Goal: Information Seeking & Learning: Find specific page/section

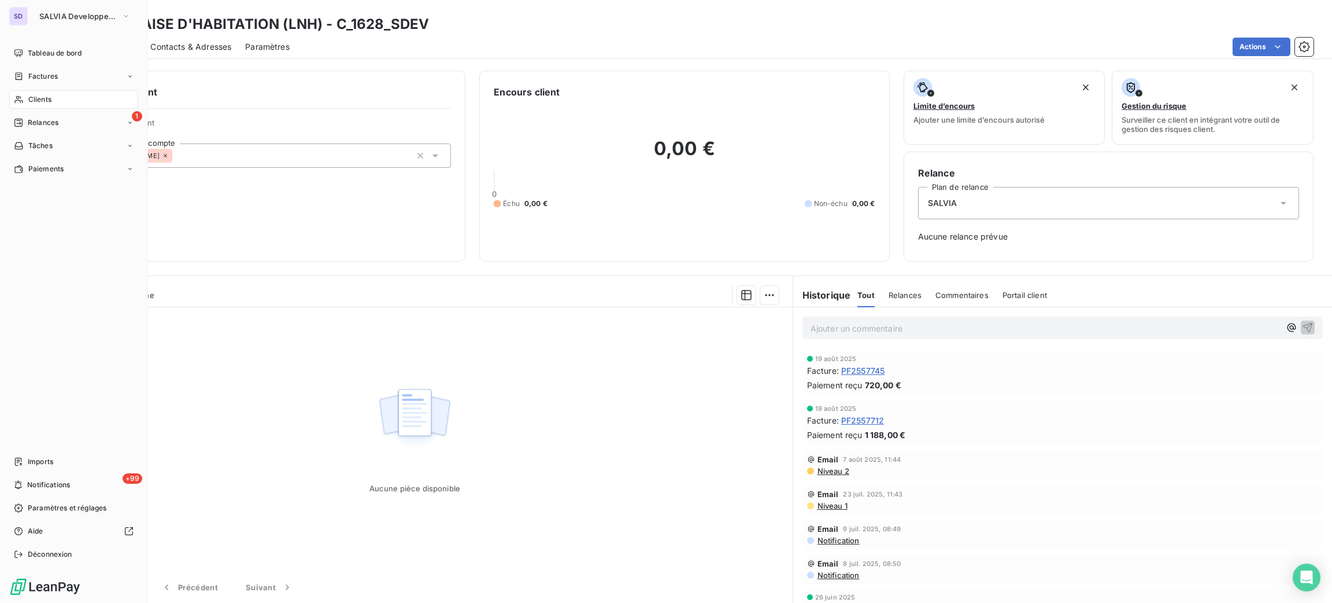
drag, startPoint x: 33, startPoint y: 107, endPoint x: 143, endPoint y: 102, distance: 110.0
click at [33, 107] on div "Clients" at bounding box center [73, 99] width 129 height 19
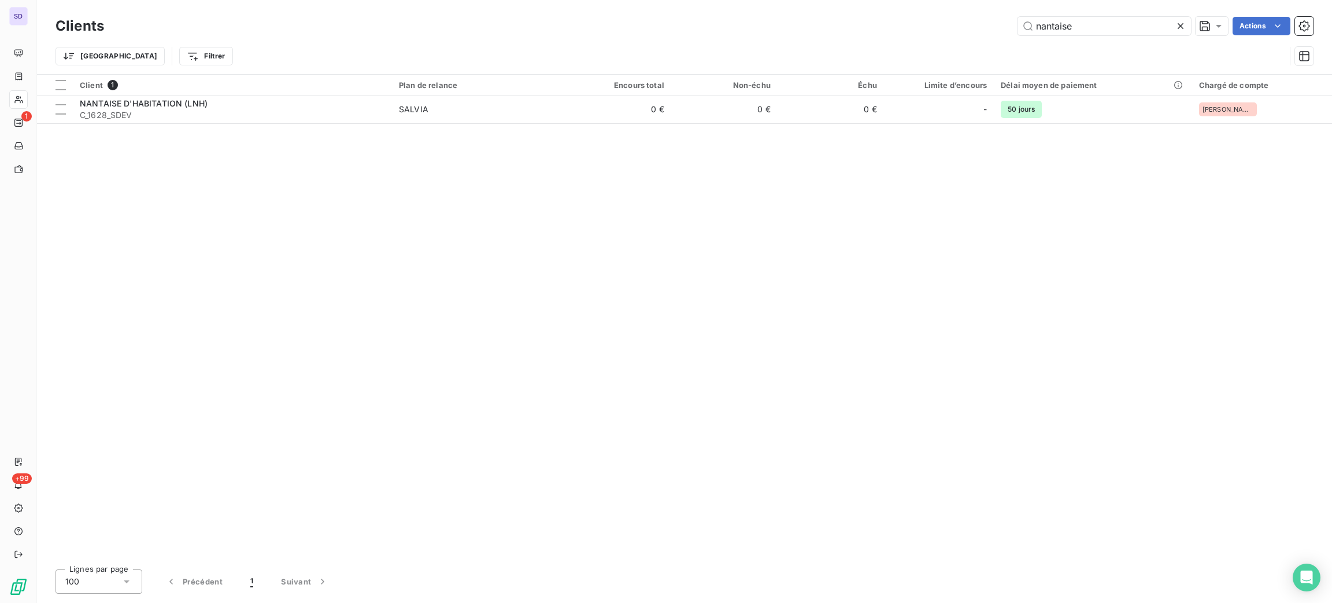
drag, startPoint x: 1101, startPoint y: 28, endPoint x: 920, endPoint y: 14, distance: 181.5
click at [921, 14] on div "Clients nantaise Actions" at bounding box center [685, 26] width 1258 height 24
type input "[PERSON_NAME]"
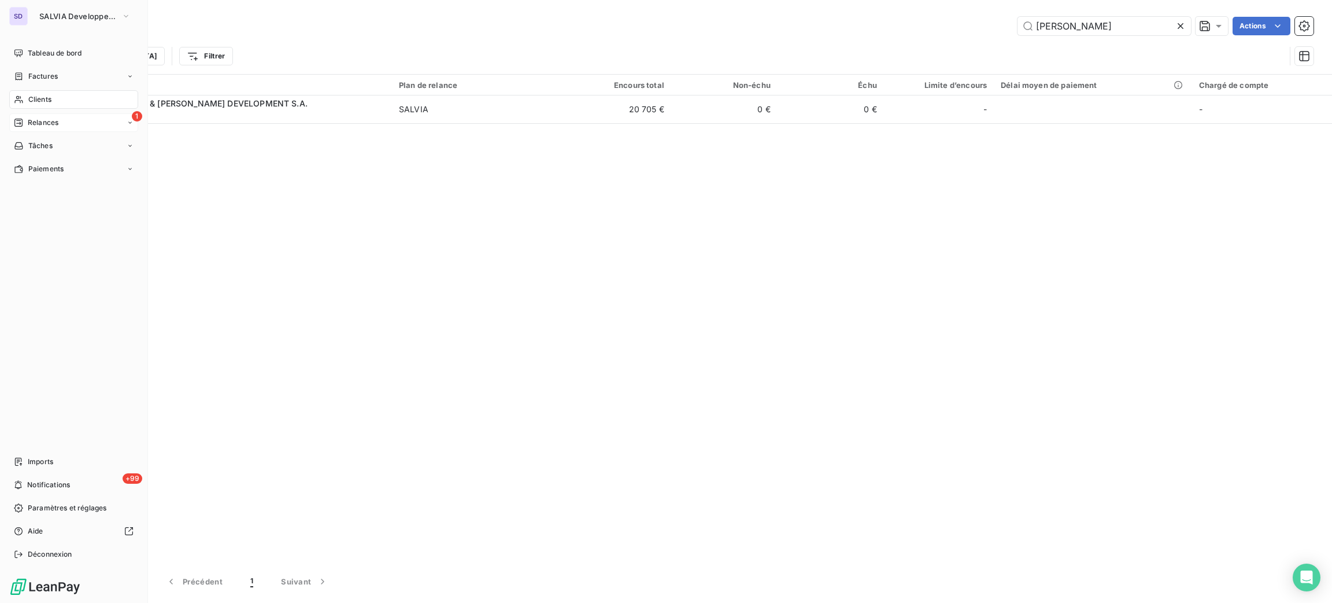
click at [28, 117] on span "Relances" at bounding box center [43, 122] width 31 height 10
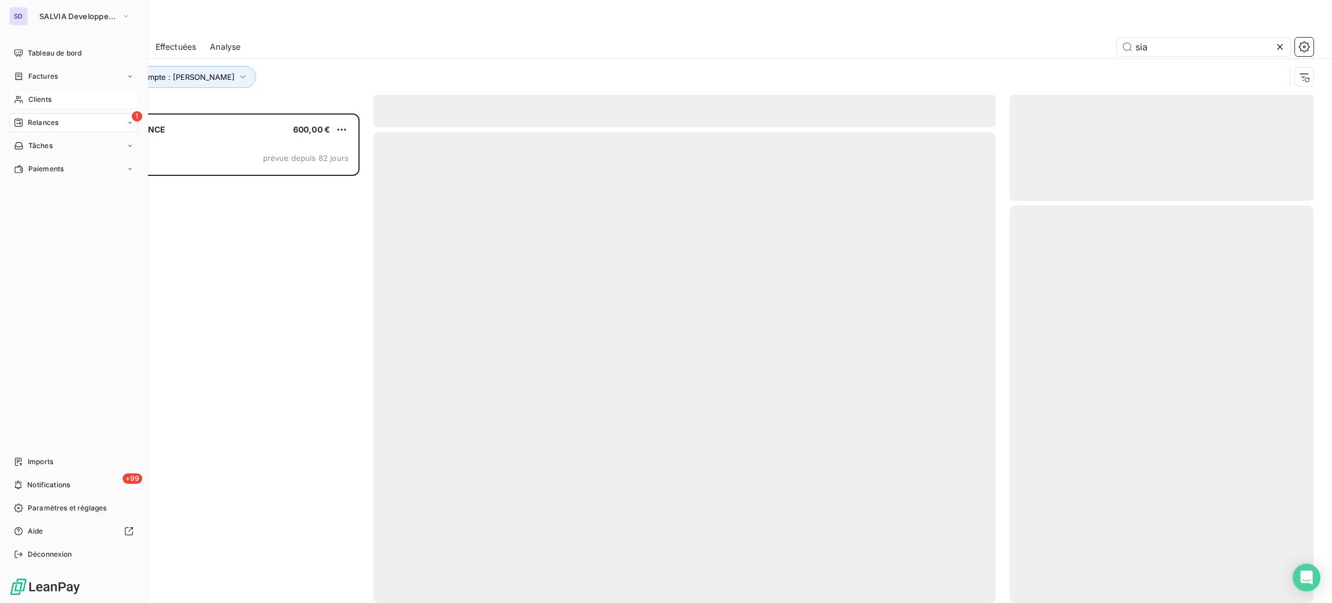
scroll to position [477, 291]
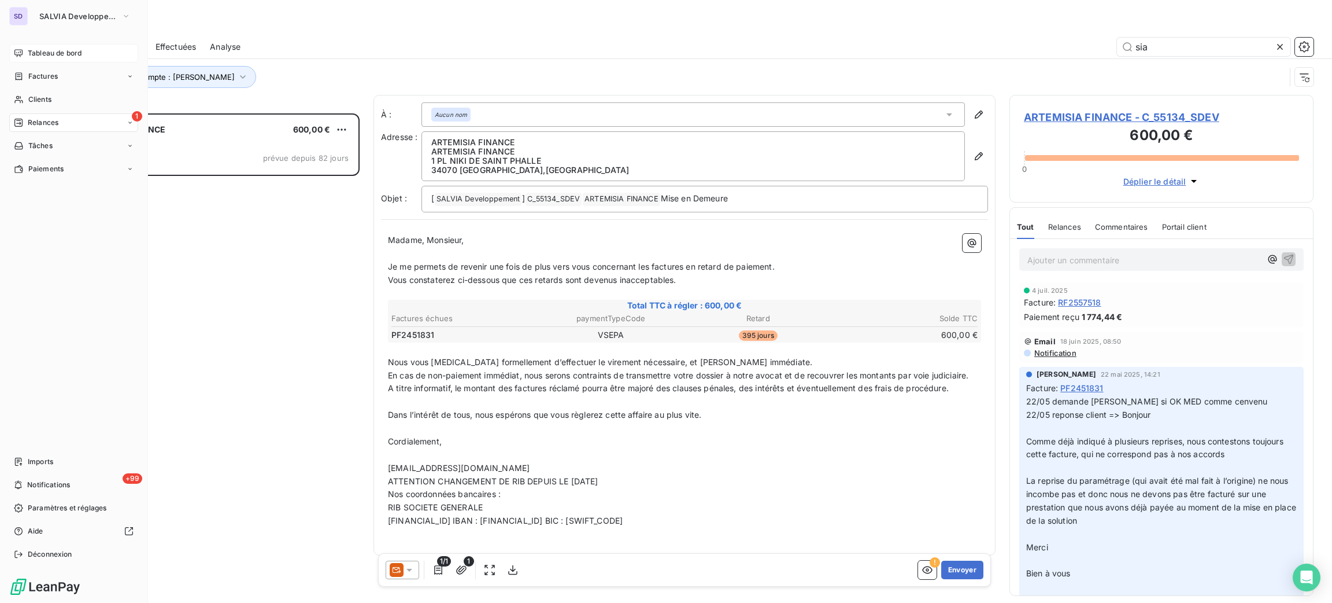
click at [34, 44] on div "Tableau de bord" at bounding box center [73, 53] width 129 height 19
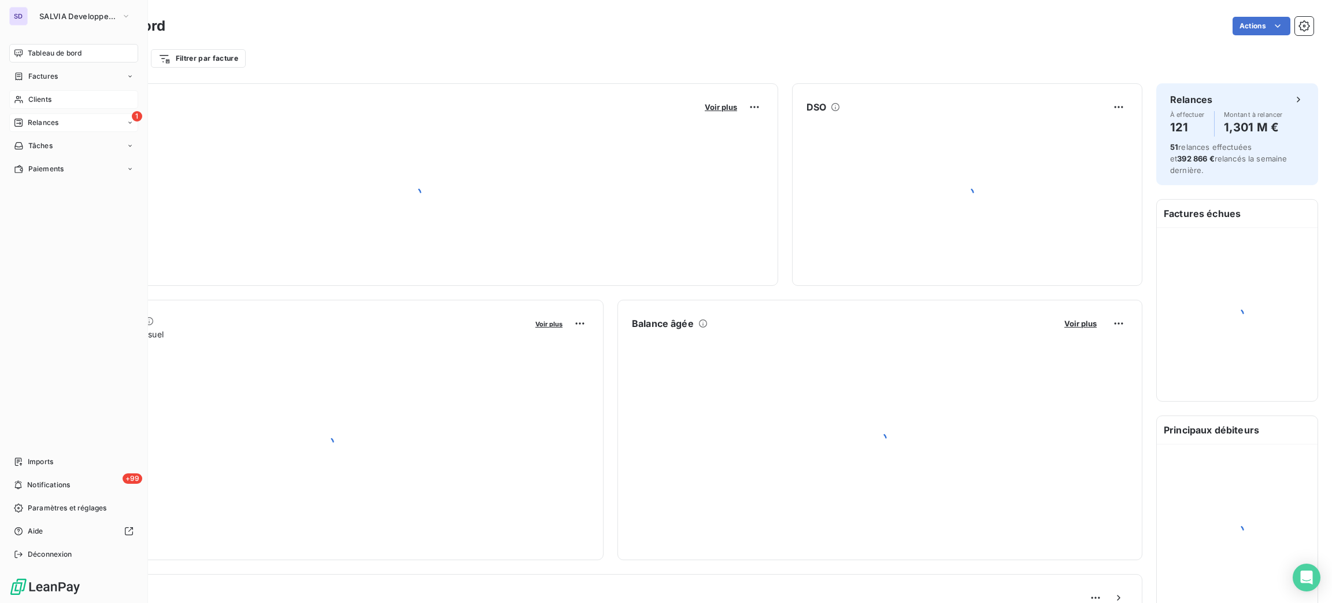
click at [49, 102] on span "Clients" at bounding box center [39, 99] width 23 height 10
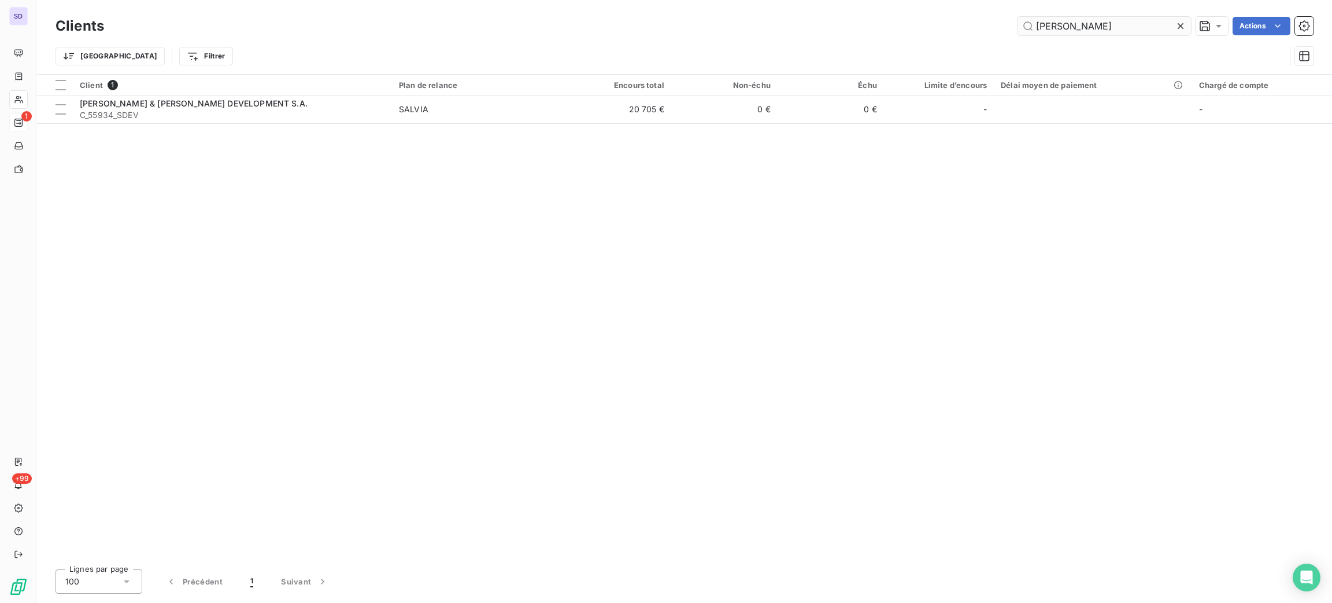
drag, startPoint x: 1068, startPoint y: 31, endPoint x: 1029, endPoint y: 26, distance: 39.1
click at [1029, 26] on input "[PERSON_NAME]" at bounding box center [1104, 26] width 173 height 19
type input "DOMIAL"
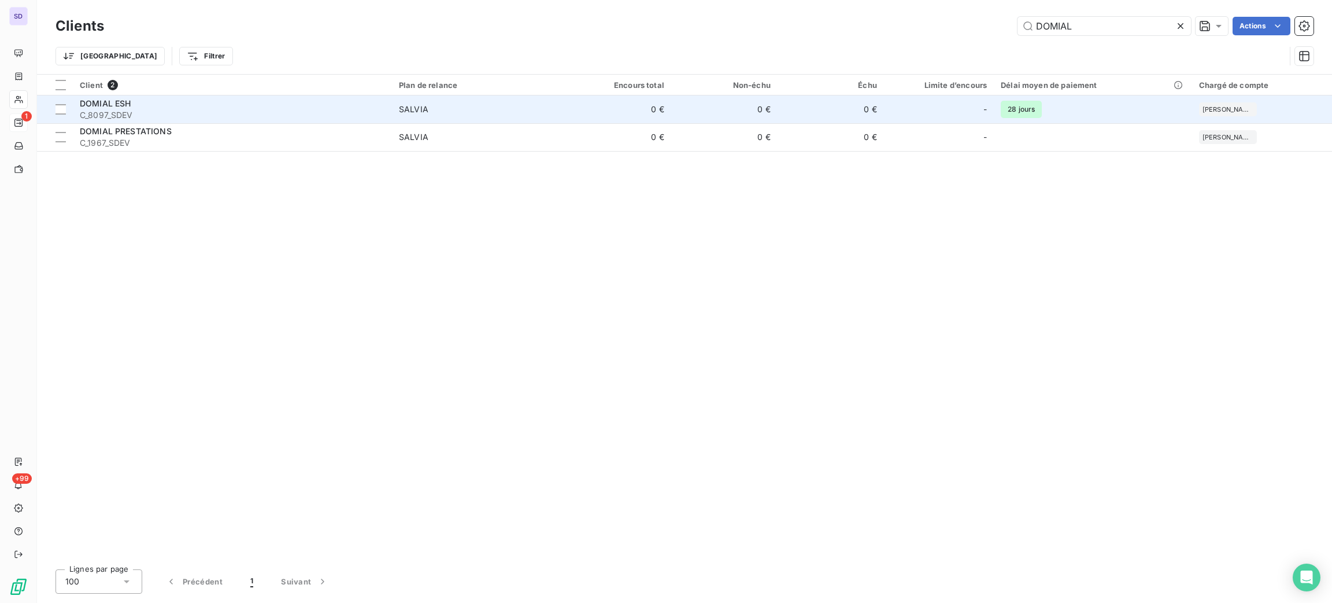
click at [578, 111] on td "0 €" at bounding box center [618, 109] width 106 height 28
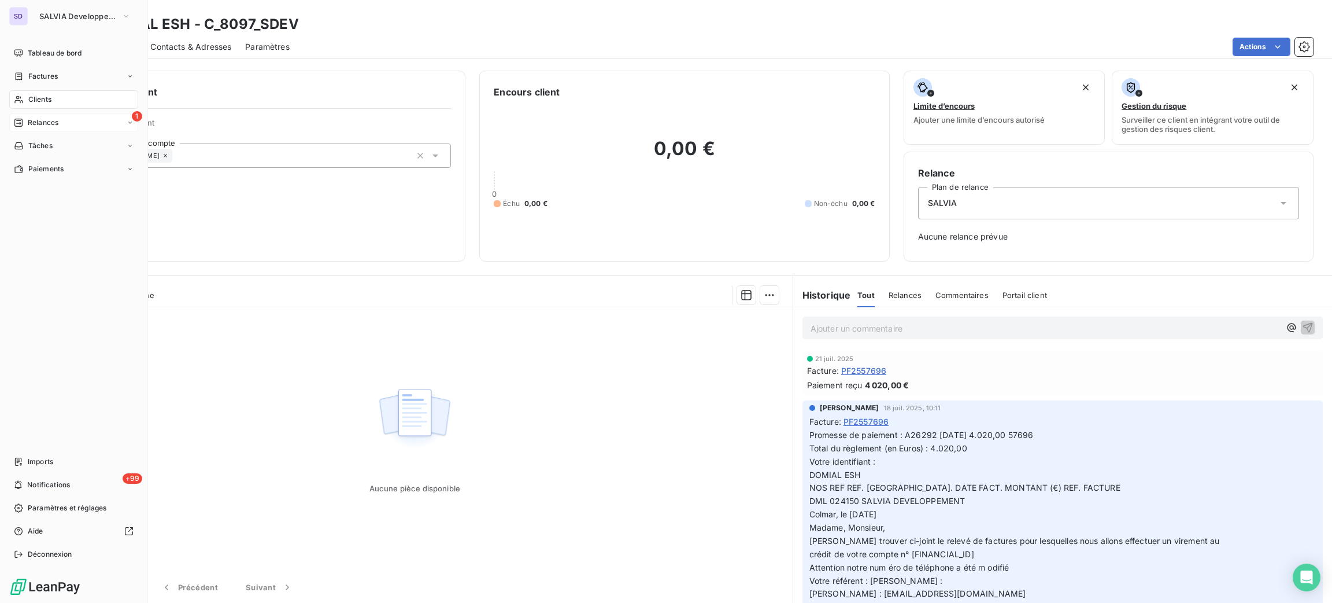
click at [37, 97] on span "Clients" at bounding box center [39, 99] width 23 height 10
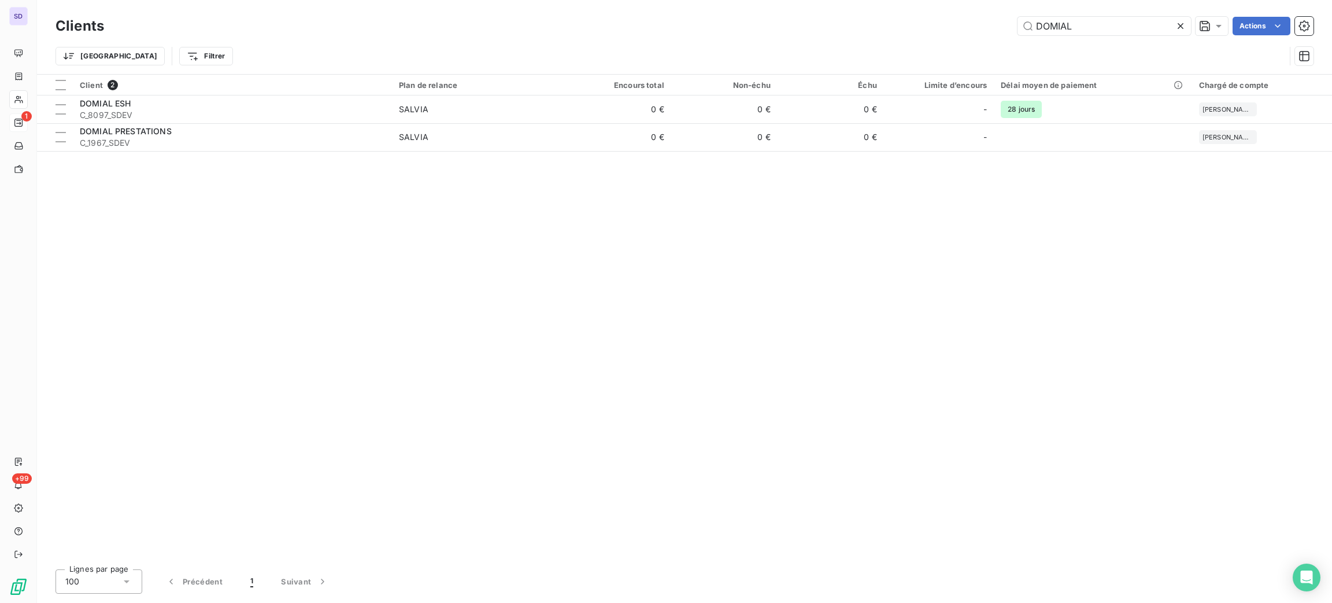
drag, startPoint x: 1069, startPoint y: 34, endPoint x: 976, endPoint y: 12, distance: 96.1
click at [983, 16] on div "Clients DOMIAL Actions" at bounding box center [685, 26] width 1258 height 24
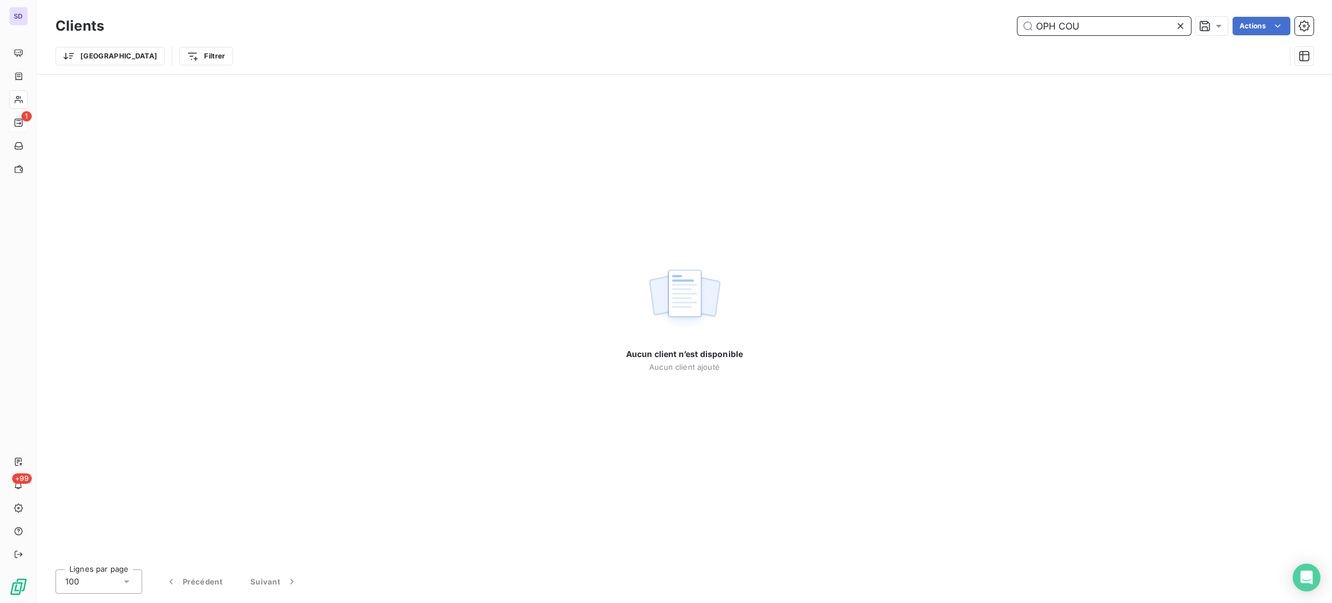
drag, startPoint x: 1082, startPoint y: 24, endPoint x: 969, endPoint y: 26, distance: 112.8
click at [969, 26] on div "OPH COU Actions" at bounding box center [716, 26] width 1196 height 19
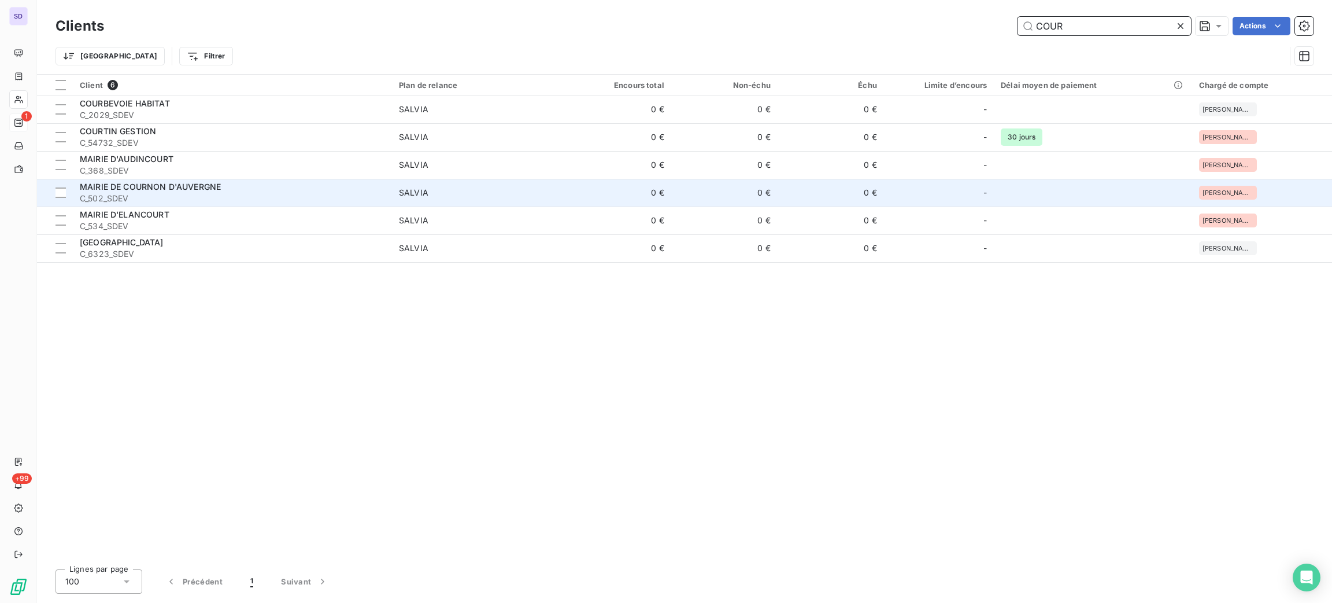
type input "COUR"
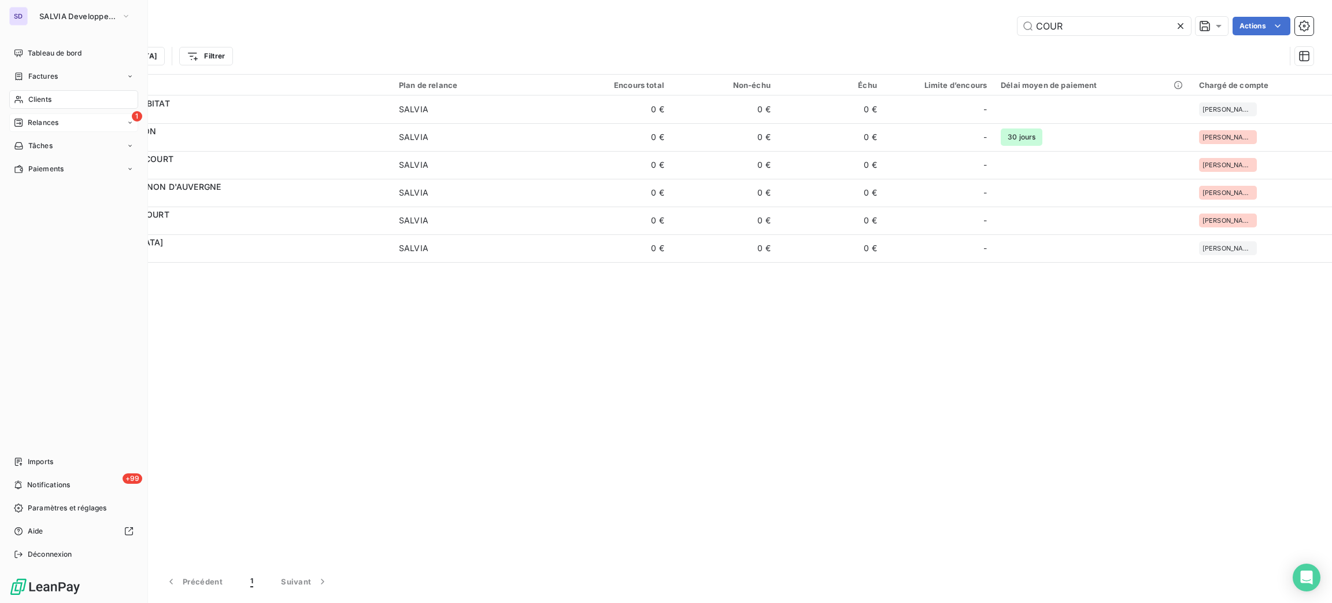
click at [62, 40] on div "SD SALVIA Developpement Tableau de bord Factures Clients 1 Relances Tâches Paie…" at bounding box center [74, 301] width 148 height 603
click at [62, 51] on span "Tableau de bord" at bounding box center [55, 53] width 54 height 10
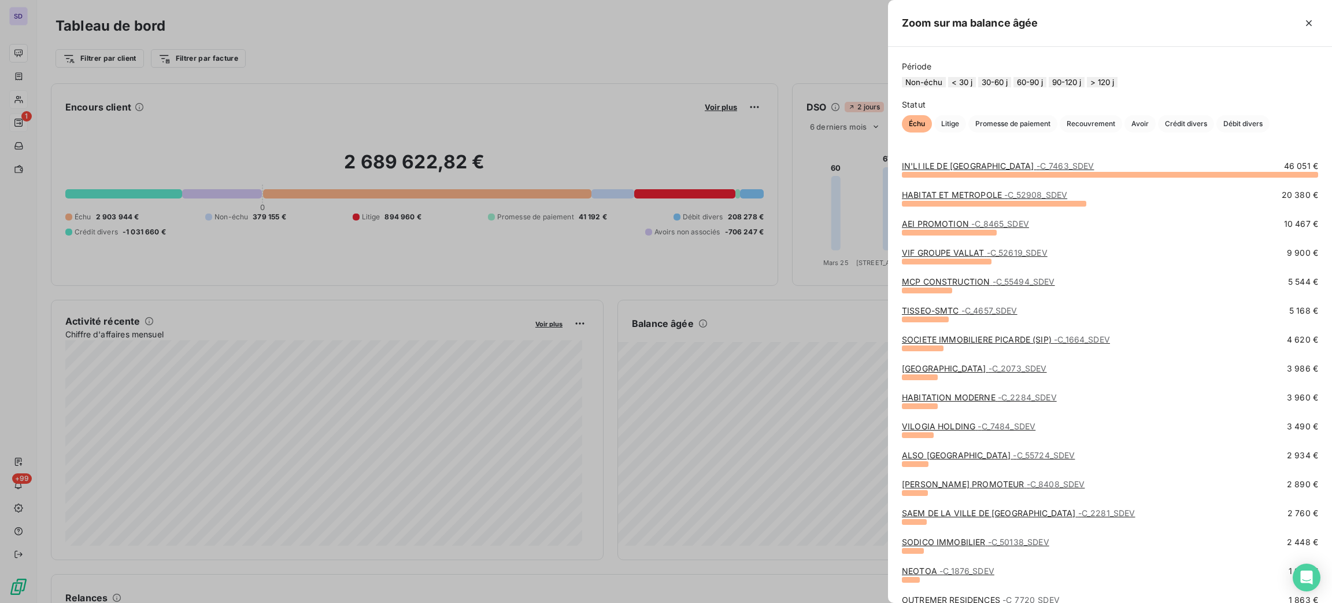
click at [1047, 87] on button "60-90 j" at bounding box center [1030, 82] width 33 height 10
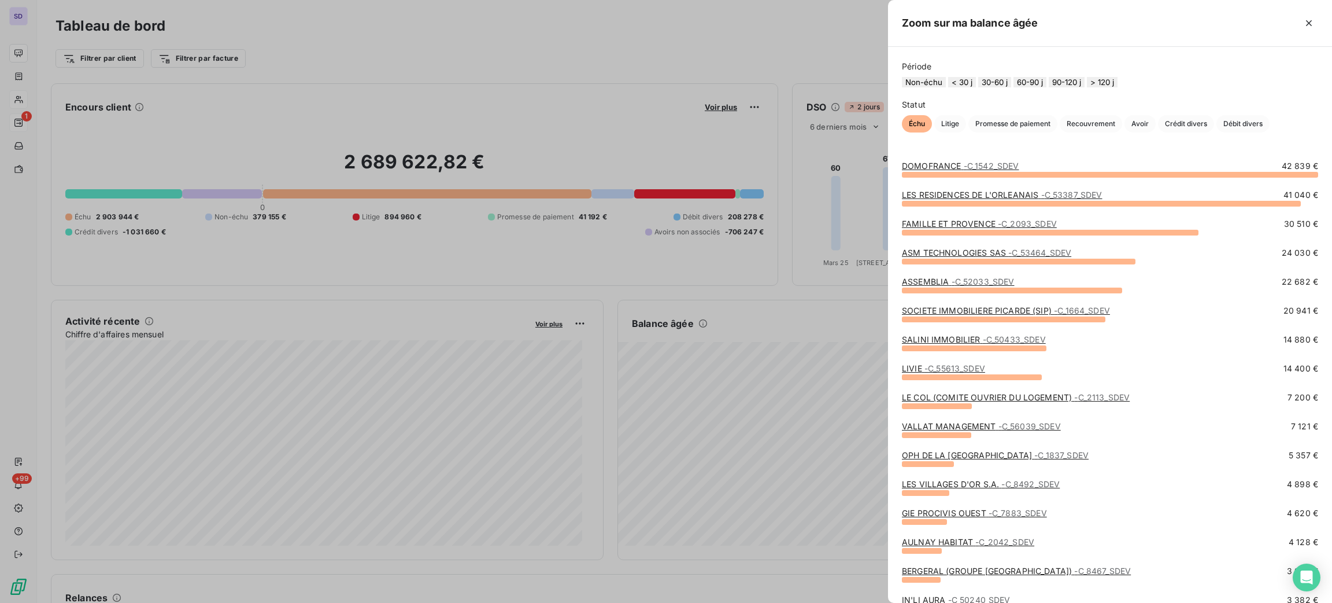
click at [1011, 87] on button "30-60 j" at bounding box center [994, 82] width 33 height 10
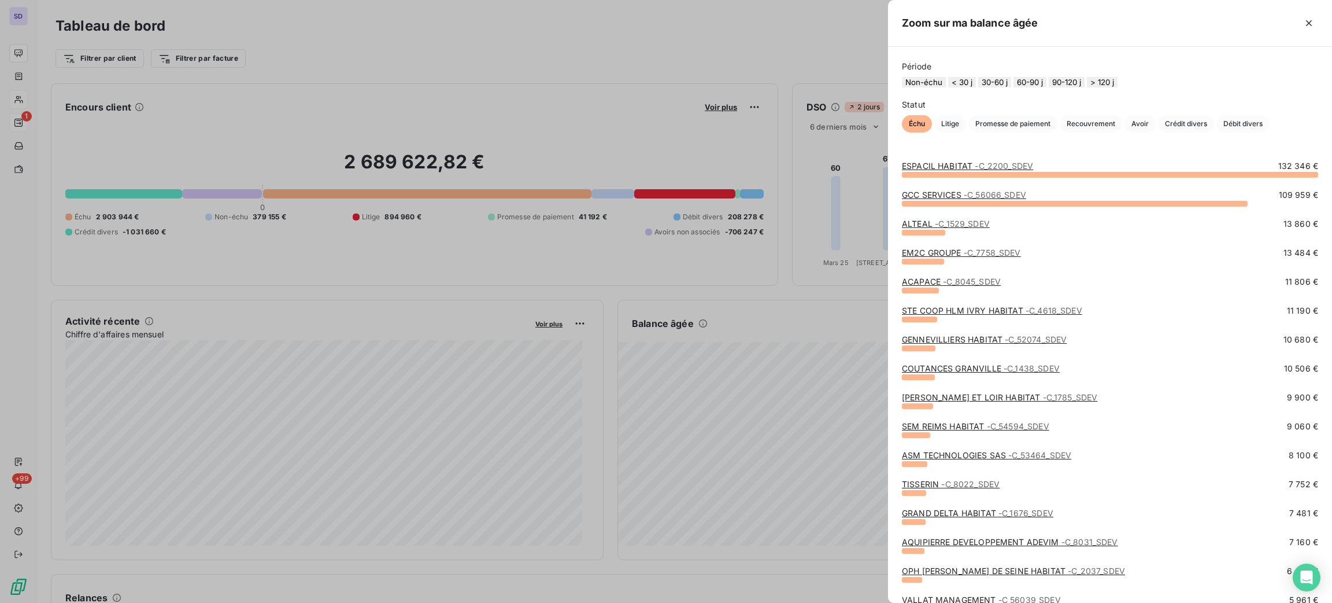
click at [963, 87] on button "< 30 j" at bounding box center [962, 82] width 28 height 10
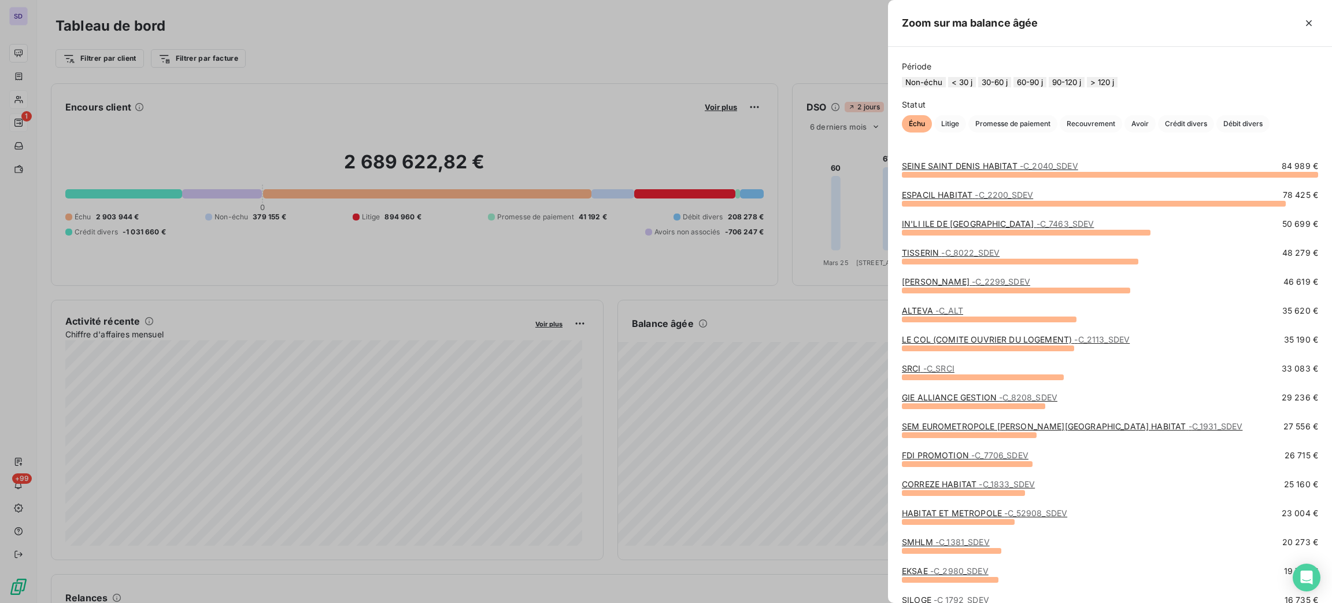
scroll to position [173, 0]
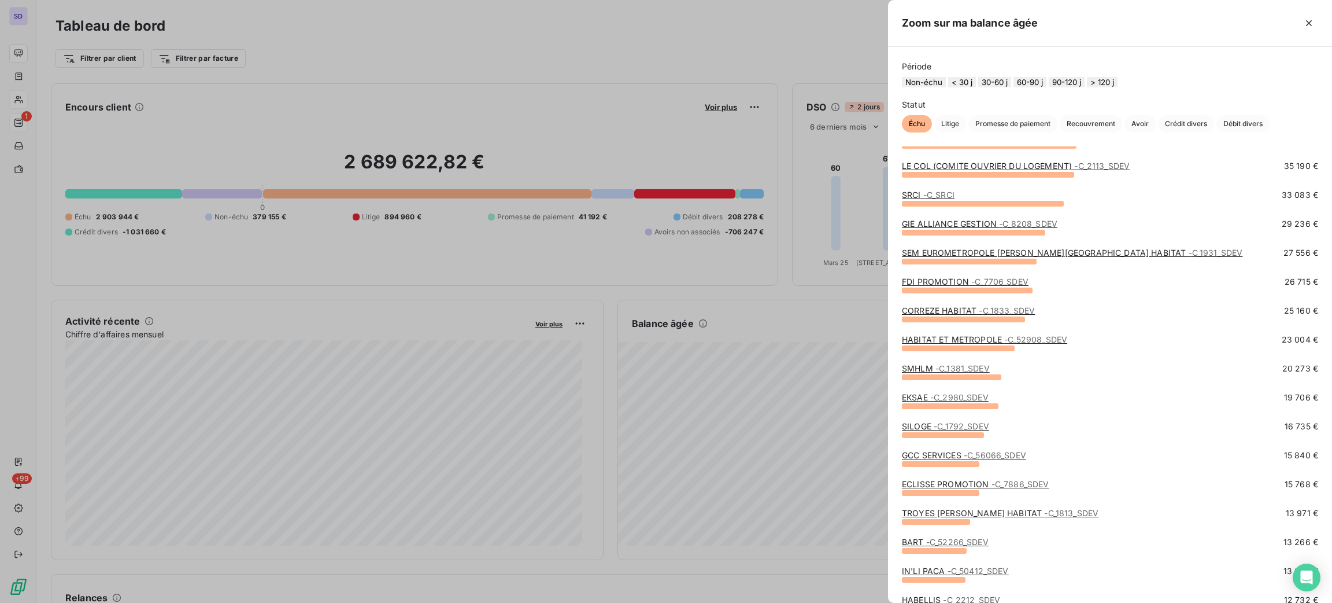
click at [425, 52] on div at bounding box center [666, 301] width 1332 height 603
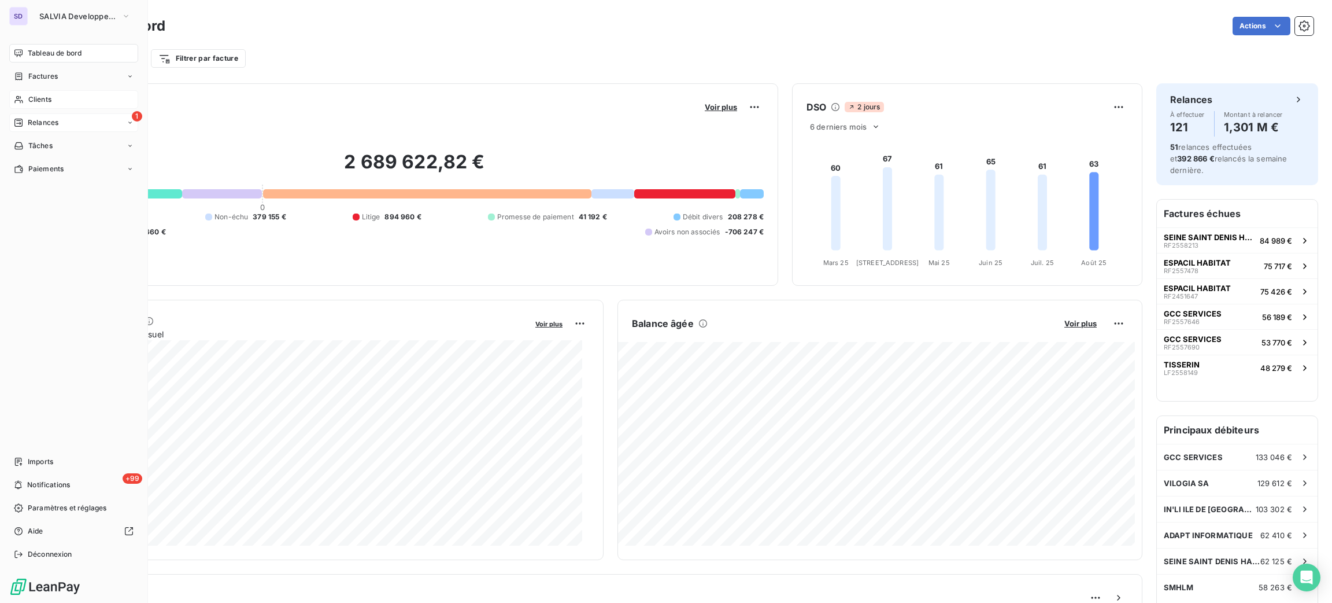
click at [26, 98] on div "Clients" at bounding box center [73, 99] width 129 height 19
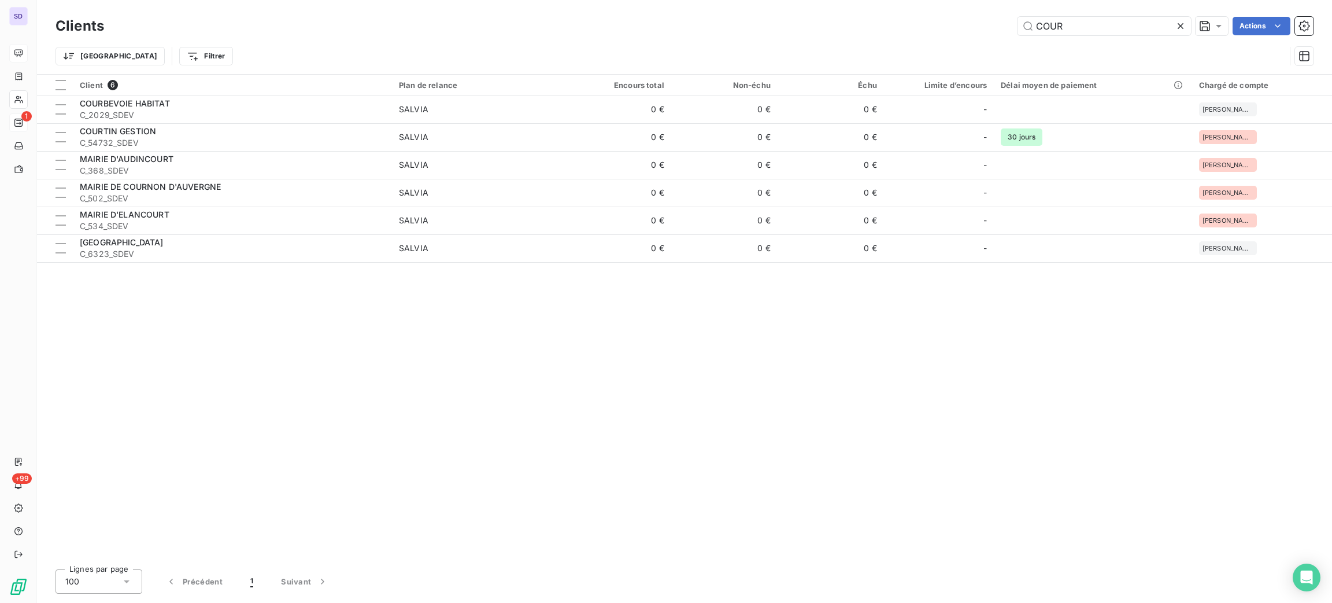
drag, startPoint x: 1046, startPoint y: 31, endPoint x: 1014, endPoint y: 28, distance: 32.5
click at [1018, 28] on input "COUR" at bounding box center [1104, 26] width 173 height 19
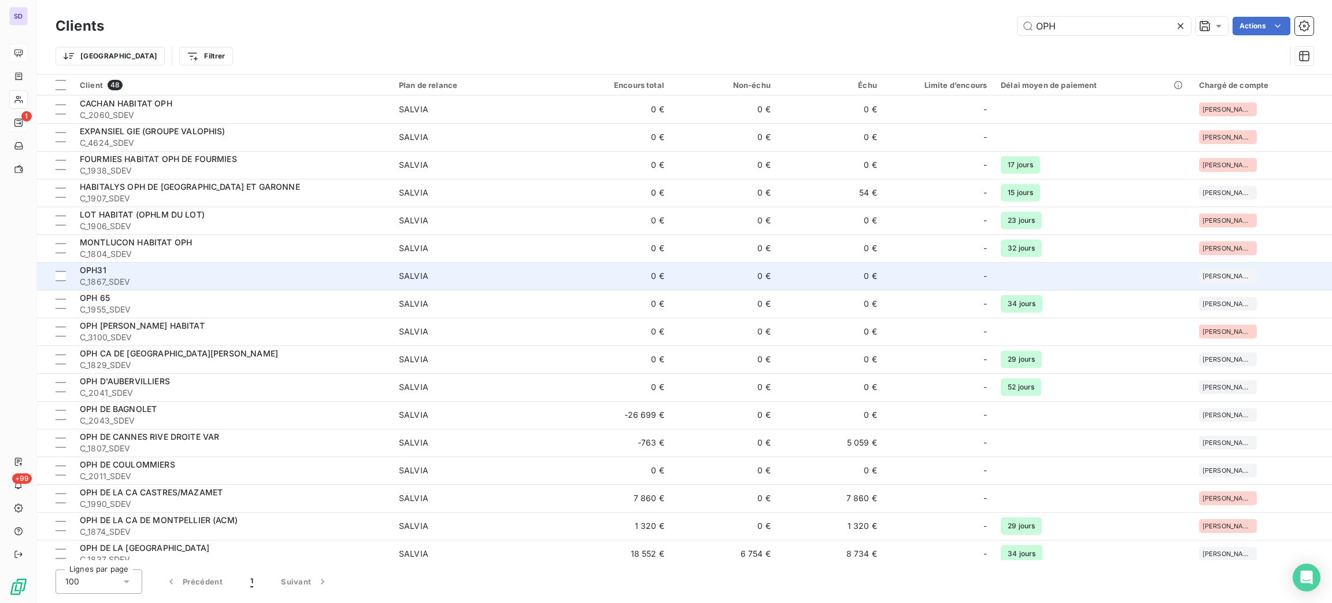
scroll to position [87, 0]
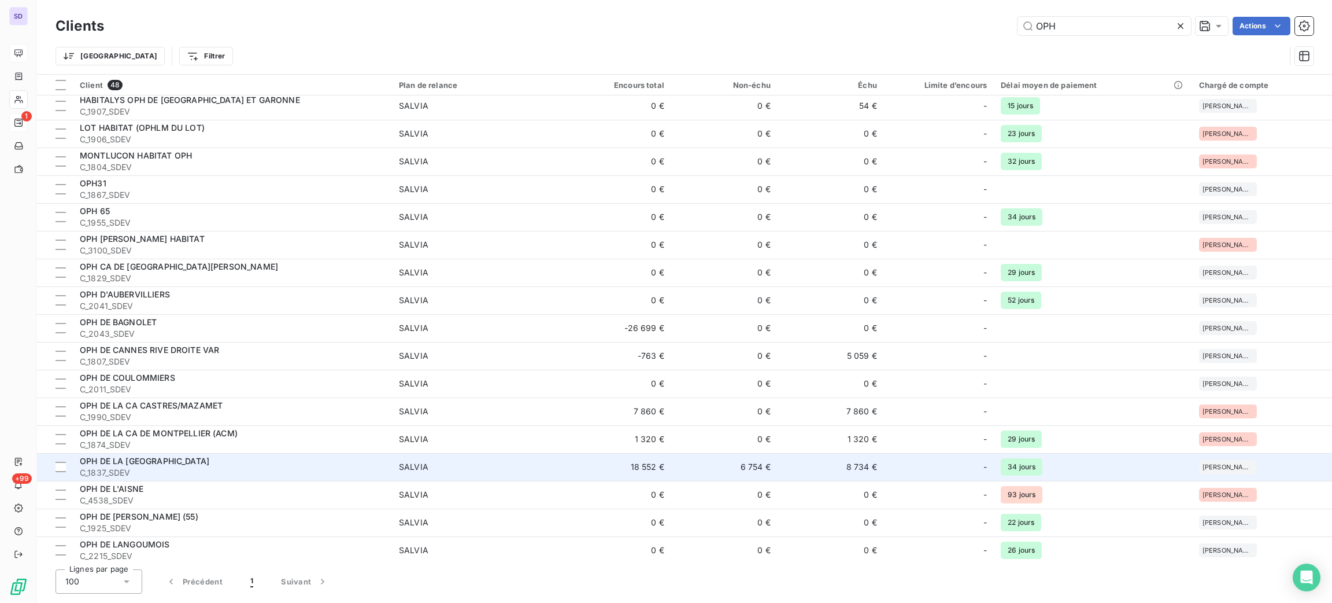
type input "OPH"
click at [537, 463] on span "SALVIA" at bounding box center [478, 467] width 159 height 12
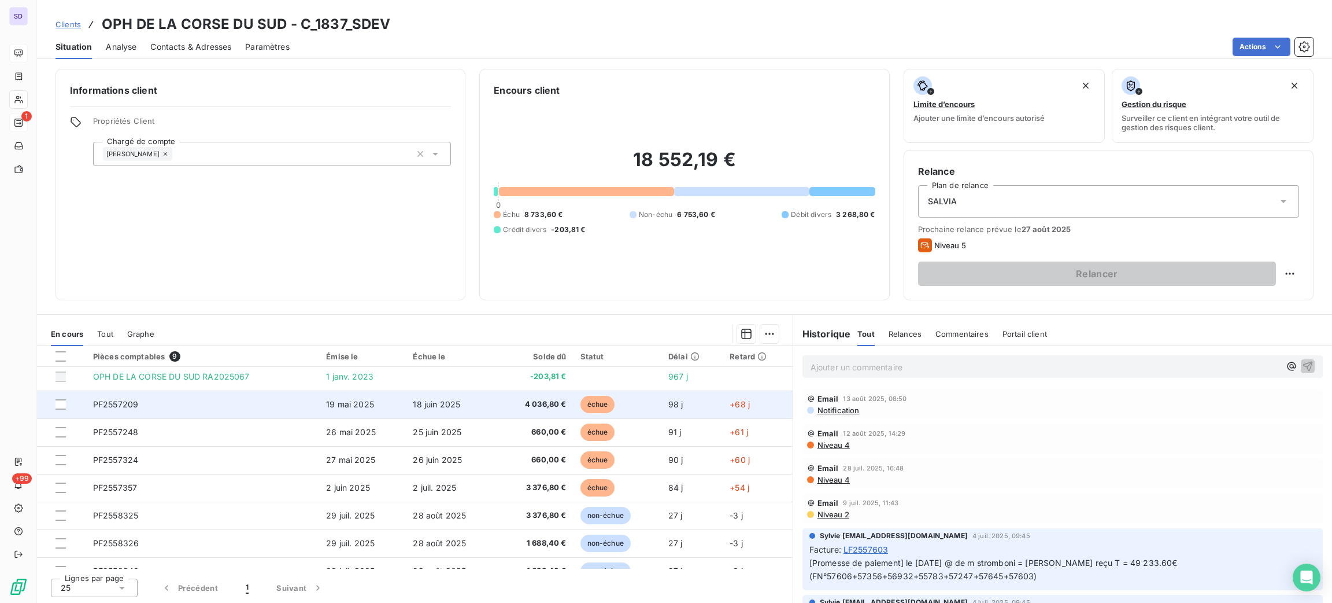
scroll to position [48, 0]
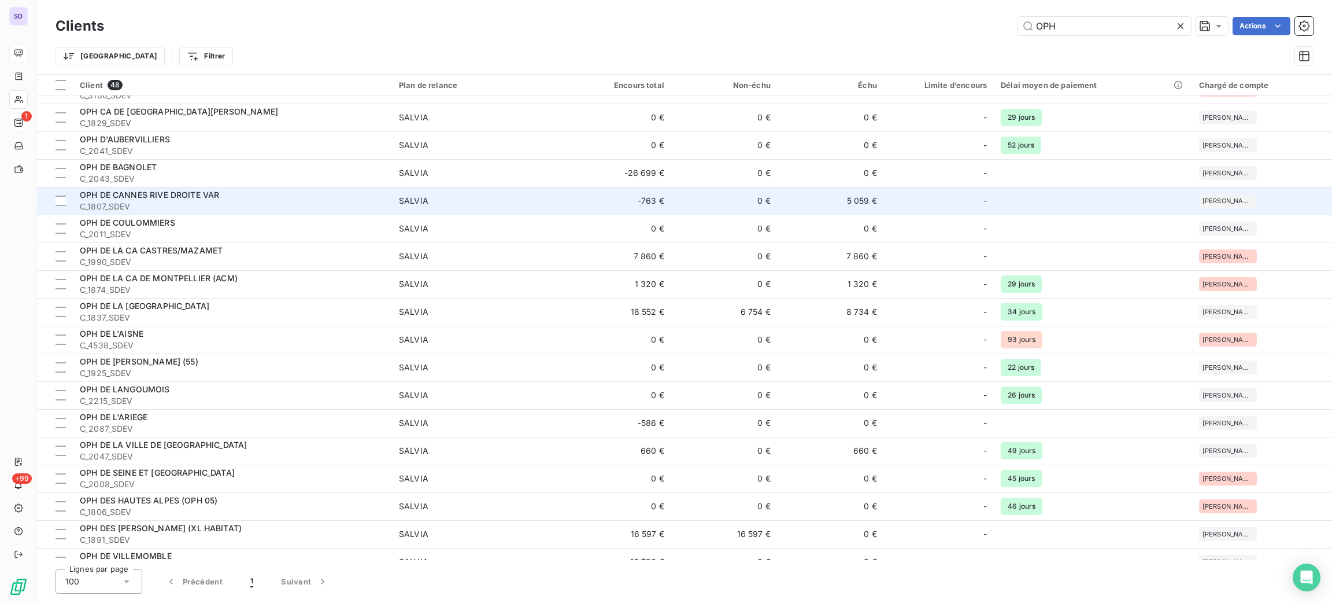
scroll to position [520, 0]
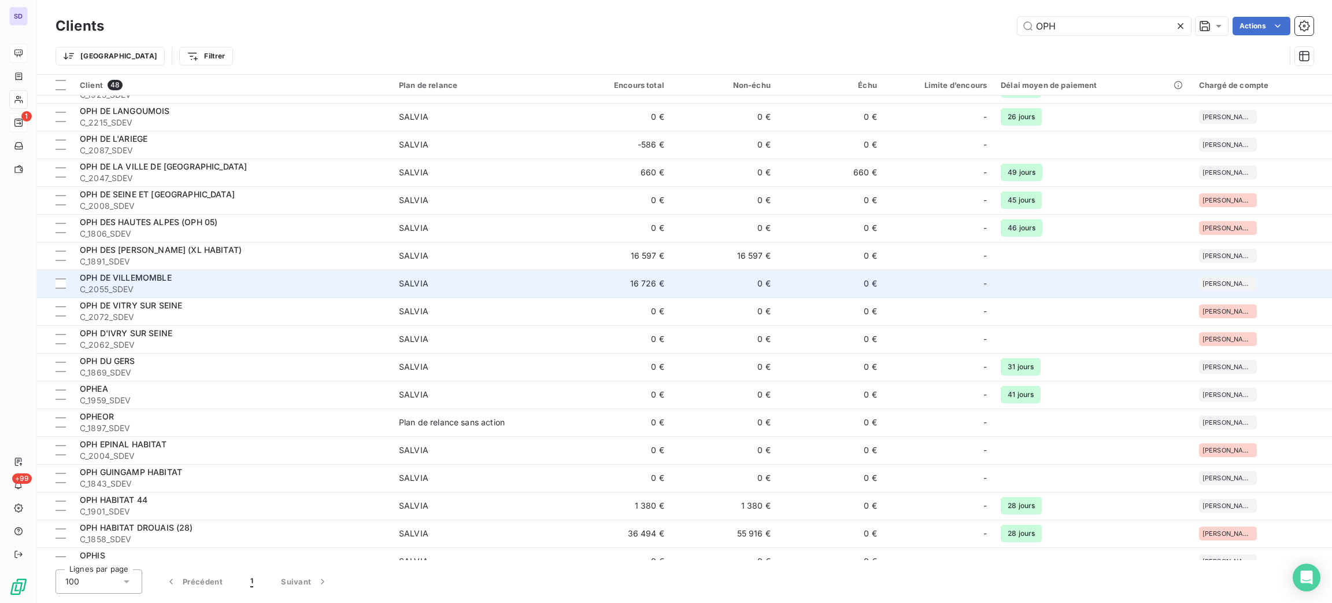
click at [606, 276] on td "16 726 €" at bounding box center [618, 283] width 106 height 28
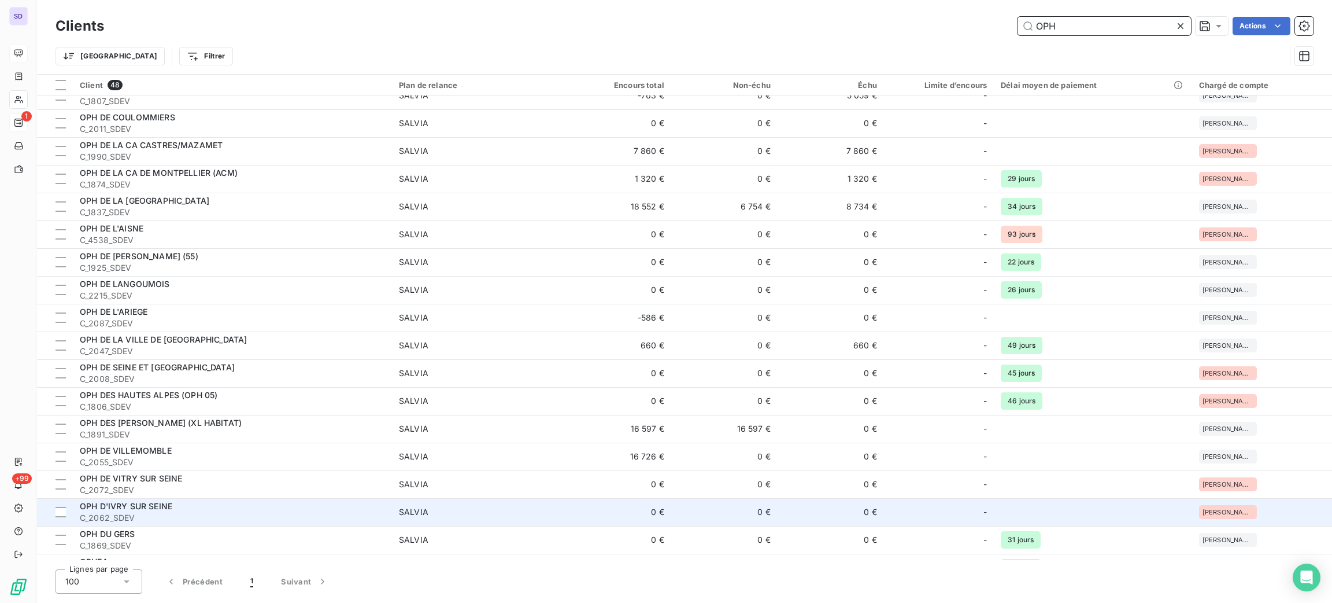
scroll to position [868, 0]
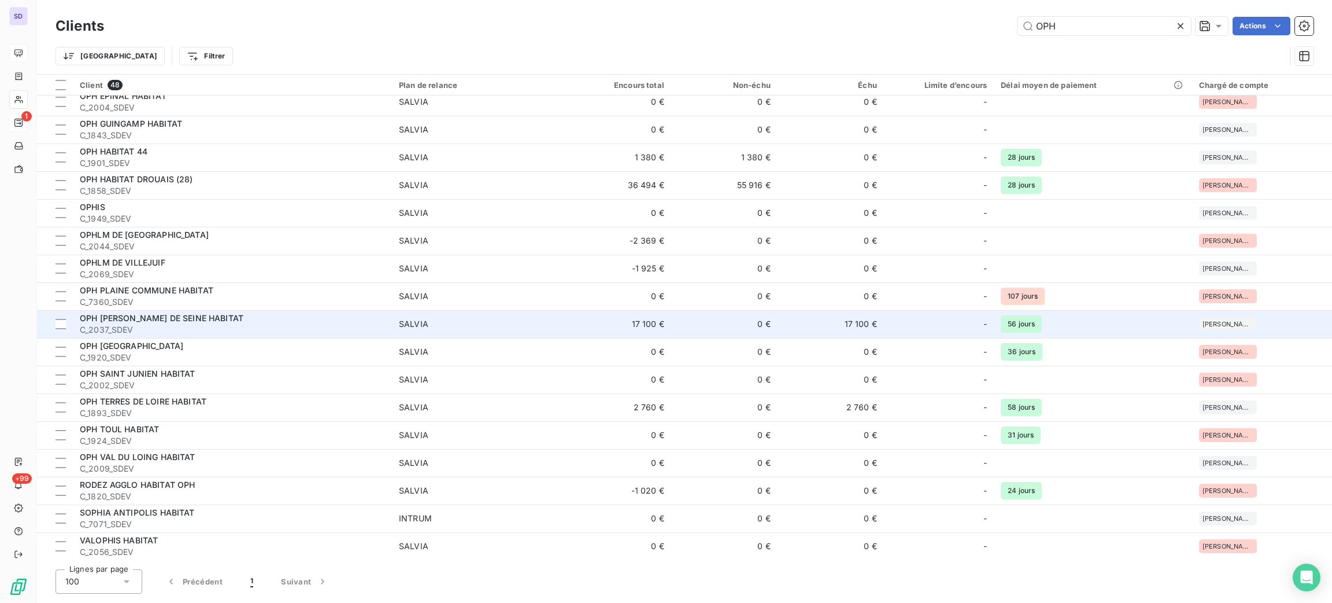
click at [518, 326] on span "SALVIA" at bounding box center [478, 324] width 159 height 12
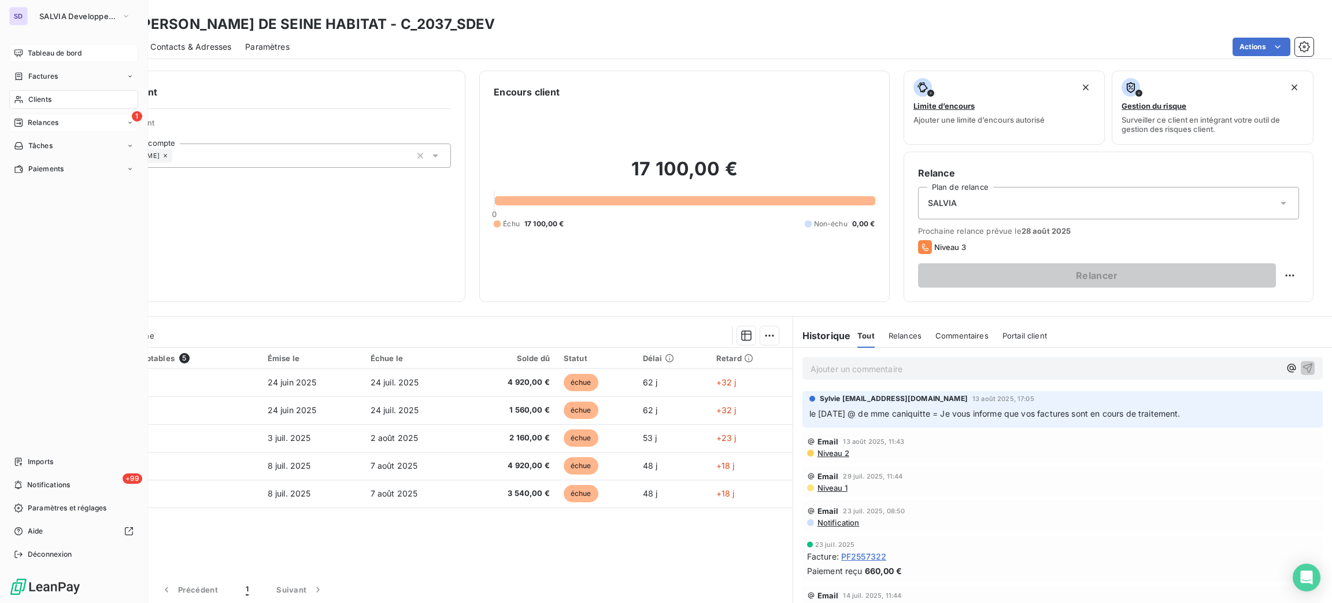
click at [34, 101] on span "Clients" at bounding box center [39, 99] width 23 height 10
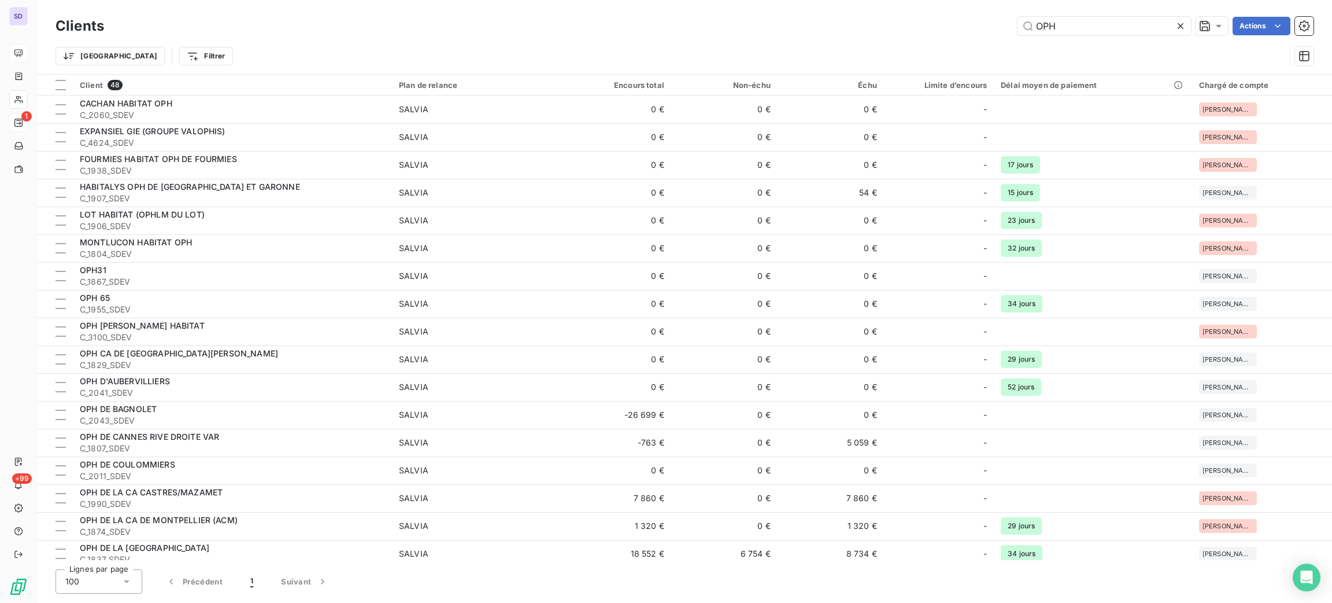
drag, startPoint x: 1059, startPoint y: 29, endPoint x: 978, endPoint y: 24, distance: 81.7
click at [978, 24] on div "OPH Actions" at bounding box center [716, 26] width 1196 height 19
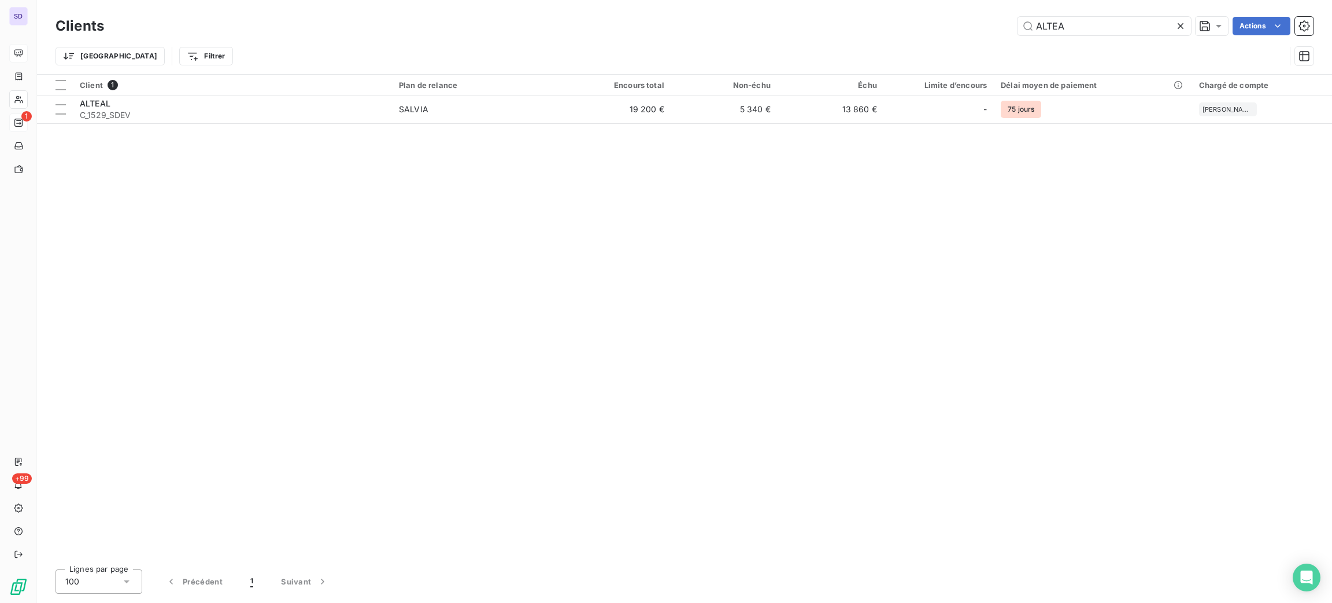
type input "ALTEA"
click at [532, 124] on div "Client 1 Plan de relance Encours total Non-échu Échu Limite d’encours Délai moy…" at bounding box center [684, 317] width 1295 height 485
click at [532, 123] on table "Client 1 Plan de relance Encours total Non-échu Échu Limite d’encours Délai moy…" at bounding box center [684, 99] width 1295 height 49
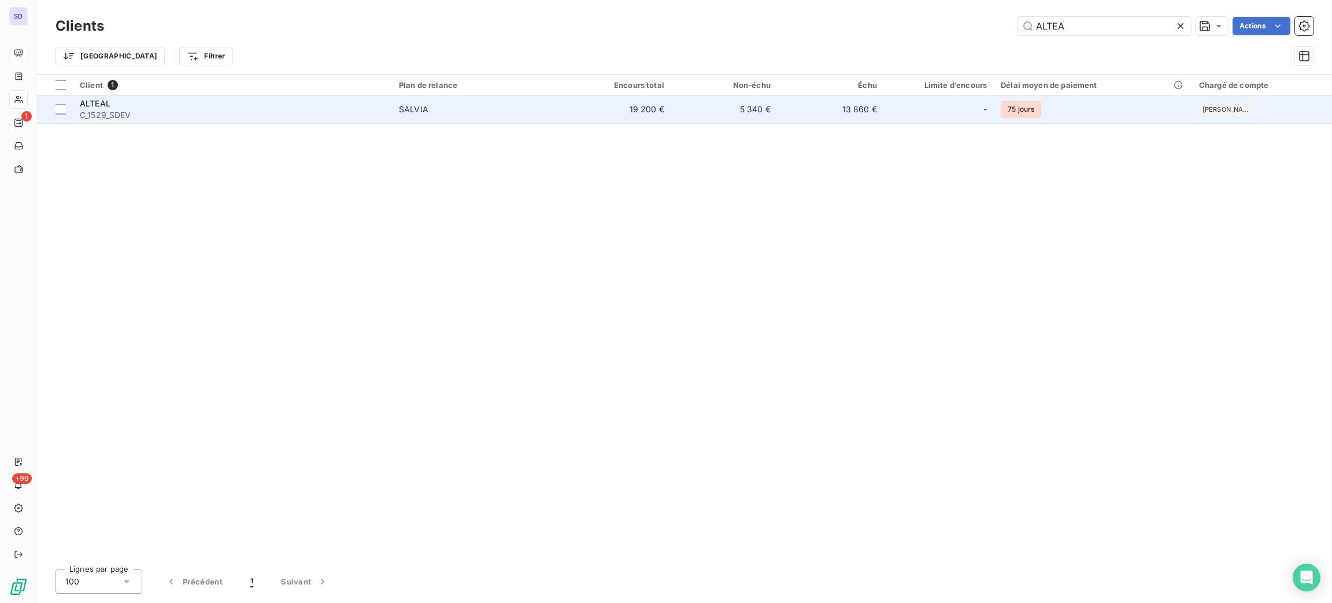
click at [544, 109] on span "SALVIA" at bounding box center [478, 110] width 159 height 12
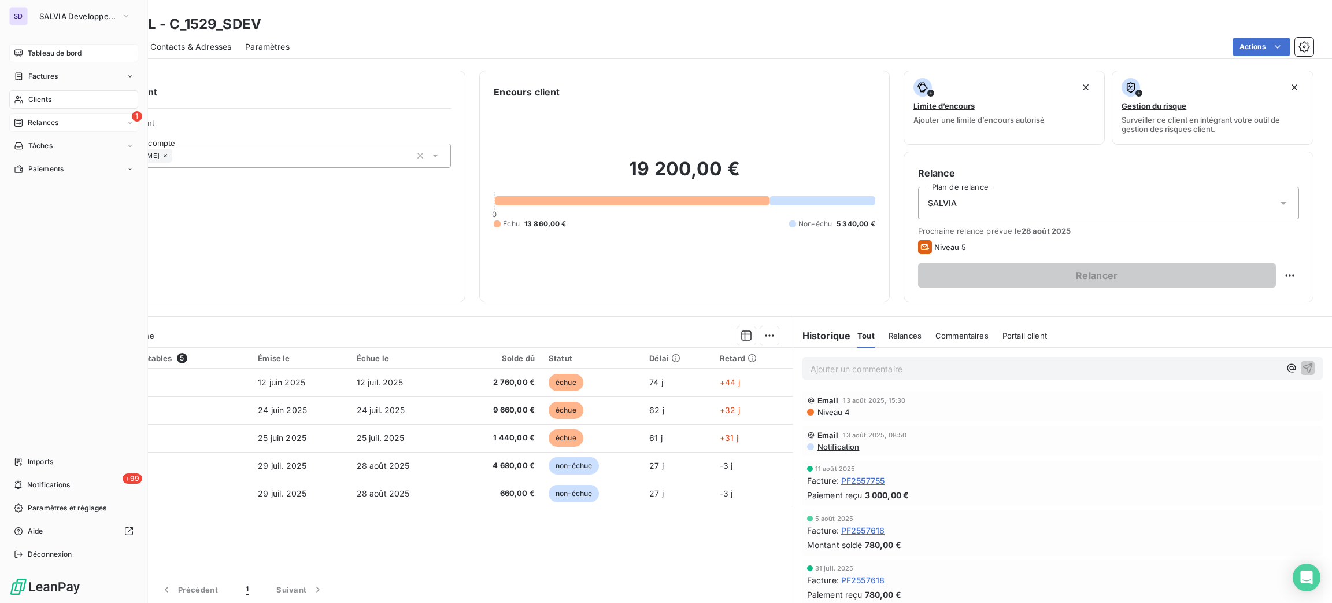
click at [29, 96] on span "Clients" at bounding box center [39, 99] width 23 height 10
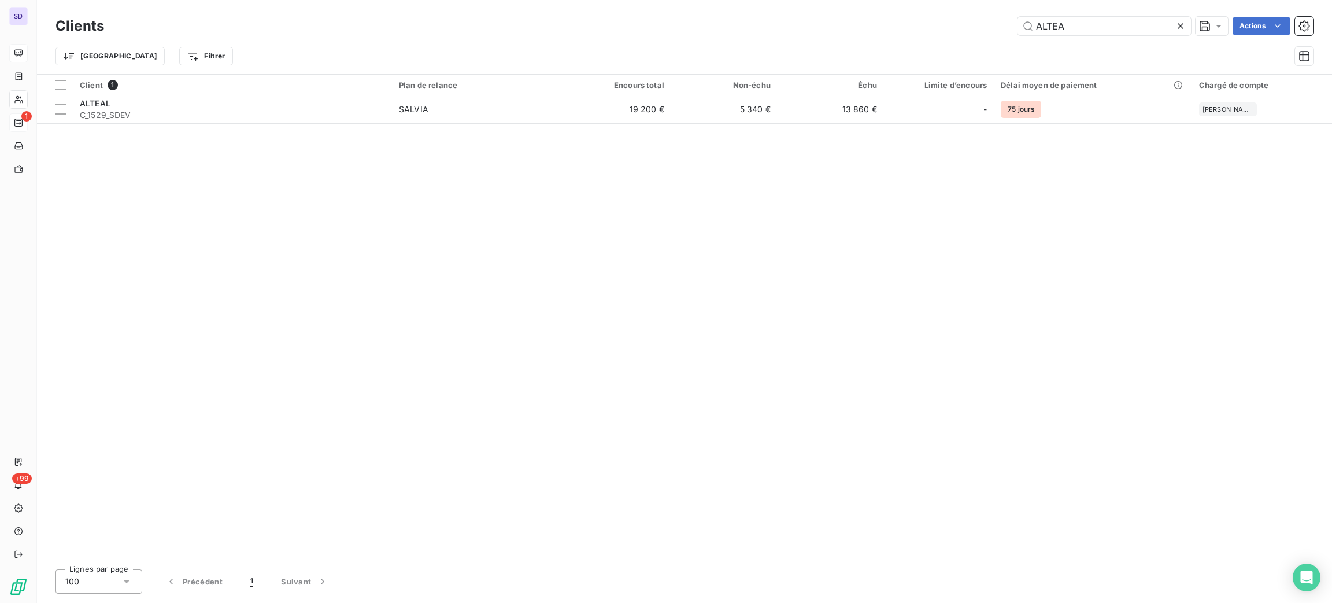
drag, startPoint x: 1064, startPoint y: 28, endPoint x: 1017, endPoint y: 36, distance: 47.6
click at [1018, 36] on div "Clients ALTEA Actions" at bounding box center [685, 26] width 1258 height 24
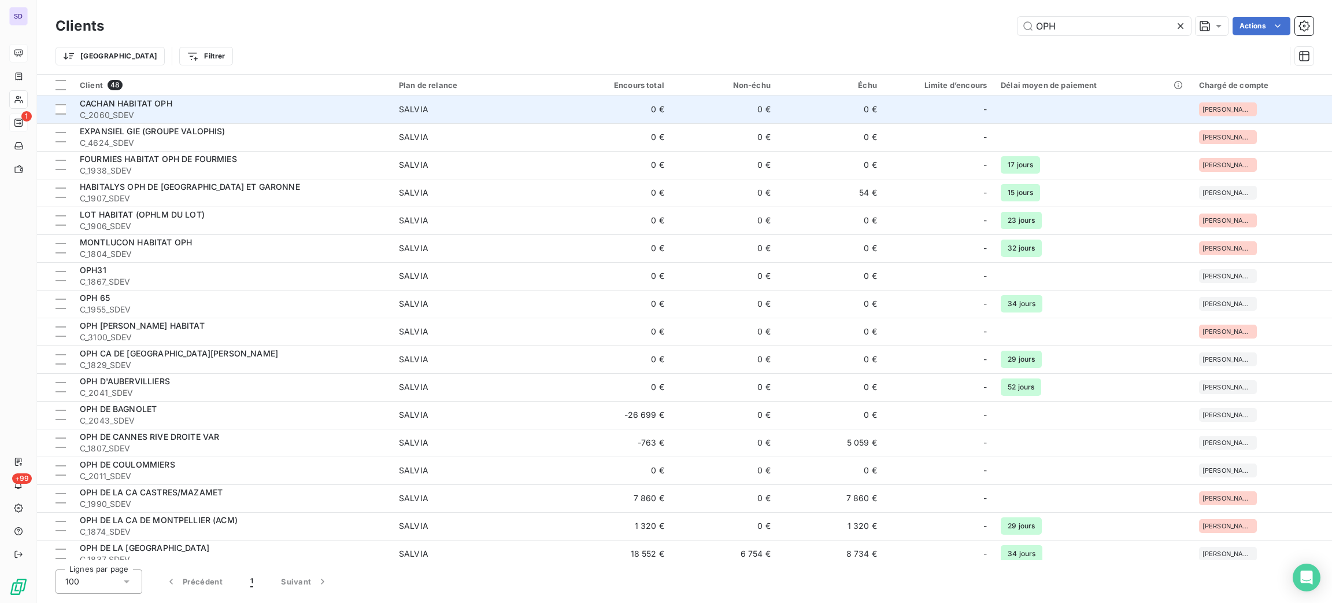
type input "OPH"
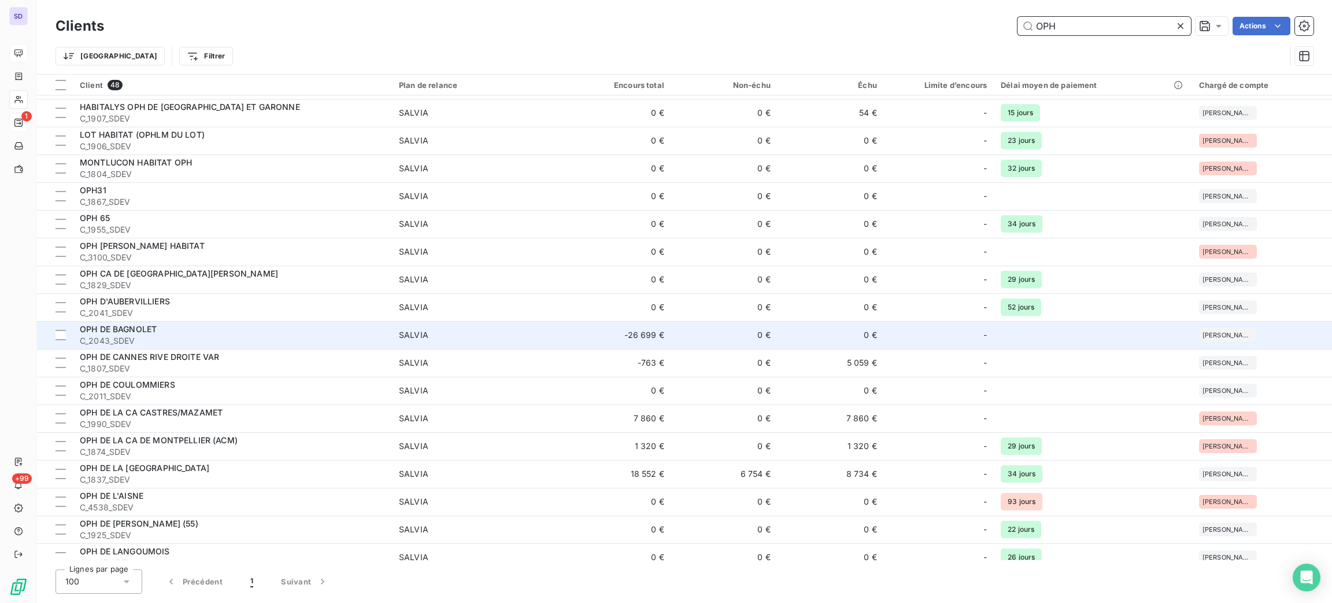
scroll to position [260, 0]
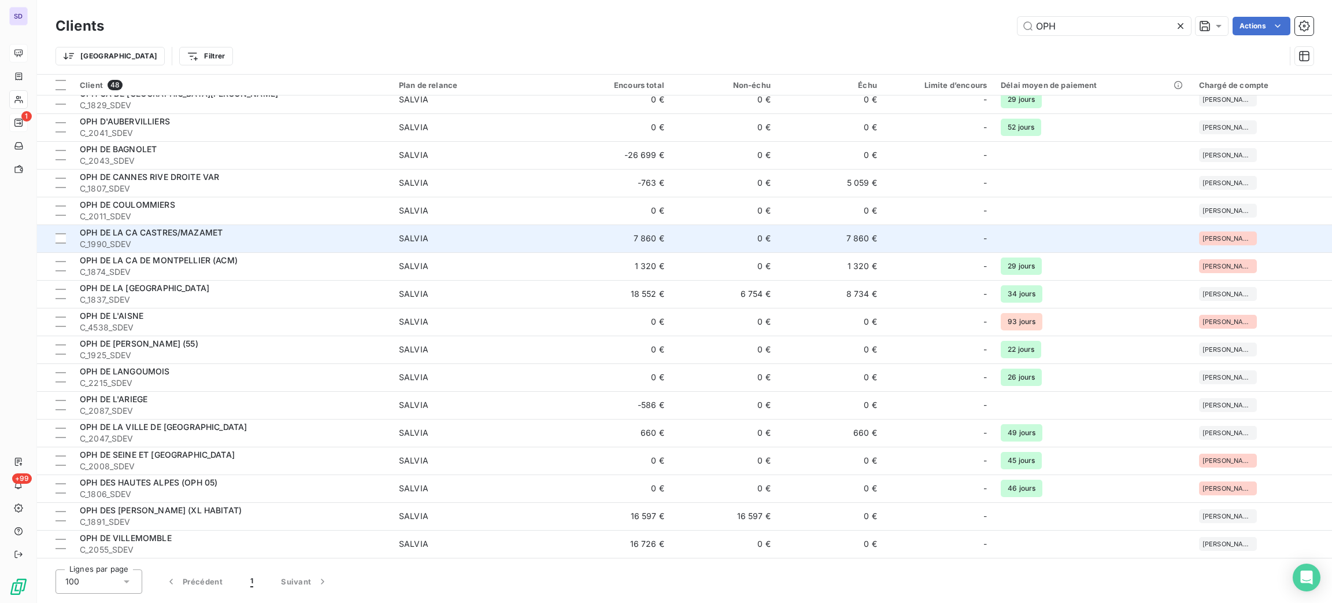
click at [454, 236] on span "SALVIA" at bounding box center [478, 238] width 159 height 12
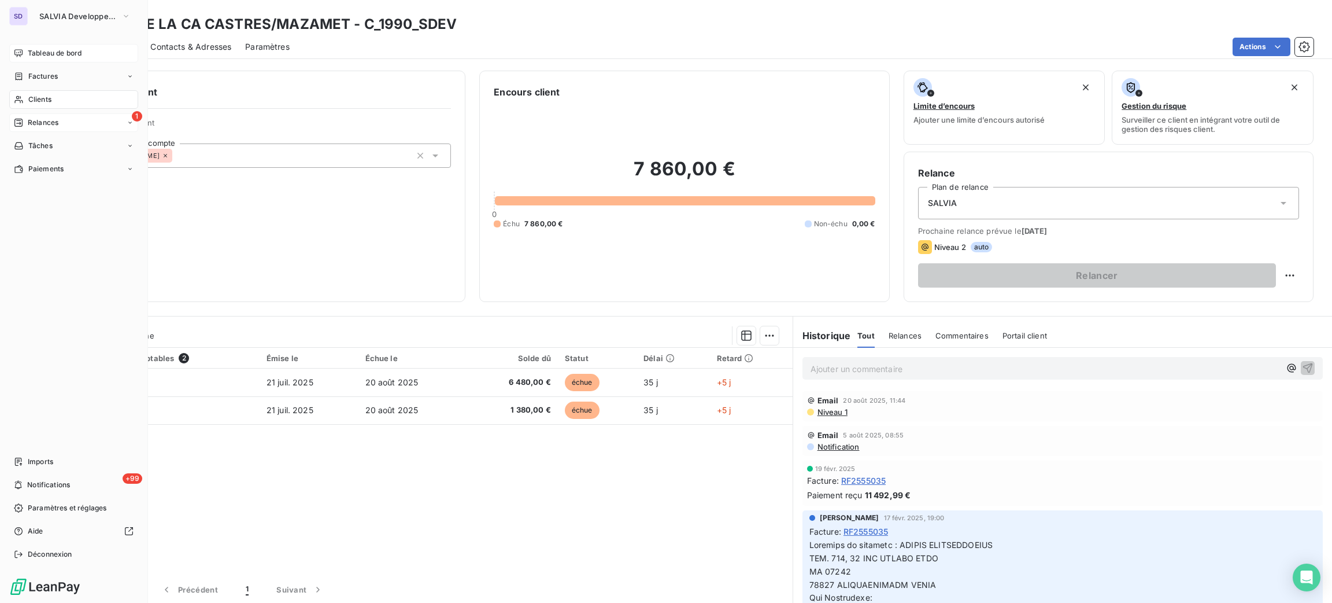
click at [43, 93] on div "Clients" at bounding box center [73, 99] width 129 height 19
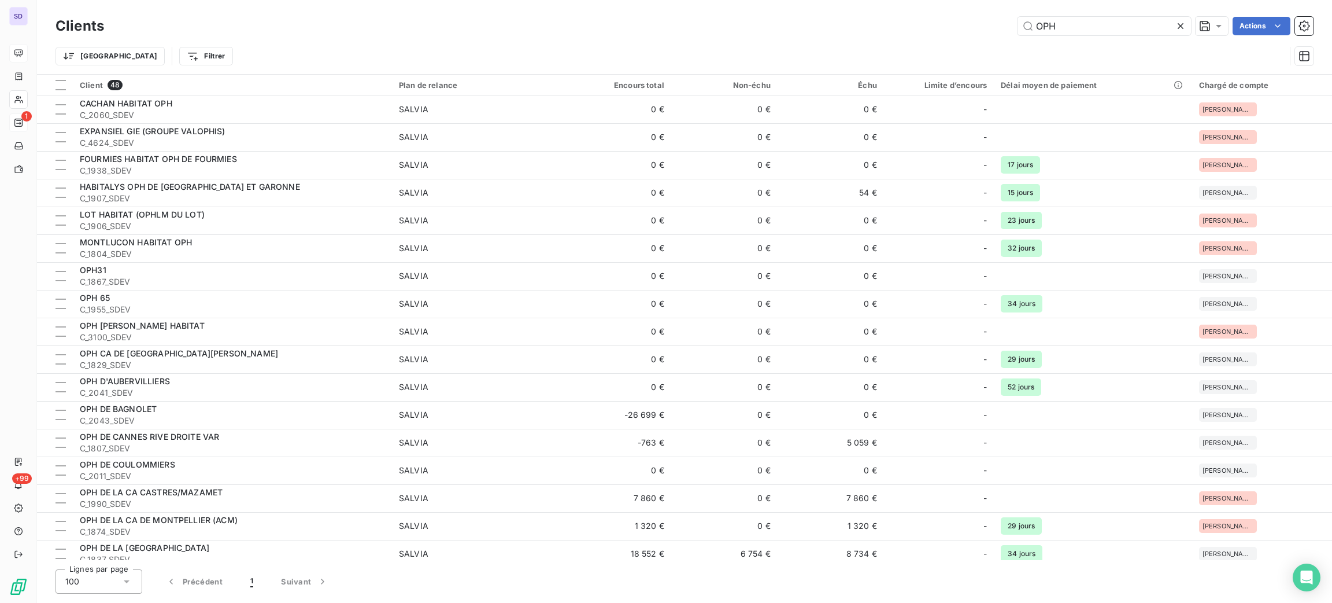
drag, startPoint x: 988, startPoint y: 28, endPoint x: 969, endPoint y: 23, distance: 19.6
click at [970, 23] on div "OPH Actions" at bounding box center [716, 26] width 1196 height 19
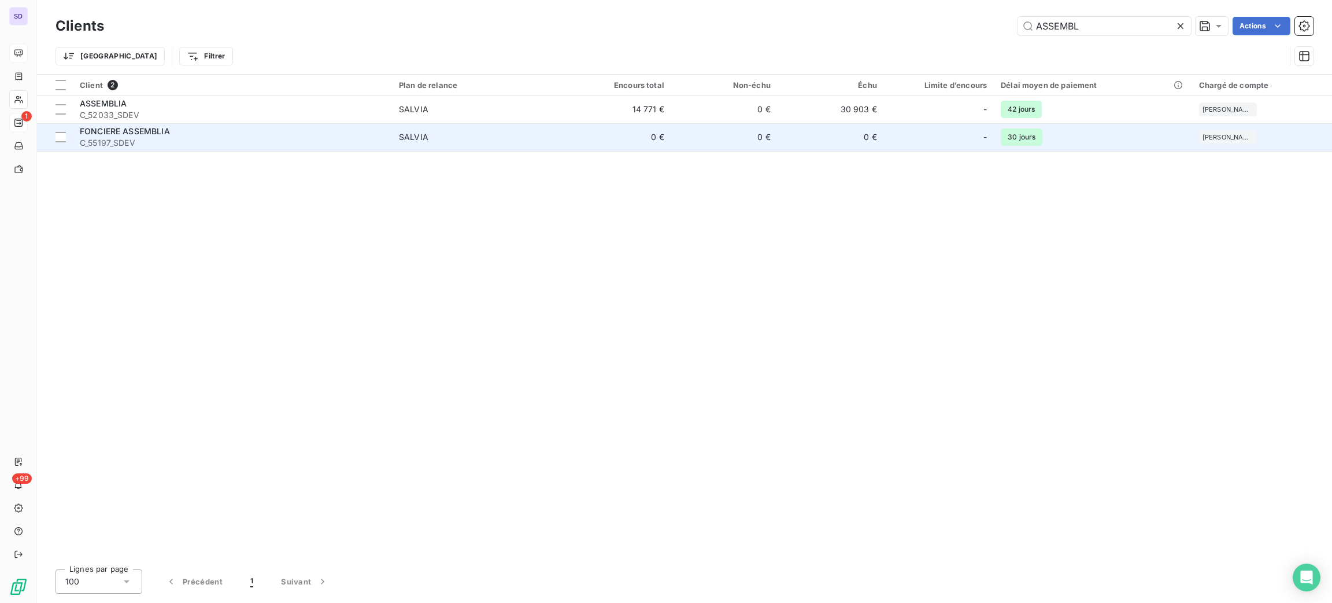
type input "ASSEMBL"
click at [454, 136] on span "SALVIA" at bounding box center [478, 137] width 159 height 12
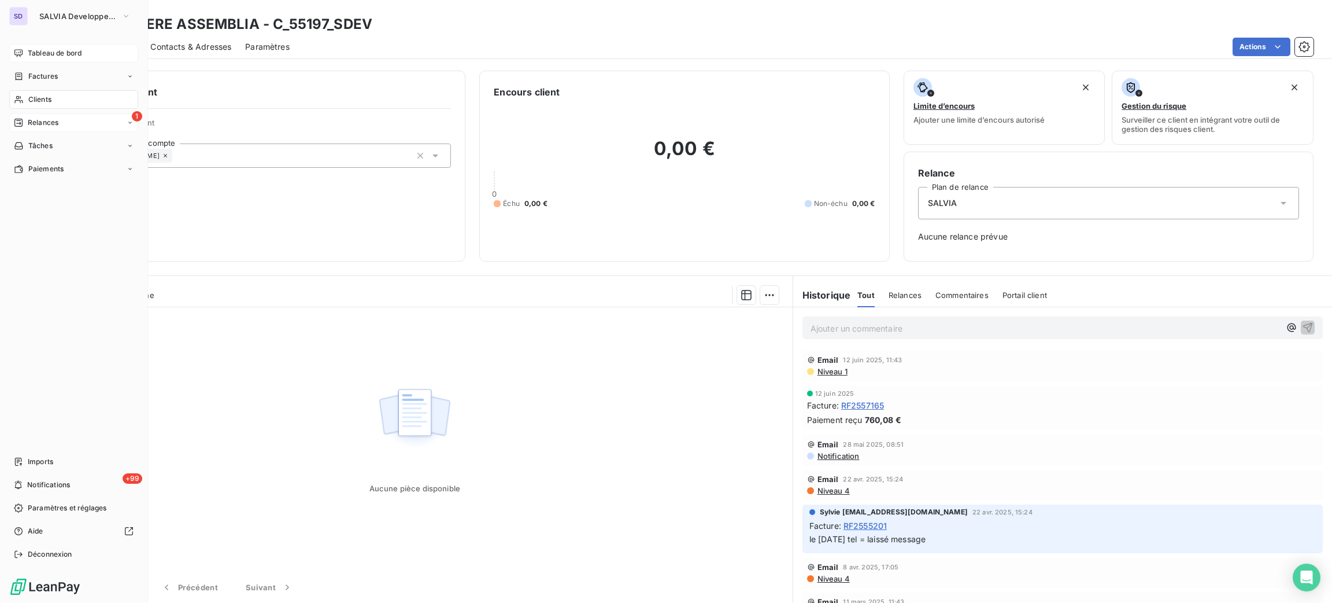
click at [34, 107] on div "Clients" at bounding box center [73, 99] width 129 height 19
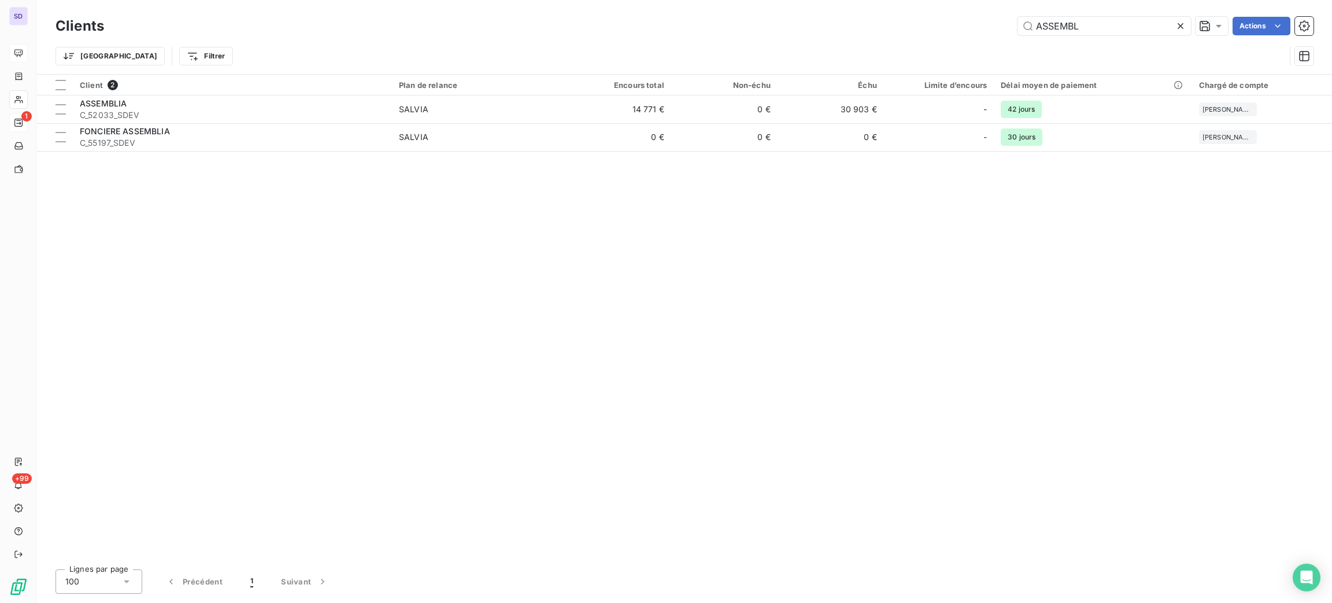
drag, startPoint x: 1065, startPoint y: 33, endPoint x: 986, endPoint y: 22, distance: 79.4
click at [993, 22] on div "ASSEMBL Actions" at bounding box center [716, 26] width 1196 height 19
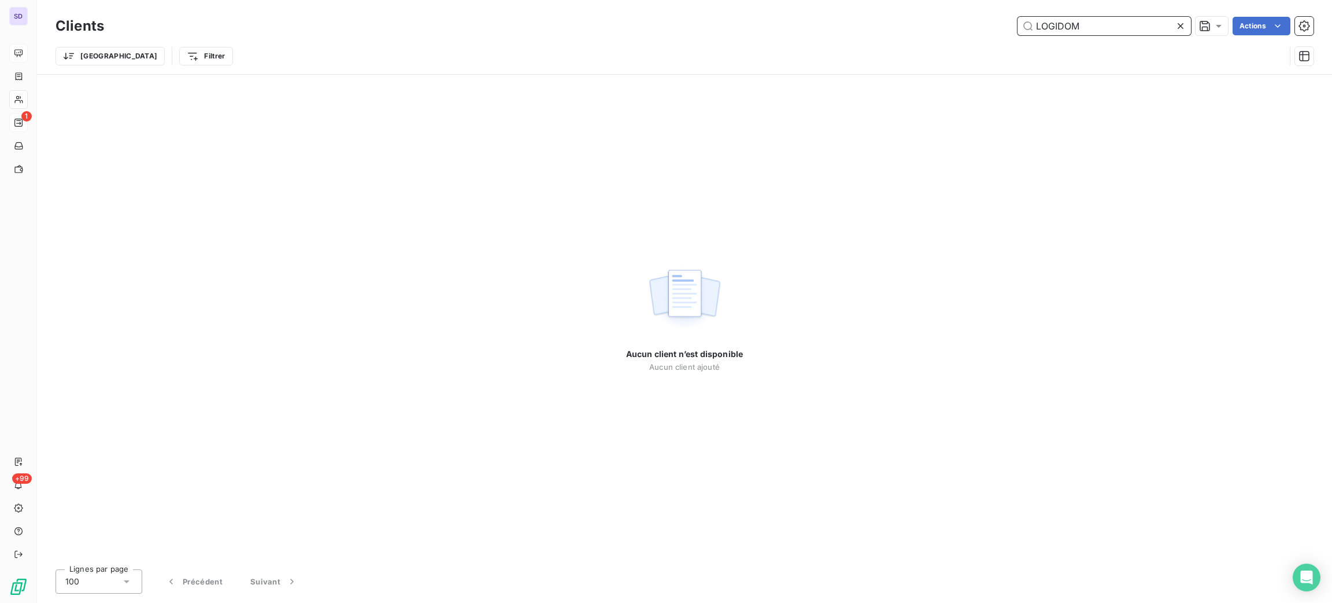
drag, startPoint x: 1085, startPoint y: 24, endPoint x: 992, endPoint y: 46, distance: 96.2
click at [992, 46] on div "Clients LOGIDOM Actions Trier Filtrer" at bounding box center [685, 44] width 1258 height 60
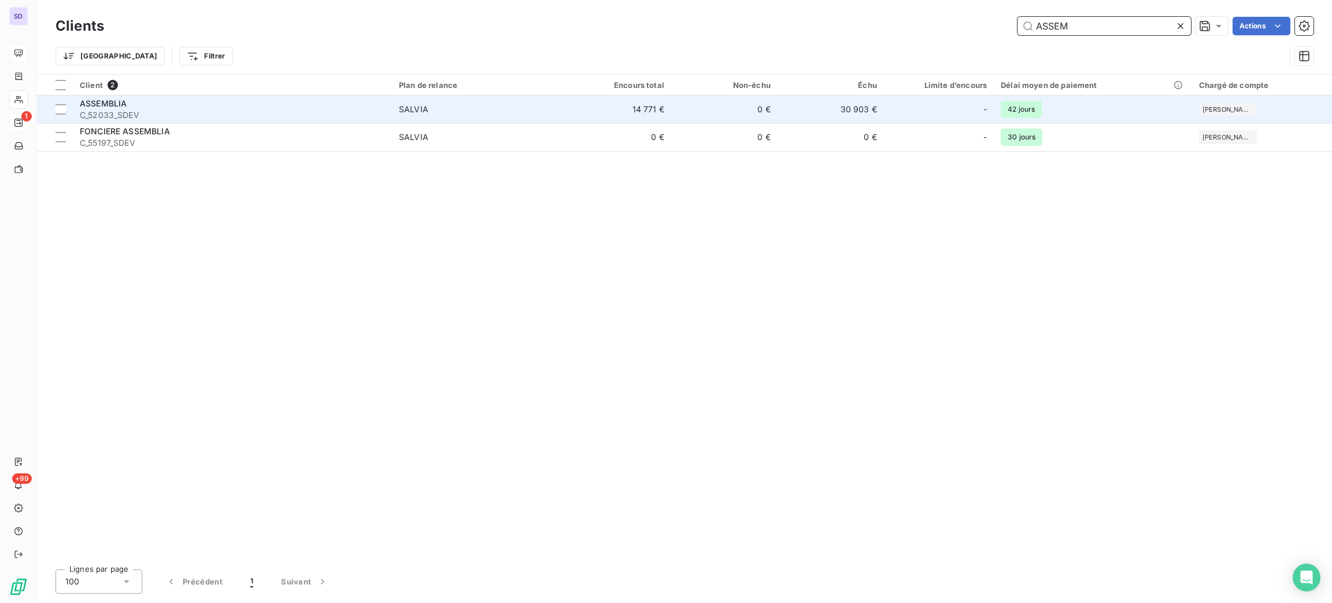
type input "ASSEM"
click at [248, 113] on span "C_52033_SDEV" at bounding box center [232, 115] width 305 height 12
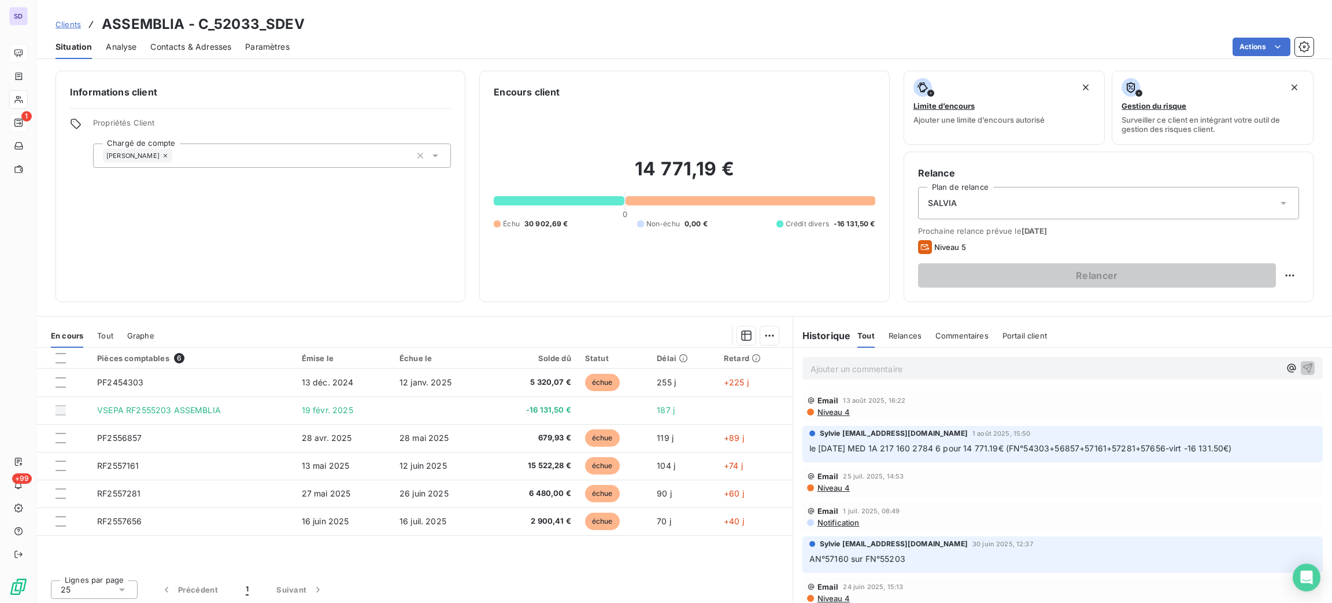
click at [176, 41] on span "Contacts & Adresses" at bounding box center [190, 47] width 81 height 12
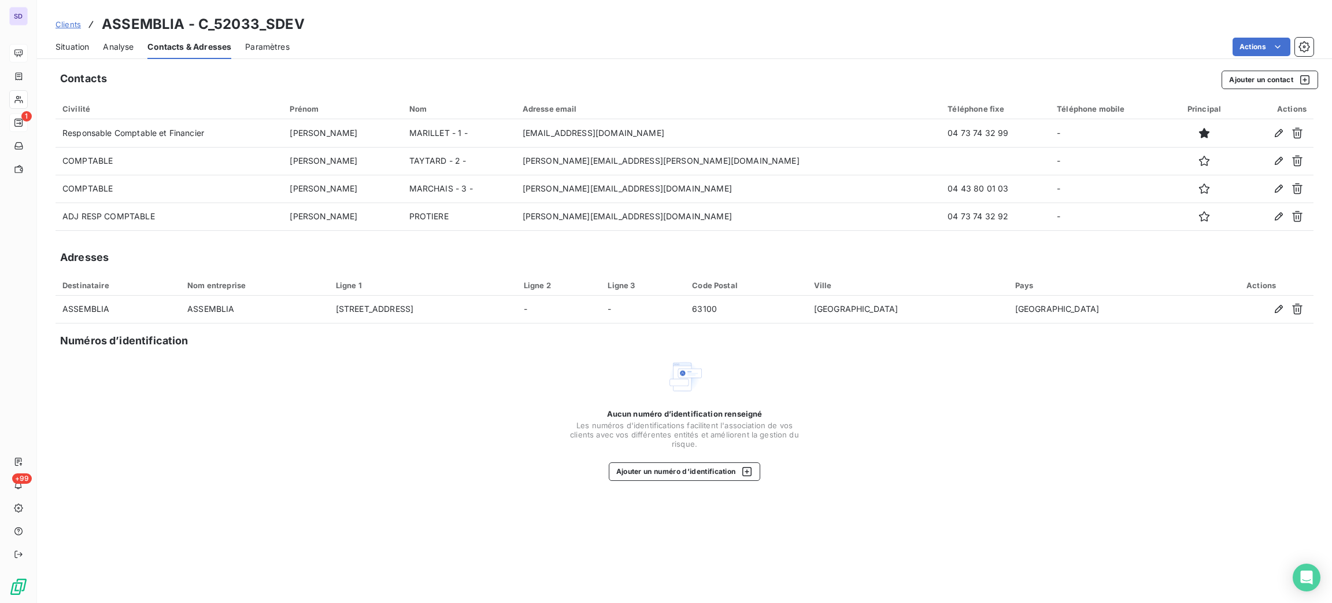
click at [86, 49] on span "Situation" at bounding box center [73, 47] width 34 height 12
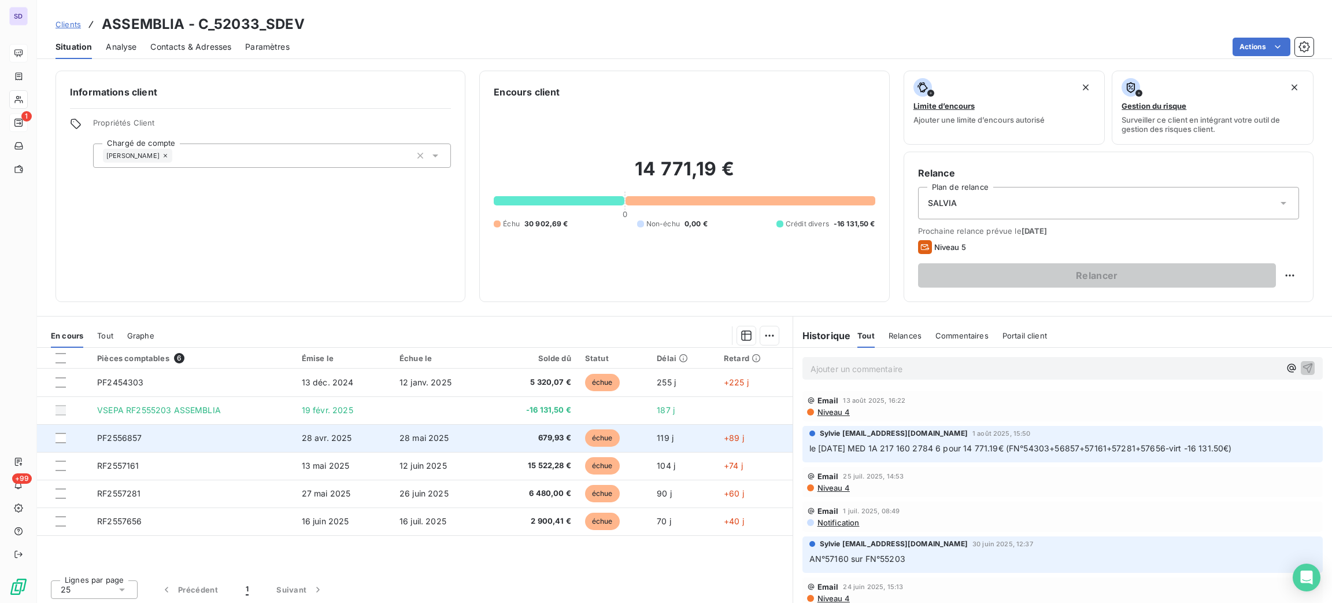
scroll to position [2, 0]
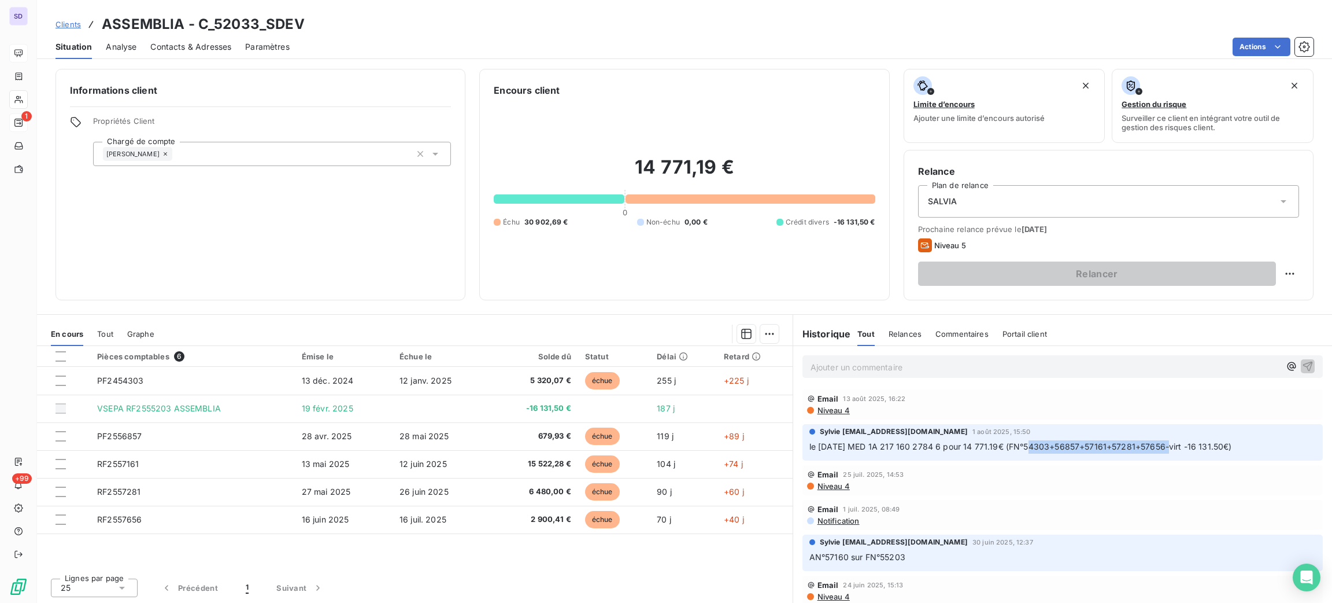
drag, startPoint x: 1158, startPoint y: 449, endPoint x: 1017, endPoint y: 444, distance: 141.2
click at [1017, 444] on span "le [DATE] MED 1A 217 160 2784 6 pour 14 771.19€ (FN°54303+56857+57161+57281+576…" at bounding box center [1021, 446] width 423 height 10
drag, startPoint x: 1161, startPoint y: 445, endPoint x: 1022, endPoint y: 447, distance: 138.8
click at [1022, 447] on span "le [DATE] MED 1A 217 160 2784 6 pour 14 771.19€ (FN°54303+56857+57161+57281+576…" at bounding box center [1021, 446] width 423 height 10
copy span "54303+56857+57161+57281+57656"
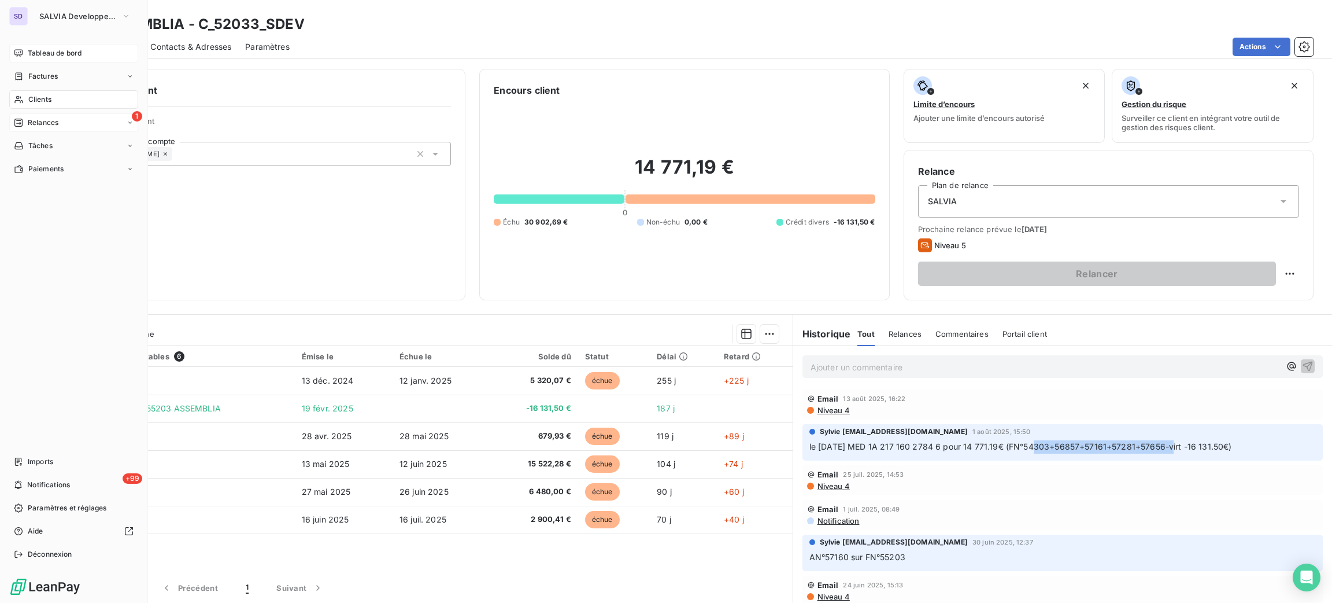
click at [48, 100] on span "Clients" at bounding box center [39, 99] width 23 height 10
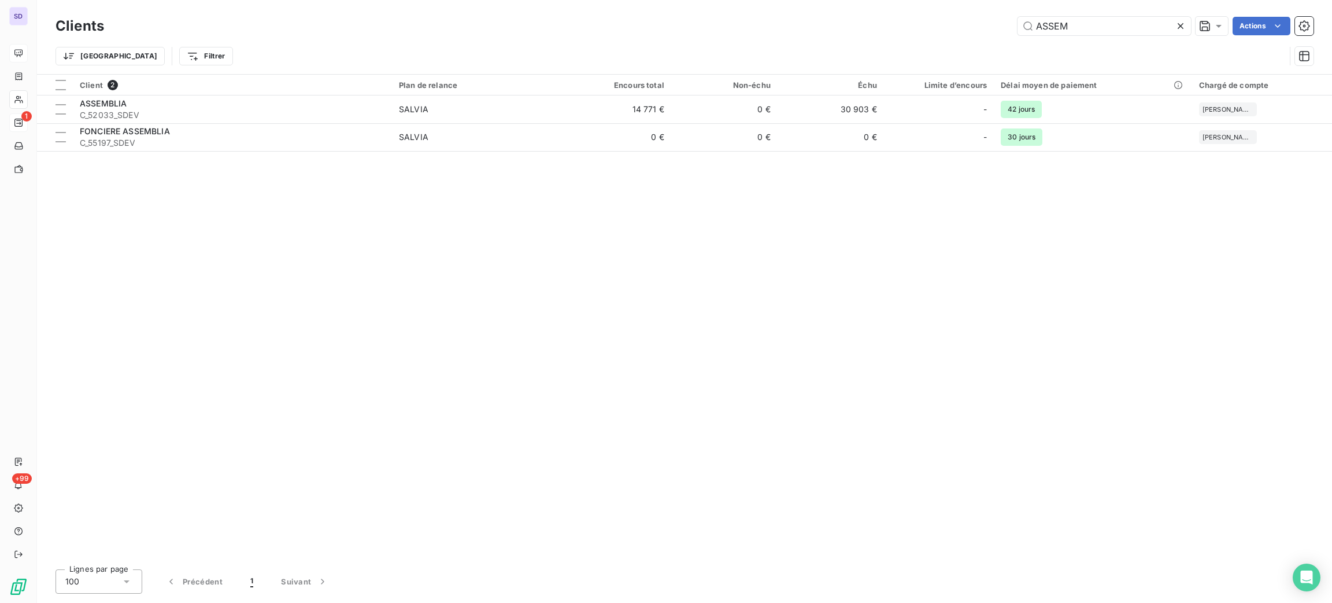
drag, startPoint x: 1094, startPoint y: 24, endPoint x: 941, endPoint y: 14, distance: 152.4
click at [980, 24] on div "ASSEM Actions" at bounding box center [716, 26] width 1196 height 19
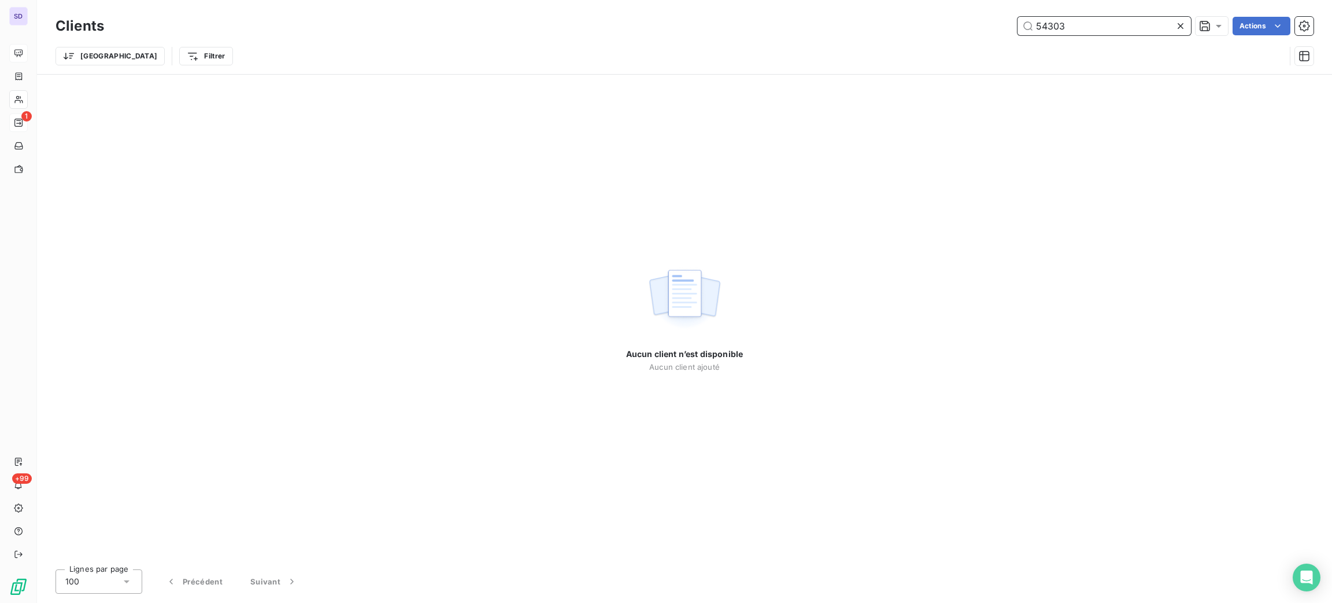
drag, startPoint x: 1079, startPoint y: 23, endPoint x: 973, endPoint y: 15, distance: 105.5
click at [973, 16] on div "Clients 54303 Actions" at bounding box center [685, 26] width 1258 height 24
paste input "+56857+57161+57281+57656"
drag, startPoint x: 1173, startPoint y: 23, endPoint x: 1107, endPoint y: 19, distance: 66.1
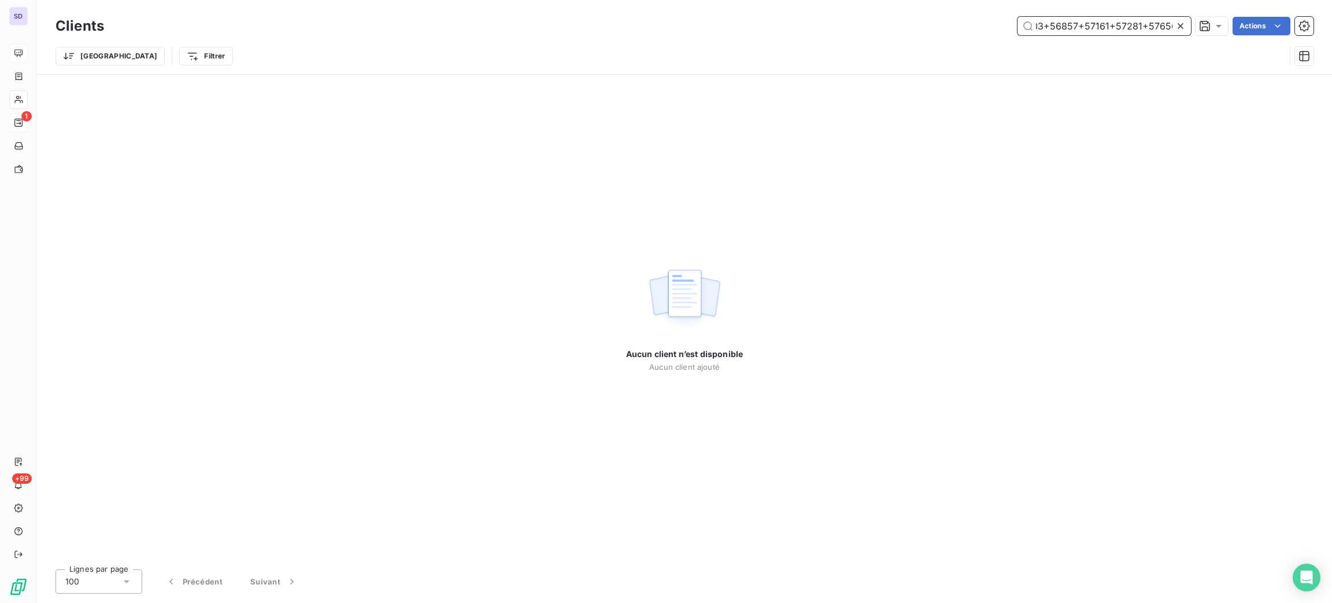
click at [1107, 19] on input "54303+56857+57161+57281+57656" at bounding box center [1104, 26] width 173 height 19
click at [1133, 25] on input "54303+5685" at bounding box center [1104, 26] width 173 height 19
paste input "54303+56857+57161+57281+57656"
drag, startPoint x: 1171, startPoint y: 25, endPoint x: 1148, endPoint y: 33, distance: 24.3
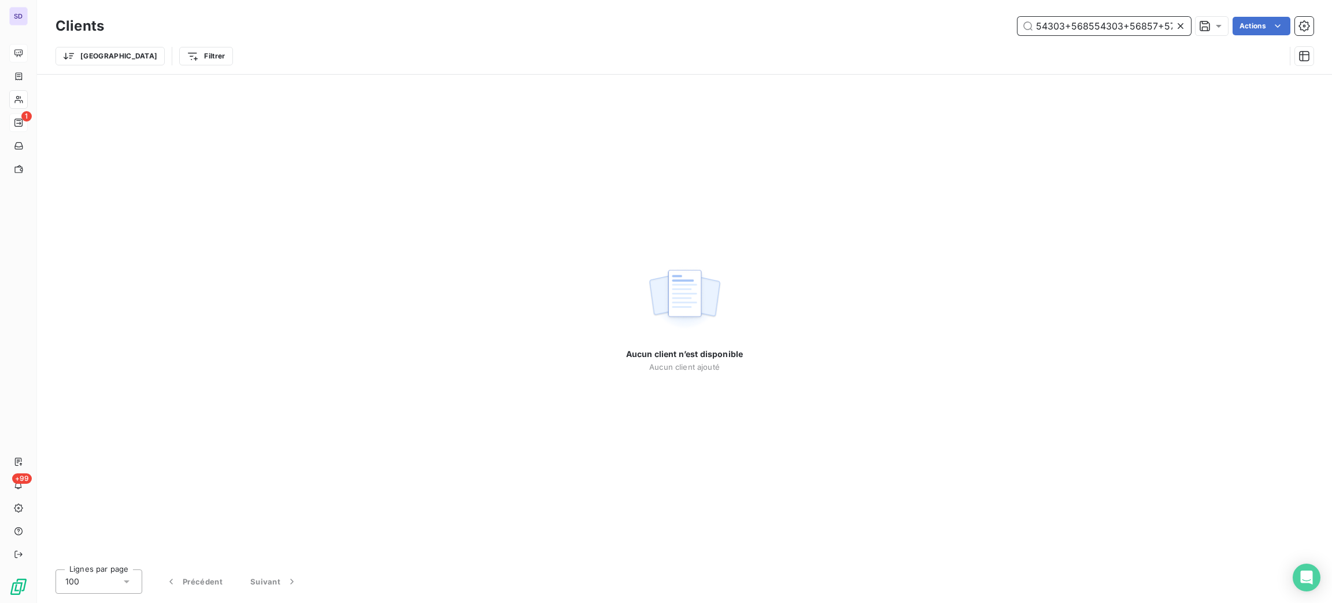
click at [1154, 26] on input "54303+568554303+56857+57161+57281+57656" at bounding box center [1104, 26] width 173 height 19
drag, startPoint x: 1128, startPoint y: 27, endPoint x: 1036, endPoint y: 33, distance: 92.1
click at [1038, 33] on input "54303+568554303+56857" at bounding box center [1104, 26] width 173 height 19
type input "56857"
drag, startPoint x: 1104, startPoint y: 24, endPoint x: 1021, endPoint y: 7, distance: 84.9
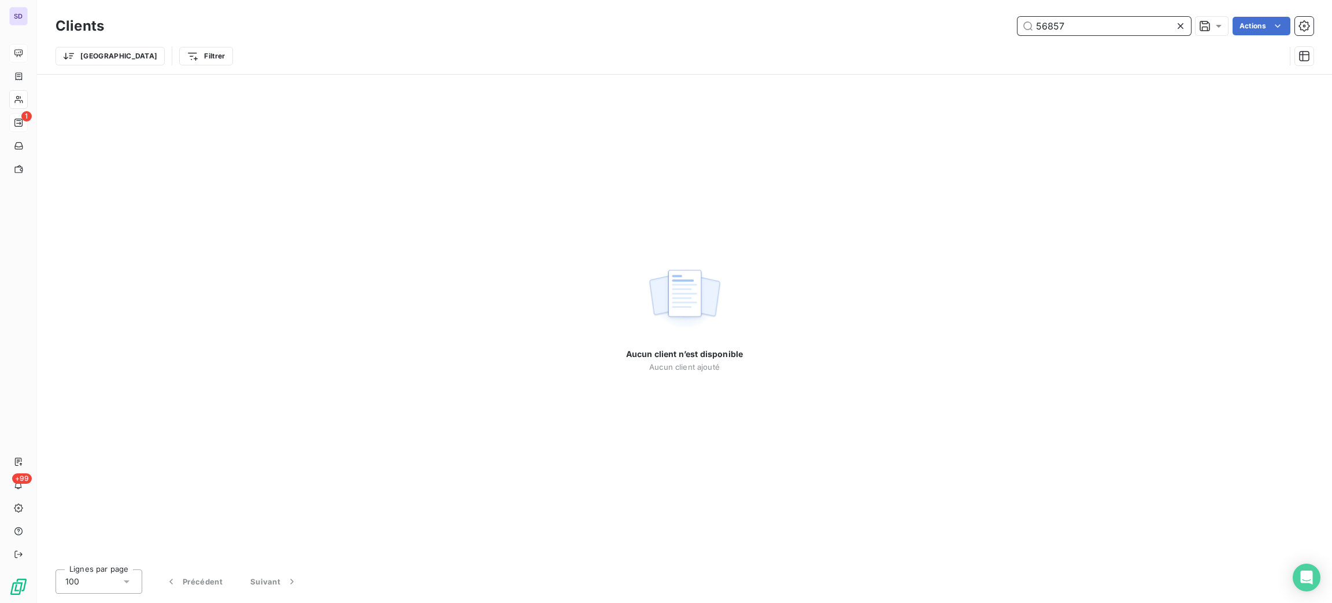
click at [1021, 7] on div "Clients 56857 Actions Trier Filtrer" at bounding box center [684, 37] width 1295 height 74
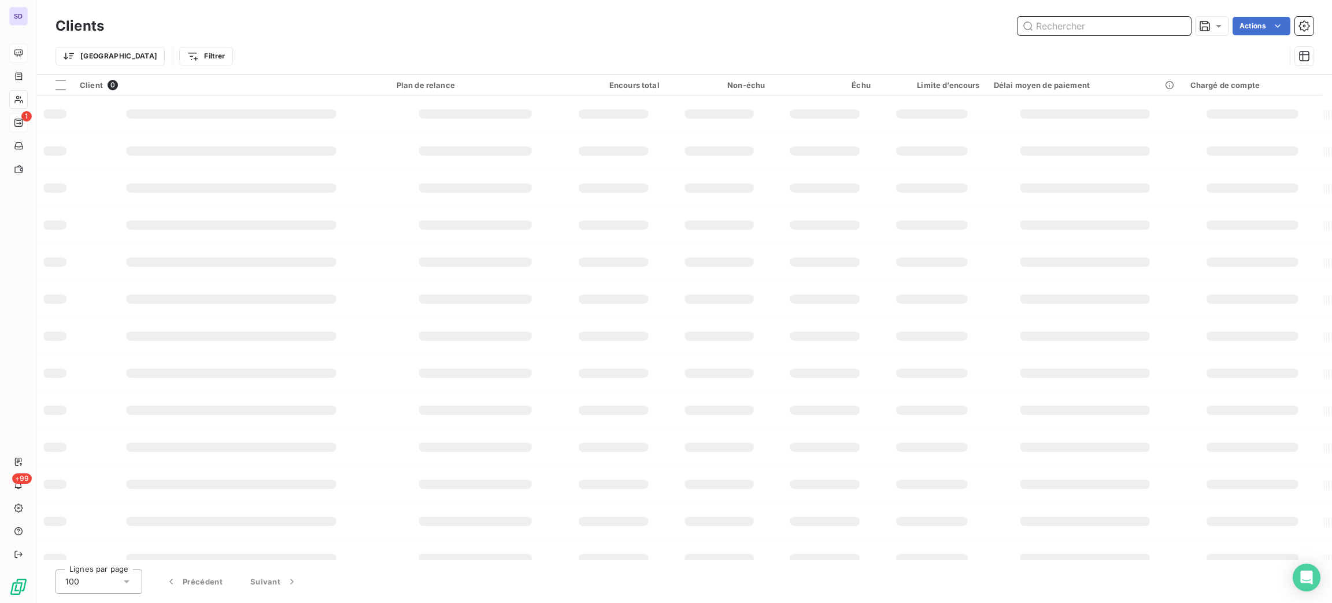
paste input "54303+56857+57161+57281+57656"
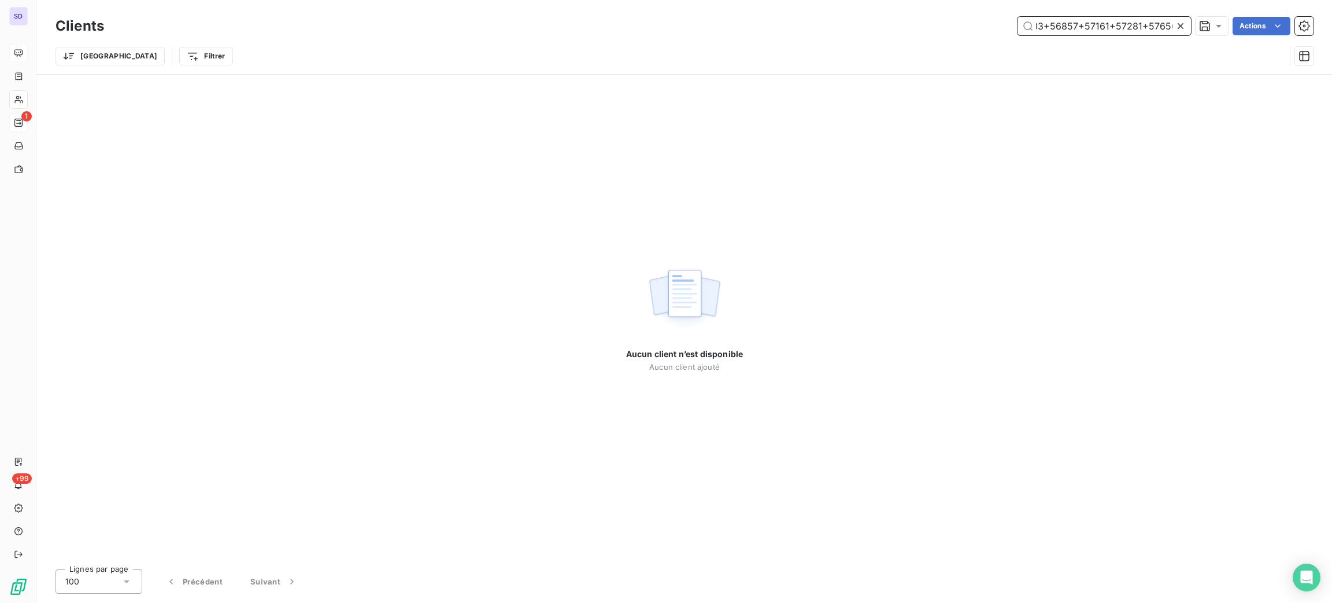
drag, startPoint x: 1169, startPoint y: 27, endPoint x: 1119, endPoint y: 24, distance: 49.8
click at [1119, 24] on input "54303+56857+57161+57281+57656" at bounding box center [1104, 26] width 173 height 19
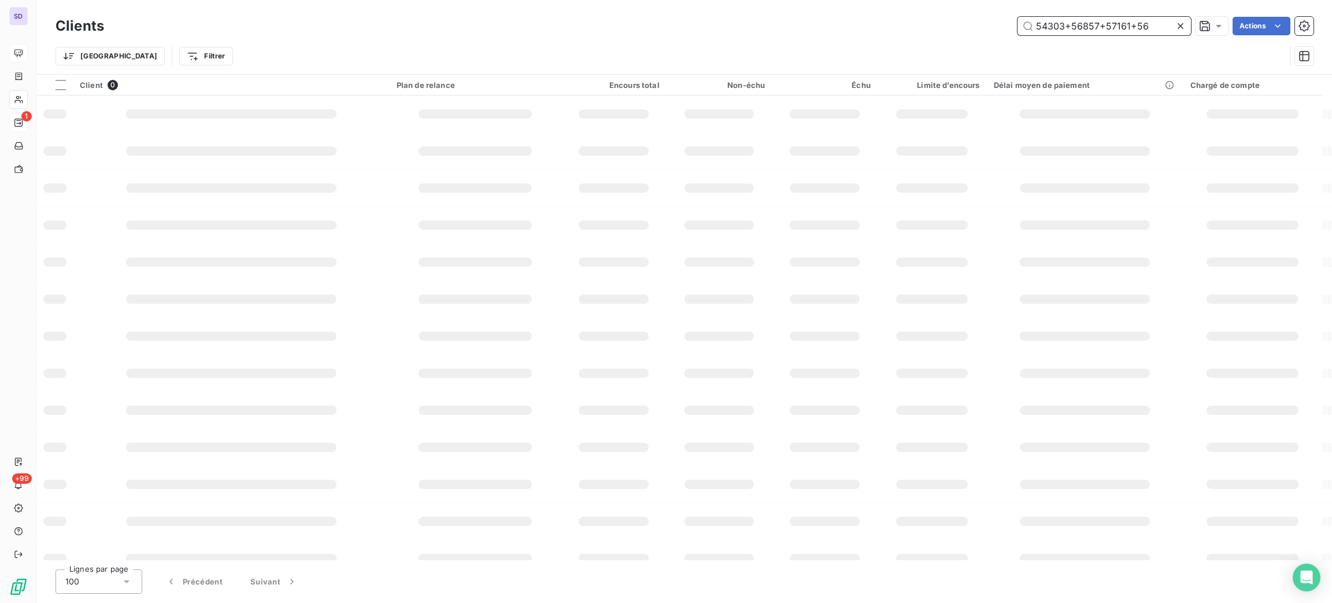
scroll to position [0, 0]
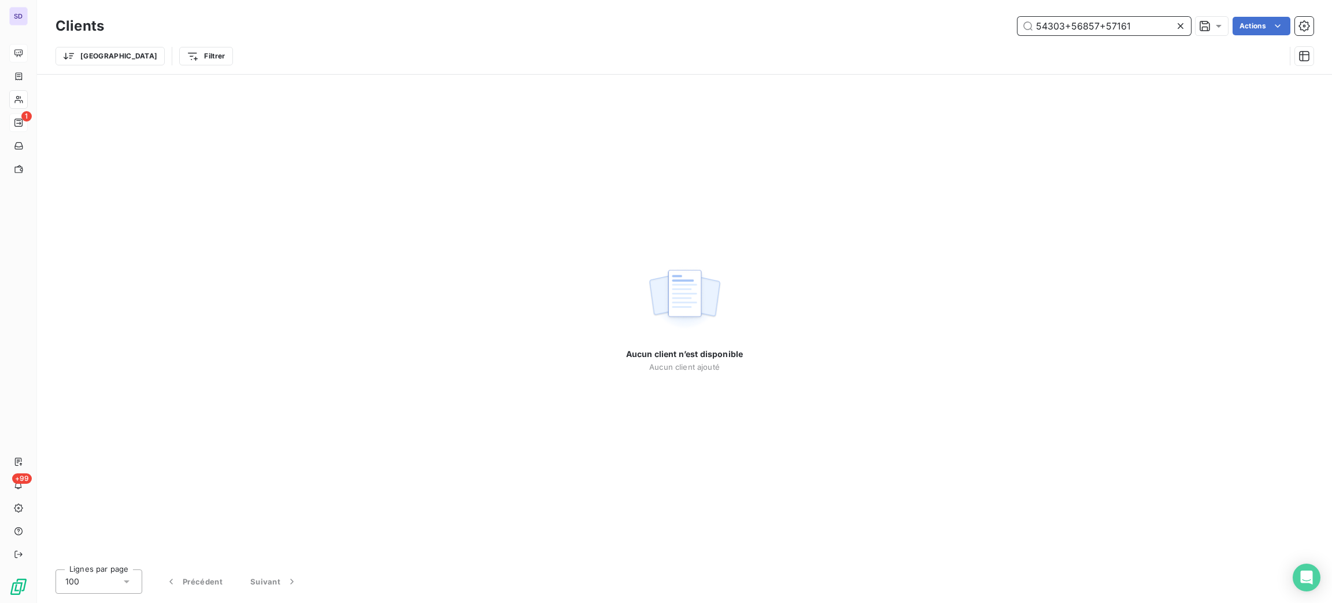
drag, startPoint x: 1104, startPoint y: 29, endPoint x: 1008, endPoint y: 27, distance: 96.0
click at [1009, 27] on div "54303+56857+57161 Actions" at bounding box center [716, 26] width 1196 height 19
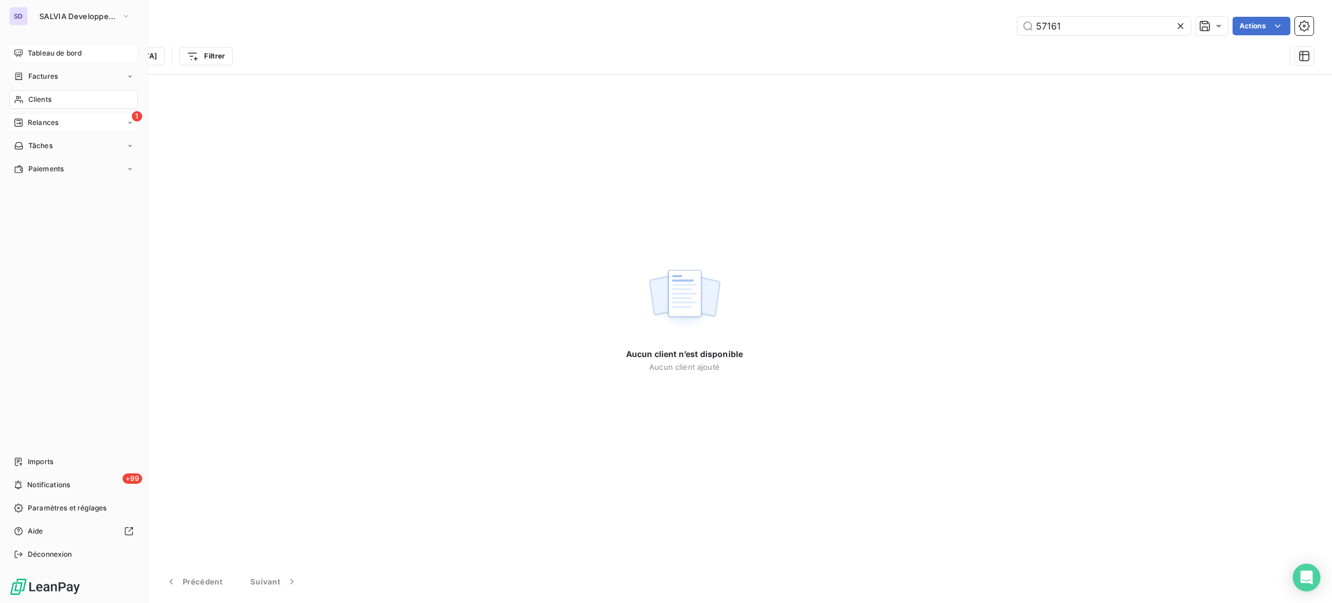
click at [47, 105] on div "Clients" at bounding box center [73, 99] width 129 height 19
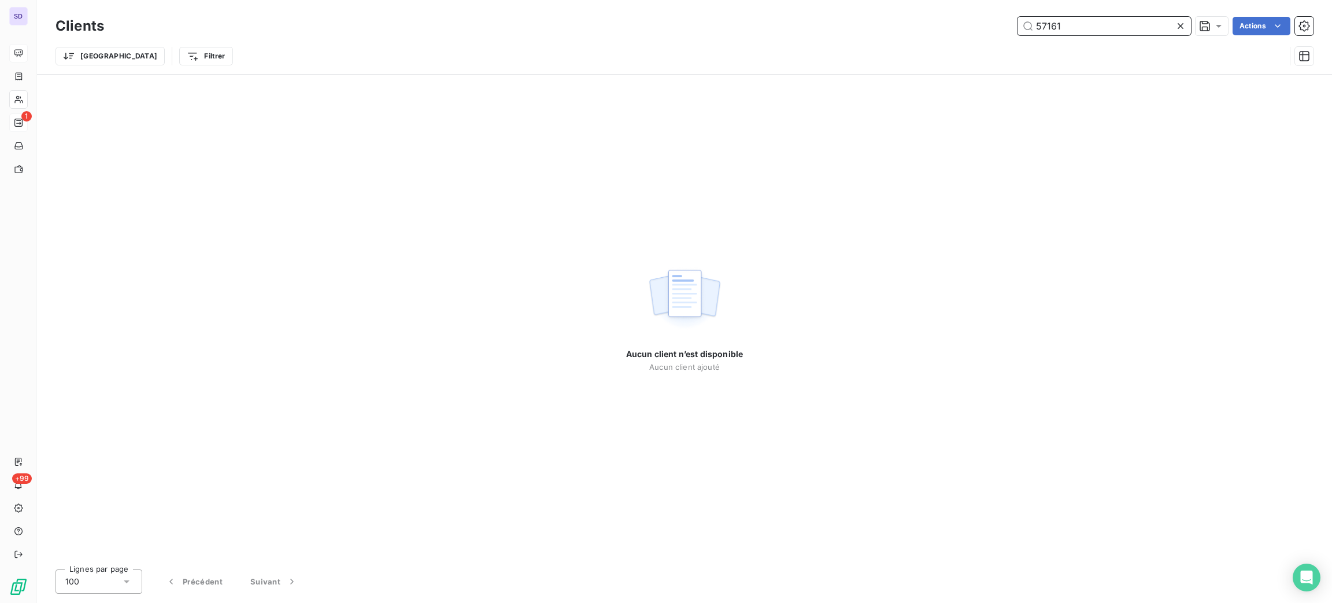
drag, startPoint x: 1070, startPoint y: 30, endPoint x: 953, endPoint y: 28, distance: 116.8
click at [953, 28] on div "57161 Actions" at bounding box center [716, 26] width 1196 height 19
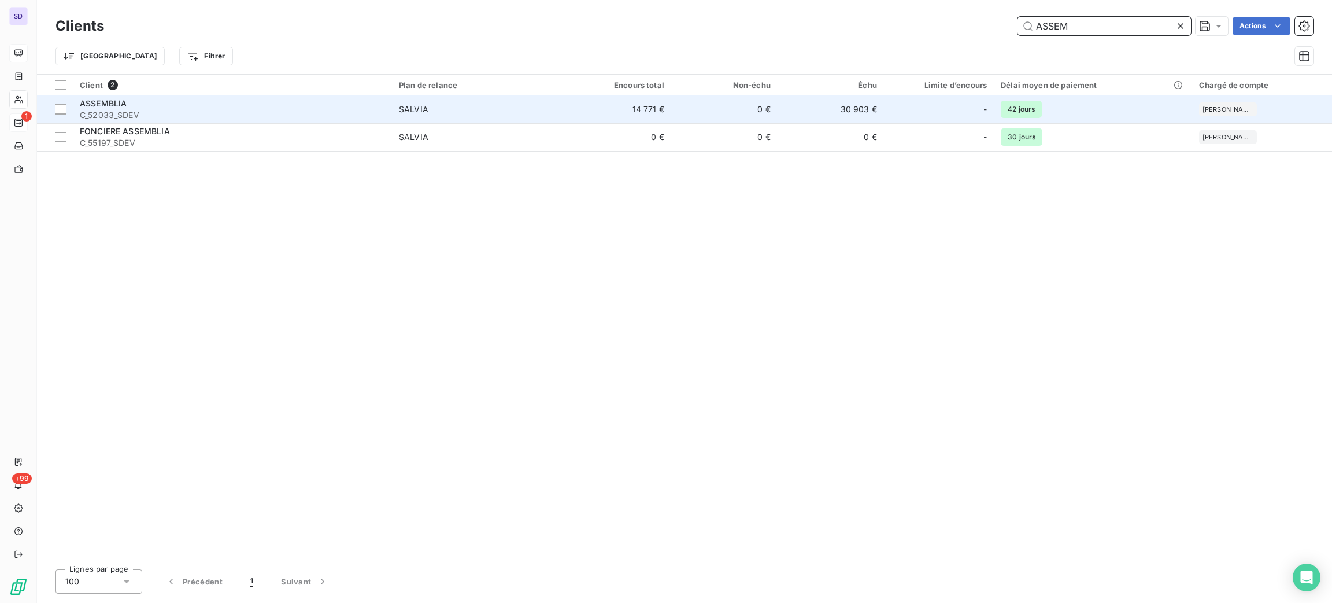
type input "ASSEM"
click at [276, 110] on span "C_52033_SDEV" at bounding box center [232, 115] width 305 height 12
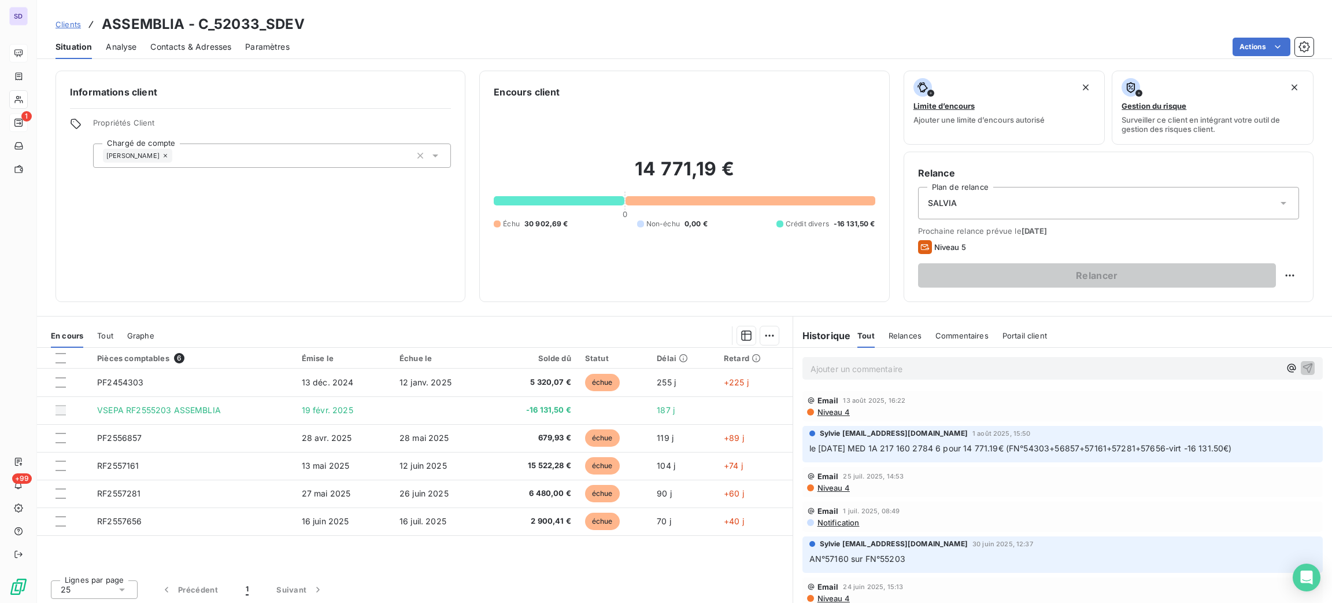
click at [202, 53] on div "Contacts & Adresses" at bounding box center [190, 47] width 81 height 24
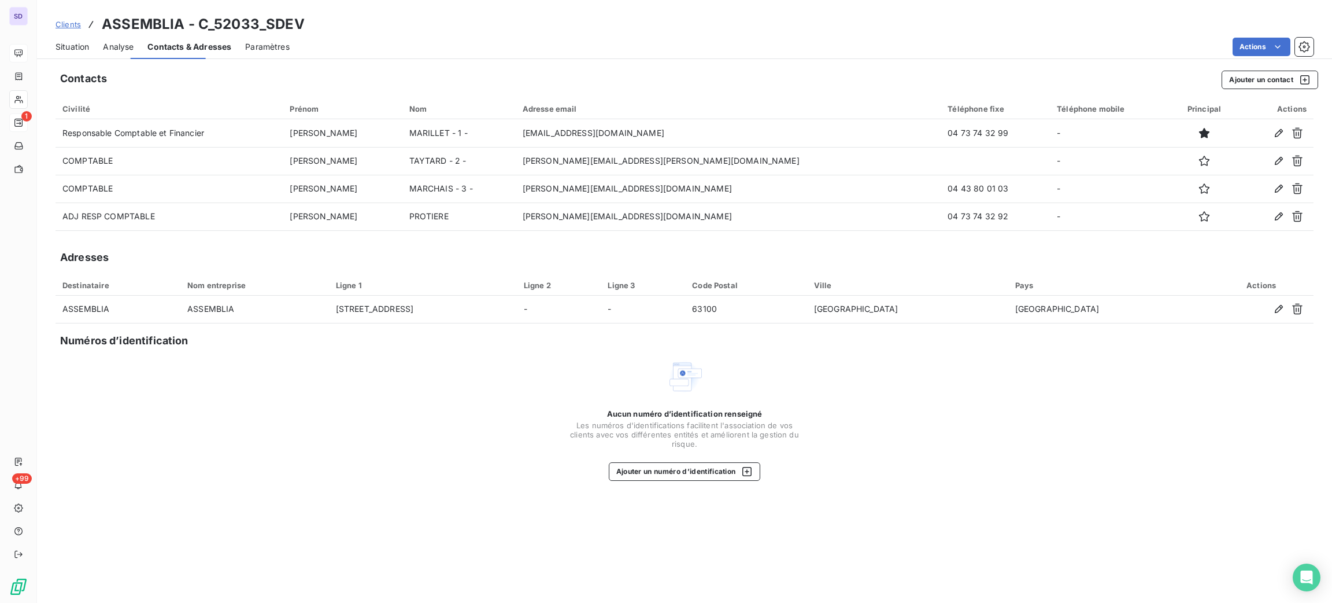
click at [202, 47] on span "Contacts & Adresses" at bounding box center [189, 47] width 84 height 12
click at [71, 45] on span "Situation" at bounding box center [73, 47] width 34 height 12
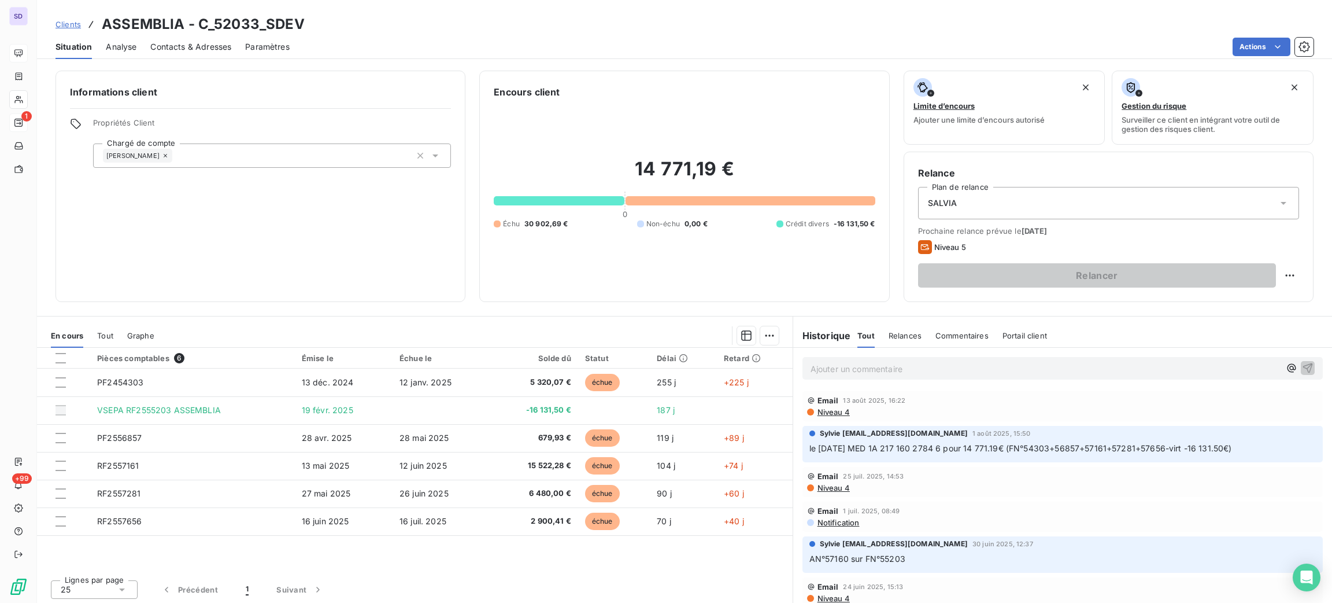
click at [211, 44] on span "Contacts & Adresses" at bounding box center [190, 47] width 81 height 12
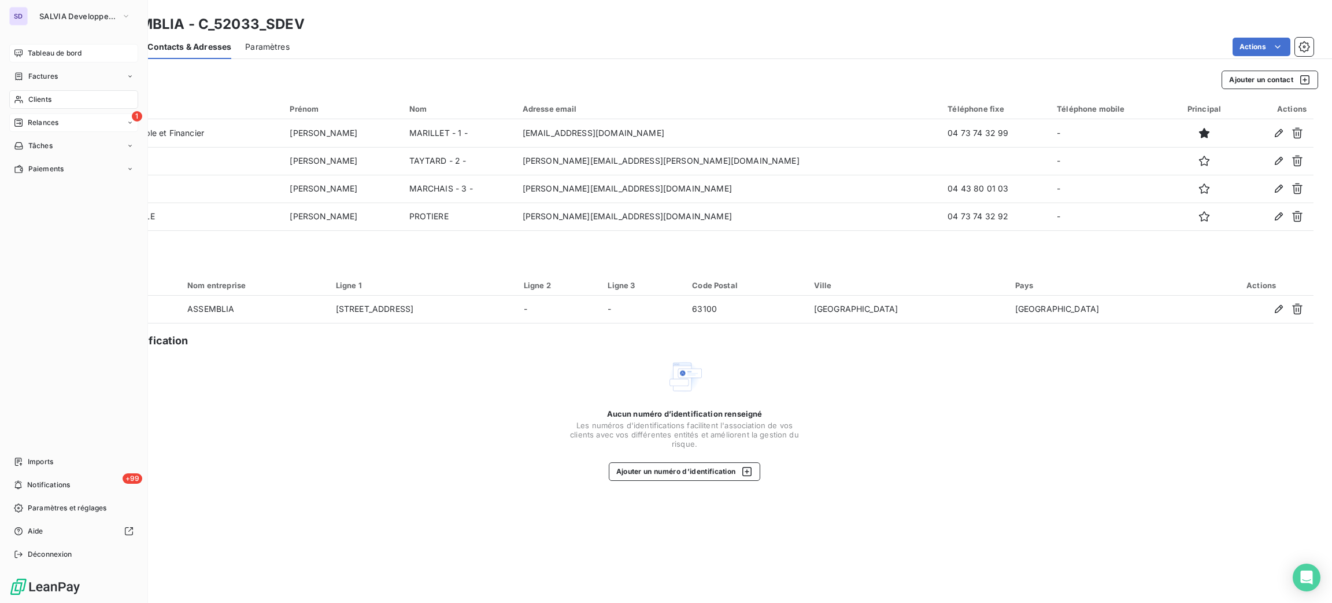
click at [36, 96] on span "Clients" at bounding box center [39, 99] width 23 height 10
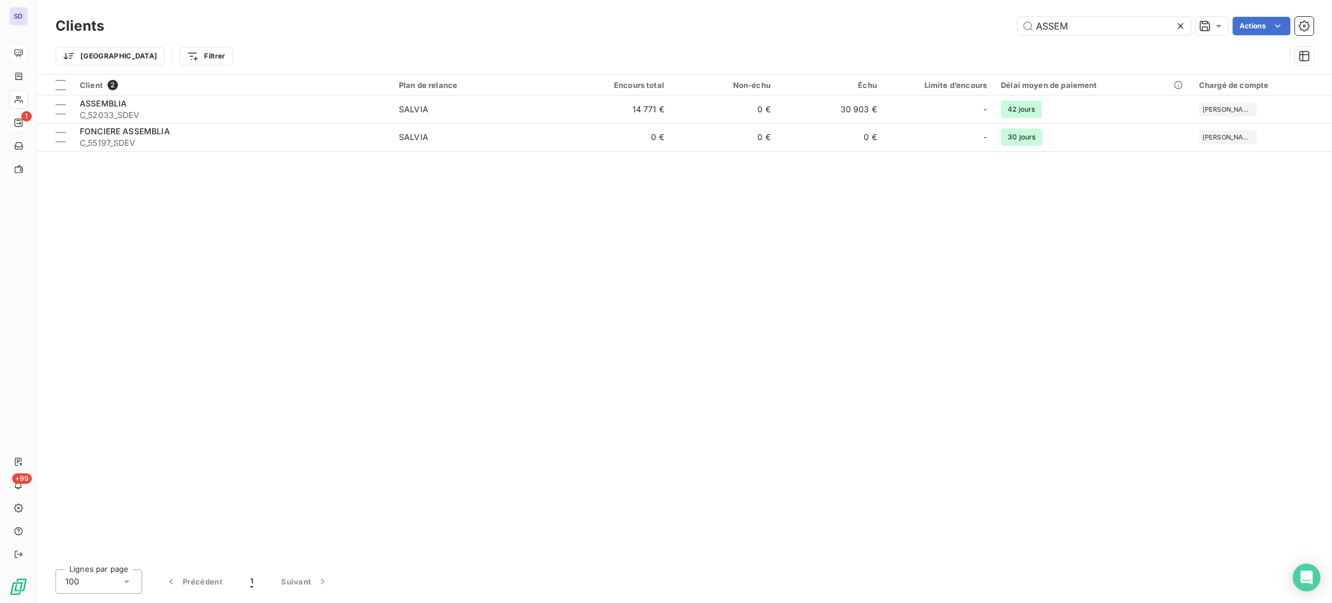
drag, startPoint x: 927, startPoint y: -2, endPoint x: 920, endPoint y: 1, distance: 7.5
click at [924, 0] on html "SD 1 +99 Clients ASSEM Actions Trier Filtrer Client 2 Plan de relance Encours t…" at bounding box center [666, 301] width 1332 height 603
type input "FLAN"
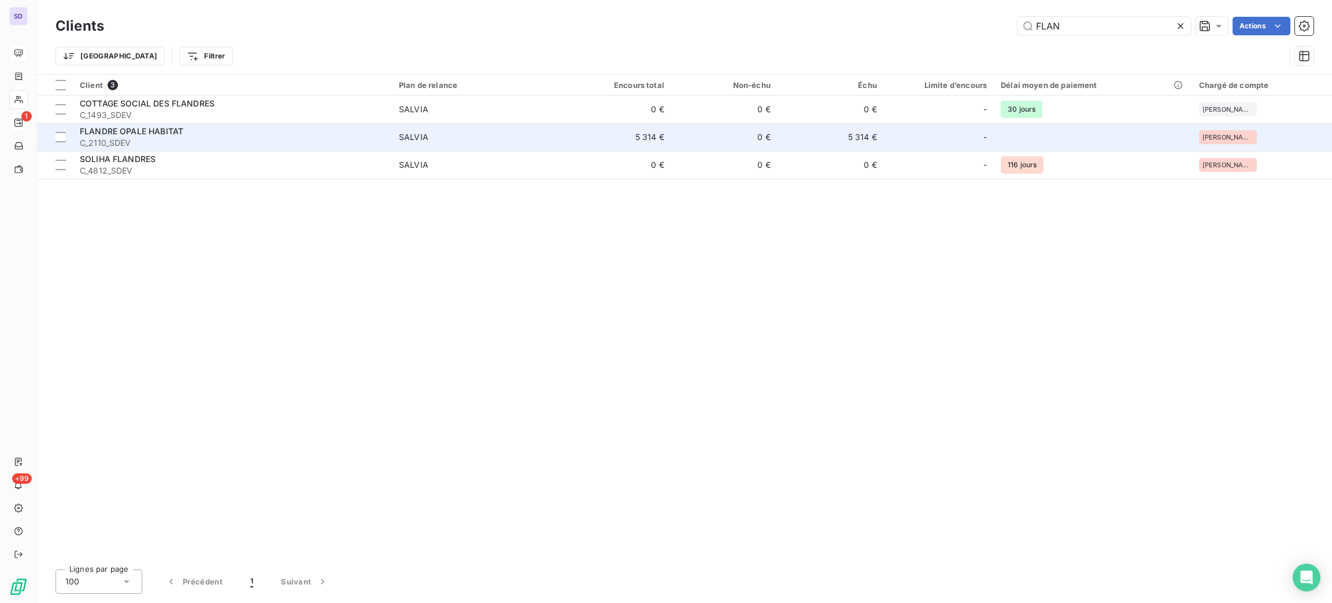
click at [257, 138] on span "C_2110_SDEV" at bounding box center [232, 143] width 305 height 12
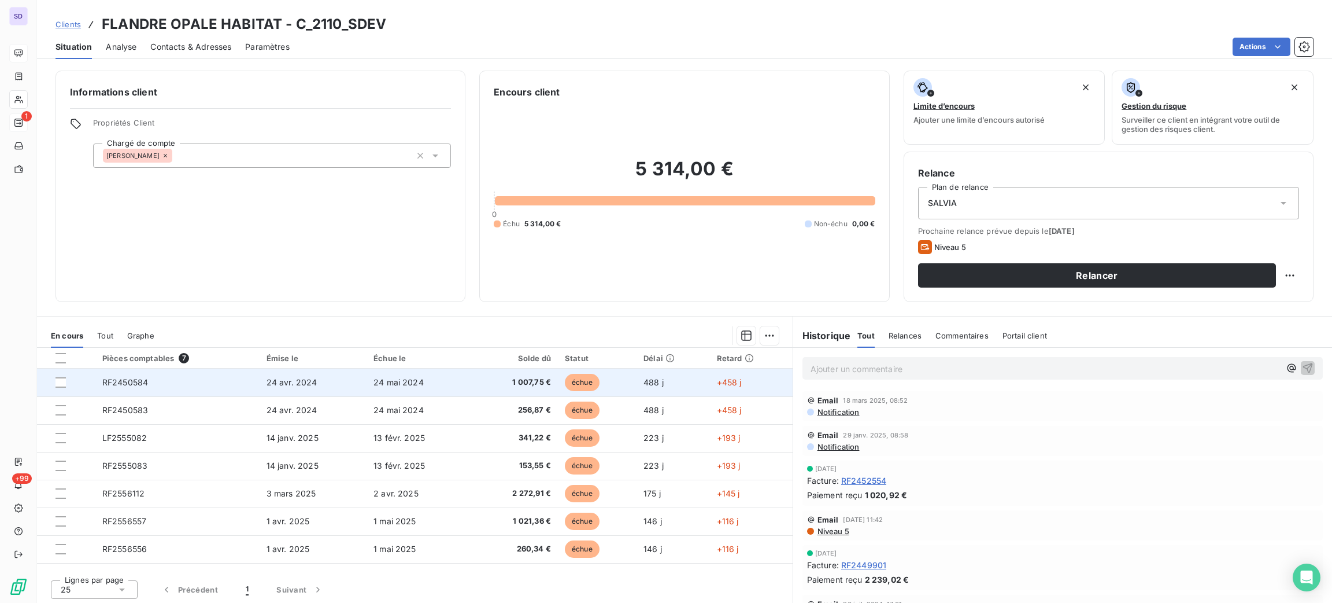
scroll to position [2, 0]
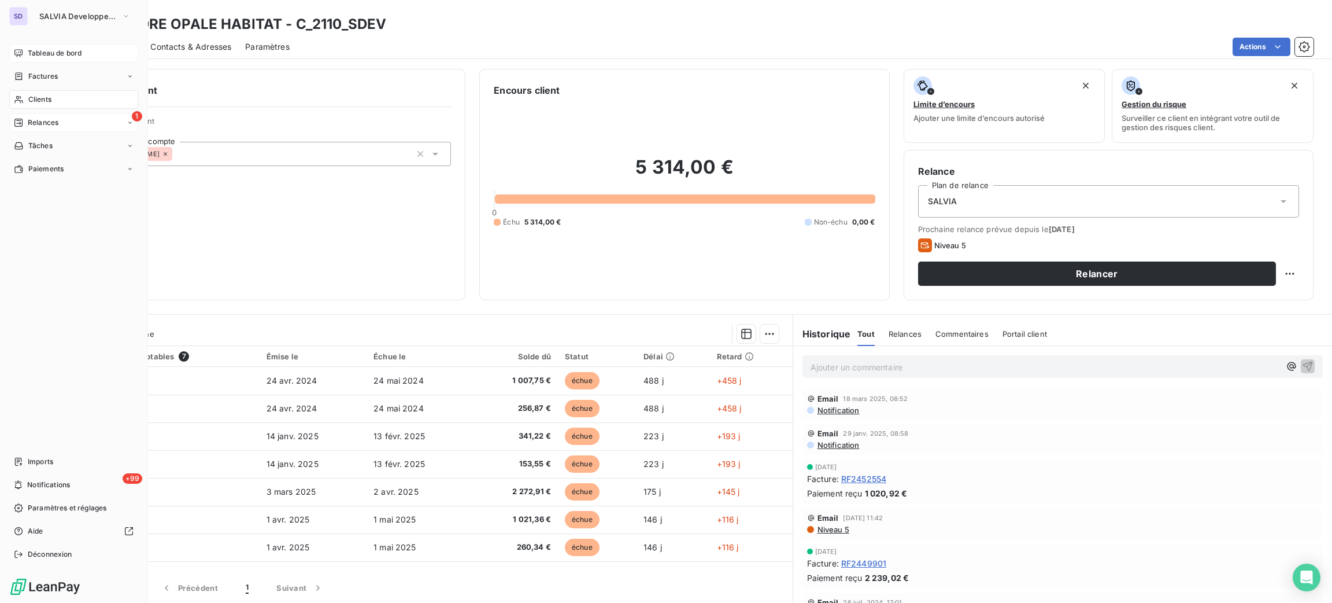
click at [43, 101] on span "Clients" at bounding box center [39, 99] width 23 height 10
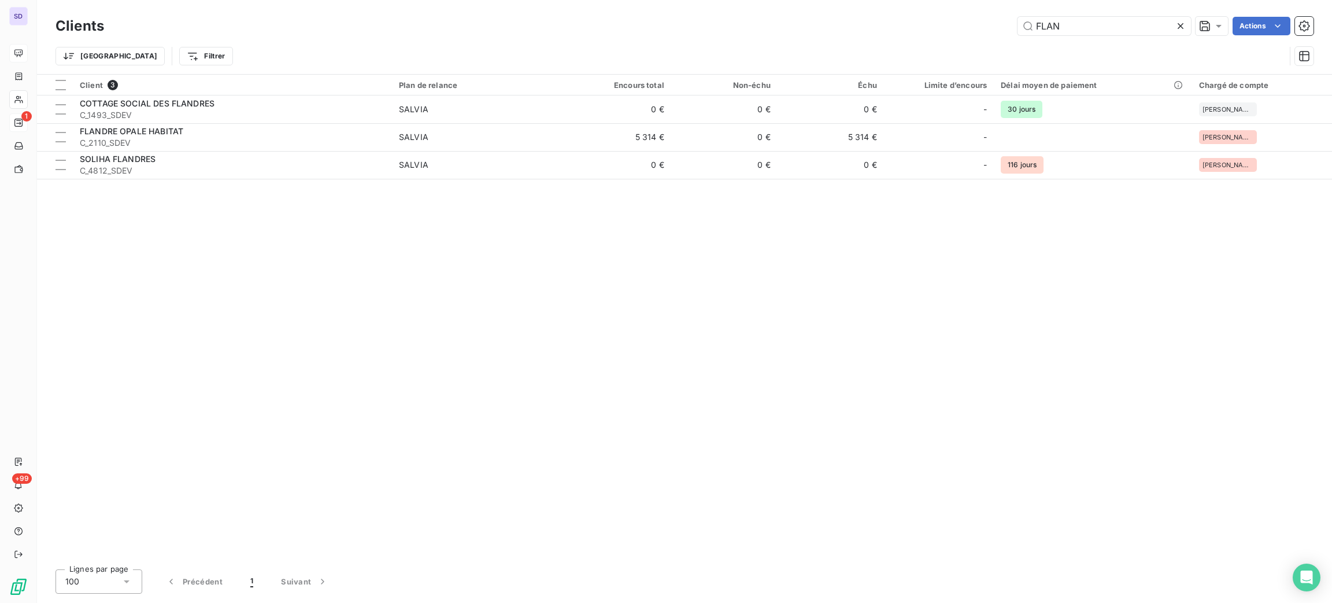
drag, startPoint x: 1074, startPoint y: 20, endPoint x: 928, endPoint y: 20, distance: 145.7
click at [932, 14] on div "Clients FLAN Actions" at bounding box center [685, 26] width 1258 height 24
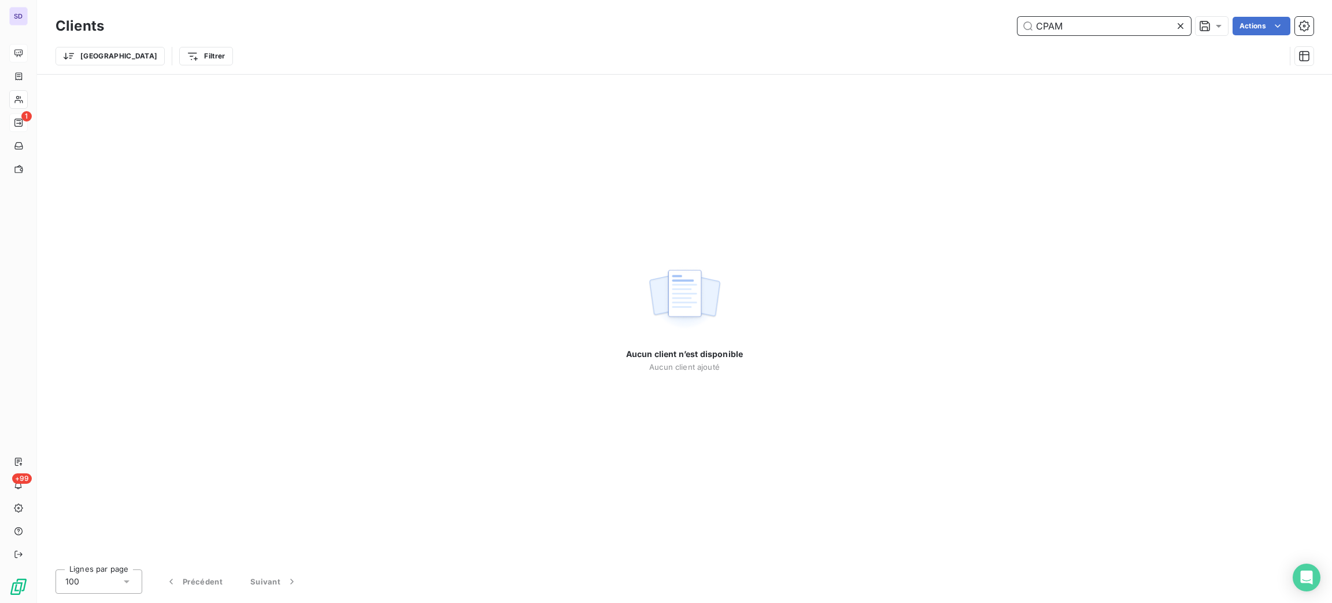
drag, startPoint x: 1085, startPoint y: 28, endPoint x: 976, endPoint y: 28, distance: 109.3
click at [978, 28] on div "CPAM Actions" at bounding box center [716, 26] width 1196 height 19
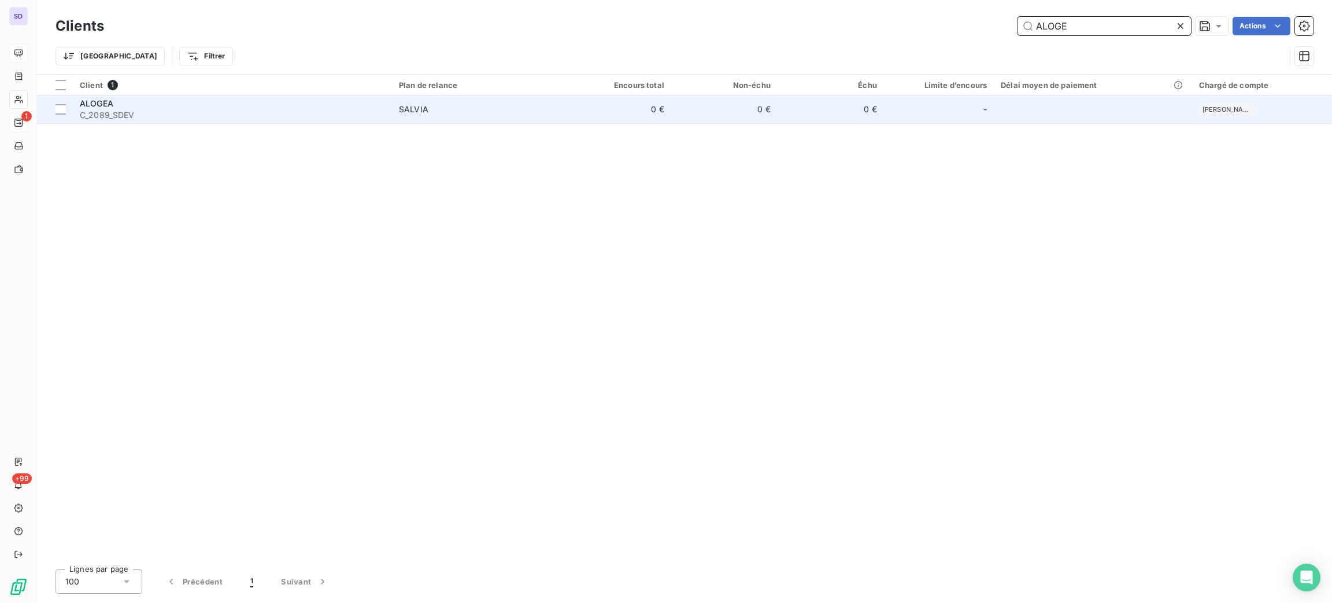
type input "ALOGE"
click at [456, 111] on span "SALVIA" at bounding box center [478, 110] width 159 height 12
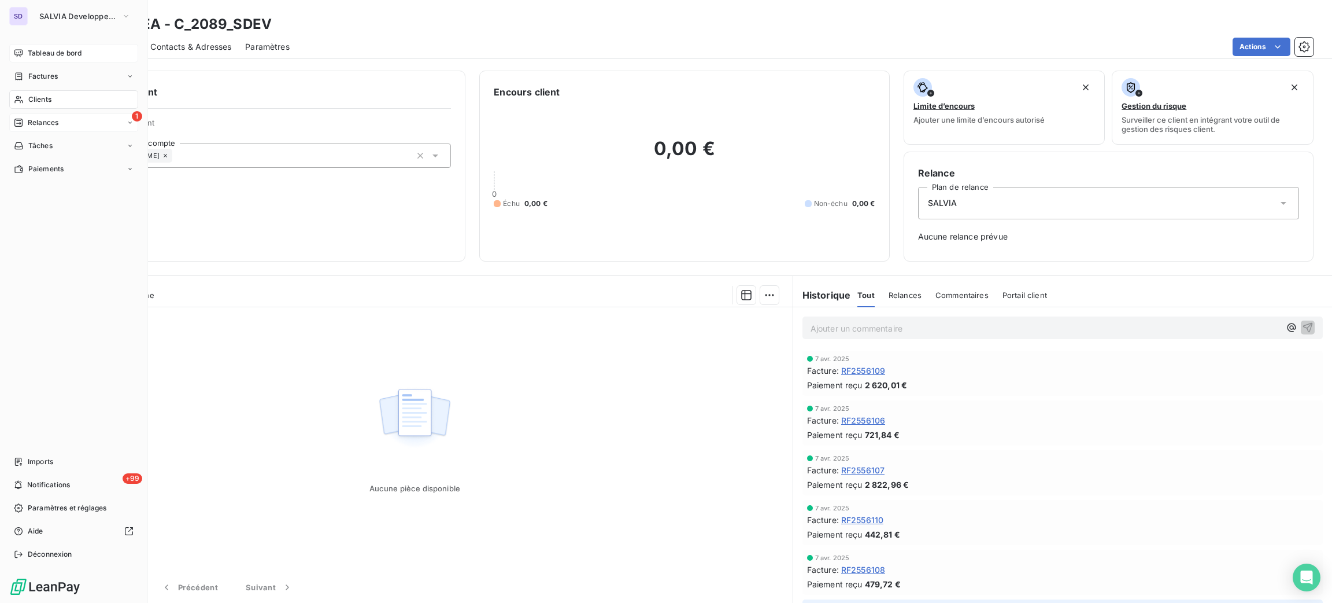
click at [31, 92] on div "Clients" at bounding box center [73, 99] width 129 height 19
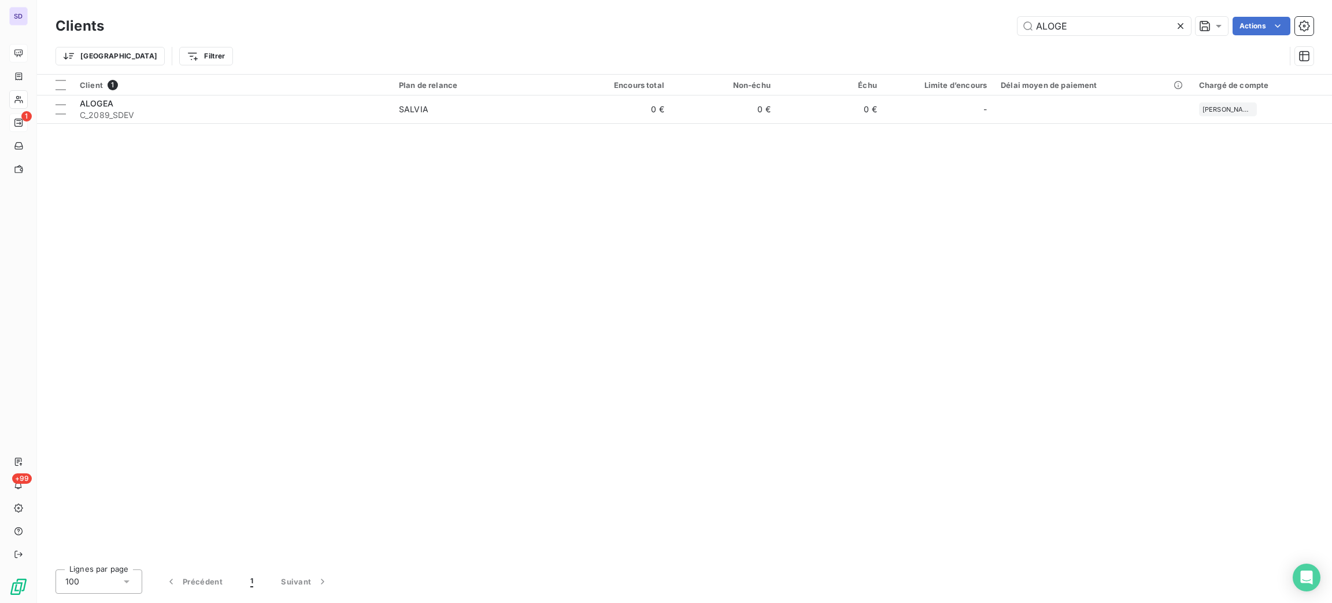
drag, startPoint x: 1074, startPoint y: 29, endPoint x: 989, endPoint y: 14, distance: 85.9
click at [990, 14] on div "Clients ALOGE Actions" at bounding box center [685, 26] width 1258 height 24
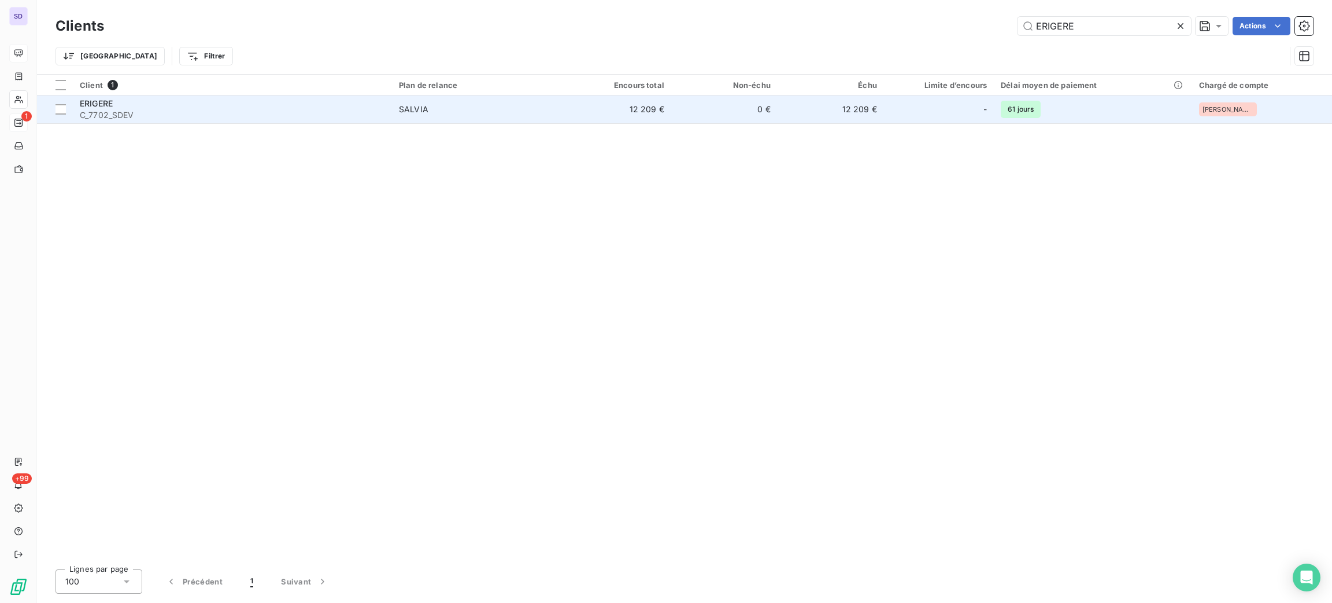
type input "ERIGERE"
click at [452, 107] on span "SALVIA" at bounding box center [478, 110] width 159 height 12
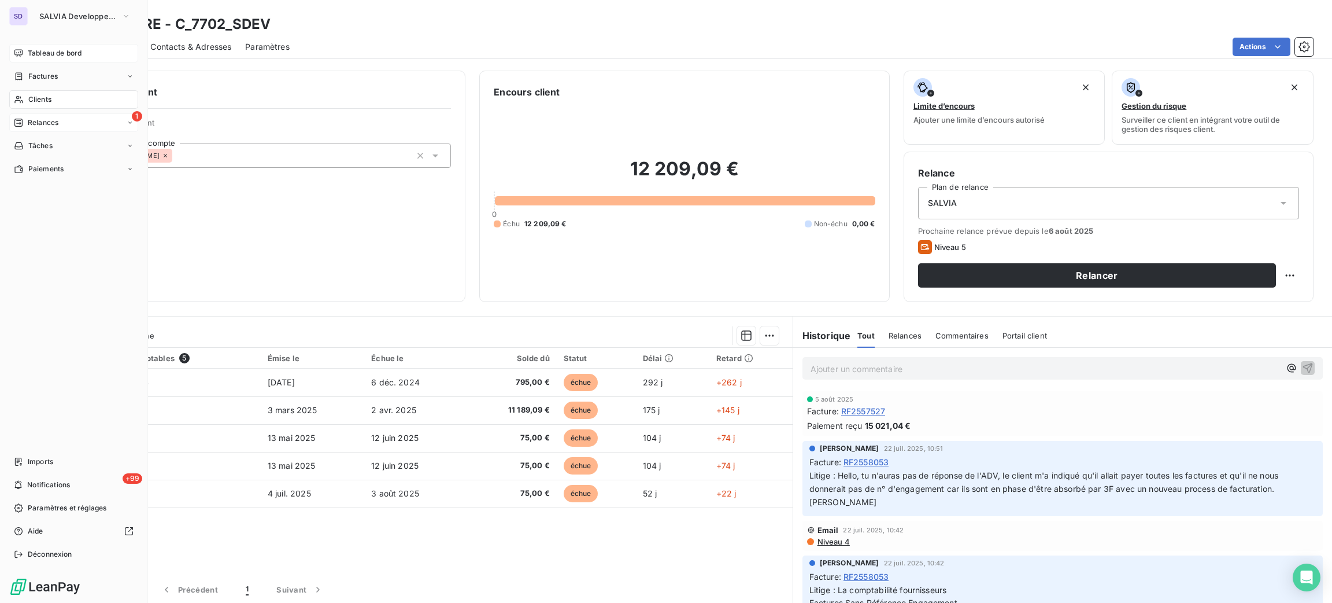
click at [34, 99] on span "Clients" at bounding box center [39, 99] width 23 height 10
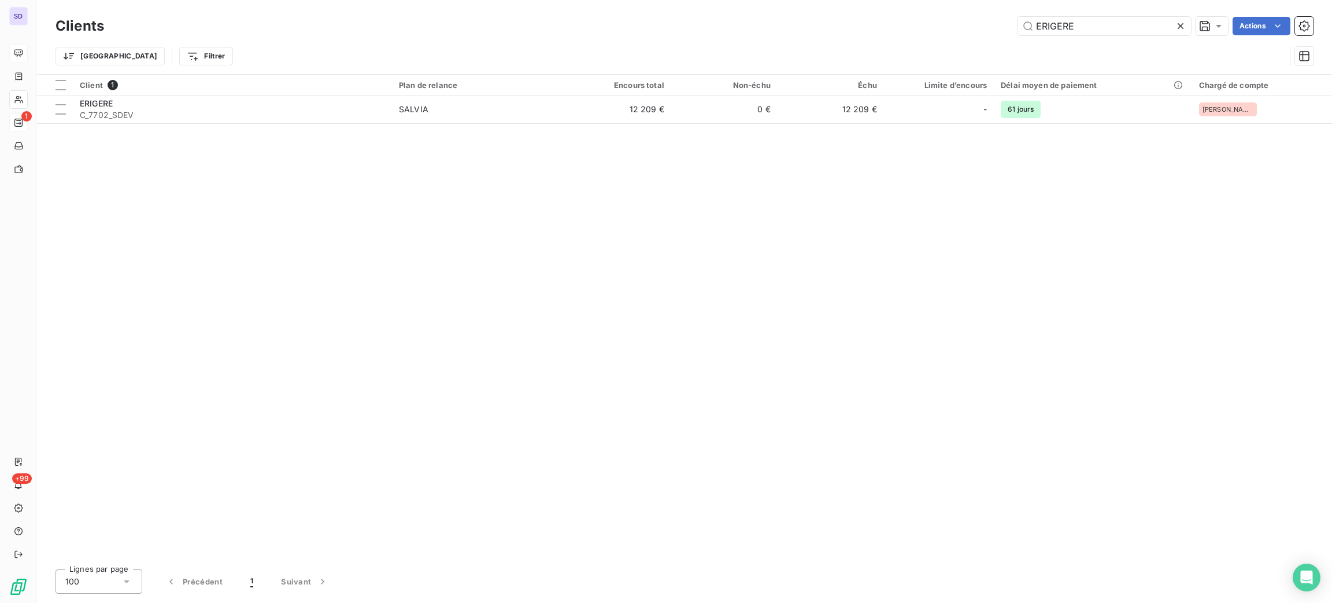
drag, startPoint x: 1038, startPoint y: 33, endPoint x: 949, endPoint y: 24, distance: 89.5
click at [968, 24] on div "ERIGERE Actions" at bounding box center [716, 26] width 1196 height 19
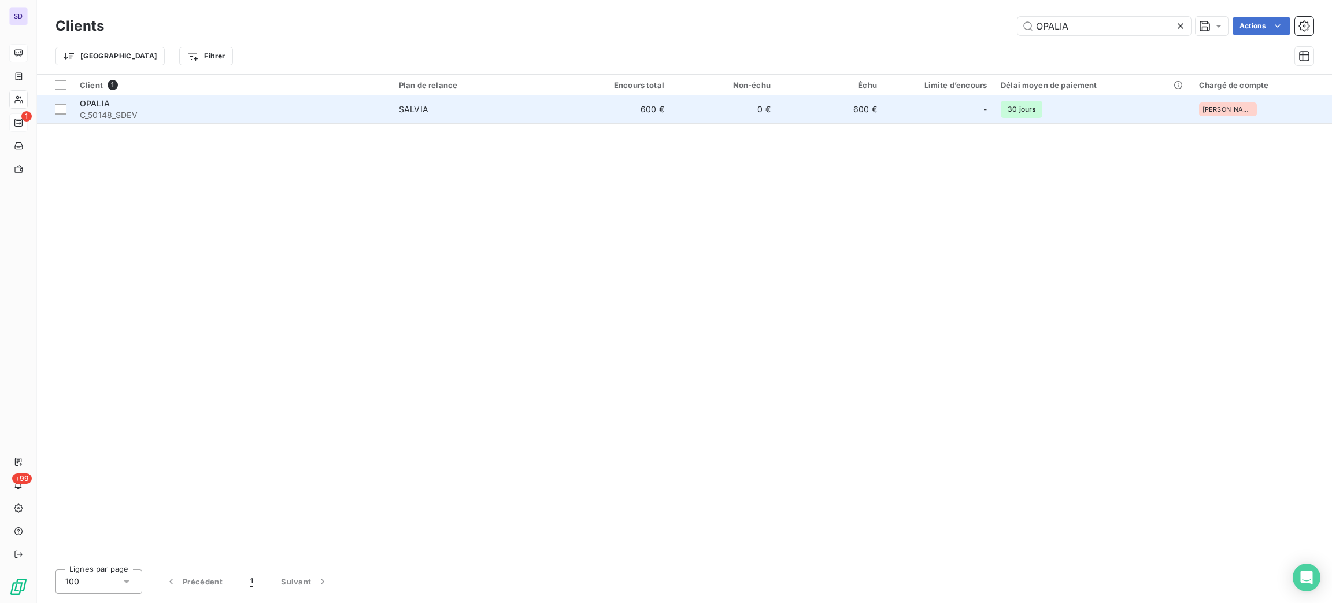
type input "OPALIA"
click at [305, 112] on span "C_50148_SDEV" at bounding box center [232, 115] width 305 height 12
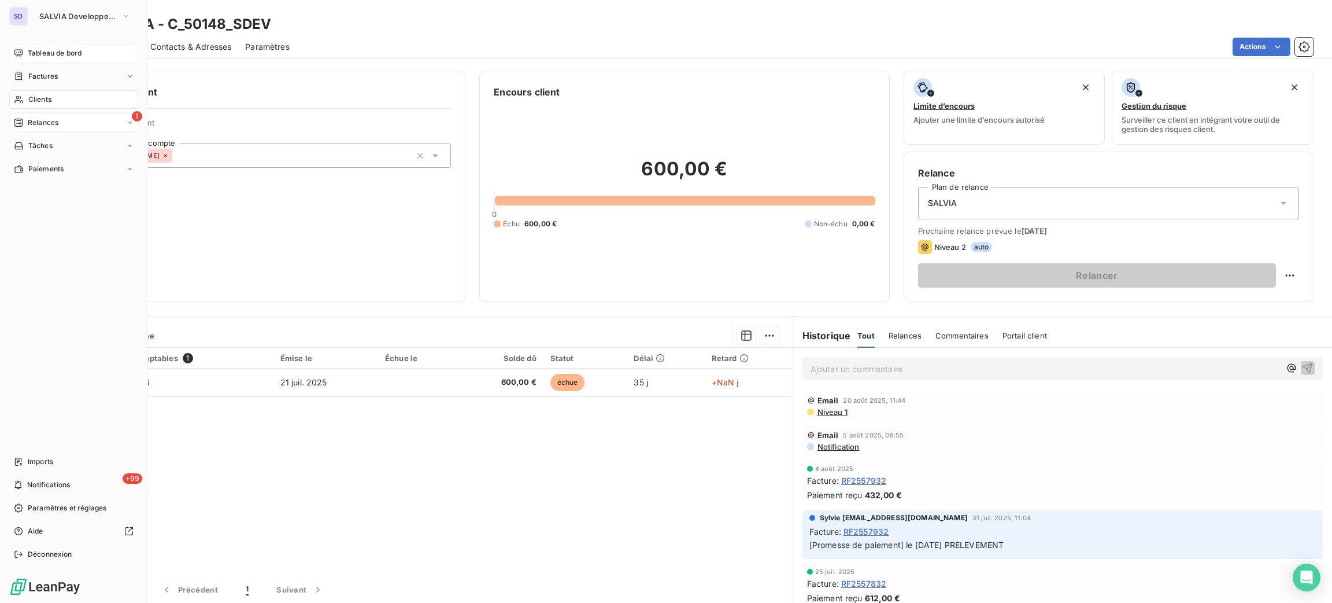
click at [49, 106] on div "Clients" at bounding box center [73, 99] width 129 height 19
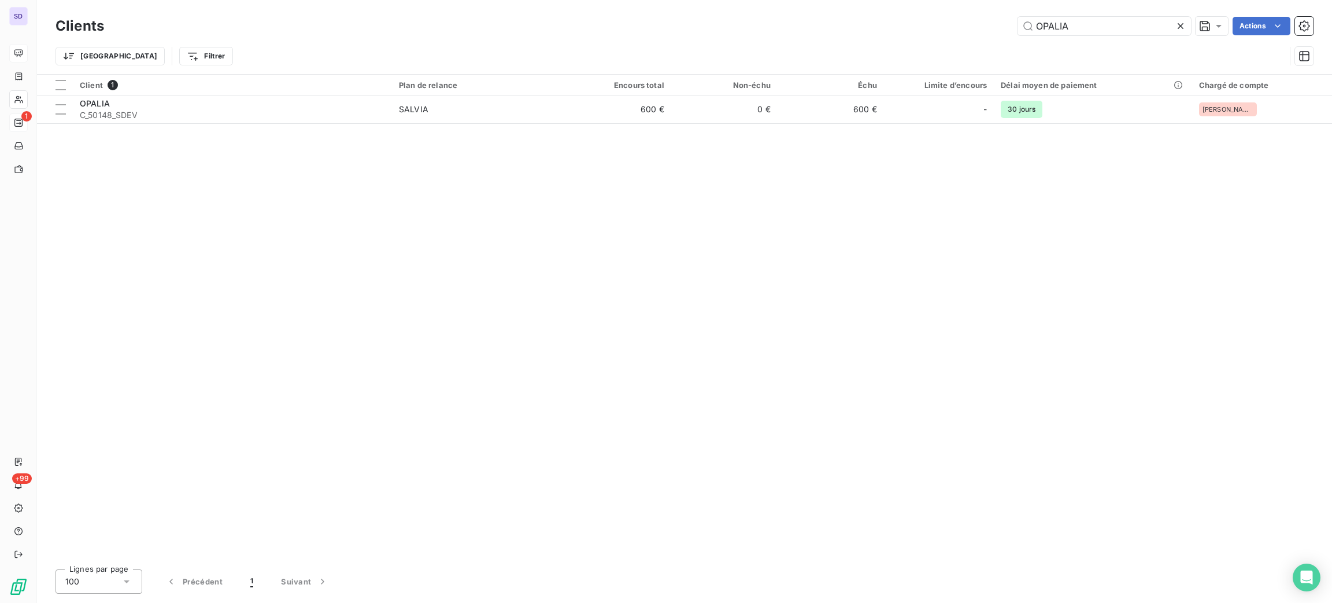
drag, startPoint x: 1113, startPoint y: 24, endPoint x: 997, endPoint y: 22, distance: 116.3
click at [1004, 23] on div "OPALIA Actions" at bounding box center [716, 26] width 1196 height 19
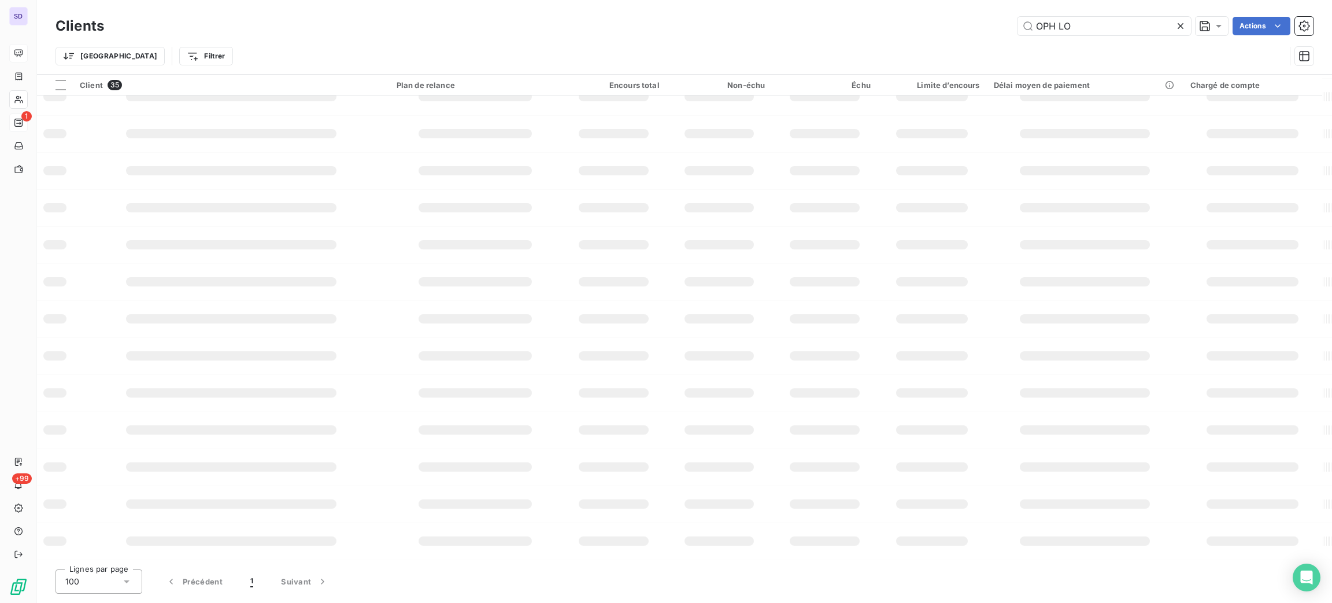
scroll to position [90, 0]
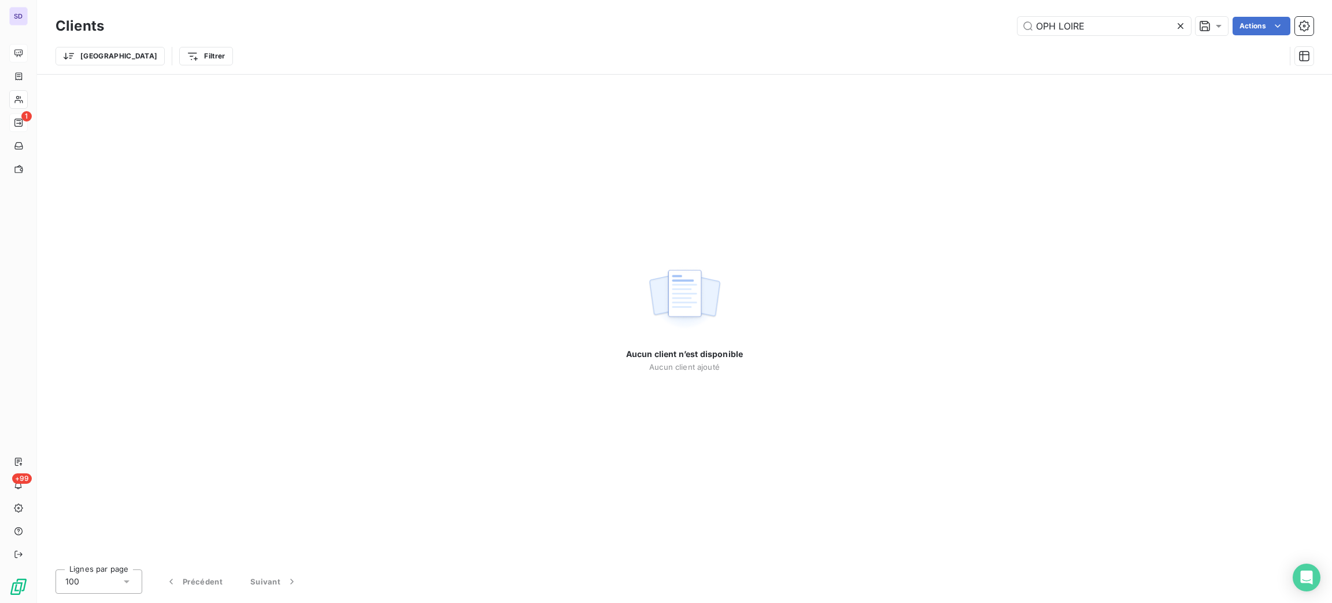
drag, startPoint x: 1068, startPoint y: 27, endPoint x: 966, endPoint y: 19, distance: 101.5
click at [980, 23] on div "OPH LOIRE Actions" at bounding box center [716, 26] width 1196 height 19
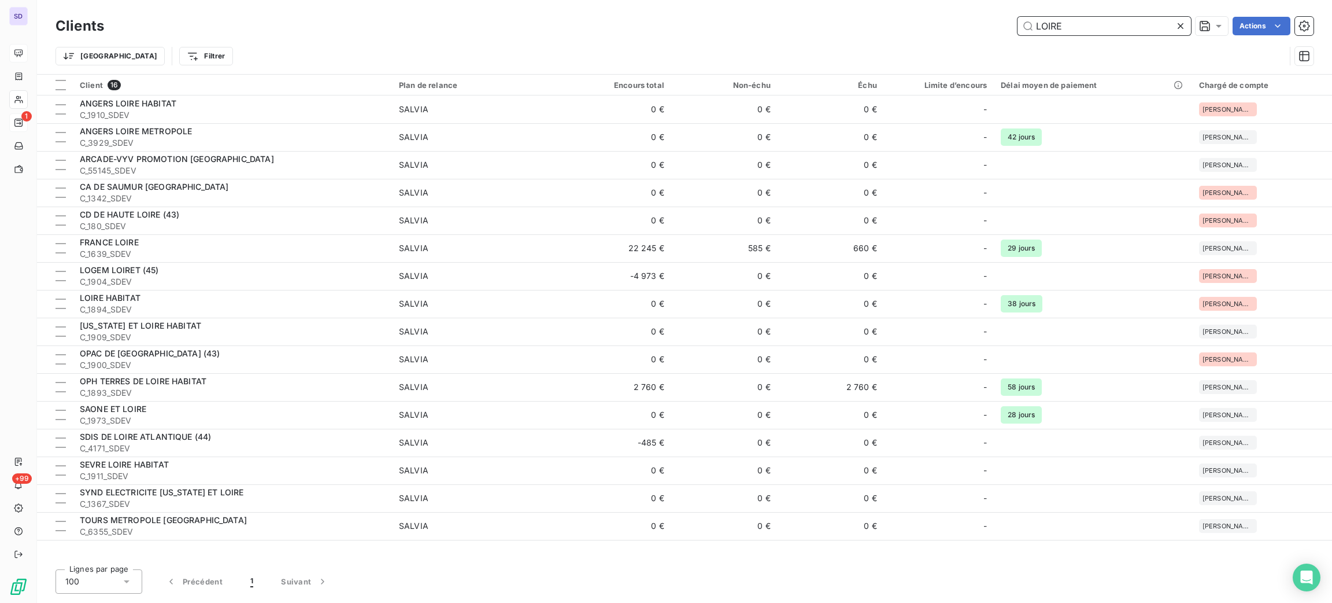
drag, startPoint x: 1078, startPoint y: 30, endPoint x: 936, endPoint y: 2, distance: 144.5
click at [974, 21] on div "LOIRE Actions" at bounding box center [716, 26] width 1196 height 19
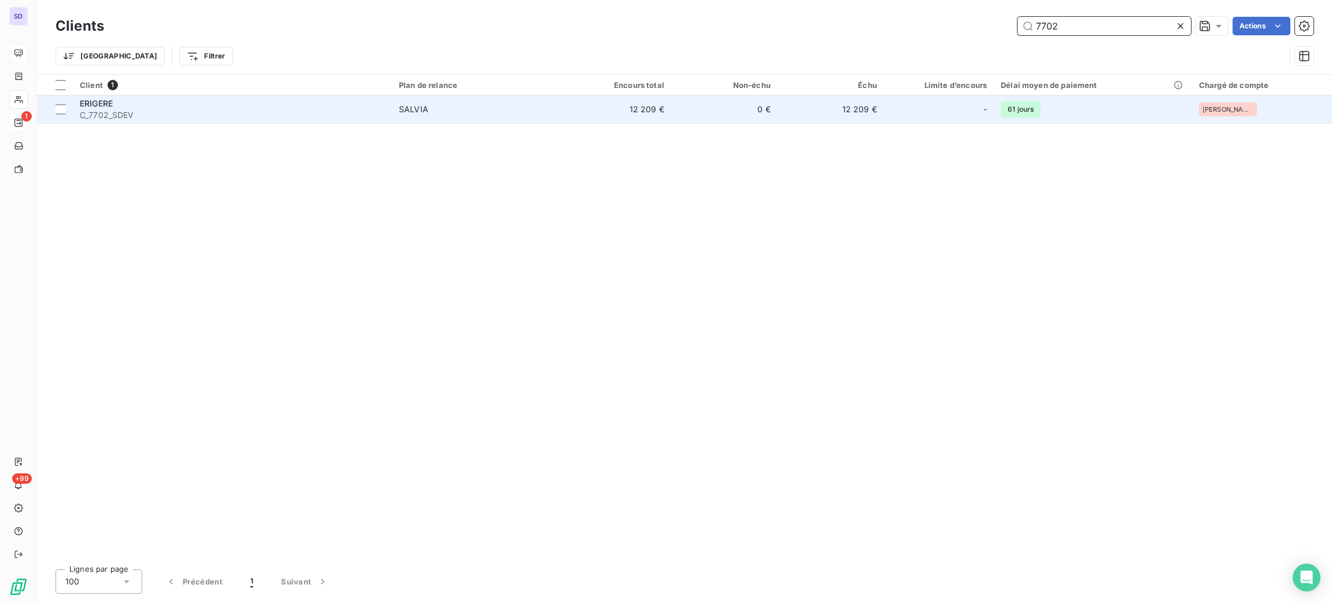
type input "7702"
click at [758, 100] on td "0 €" at bounding box center [724, 109] width 106 height 28
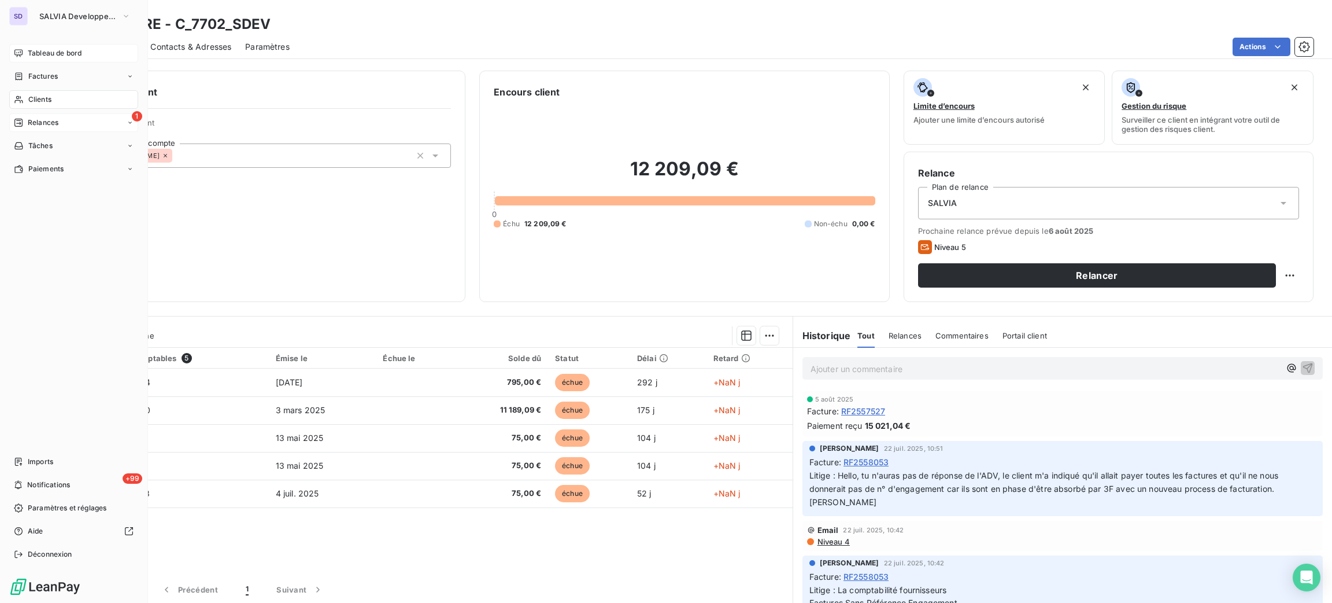
click at [27, 54] on div "Tableau de bord" at bounding box center [73, 53] width 129 height 19
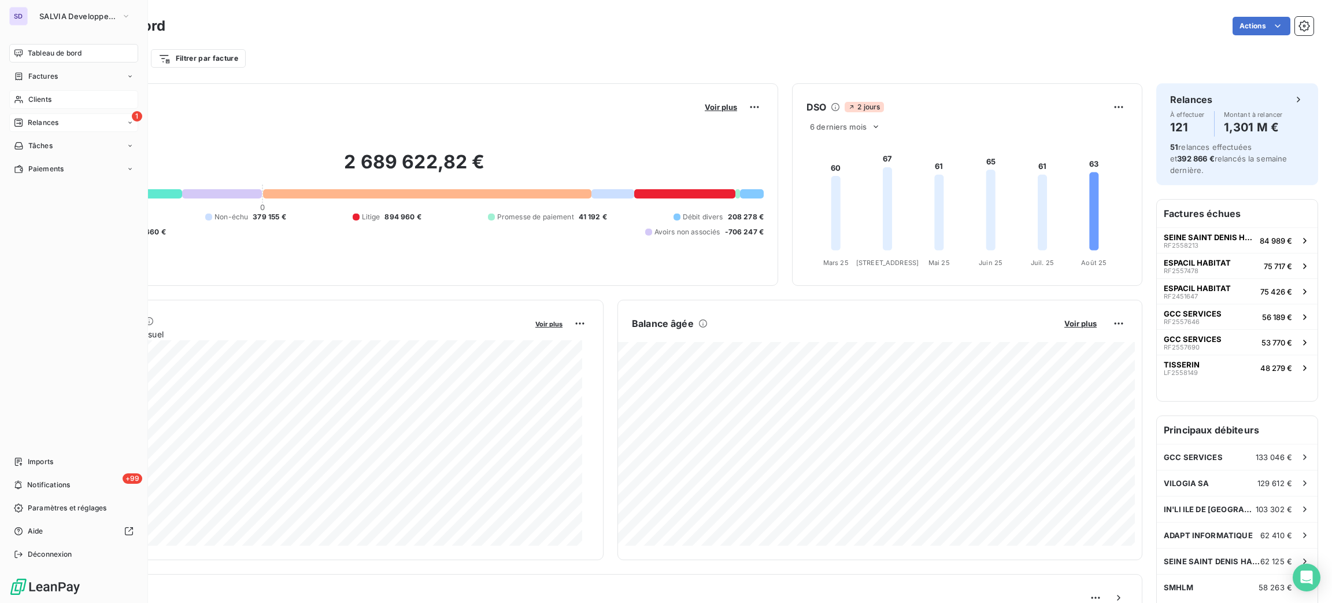
click at [51, 102] on div "Clients" at bounding box center [73, 99] width 129 height 19
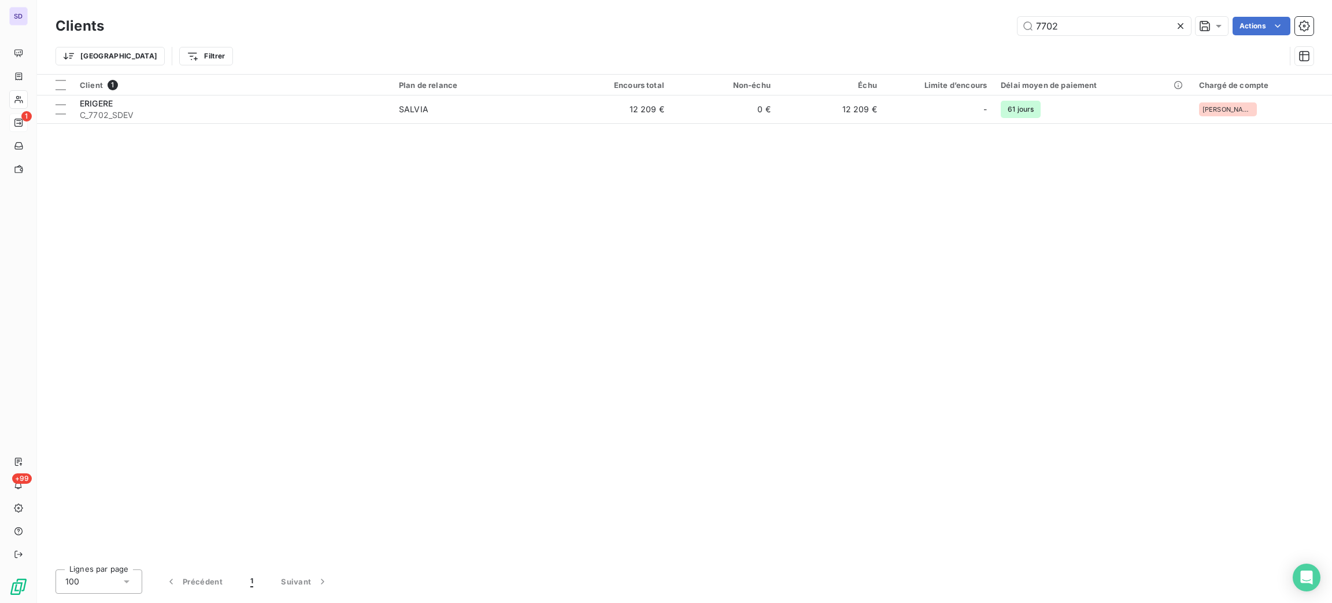
drag, startPoint x: 1053, startPoint y: 22, endPoint x: 962, endPoint y: 35, distance: 92.3
click at [962, 35] on div "7702 Actions" at bounding box center [716, 26] width 1196 height 19
type input "2"
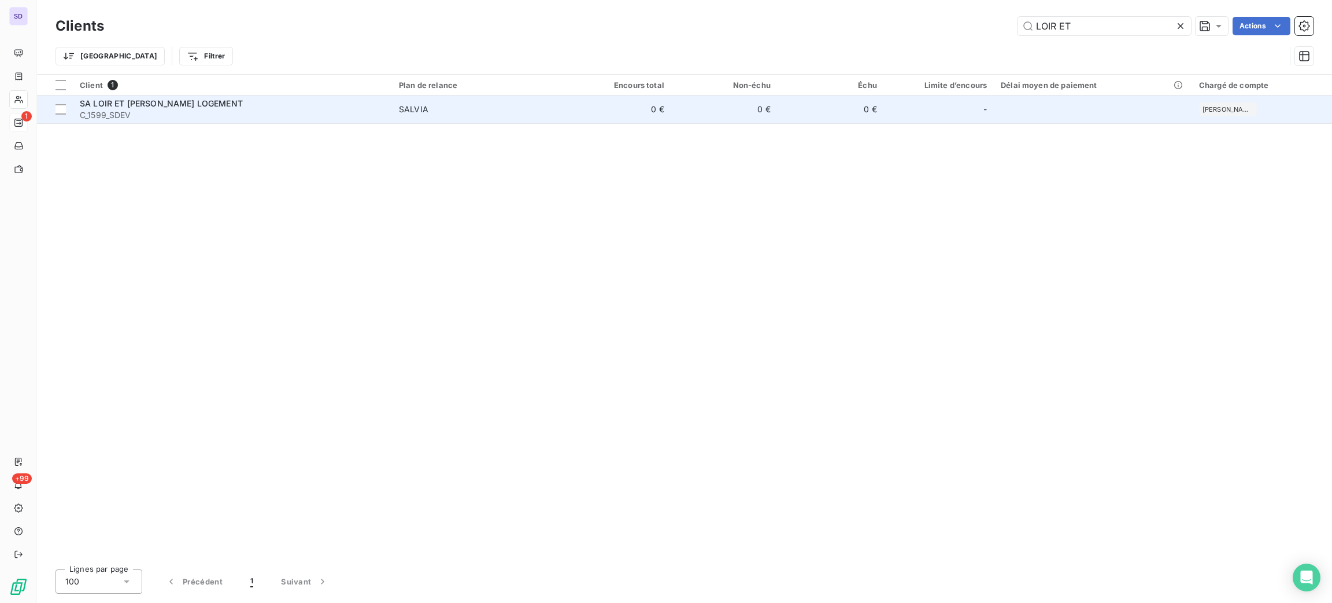
type input "LOIR ET"
click at [247, 109] on div "SA [GEOGRAPHIC_DATA] ET [PERSON_NAME] LOGEMENT C_1599_SDEV" at bounding box center [232, 109] width 305 height 23
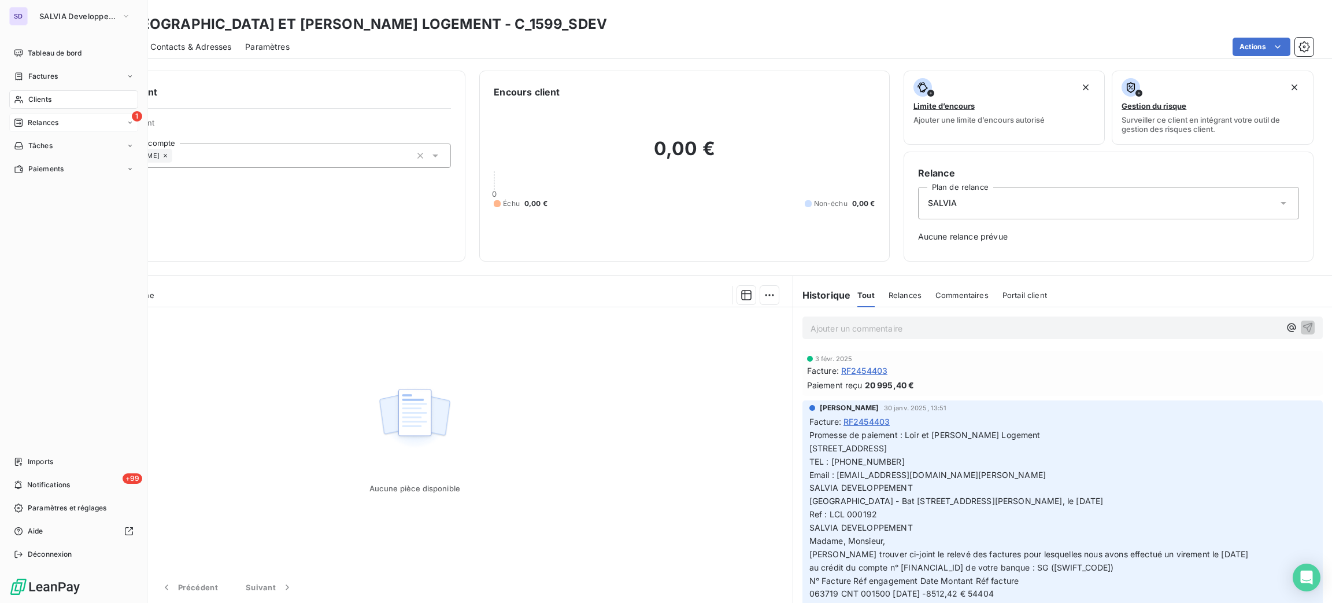
click at [43, 99] on span "Clients" at bounding box center [39, 99] width 23 height 10
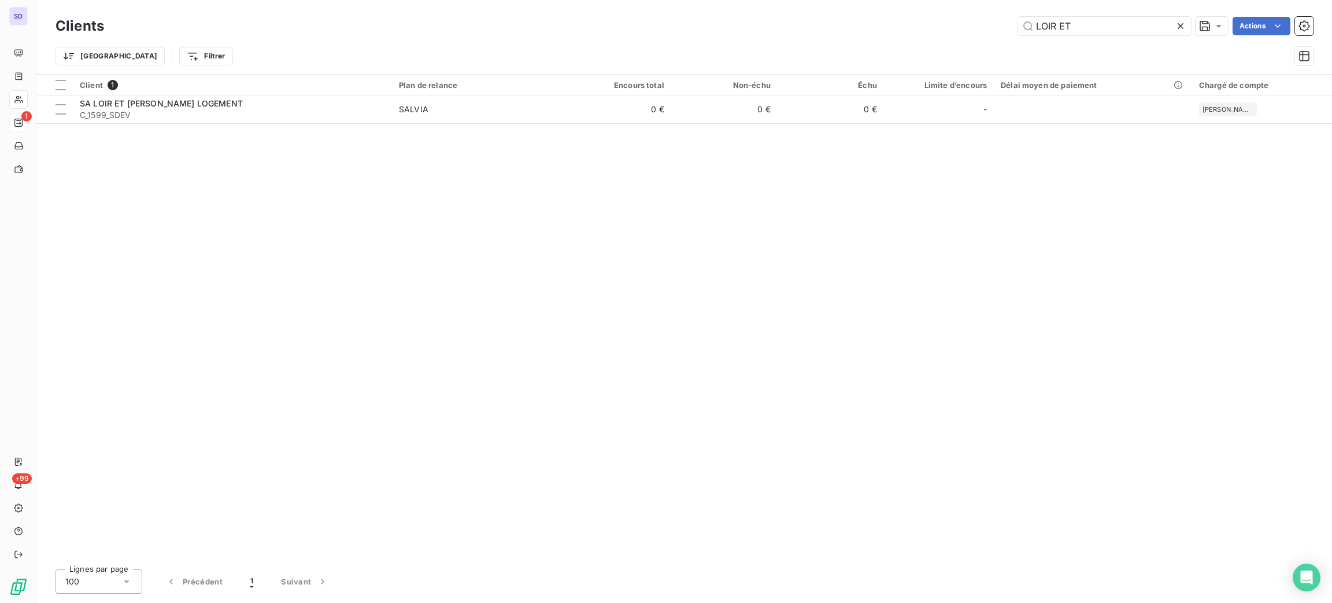
drag, startPoint x: 1105, startPoint y: 29, endPoint x: 991, endPoint y: 31, distance: 113.9
click at [995, 32] on div "LOIR ET Actions" at bounding box center [716, 26] width 1196 height 19
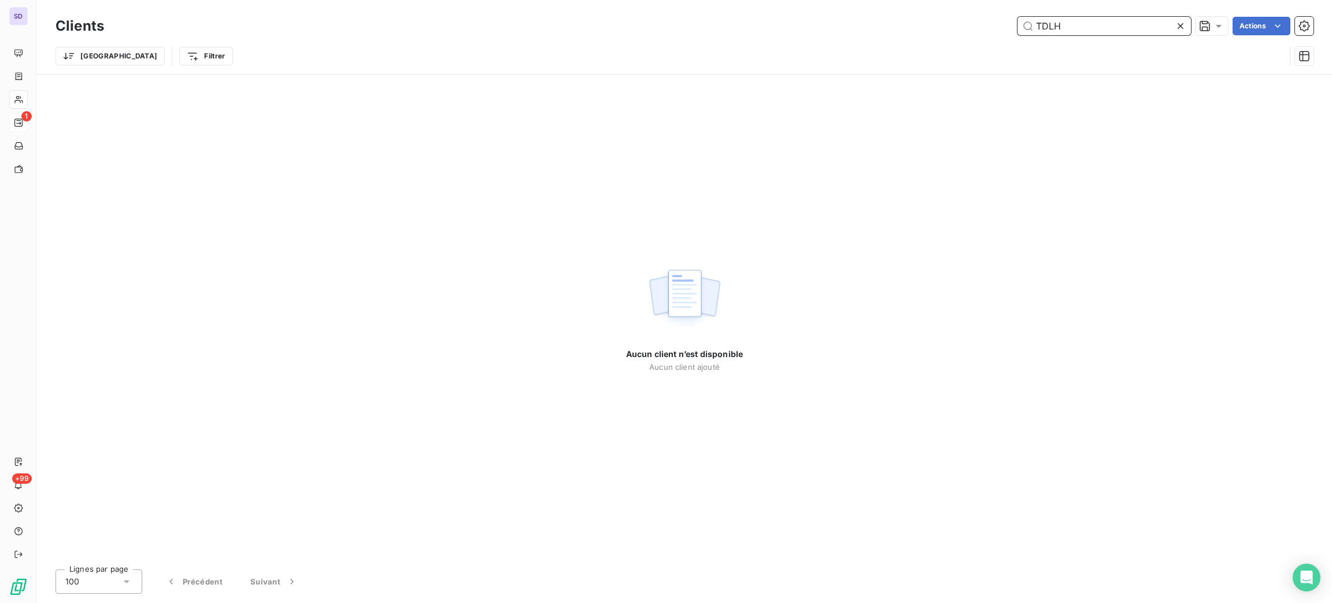
drag, startPoint x: 1087, startPoint y: 31, endPoint x: 987, endPoint y: 57, distance: 103.2
click at [990, 49] on div "Clients TDLH Actions Trier Filtrer" at bounding box center [685, 44] width 1258 height 60
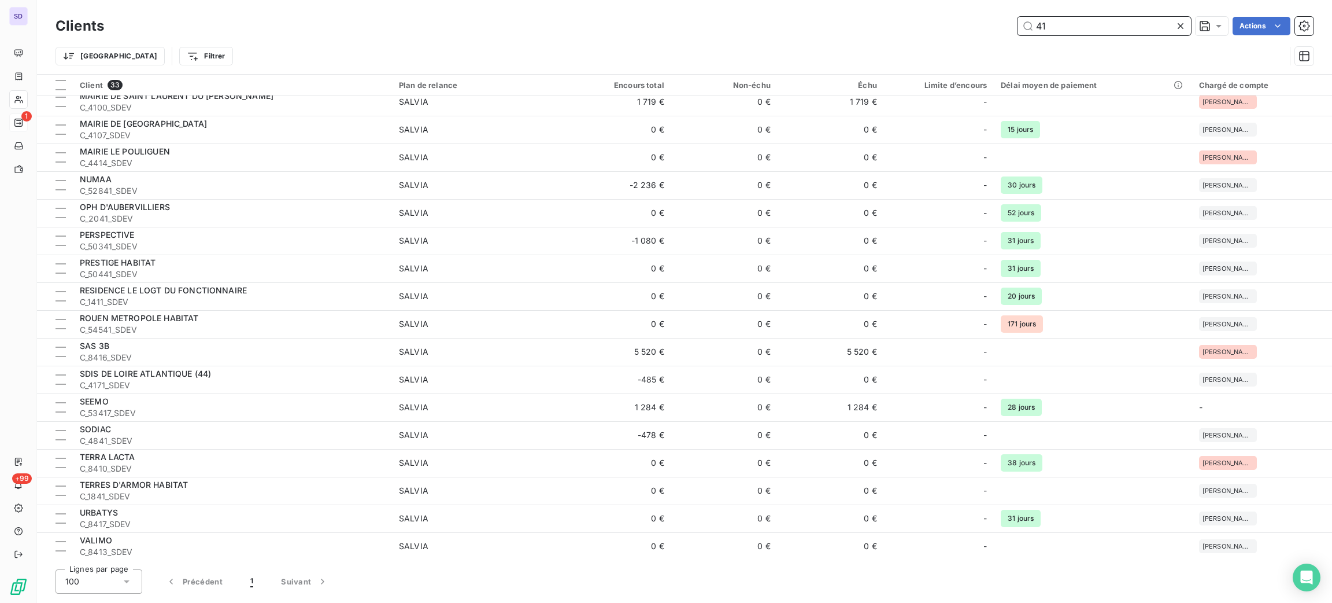
scroll to position [452, 0]
drag, startPoint x: 1050, startPoint y: 28, endPoint x: 929, endPoint y: 66, distance: 126.2
click at [984, 20] on div "41 Actions" at bounding box center [716, 26] width 1196 height 19
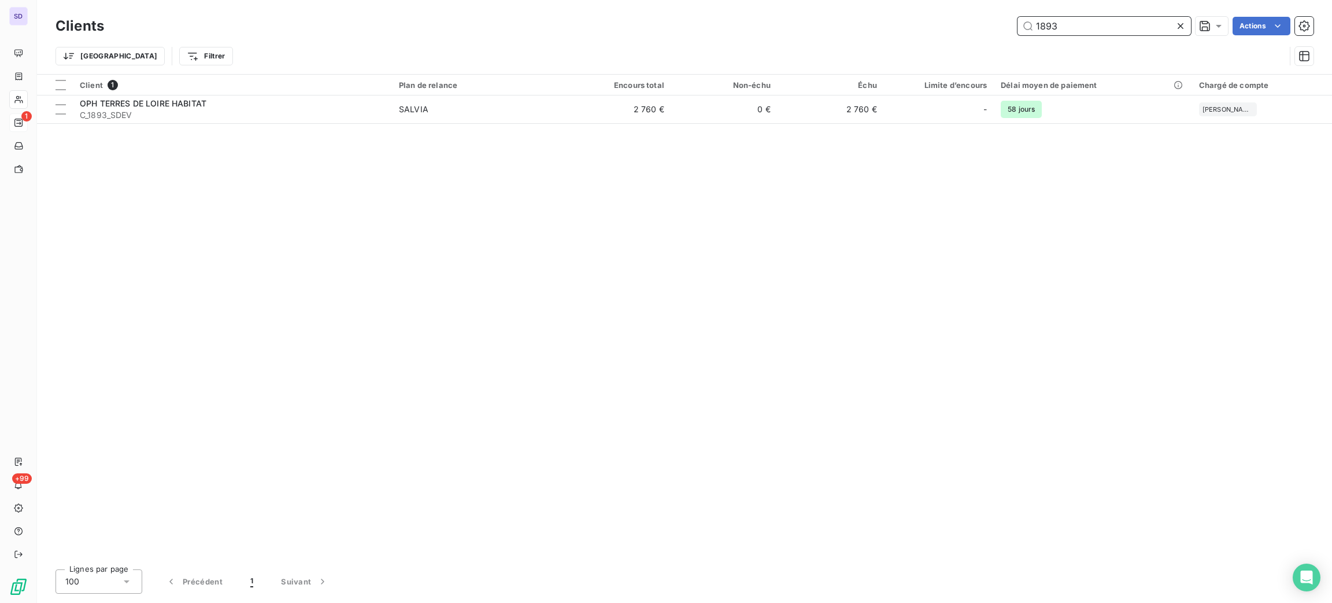
scroll to position [0, 0]
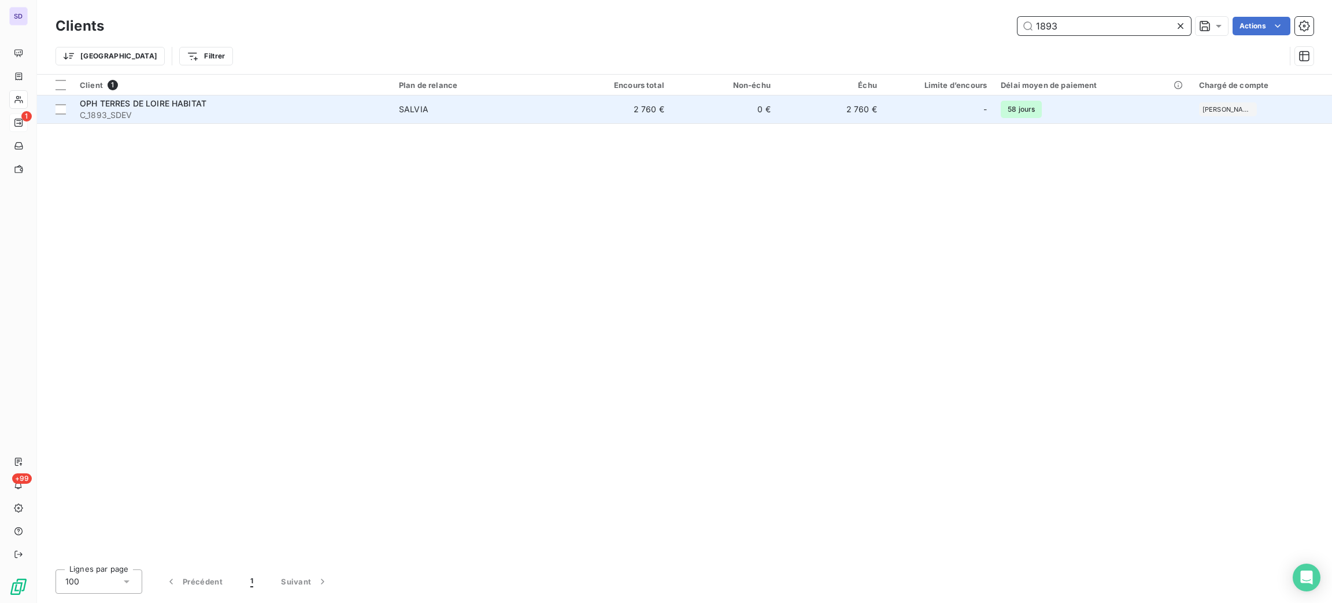
type input "1893"
click at [535, 108] on span "SALVIA" at bounding box center [478, 110] width 159 height 12
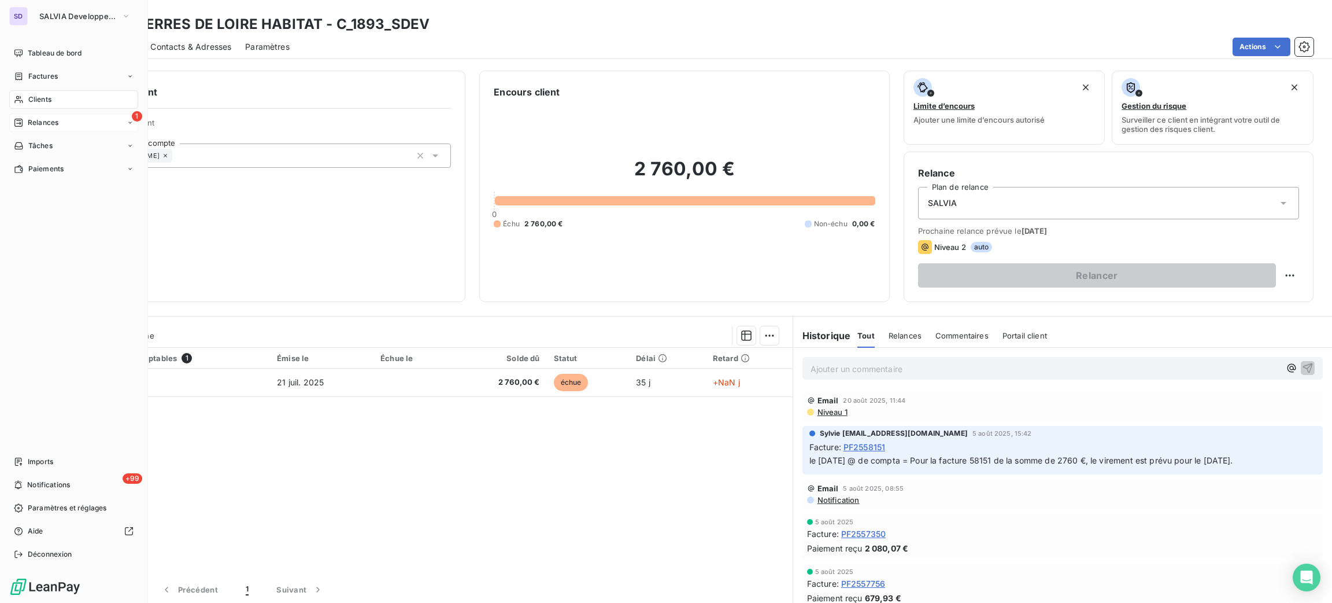
click at [53, 106] on div "Clients" at bounding box center [73, 99] width 129 height 19
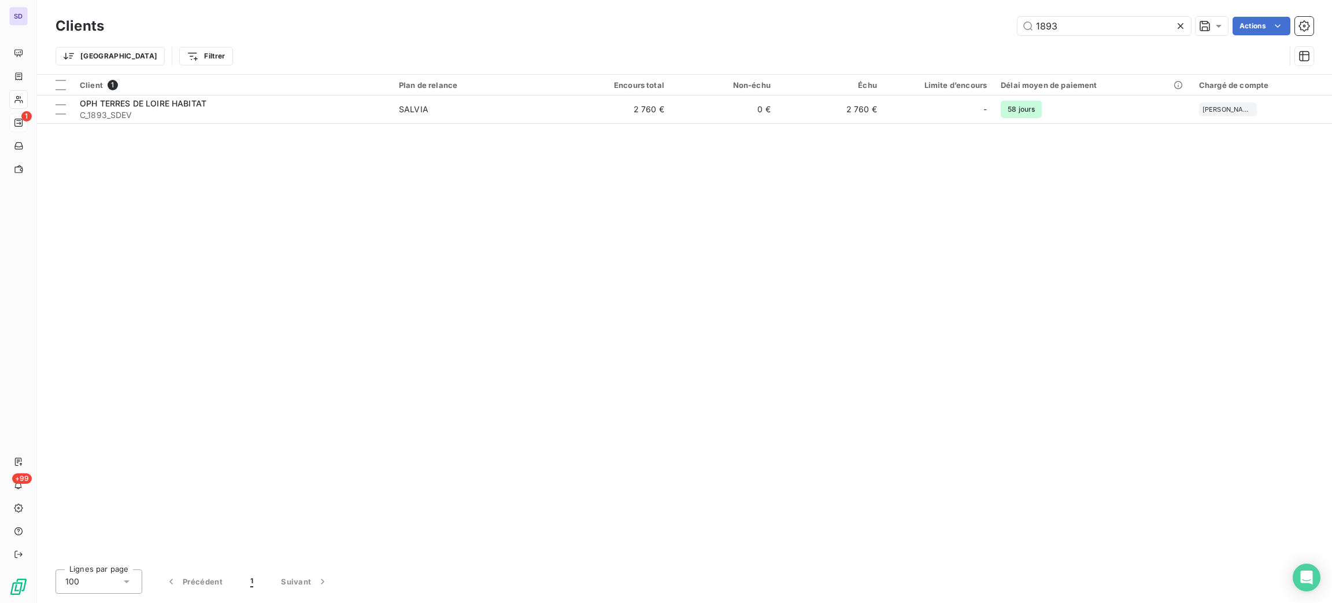
drag, startPoint x: 1072, startPoint y: 23, endPoint x: 951, endPoint y: 23, distance: 120.3
click at [954, 23] on div "1893 Actions" at bounding box center [716, 26] width 1196 height 19
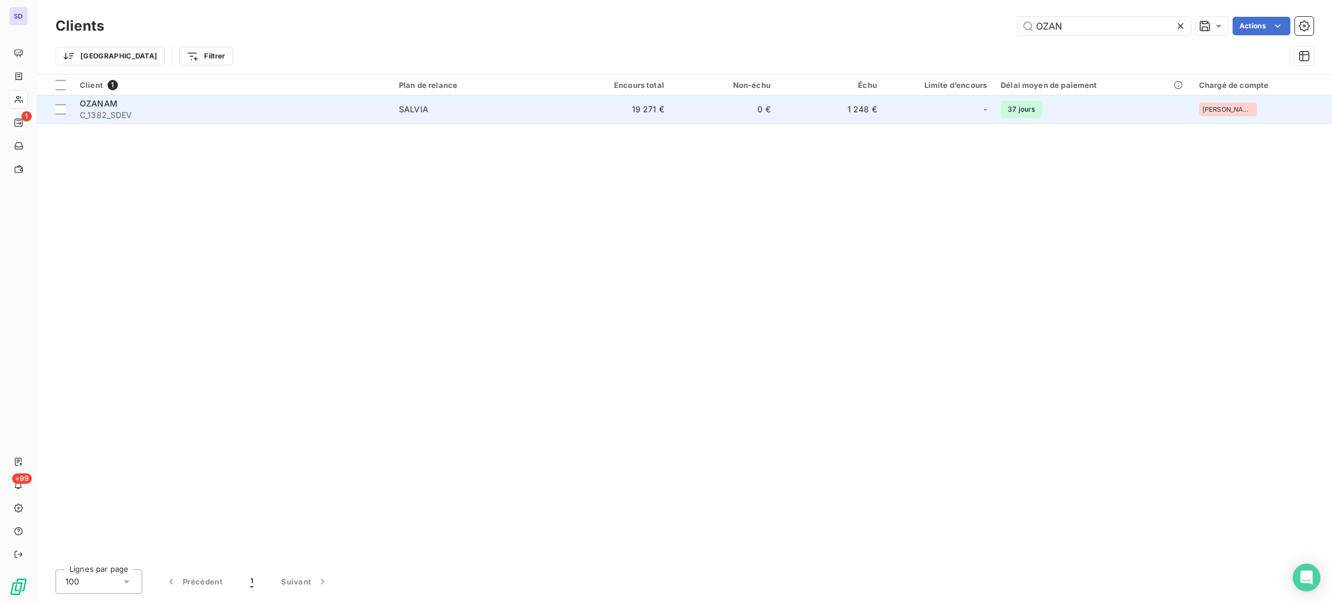
type input "OZAN"
click at [872, 101] on td "1 248 €" at bounding box center [831, 109] width 106 height 28
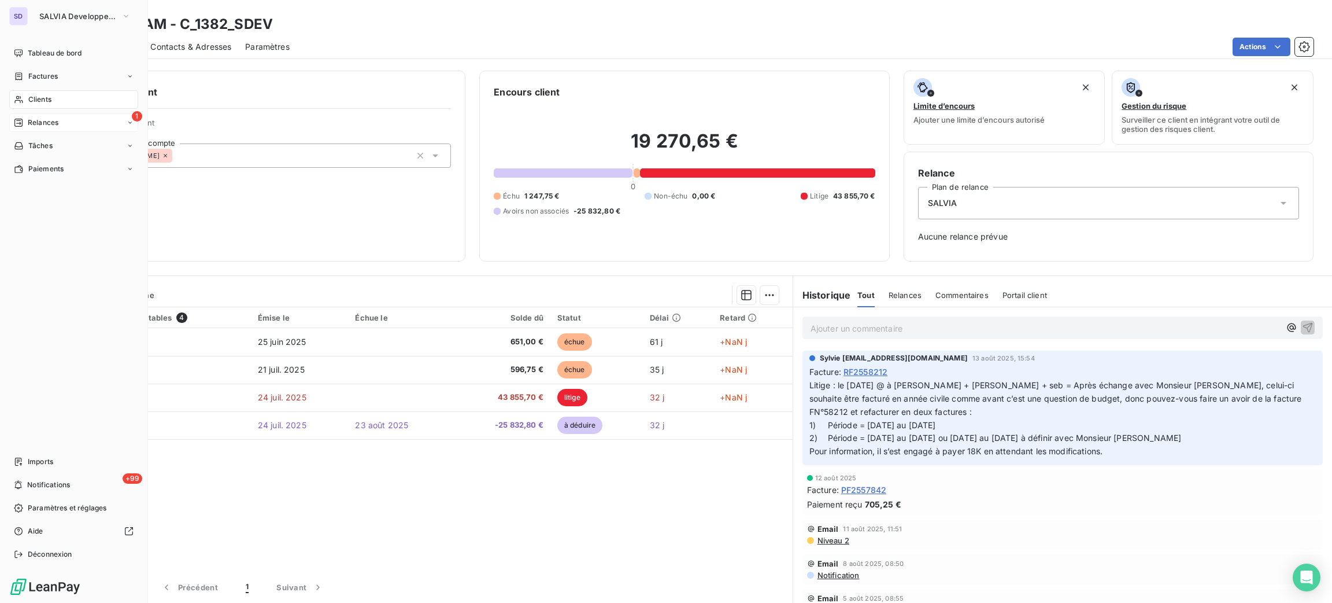
click at [74, 97] on div "Clients" at bounding box center [73, 99] width 129 height 19
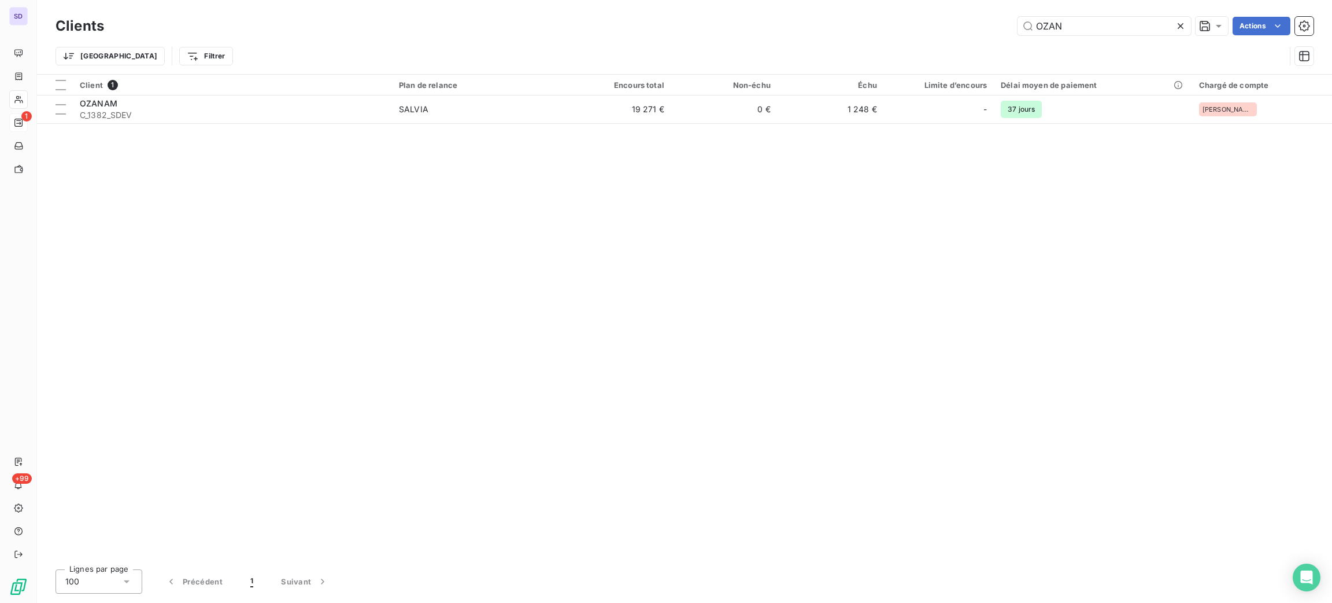
drag, startPoint x: 1078, startPoint y: 24, endPoint x: 993, endPoint y: 38, distance: 86.1
click at [995, 38] on div "Clients OZAN Actions Trier Filtrer" at bounding box center [685, 44] width 1258 height 60
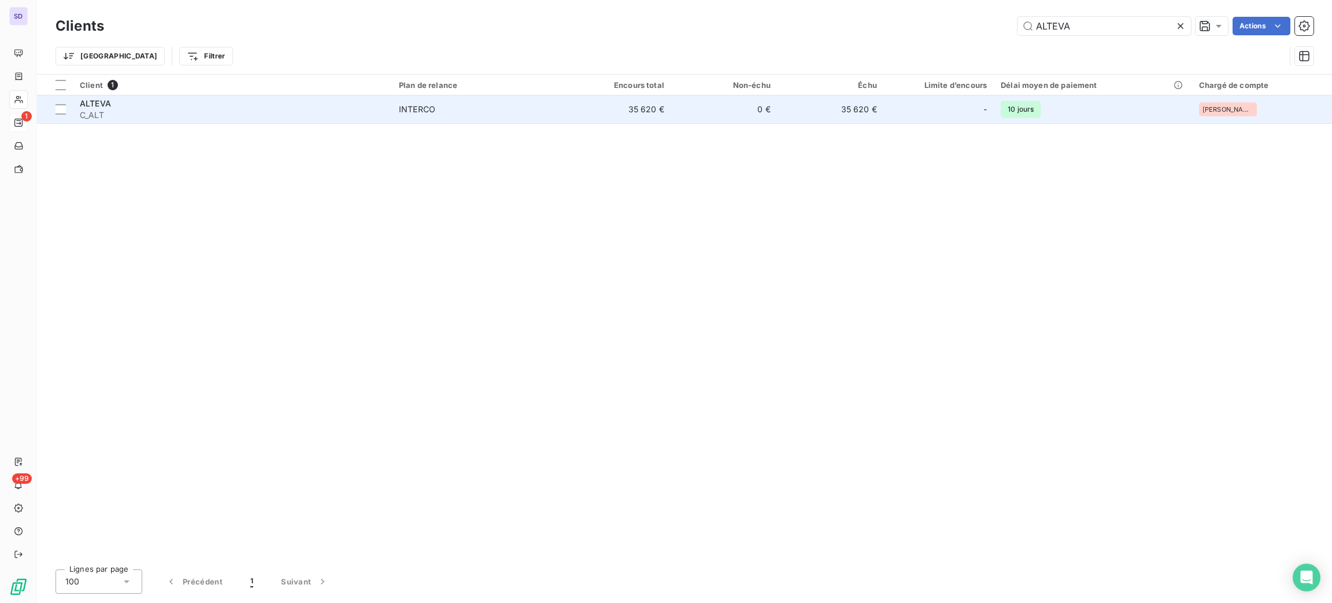
type input "ALTEVA"
click at [693, 118] on td "0 €" at bounding box center [724, 109] width 106 height 28
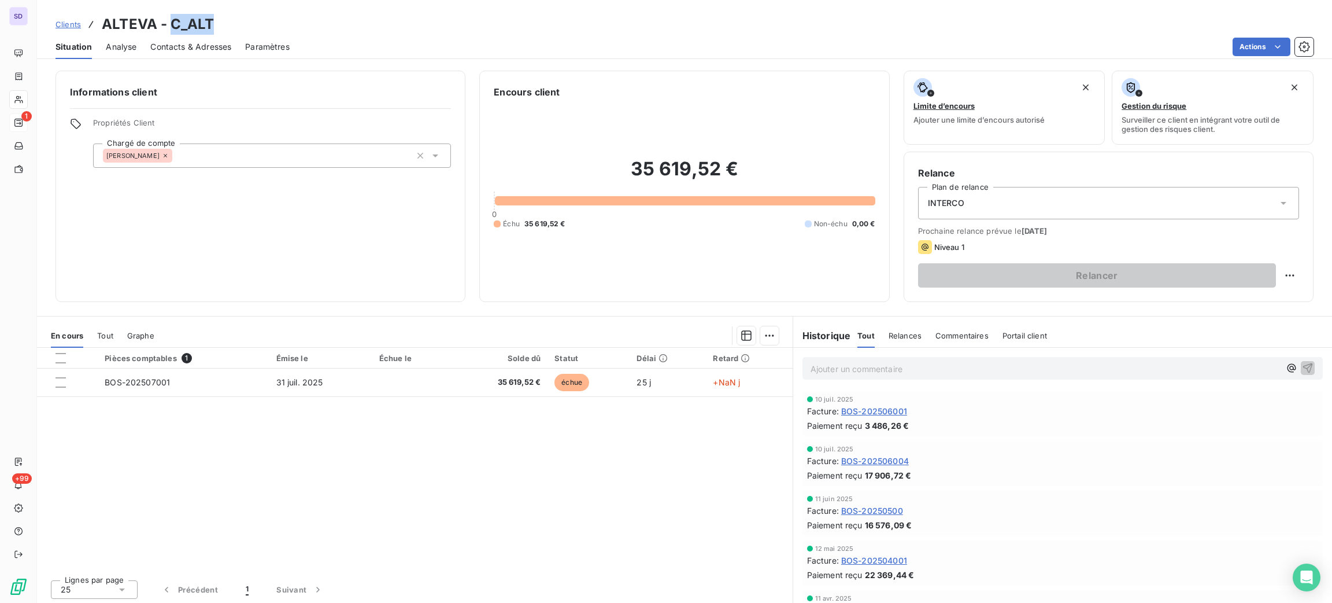
drag, startPoint x: 211, startPoint y: 23, endPoint x: 174, endPoint y: 24, distance: 36.5
click at [174, 24] on h3 "ALTEVA - C_ALT" at bounding box center [158, 24] width 112 height 21
copy h3 "C_ALT"
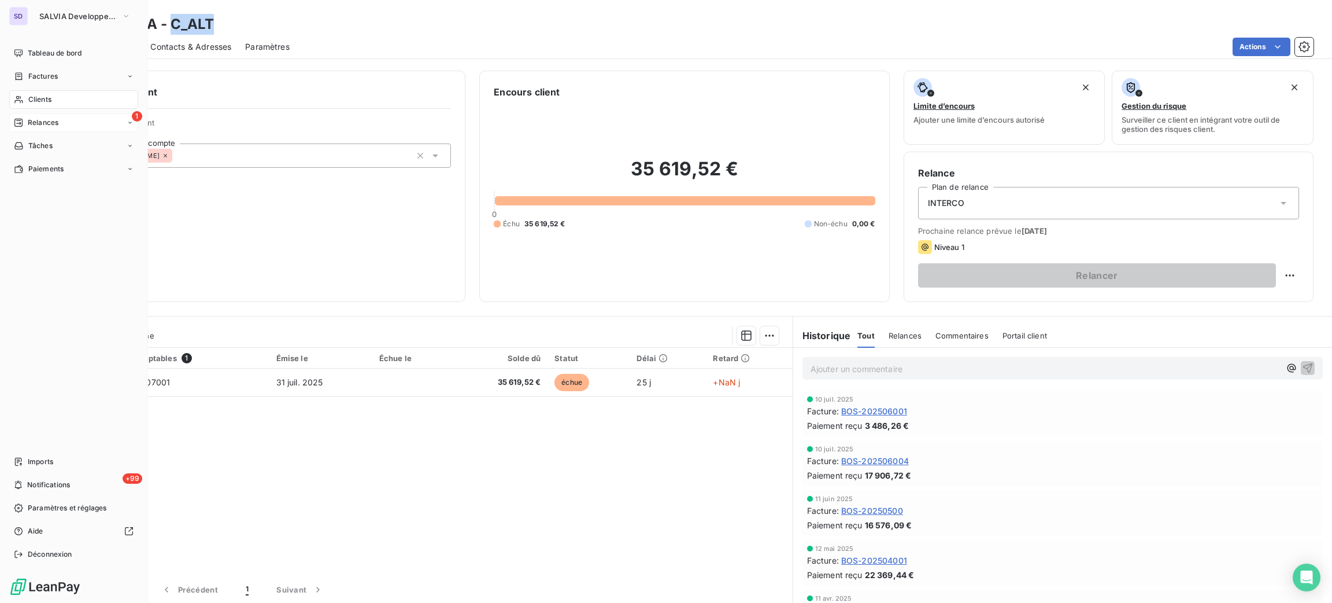
drag, startPoint x: 38, startPoint y: 106, endPoint x: 45, endPoint y: 103, distance: 7.8
click at [38, 106] on div "Clients" at bounding box center [73, 99] width 129 height 19
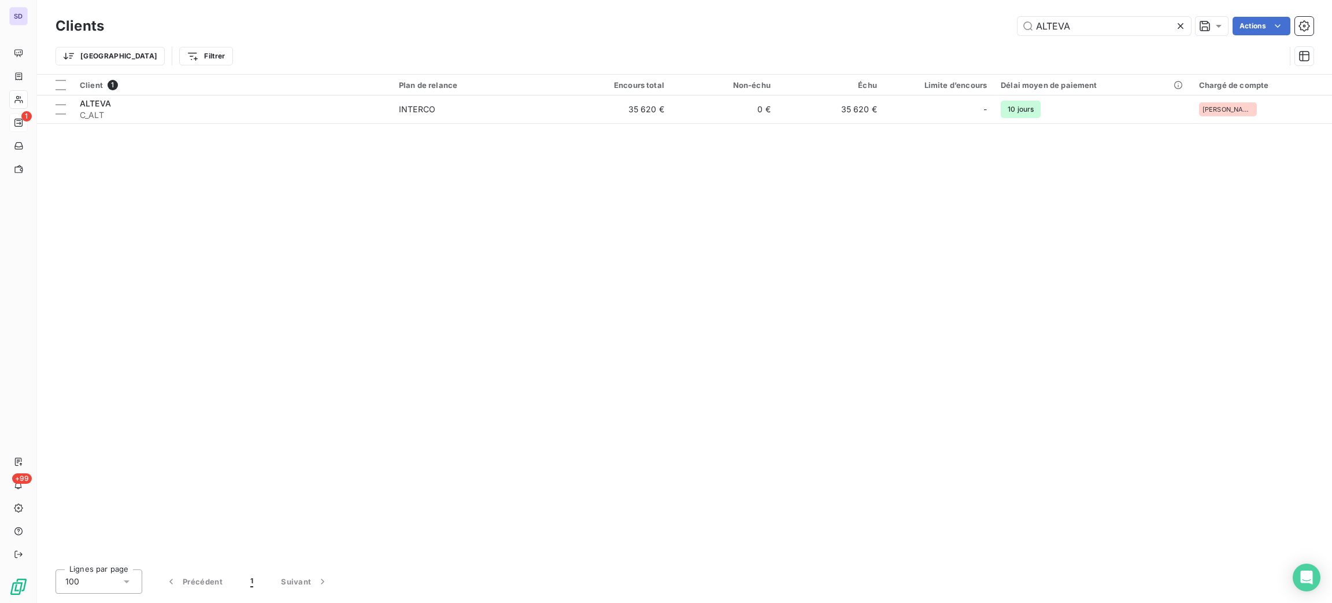
drag, startPoint x: 1077, startPoint y: 26, endPoint x: 994, endPoint y: 25, distance: 83.9
click at [994, 25] on div "ALTEVA Actions" at bounding box center [716, 26] width 1196 height 19
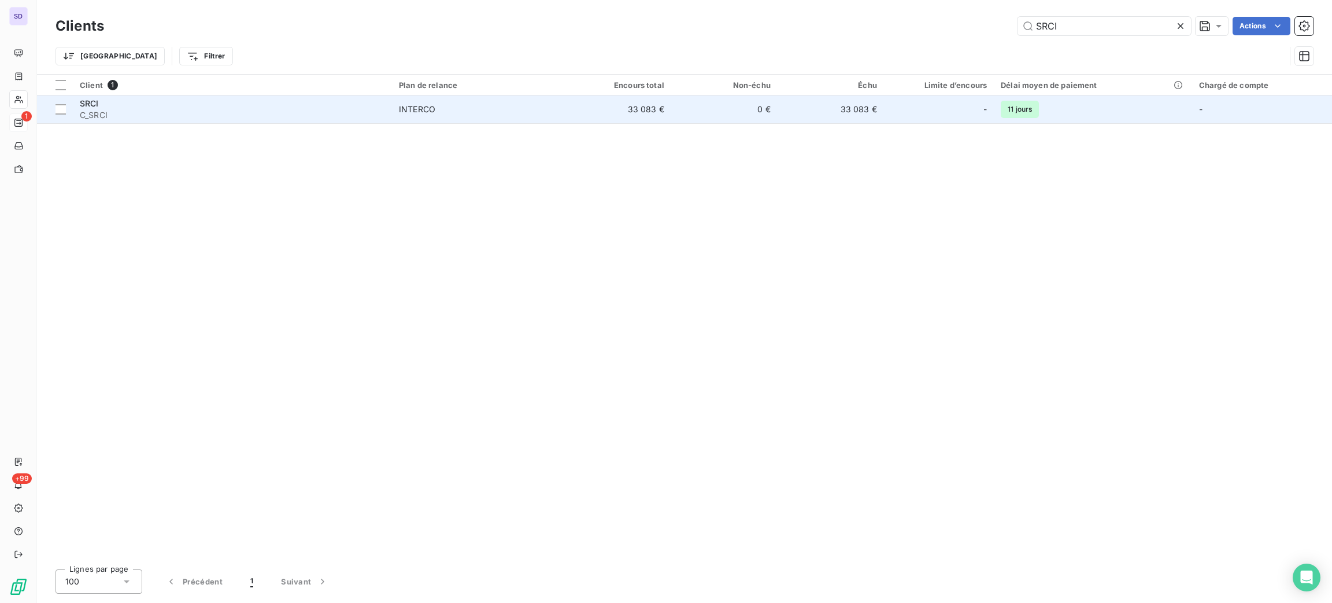
type input "SRCI"
click at [773, 114] on td "0 €" at bounding box center [724, 109] width 106 height 28
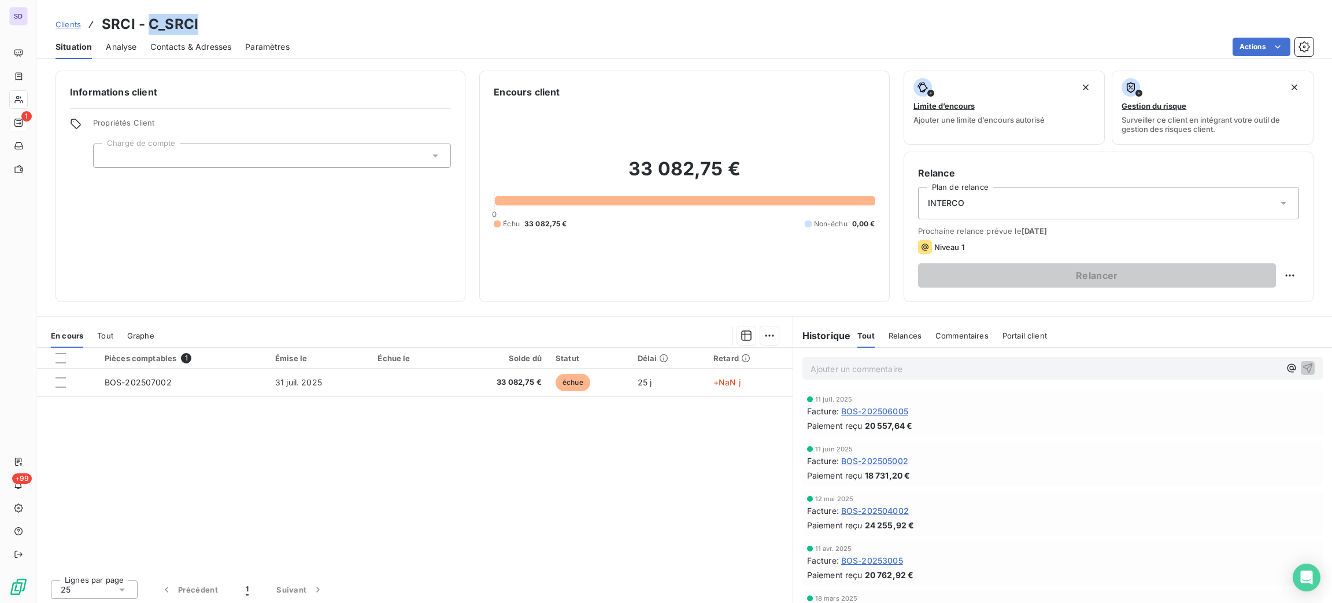
drag, startPoint x: 200, startPoint y: 23, endPoint x: 147, endPoint y: 24, distance: 52.1
click at [147, 24] on div "Clients SRCI - C_SRCI" at bounding box center [684, 24] width 1295 height 21
copy h3 "C_SRCI"
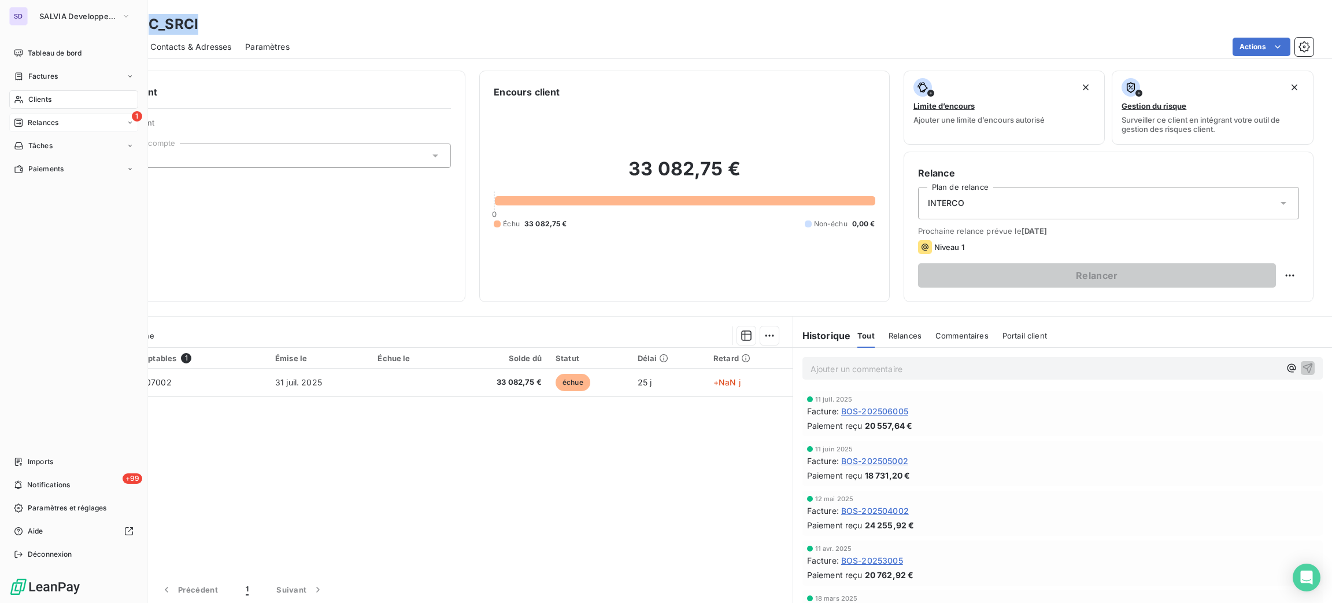
drag, startPoint x: 32, startPoint y: 97, endPoint x: 46, endPoint y: 108, distance: 17.8
click at [32, 97] on span "Clients" at bounding box center [39, 99] width 23 height 10
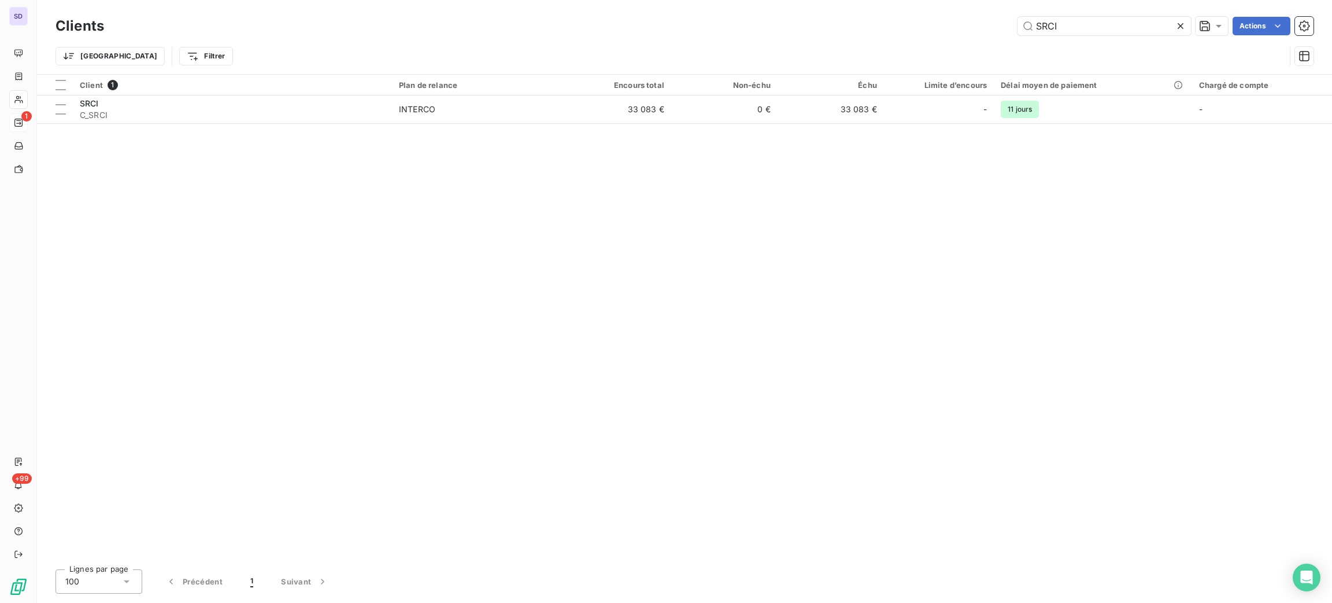
drag, startPoint x: 1063, startPoint y: 25, endPoint x: 963, endPoint y: 24, distance: 99.5
click at [966, 25] on div "SRCI Actions" at bounding box center [716, 26] width 1196 height 19
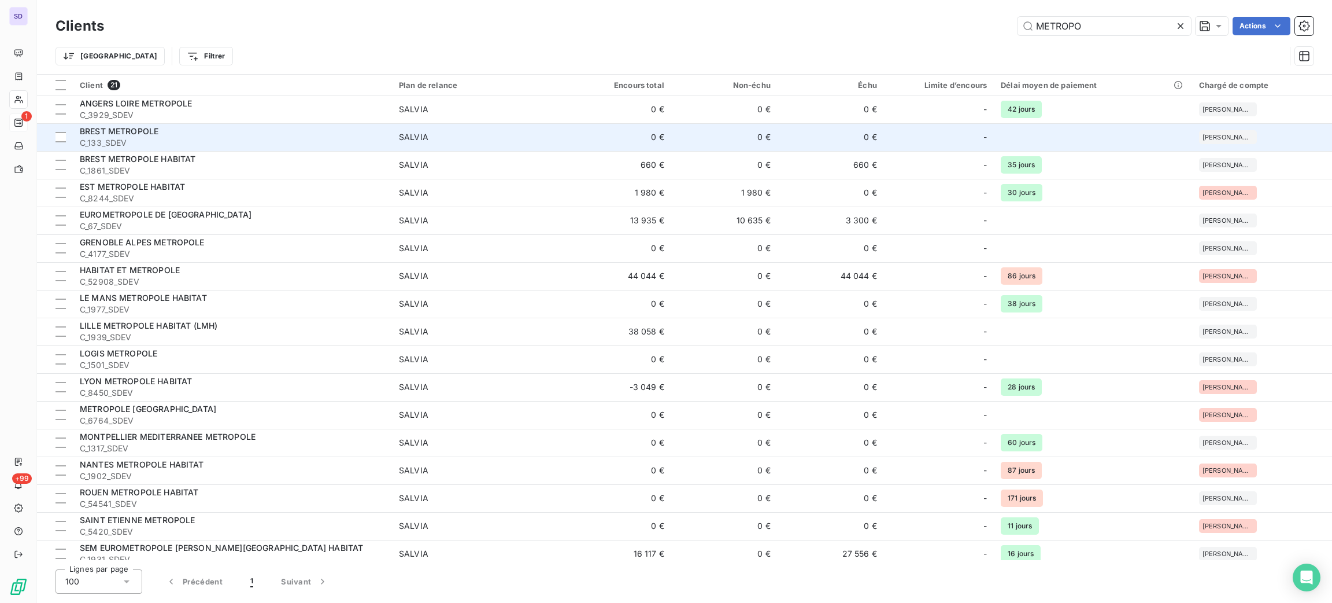
type input "METROPO"
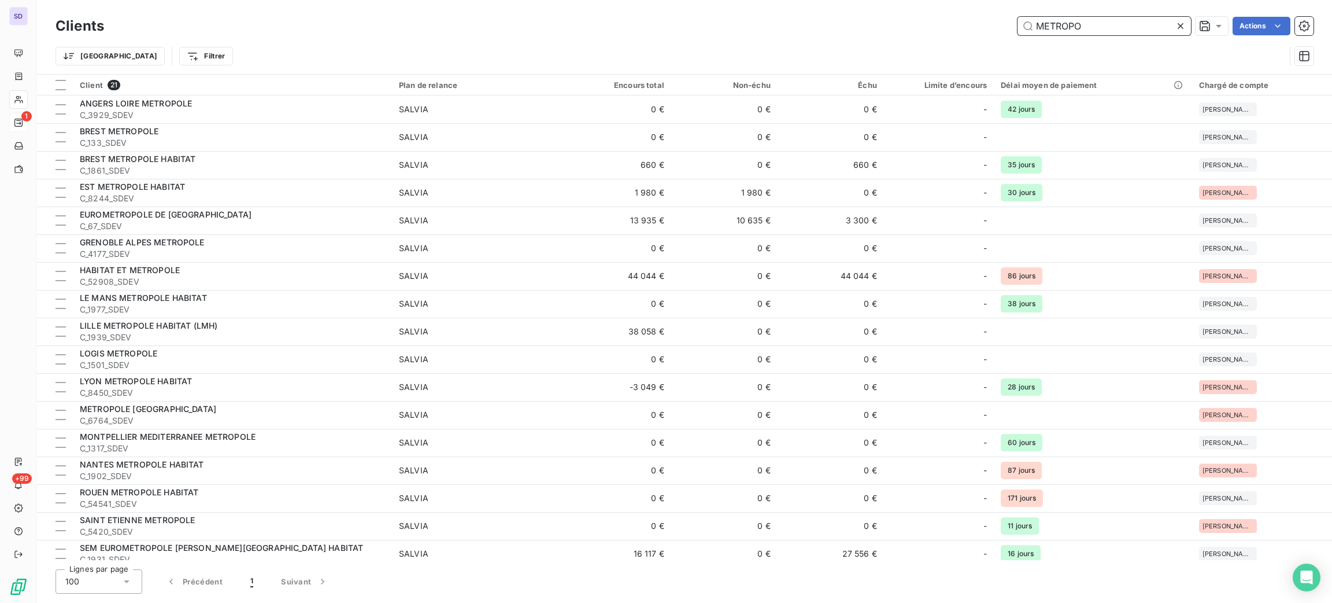
click at [1103, 30] on input "METROPO" at bounding box center [1104, 26] width 173 height 19
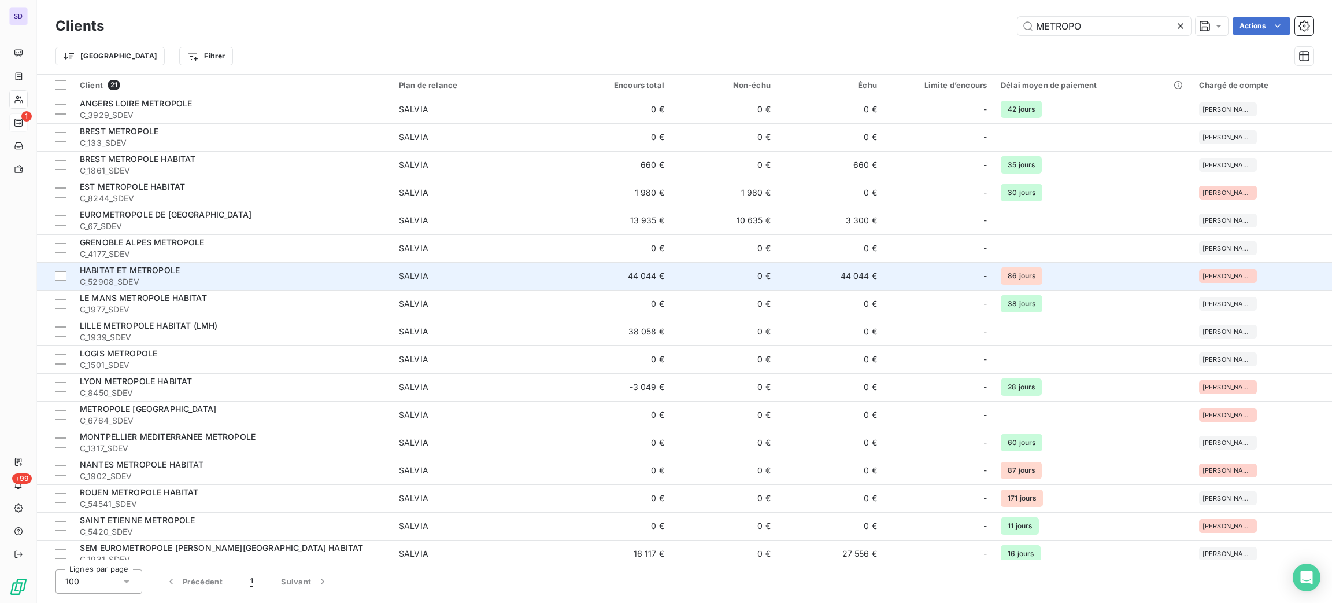
click at [294, 269] on div "HABITAT ET METROPOLE" at bounding box center [232, 270] width 305 height 12
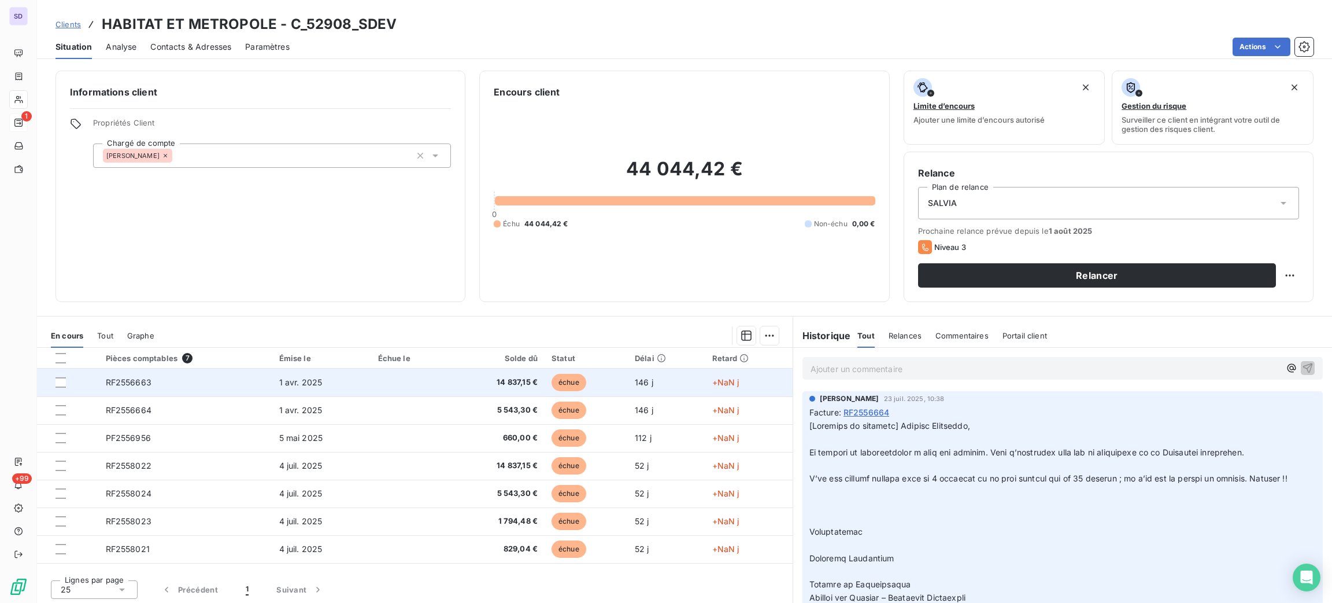
scroll to position [2, 0]
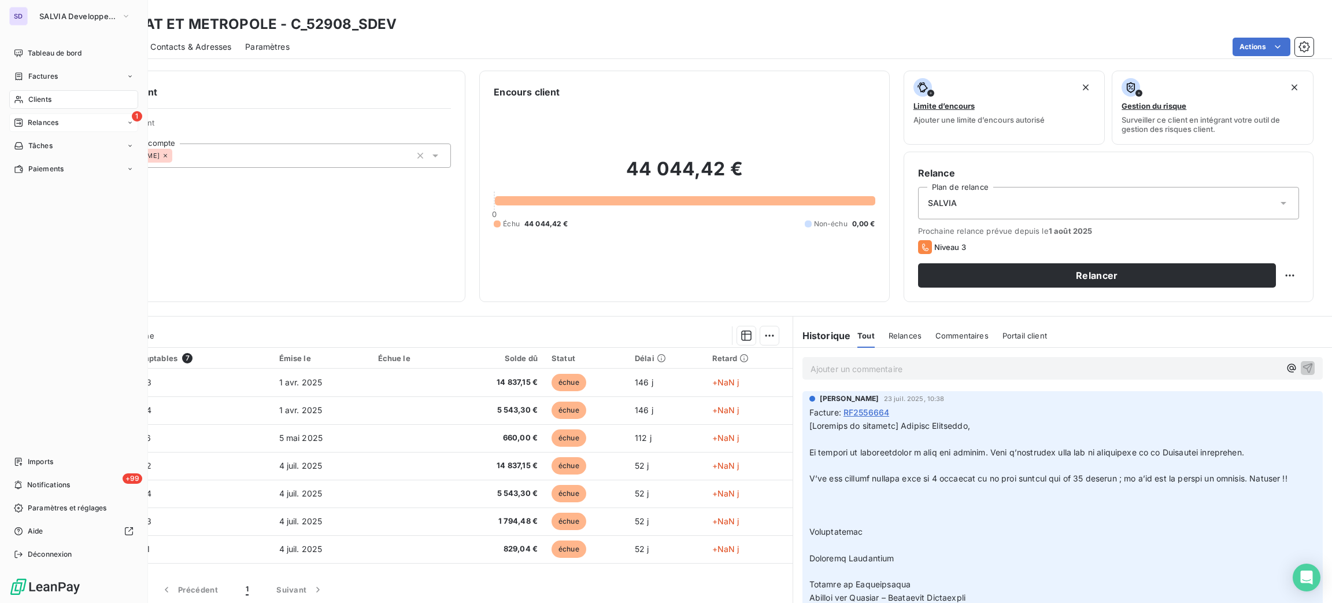
click at [35, 99] on span "Clients" at bounding box center [39, 99] width 23 height 10
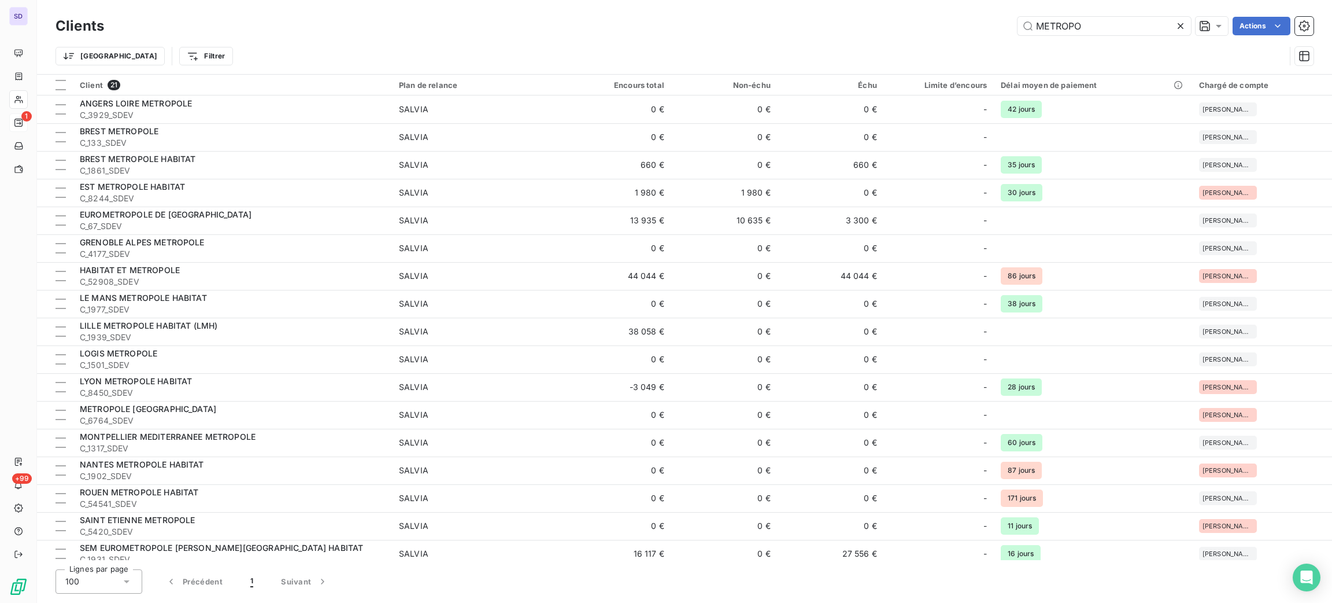
drag, startPoint x: 1105, startPoint y: 27, endPoint x: 1011, endPoint y: 17, distance: 93.6
click at [1011, 17] on div "METROPO Actions" at bounding box center [716, 26] width 1196 height 19
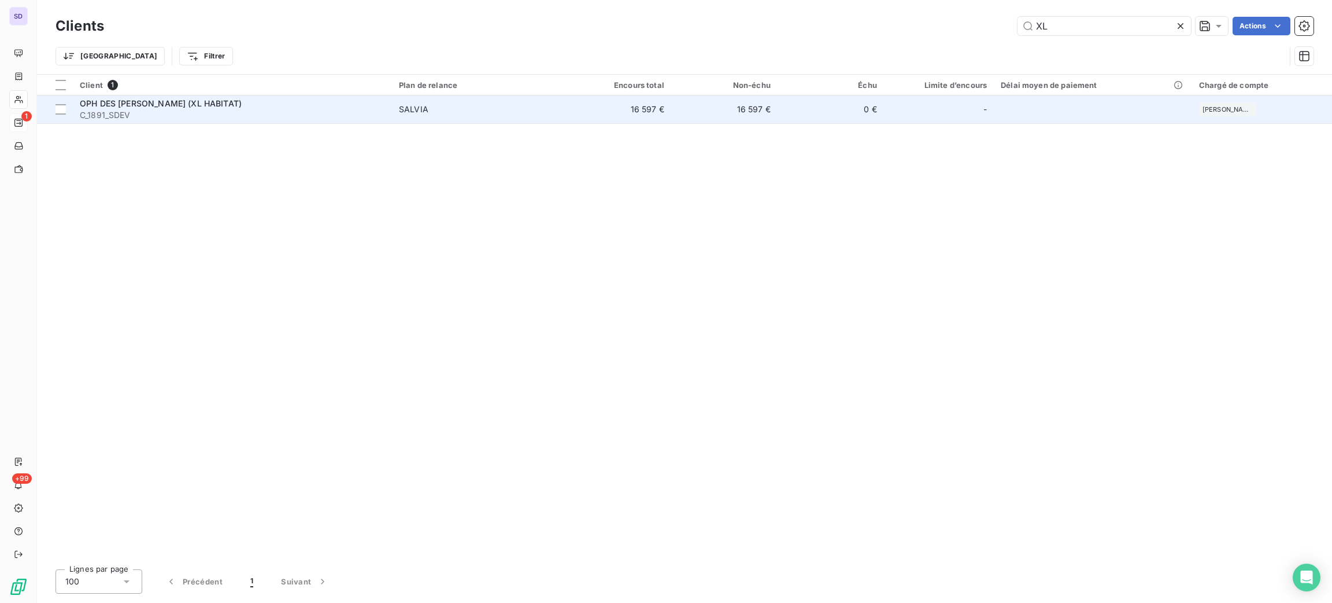
type input "XL"
click at [335, 119] on span "C_1891_SDEV" at bounding box center [232, 115] width 305 height 12
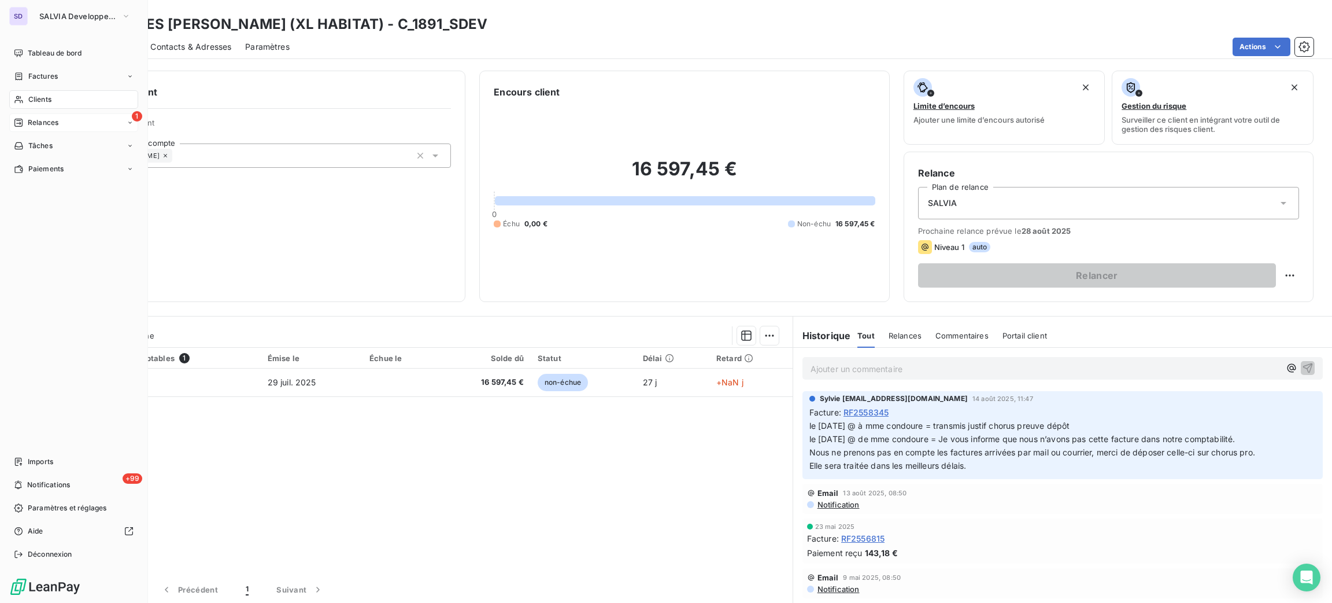
drag, startPoint x: 48, startPoint y: 92, endPoint x: 104, endPoint y: 92, distance: 55.5
click at [48, 92] on div "Clients" at bounding box center [73, 99] width 129 height 19
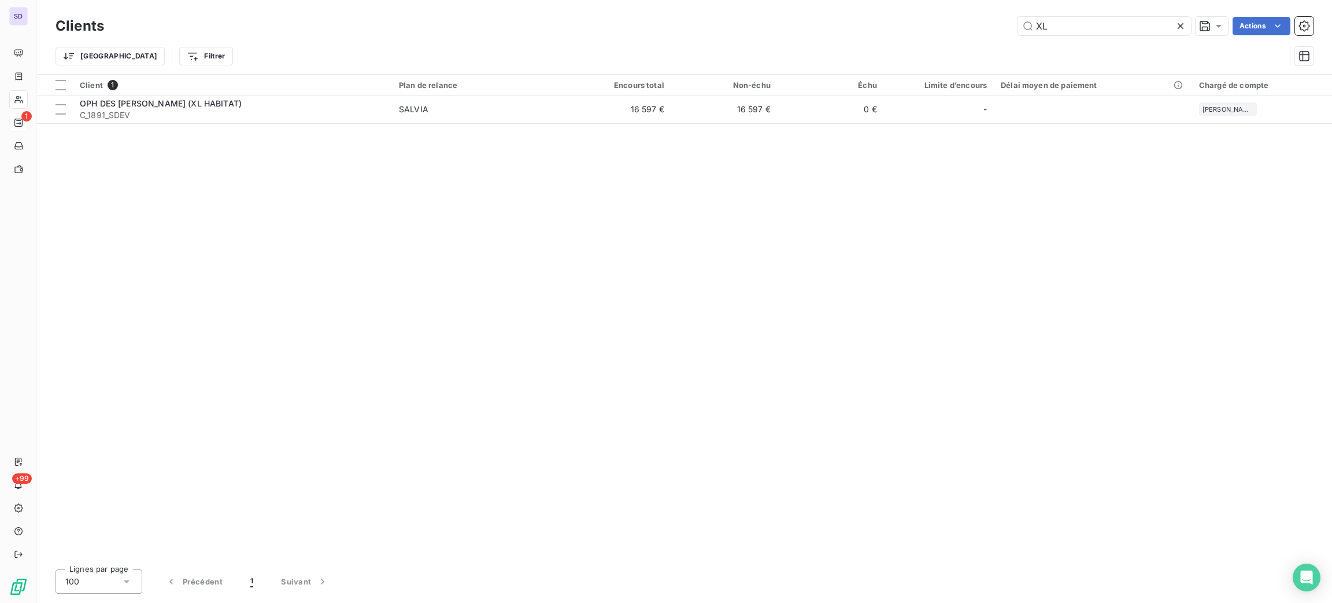
drag, startPoint x: 1057, startPoint y: 26, endPoint x: 1011, endPoint y: 37, distance: 46.4
click at [1014, 36] on div "Clients XL Actions" at bounding box center [685, 26] width 1258 height 24
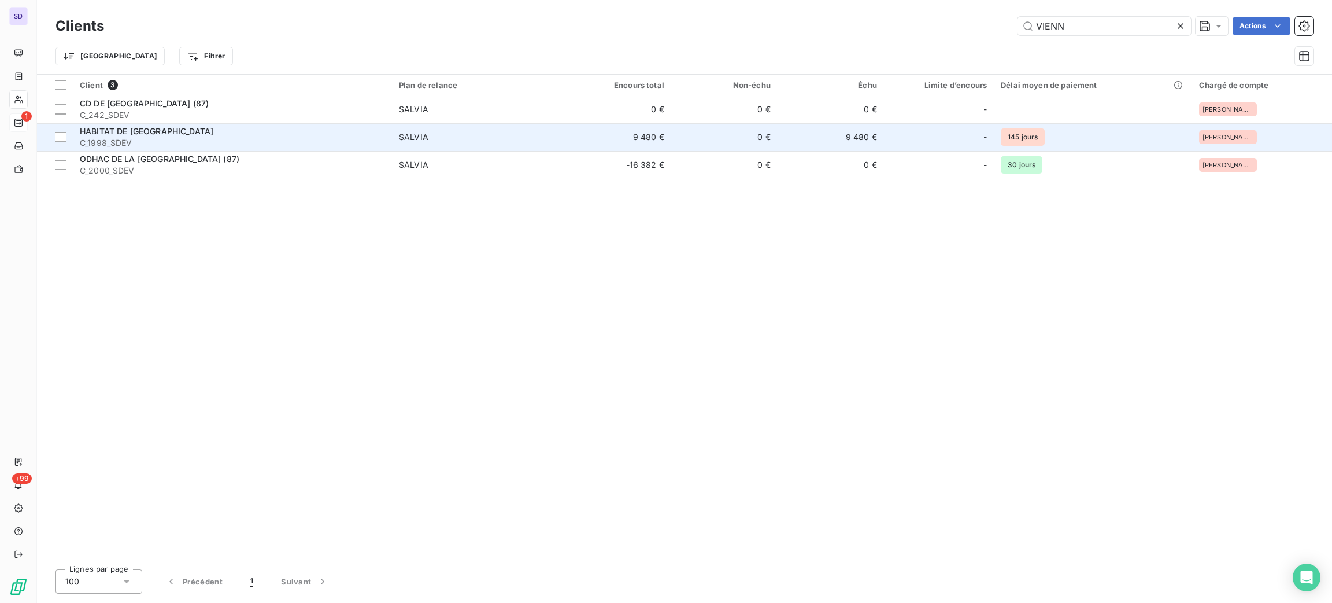
type input "VIENN"
click at [821, 144] on td "9 480 €" at bounding box center [831, 137] width 106 height 28
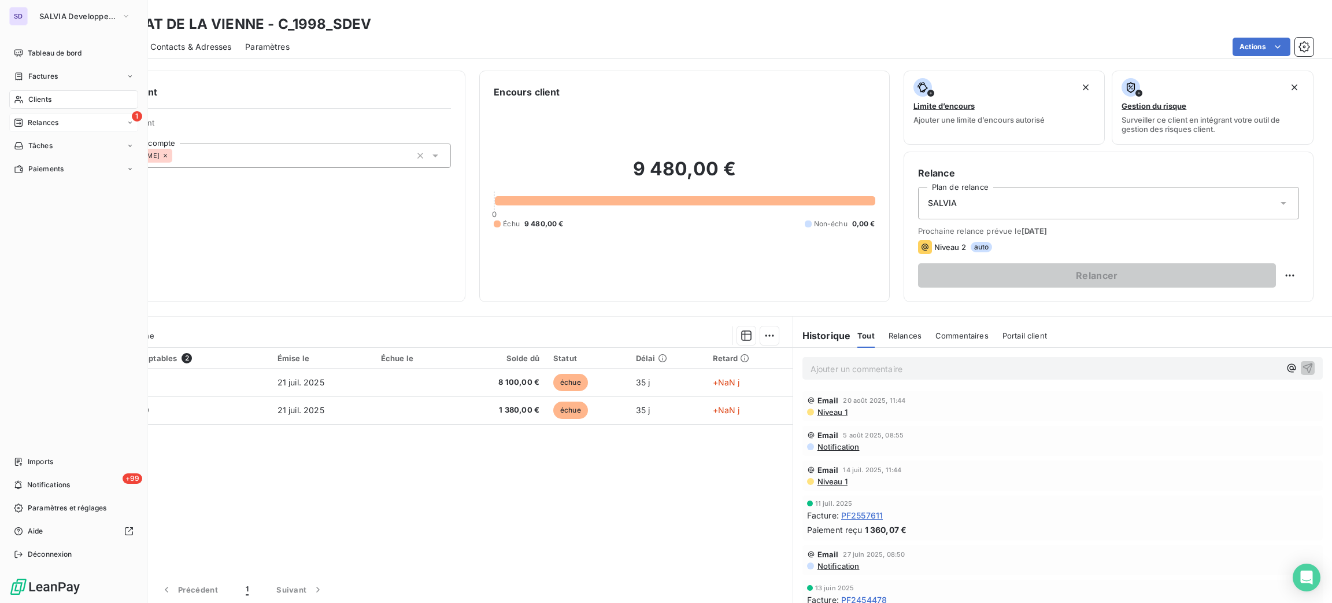
click at [28, 95] on span "Clients" at bounding box center [39, 99] width 23 height 10
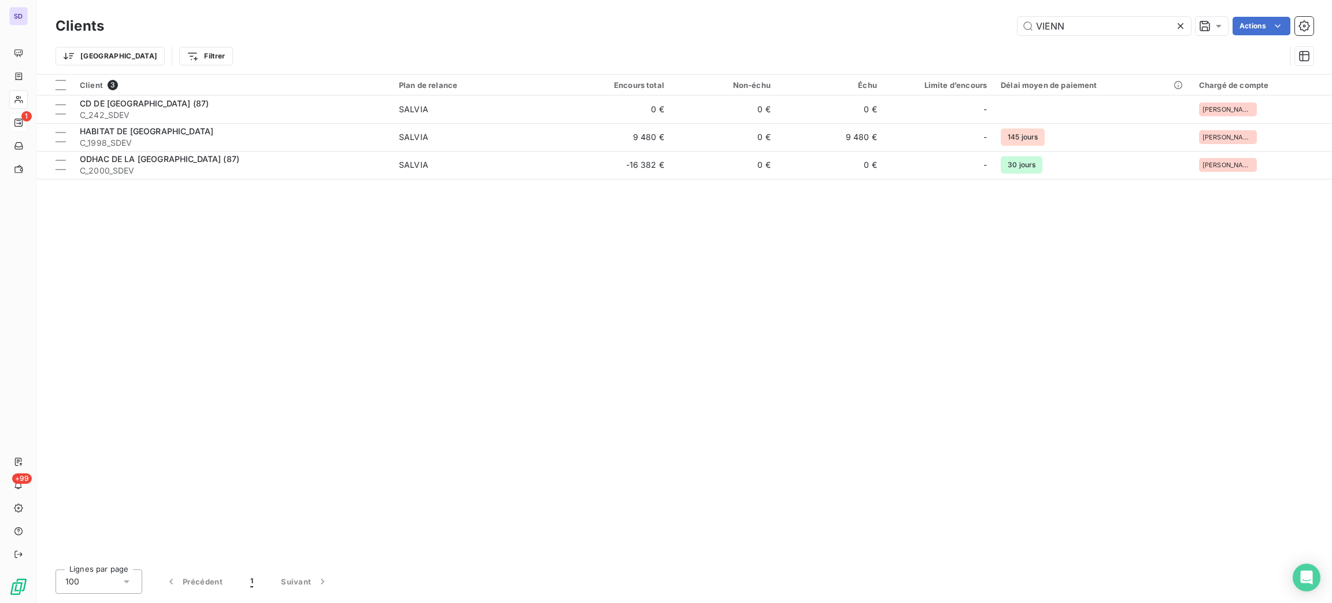
drag, startPoint x: 1074, startPoint y: 22, endPoint x: 947, endPoint y: 16, distance: 127.4
click at [959, 7] on div "Clients VIENN Actions Trier Filtrer" at bounding box center [684, 37] width 1295 height 74
type input "SAUMUR"
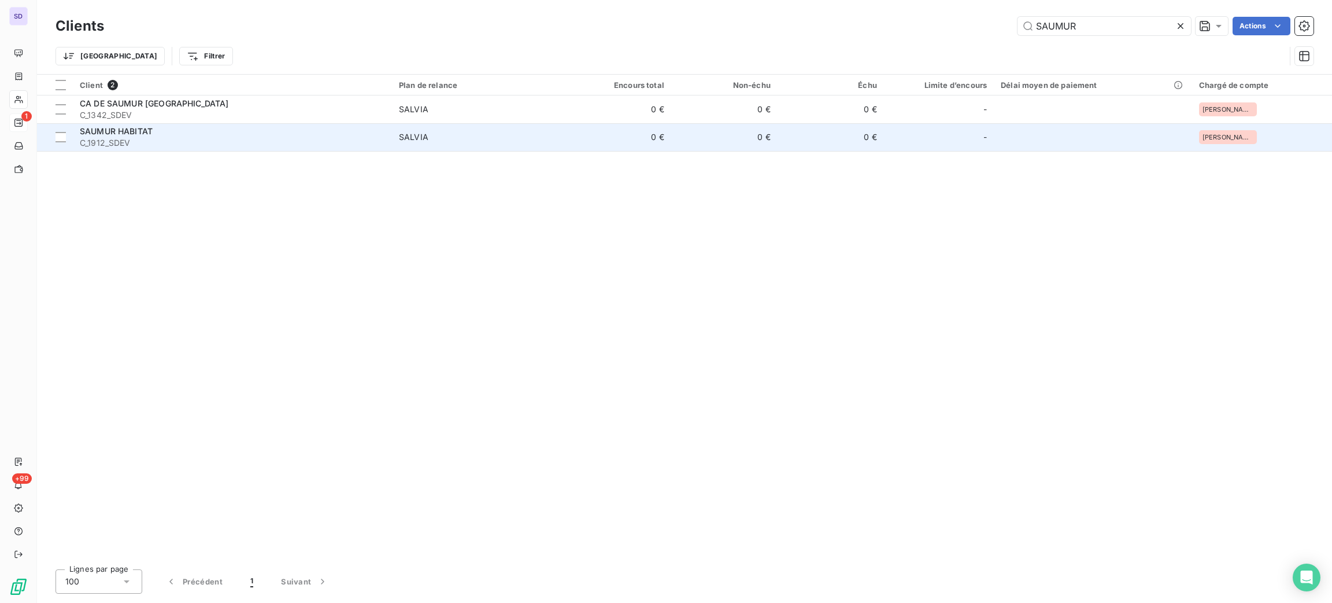
click at [344, 141] on span "C_1912_SDEV" at bounding box center [232, 143] width 305 height 12
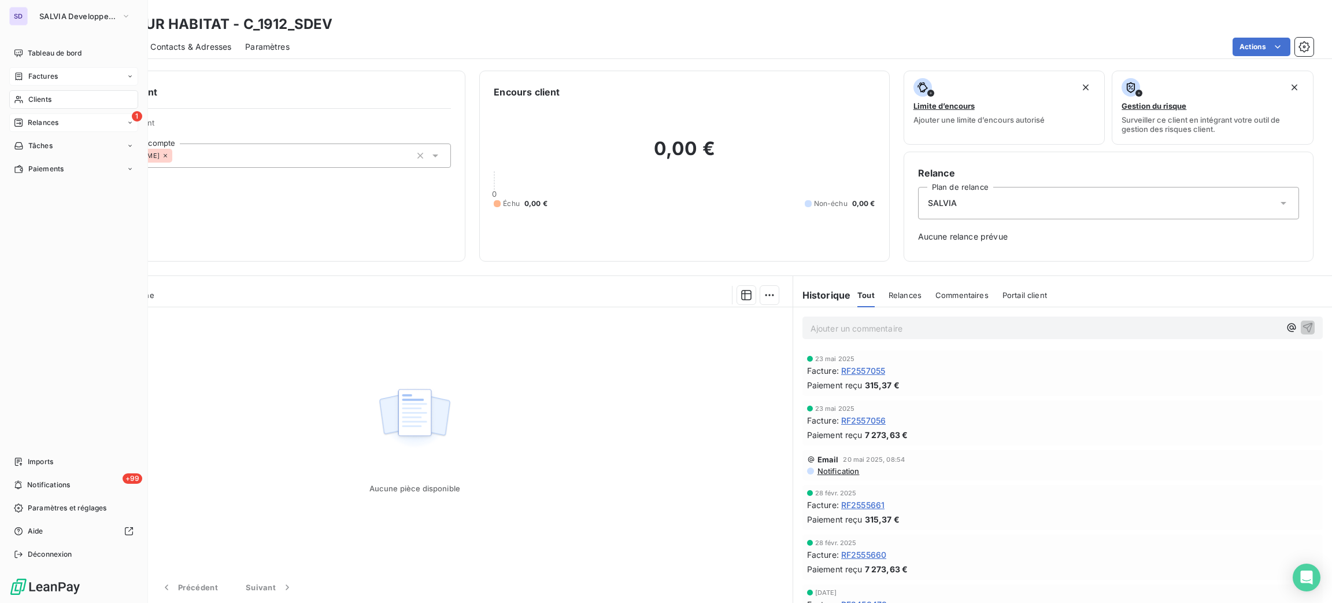
click at [42, 98] on span "Clients" at bounding box center [39, 99] width 23 height 10
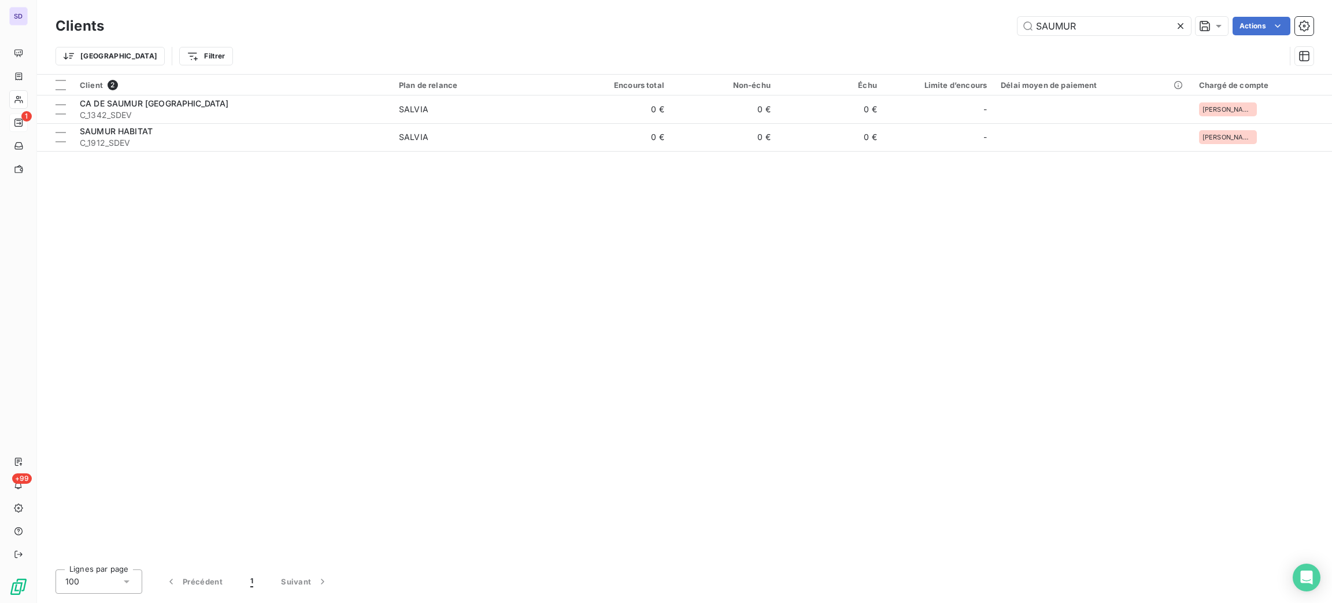
drag, startPoint x: 1094, startPoint y: 24, endPoint x: 904, endPoint y: 28, distance: 189.7
click at [936, 22] on div "SAUMUR Actions" at bounding box center [716, 26] width 1196 height 19
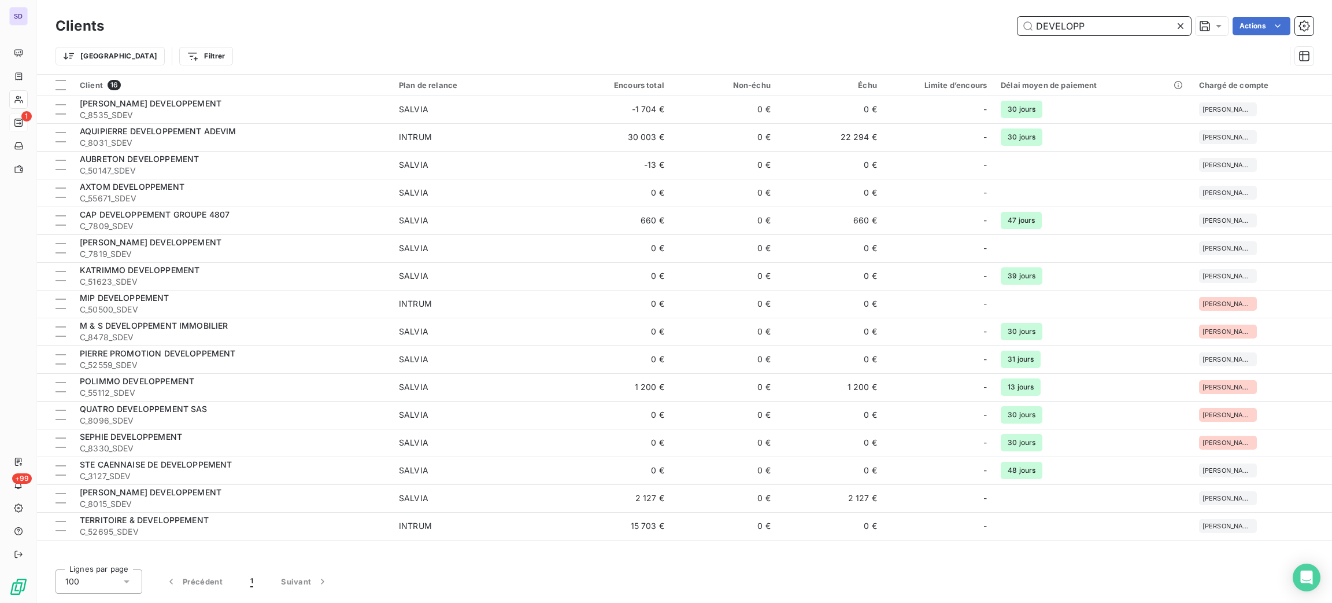
drag, startPoint x: 1048, startPoint y: 24, endPoint x: 966, endPoint y: 16, distance: 82.5
click at [971, 17] on div "DEVELOPP Actions" at bounding box center [716, 26] width 1196 height 19
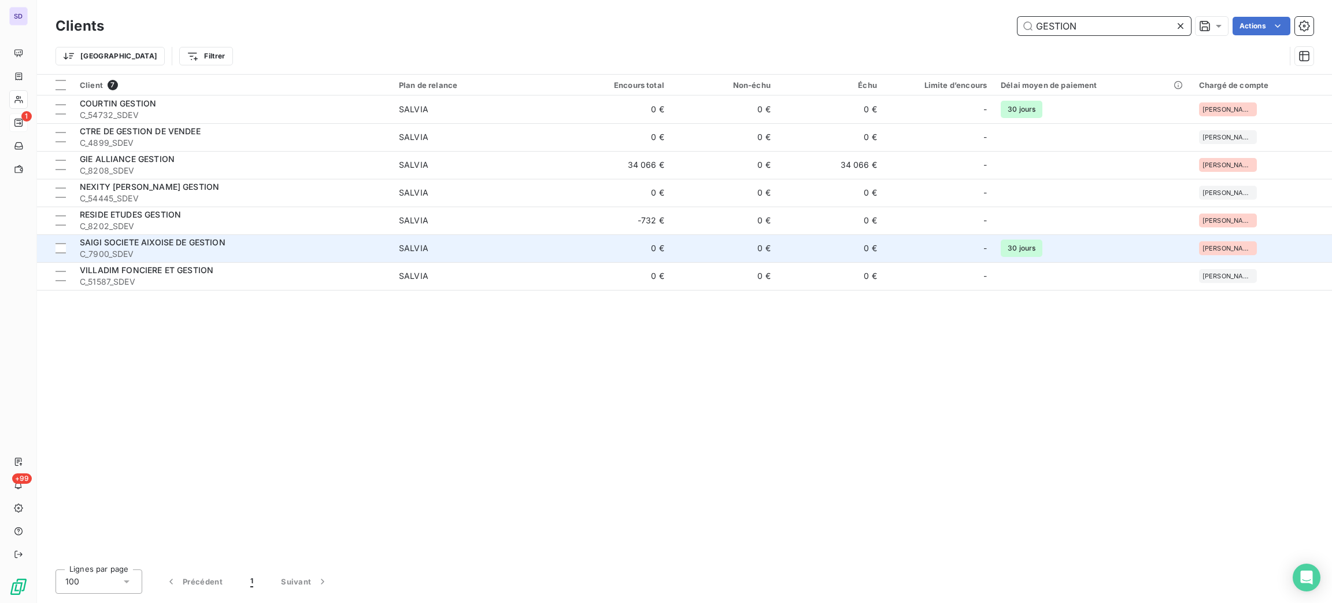
type input "GESTION"
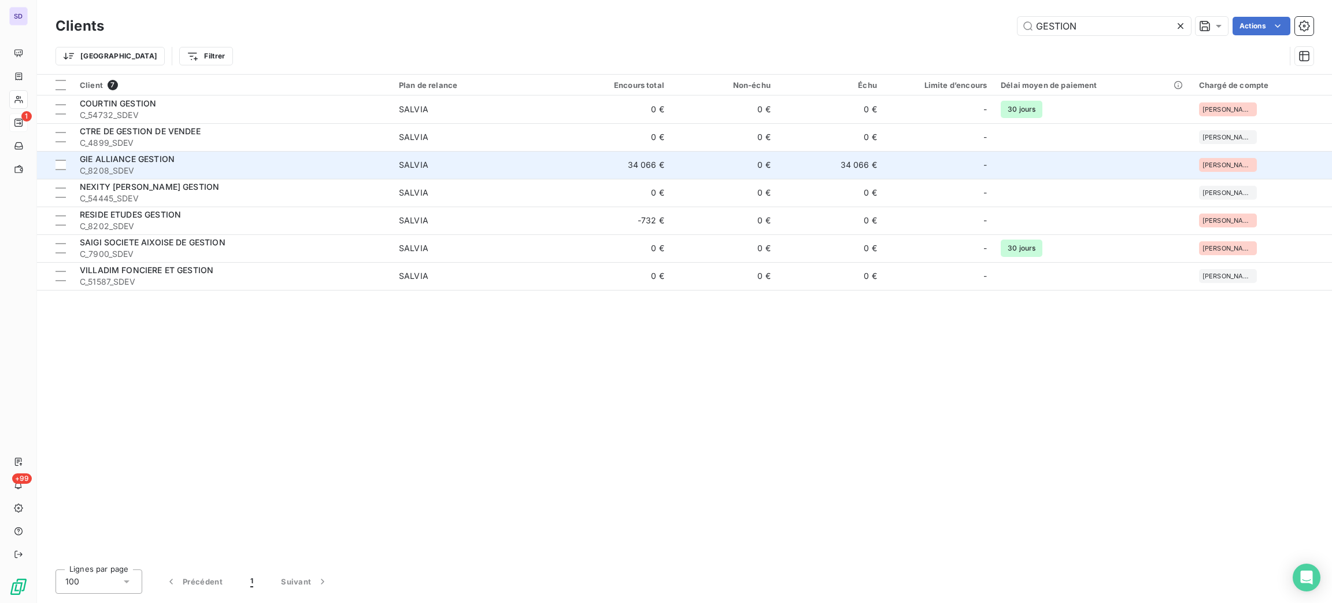
click at [460, 160] on span "SALVIA" at bounding box center [478, 165] width 159 height 12
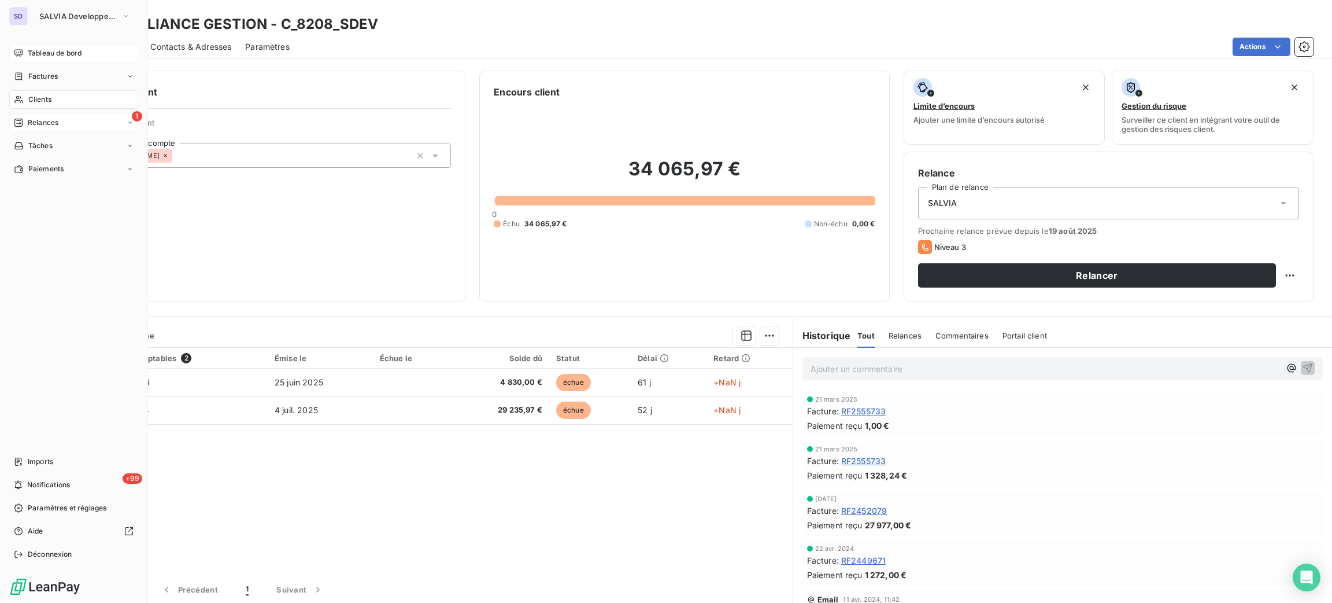
drag, startPoint x: 36, startPoint y: 53, endPoint x: 65, endPoint y: 53, distance: 28.9
click at [36, 53] on span "Tableau de bord" at bounding box center [55, 53] width 54 height 10
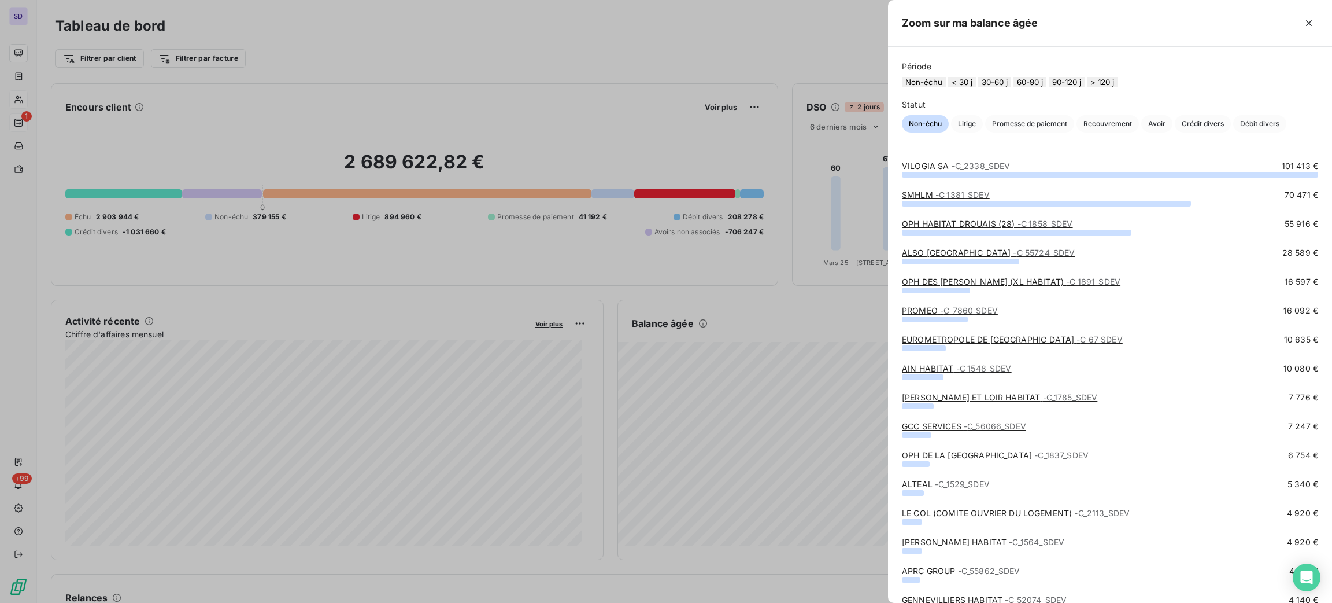
click at [963, 87] on button "< 30 j" at bounding box center [962, 82] width 28 height 10
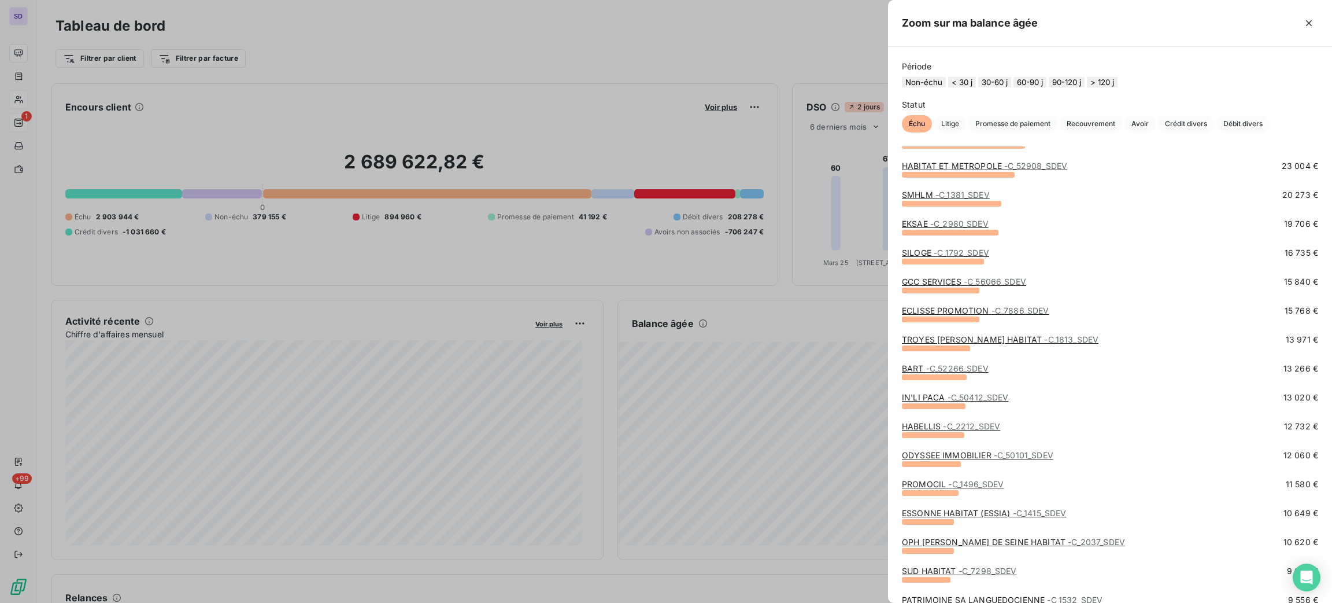
scroll to position [867, 0]
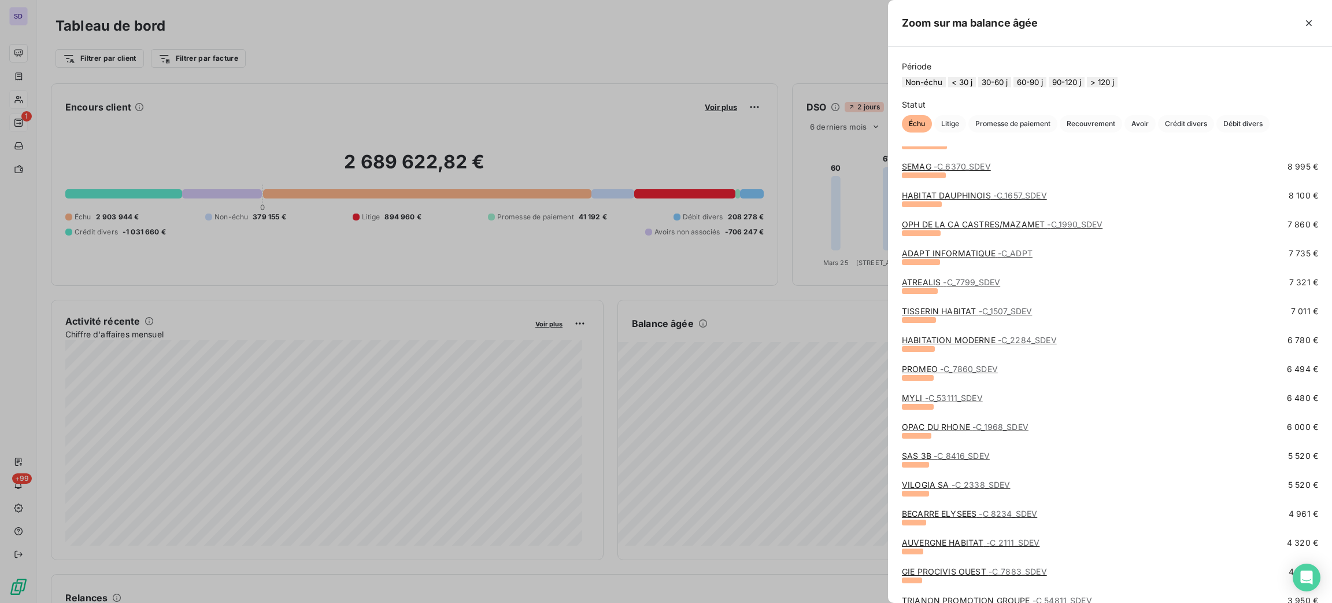
click at [1008, 87] on button "30-60 j" at bounding box center [994, 82] width 33 height 10
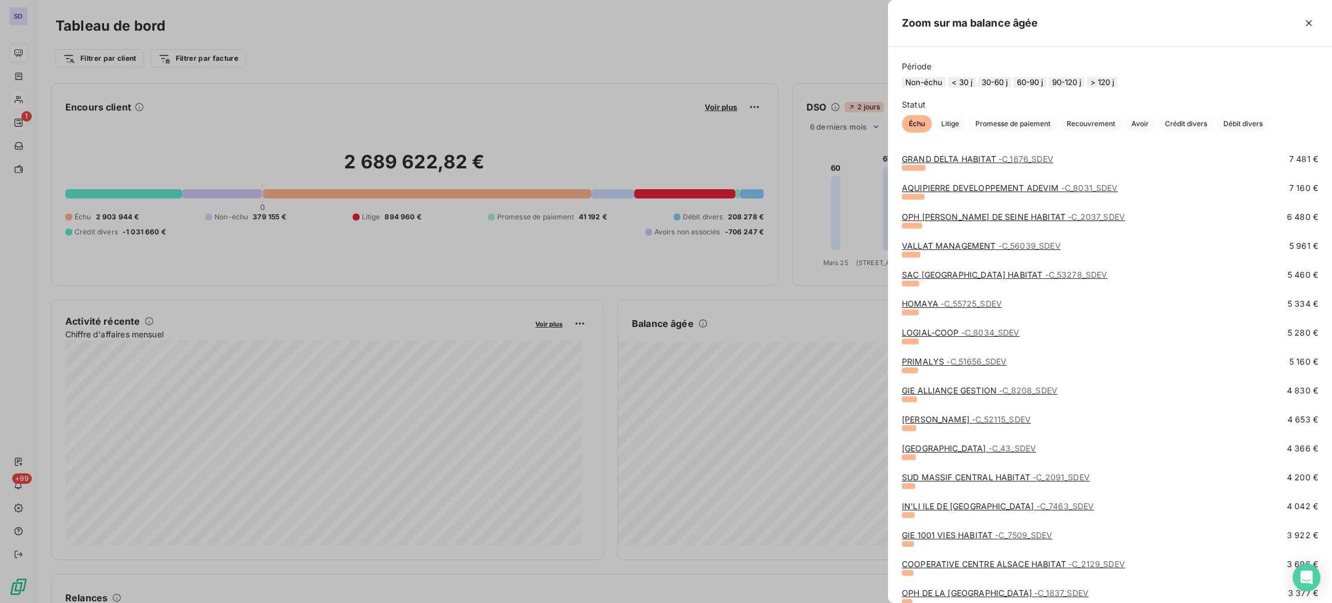
scroll to position [347, 0]
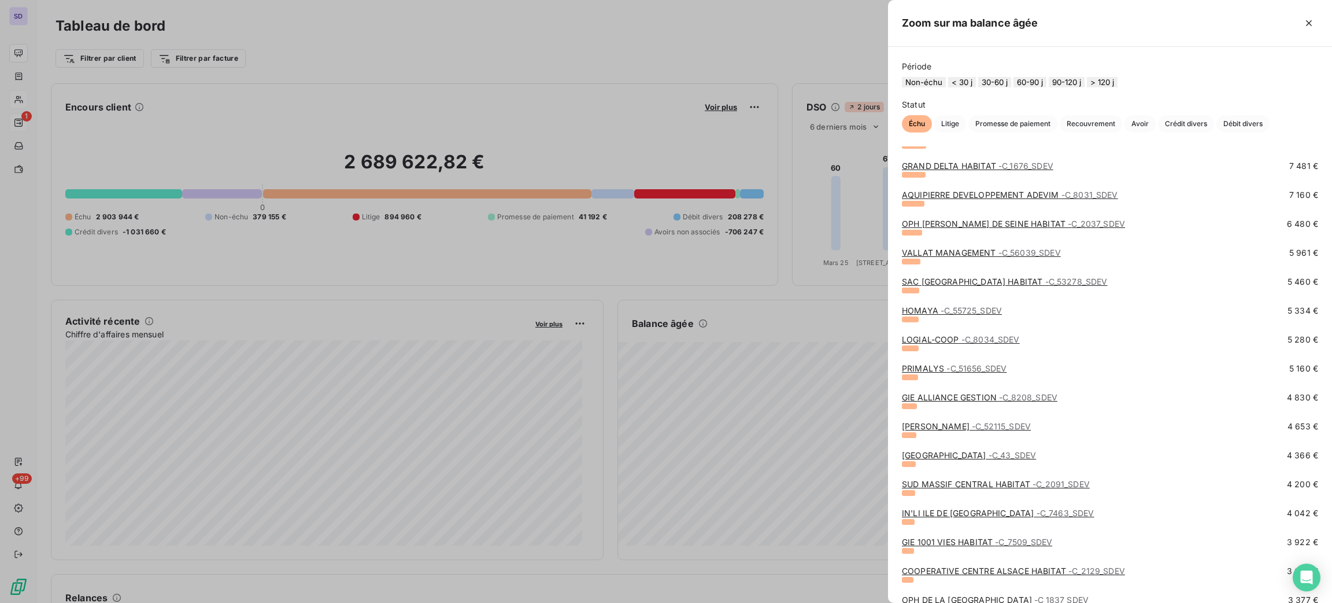
click at [1047, 80] on button "60-90 j" at bounding box center [1030, 82] width 33 height 10
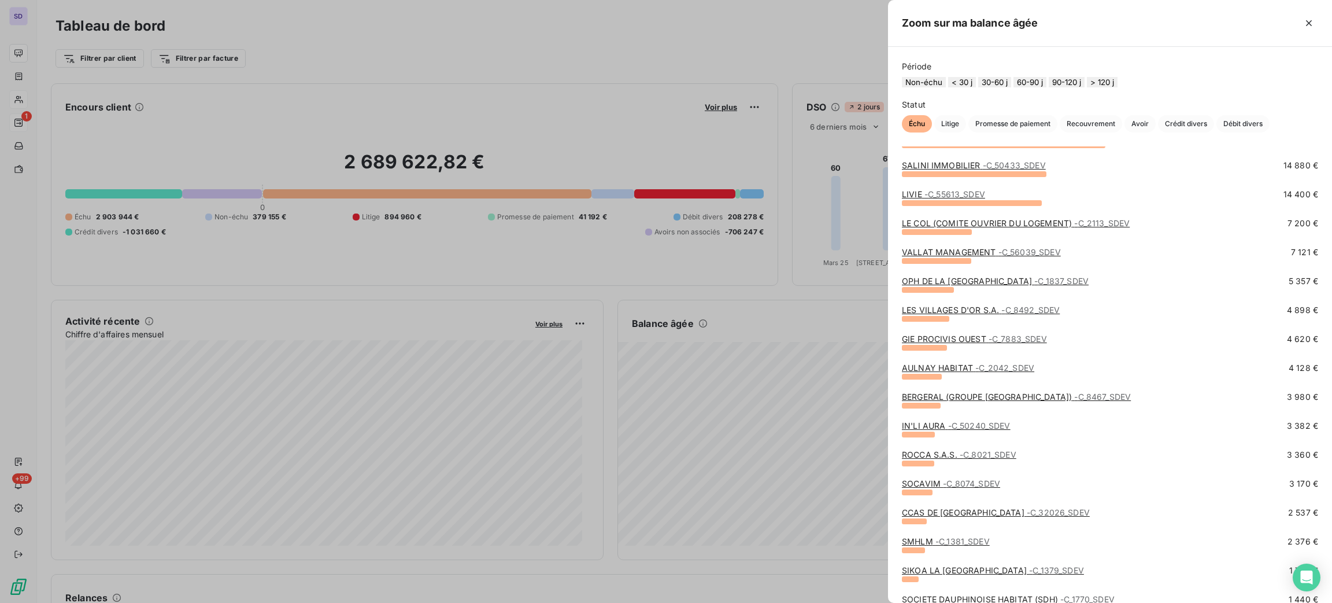
scroll to position [173, 0]
click at [1075, 81] on button "90-120 j" at bounding box center [1067, 82] width 36 height 10
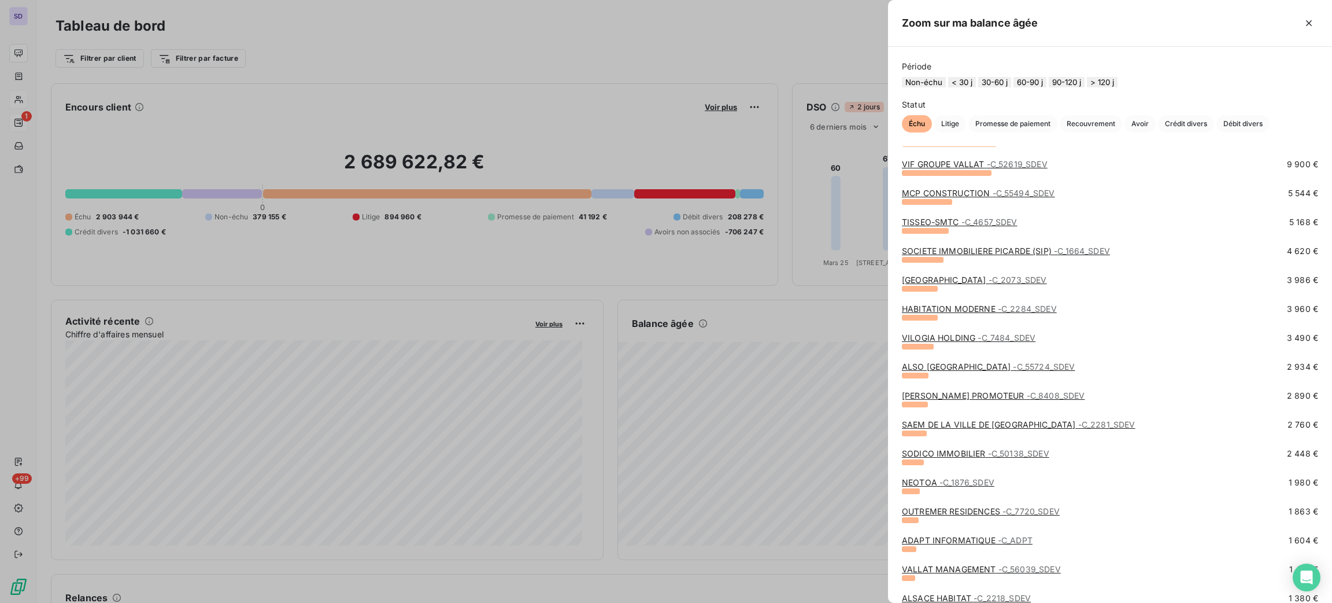
scroll to position [0, 0]
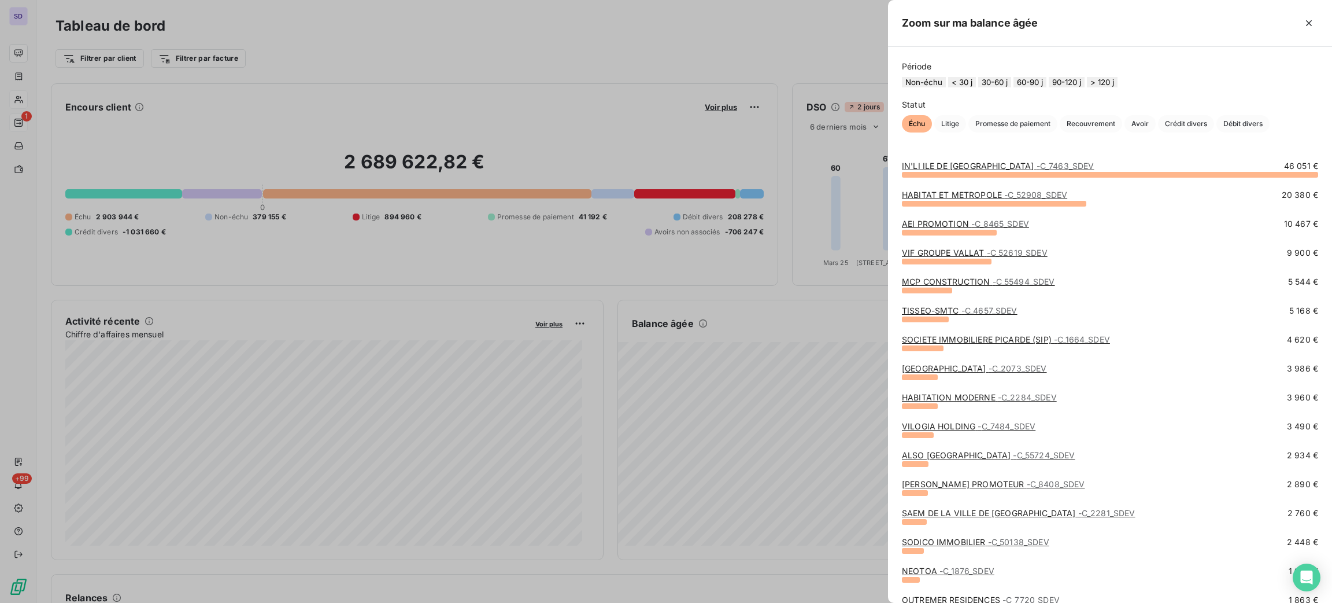
click at [796, 36] on div at bounding box center [666, 301] width 1332 height 603
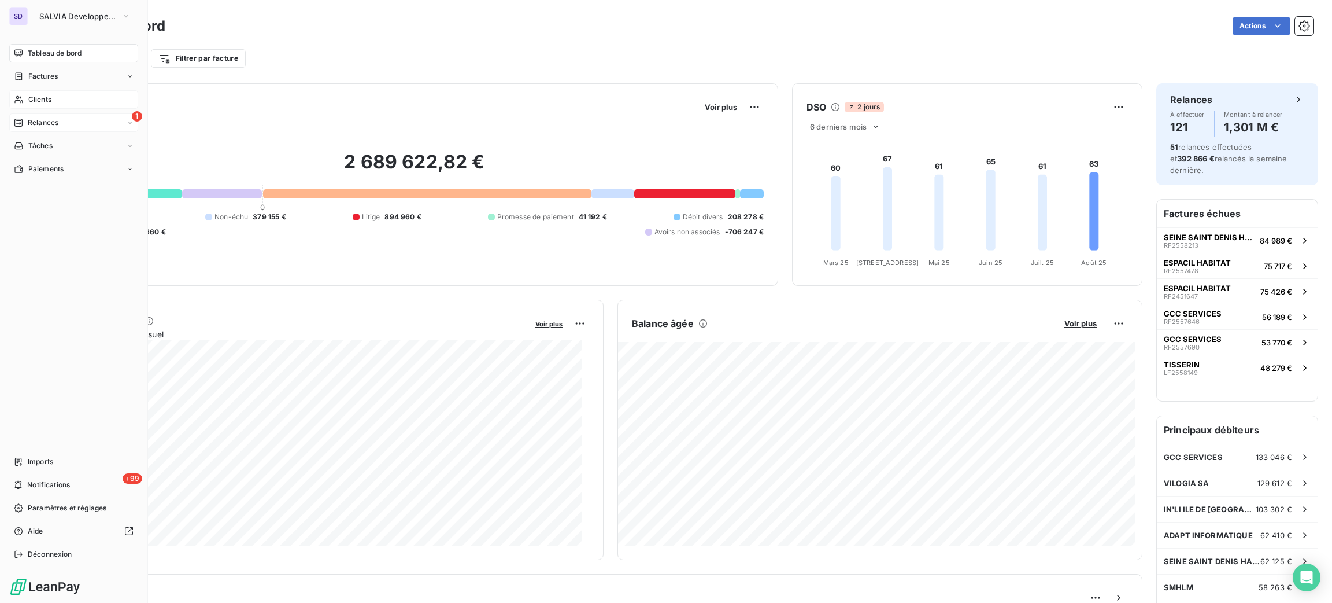
click at [29, 95] on span "Clients" at bounding box center [39, 99] width 23 height 10
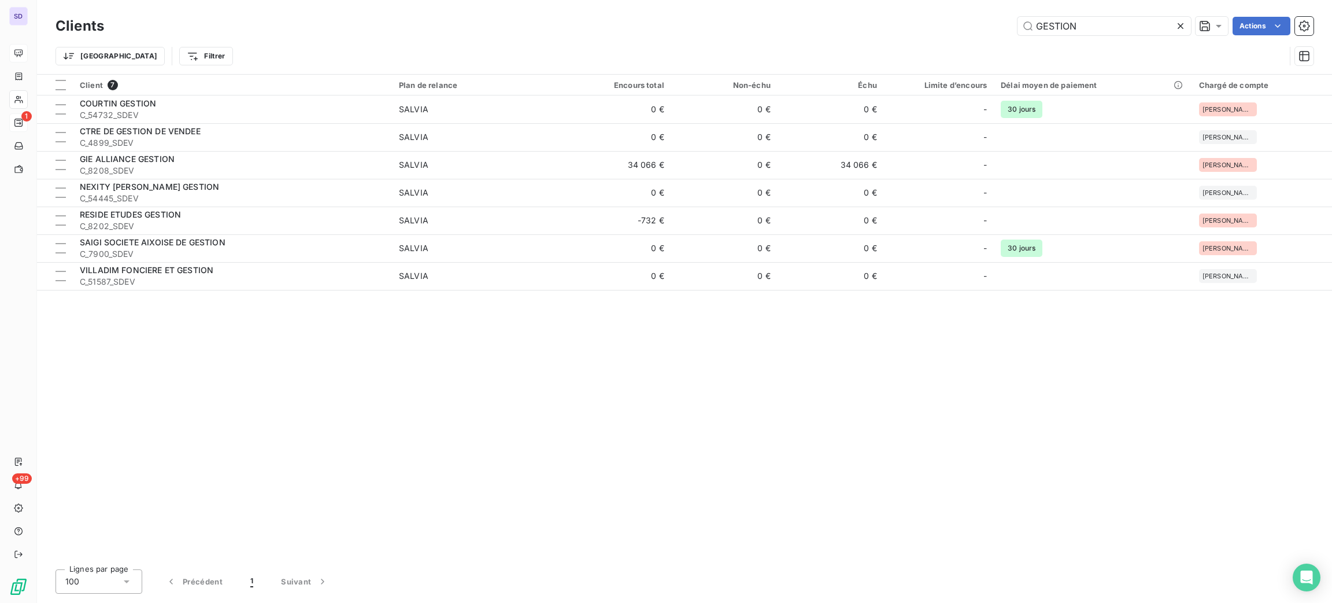
drag, startPoint x: 1081, startPoint y: 23, endPoint x: 1003, endPoint y: 25, distance: 77.5
click at [1005, 25] on div "GESTION Actions" at bounding box center [716, 26] width 1196 height 19
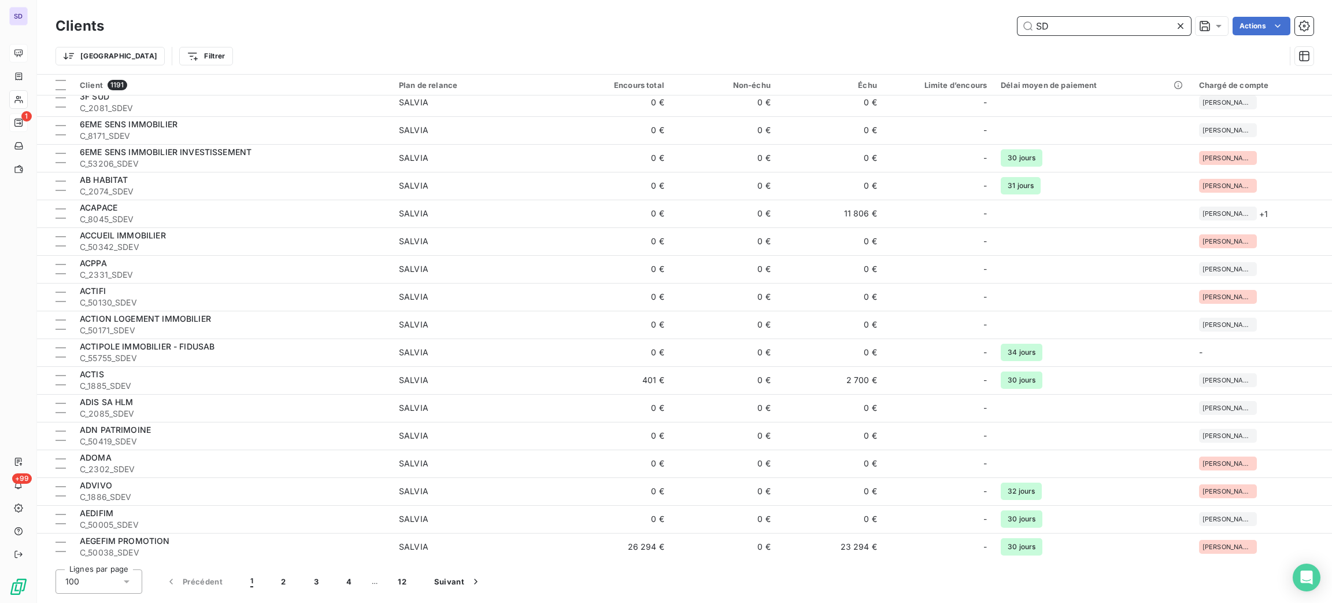
scroll to position [2311, 0]
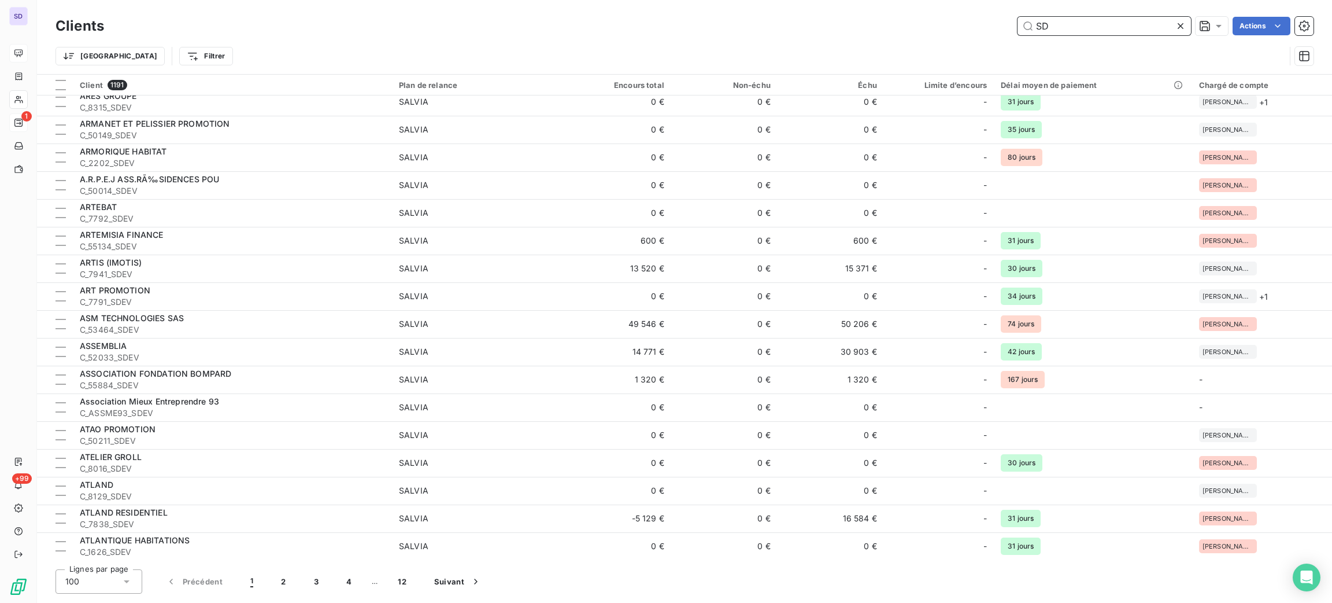
drag, startPoint x: 1054, startPoint y: 23, endPoint x: 1045, endPoint y: 29, distance: 10.8
click at [1047, 26] on input "SD" at bounding box center [1104, 26] width 173 height 19
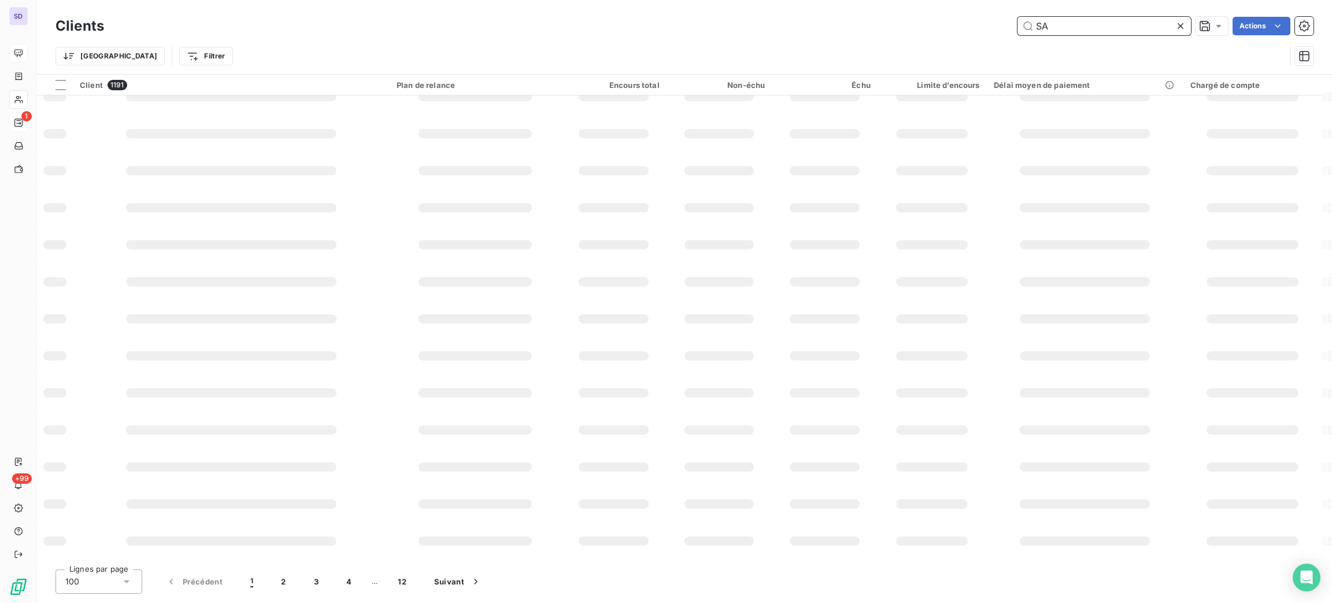
scroll to position [90, 0]
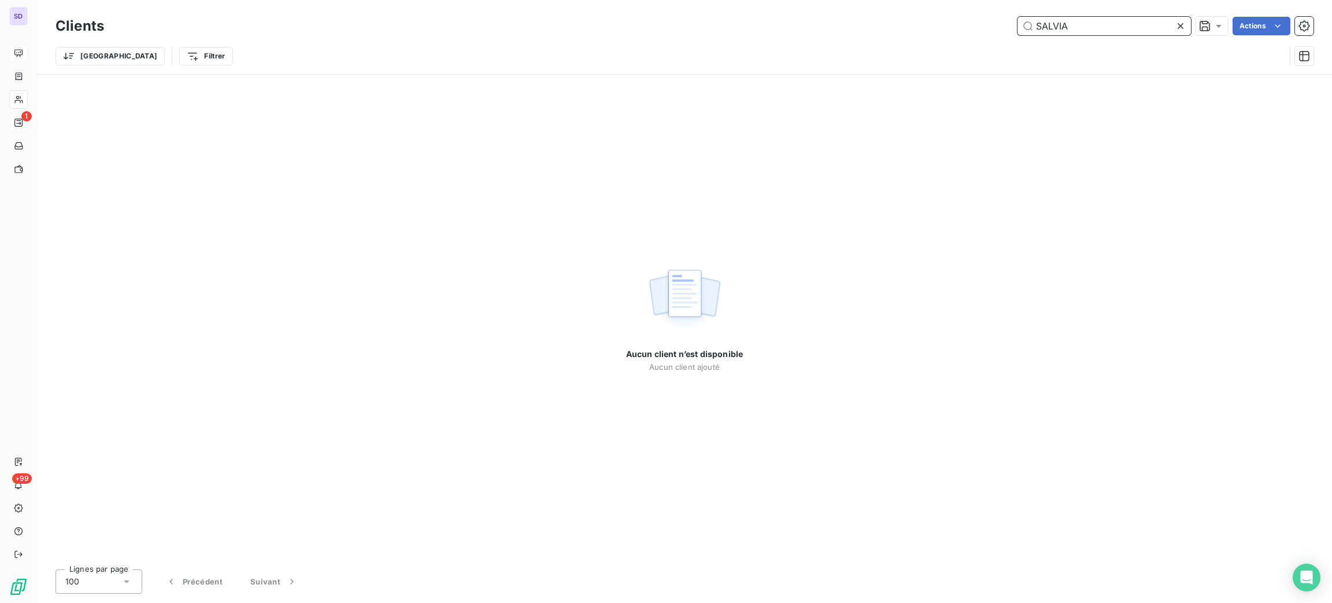
drag, startPoint x: 1009, startPoint y: 17, endPoint x: 910, endPoint y: 2, distance: 100.5
click at [918, 3] on div "Clients SALVIA Actions Trier Filtrer" at bounding box center [684, 37] width 1295 height 74
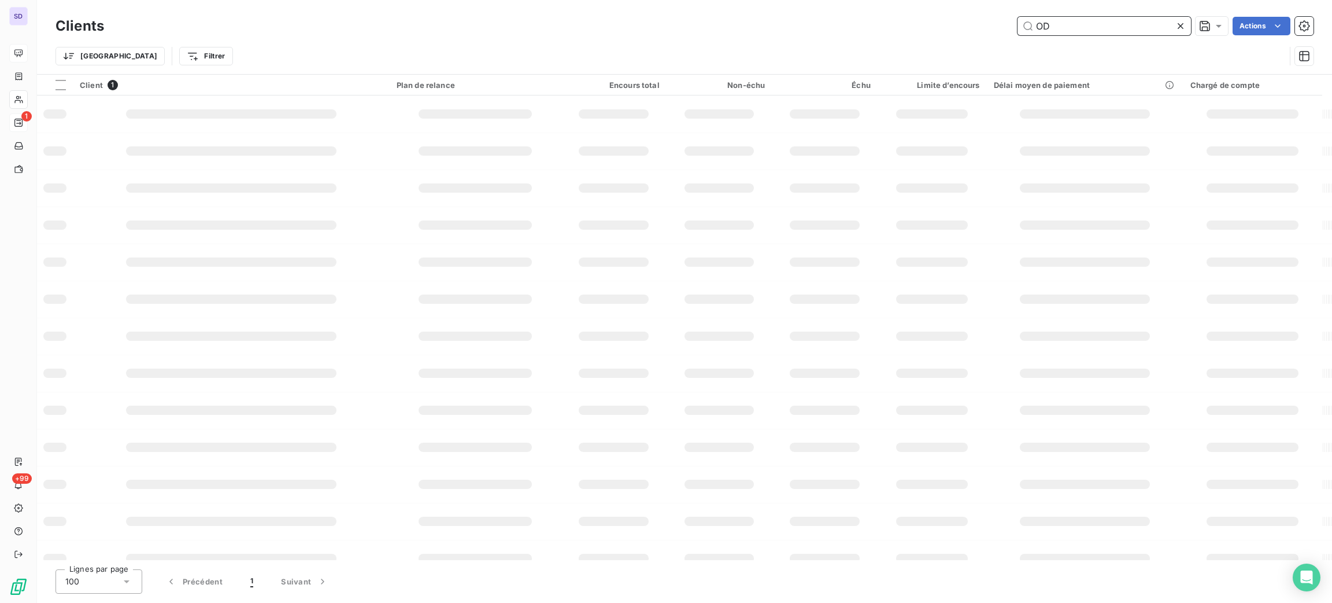
type input "O"
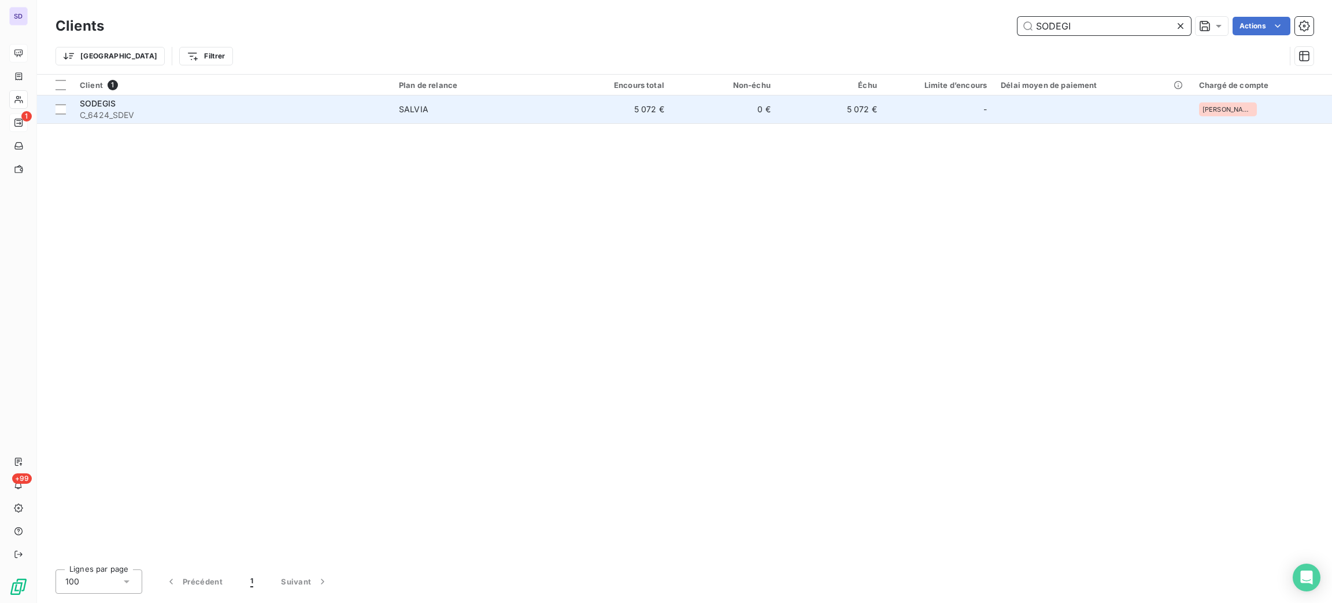
type input "SODEGI"
click at [216, 103] on div "SODEGIS" at bounding box center [232, 104] width 305 height 12
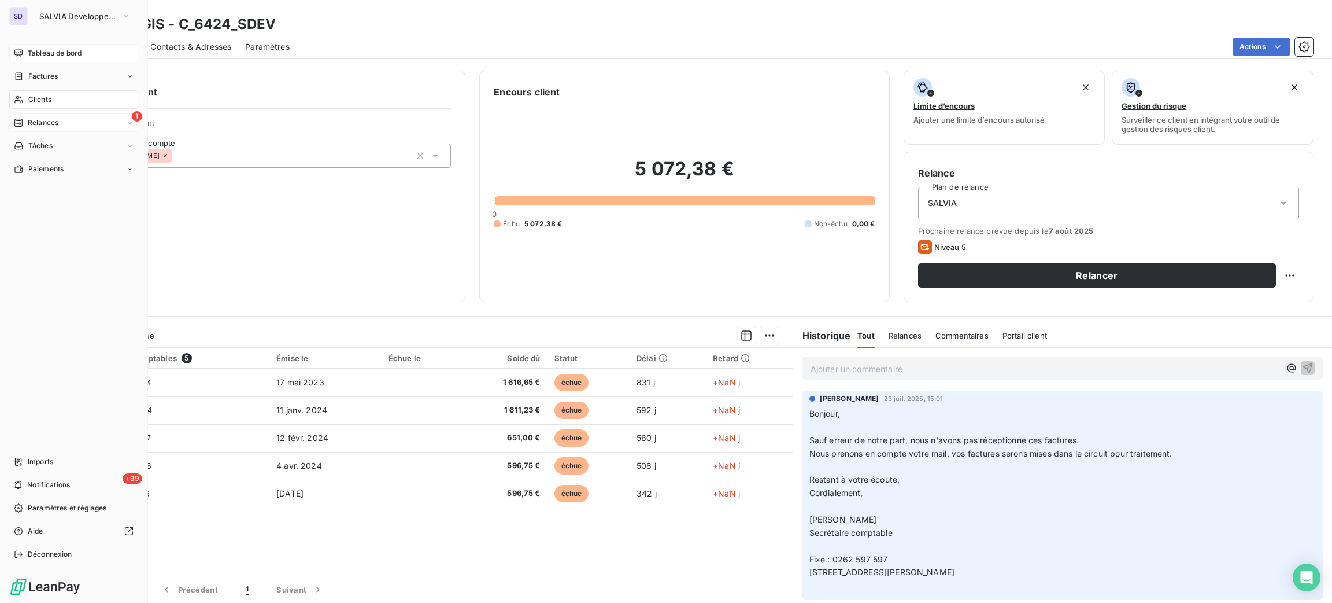
click at [38, 95] on span "Clients" at bounding box center [39, 99] width 23 height 10
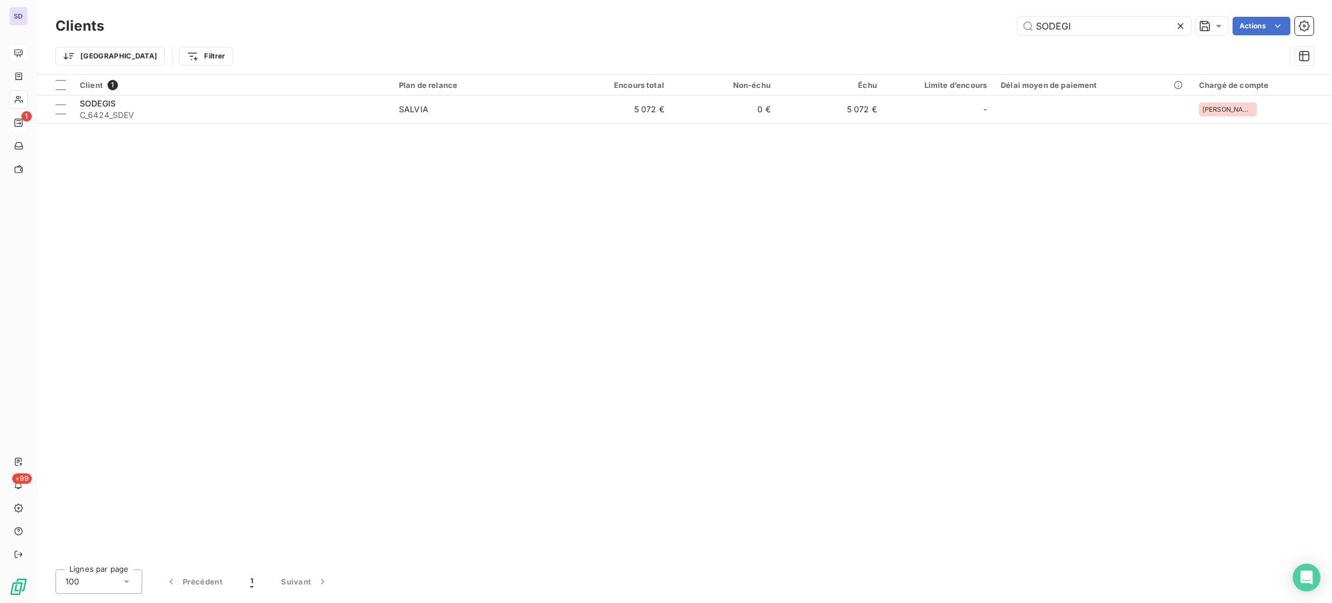
drag, startPoint x: 1095, startPoint y: 23, endPoint x: 964, endPoint y: 17, distance: 131.4
click at [969, 17] on div "SODEGI Actions" at bounding box center [716, 26] width 1196 height 19
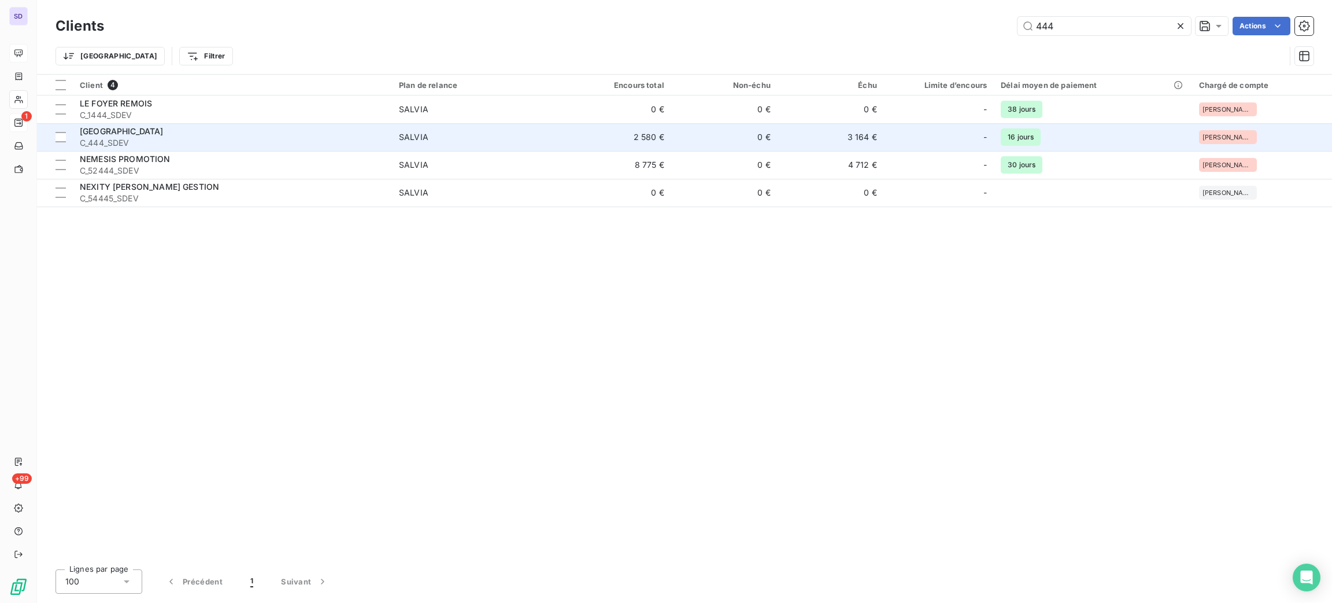
type input "444"
click at [498, 142] on span "SALVIA" at bounding box center [478, 137] width 159 height 12
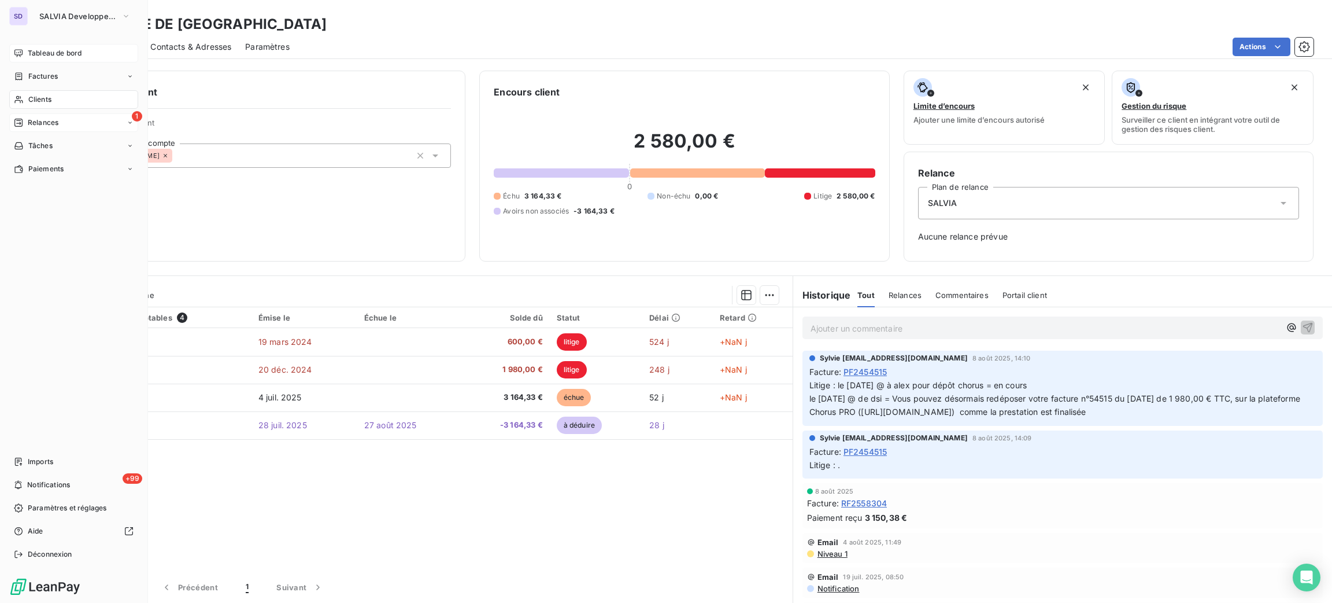
click at [38, 92] on div "Clients" at bounding box center [73, 99] width 129 height 19
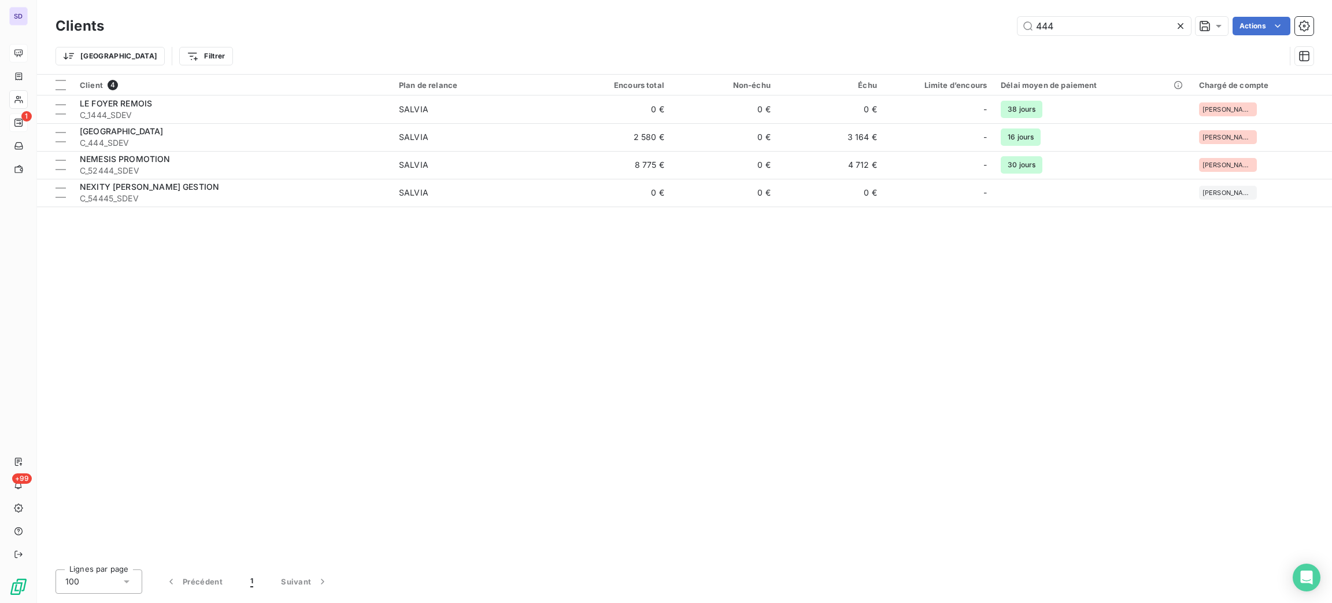
drag, startPoint x: 1097, startPoint y: 17, endPoint x: 958, endPoint y: 43, distance: 141.2
click at [987, 24] on div "444 Actions" at bounding box center [716, 26] width 1196 height 19
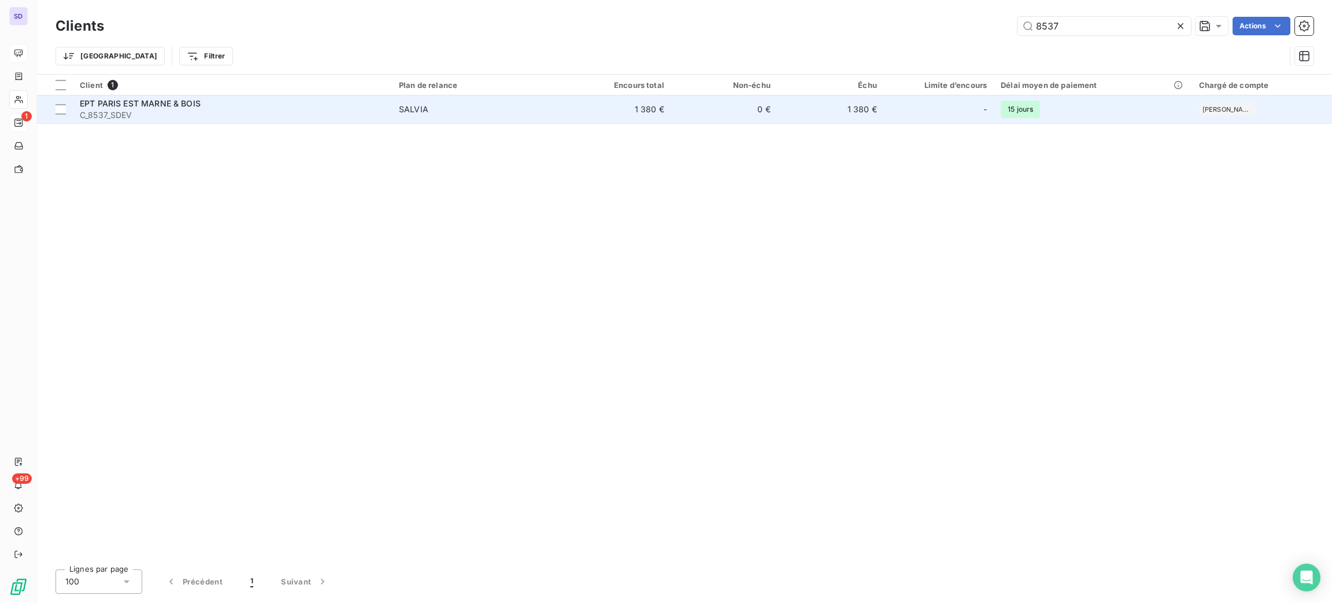
type input "8537"
click at [422, 110] on div "SALVIA" at bounding box center [413, 110] width 29 height 12
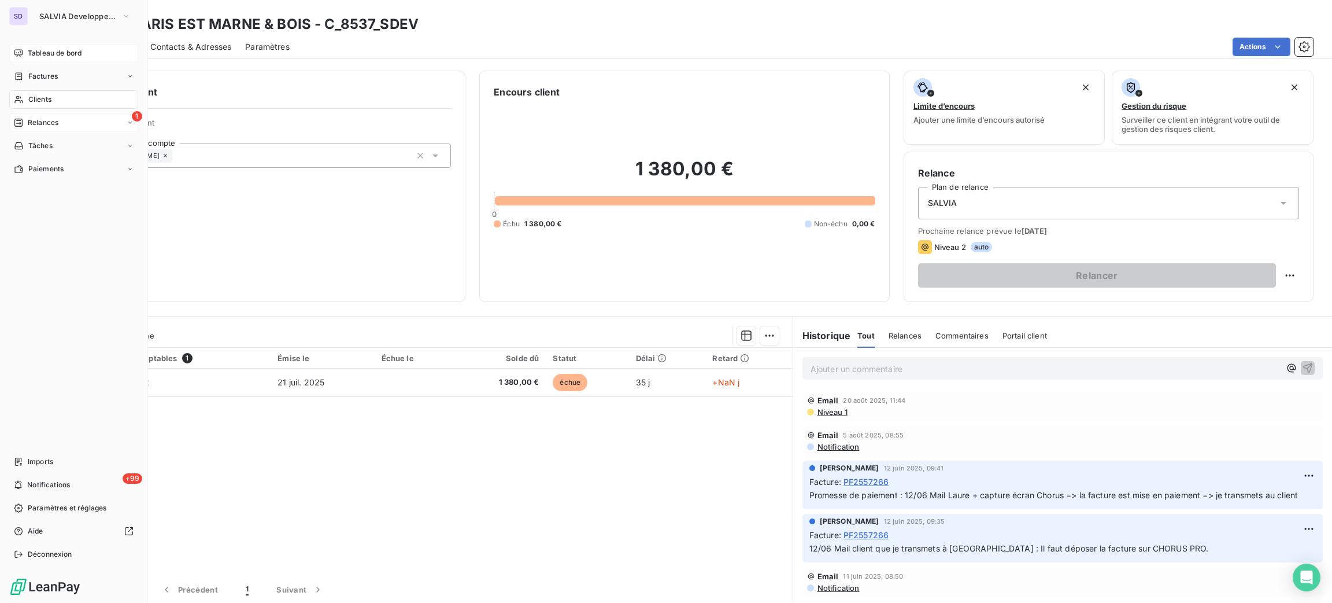
click at [29, 97] on span "Clients" at bounding box center [39, 99] width 23 height 10
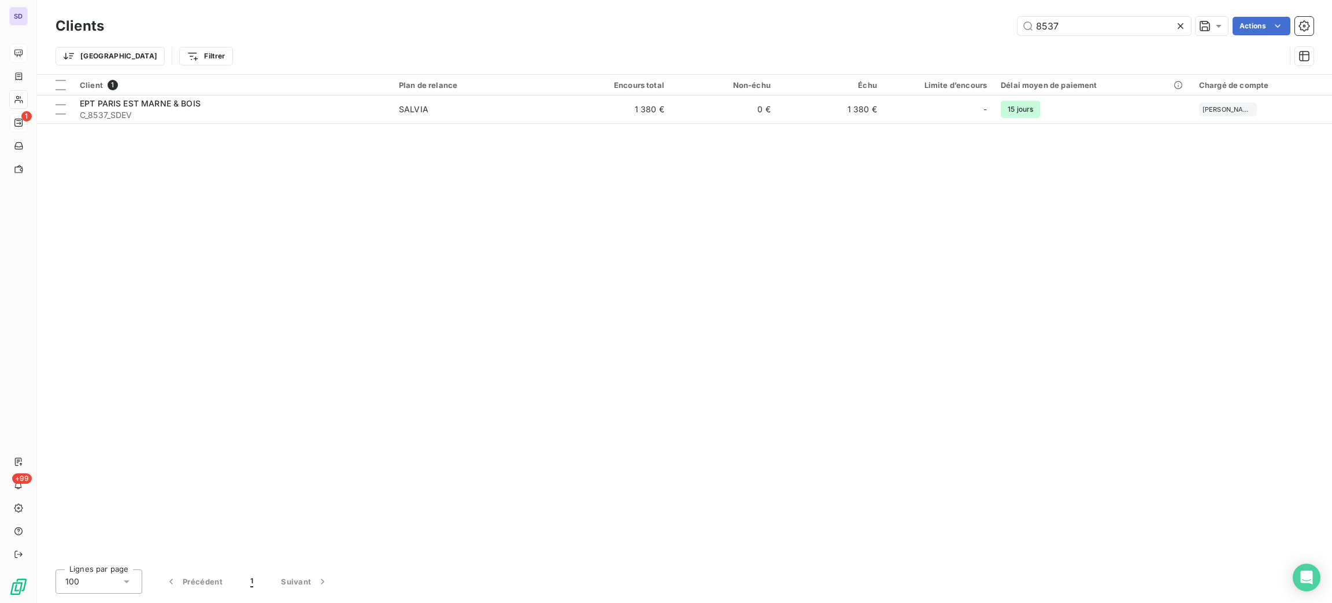
drag, startPoint x: 1126, startPoint y: 23, endPoint x: 917, endPoint y: 40, distance: 209.5
click at [970, 29] on div "8537 Actions" at bounding box center [716, 26] width 1196 height 19
type input "NOREVIE"
click at [208, 95] on div at bounding box center [232, 95] width 319 height 1
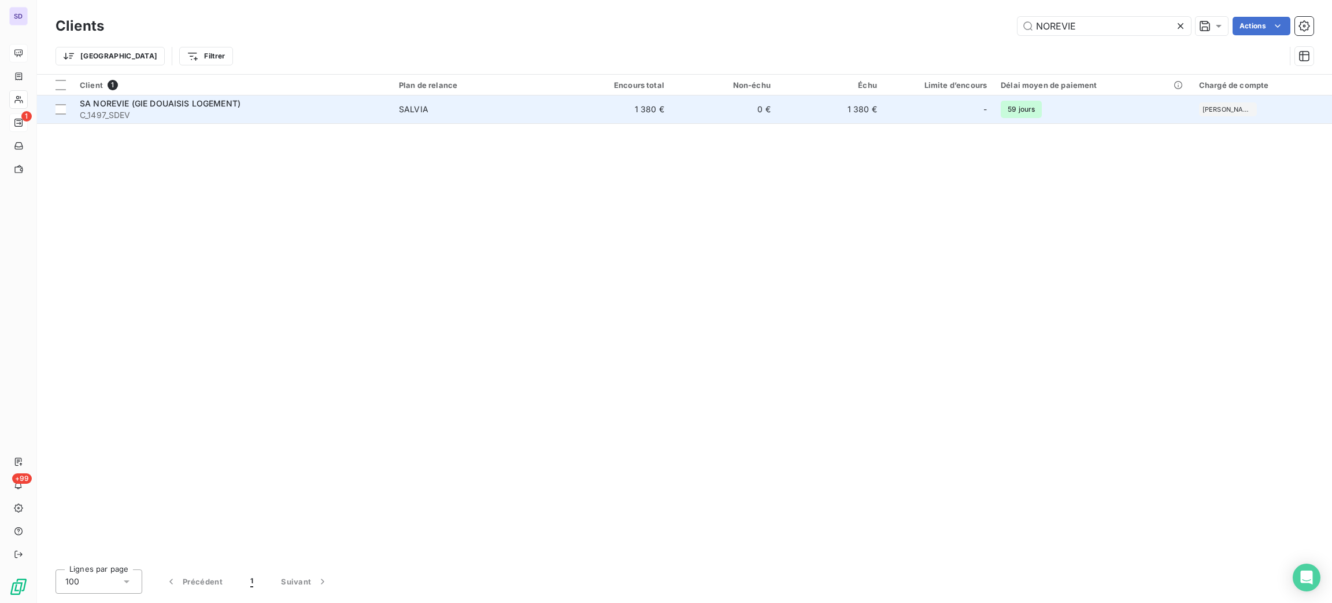
click at [394, 116] on td "SALVIA" at bounding box center [478, 109] width 173 height 28
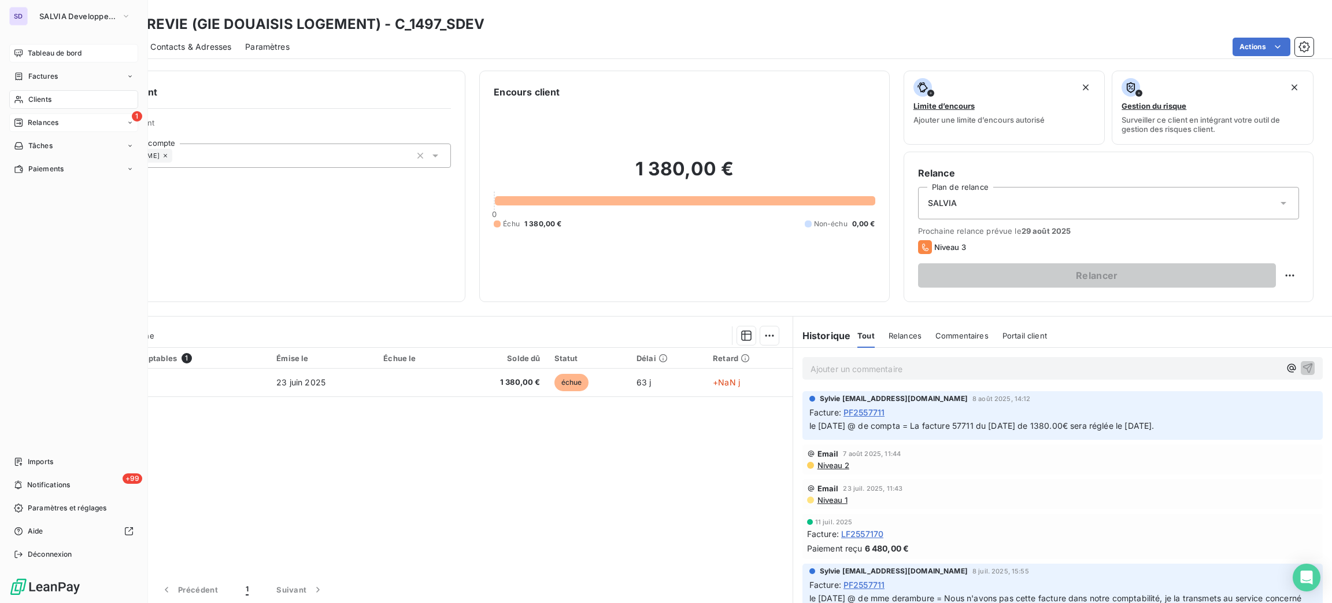
click at [31, 98] on span "Clients" at bounding box center [39, 99] width 23 height 10
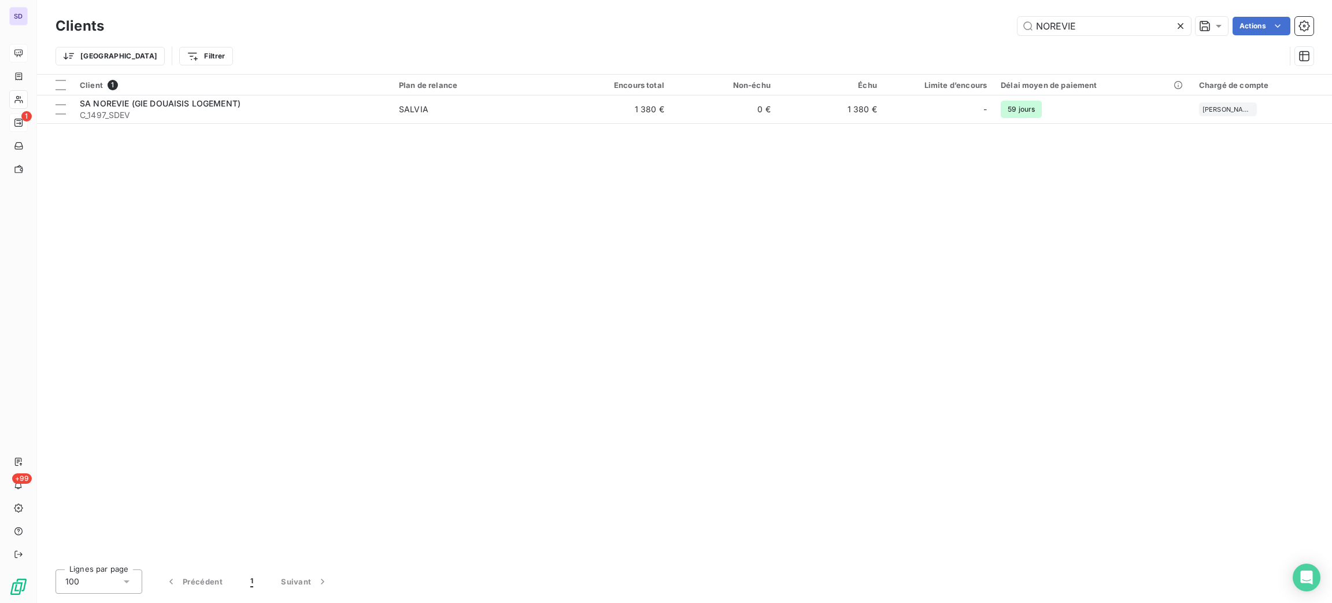
drag, startPoint x: 1102, startPoint y: 26, endPoint x: 859, endPoint y: 32, distance: 242.4
click at [917, 23] on div "NOREVIE Actions" at bounding box center [716, 26] width 1196 height 19
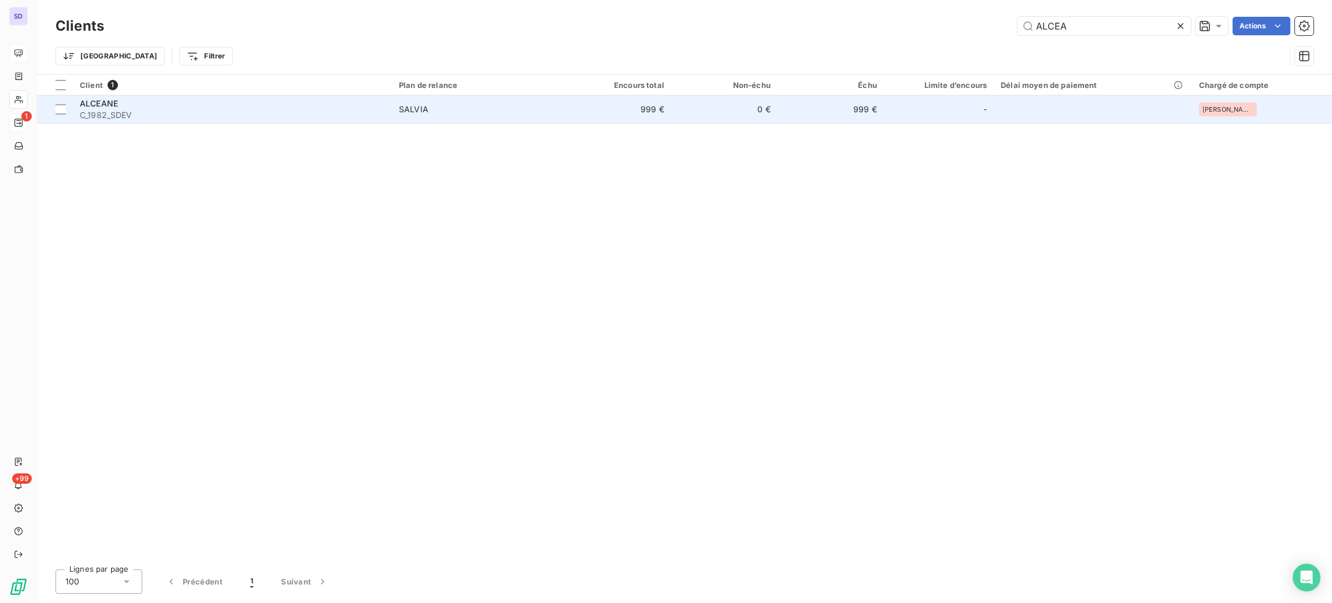
type input "ALCEA"
click at [308, 119] on span "C_1982_SDEV" at bounding box center [232, 115] width 305 height 12
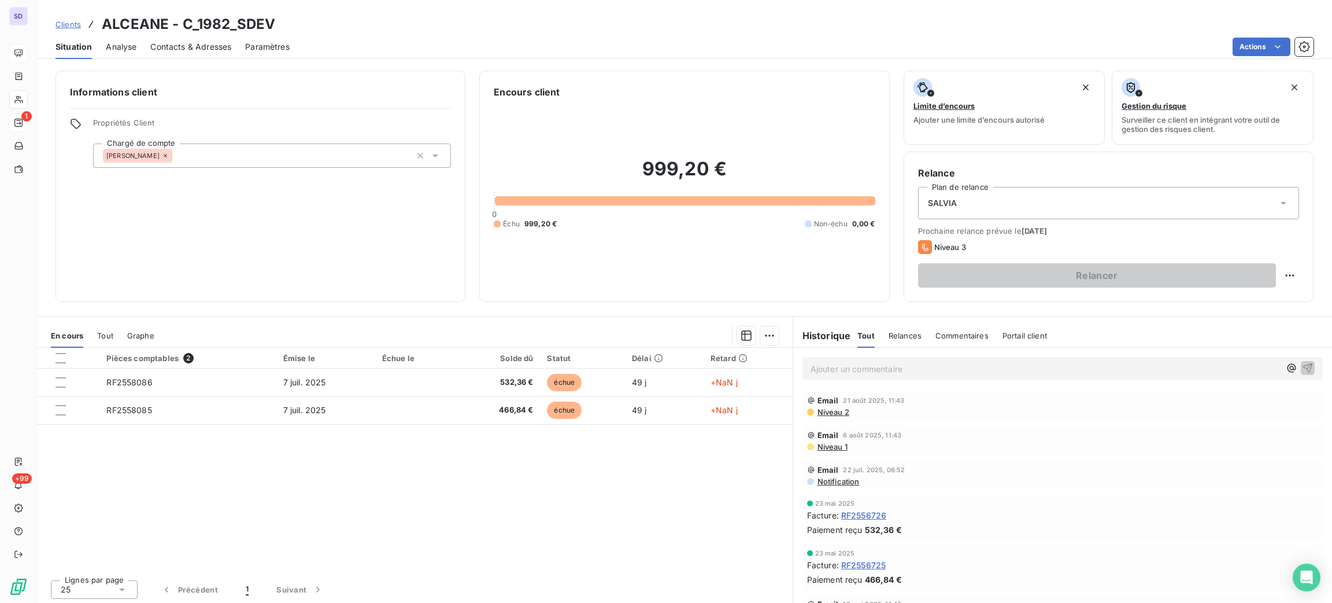
click at [36, 93] on div "SD 1 +99 Clients ALCEANE - C_1982_SDEV Situation Analyse Contacts & Adresses Pa…" at bounding box center [666, 301] width 1332 height 603
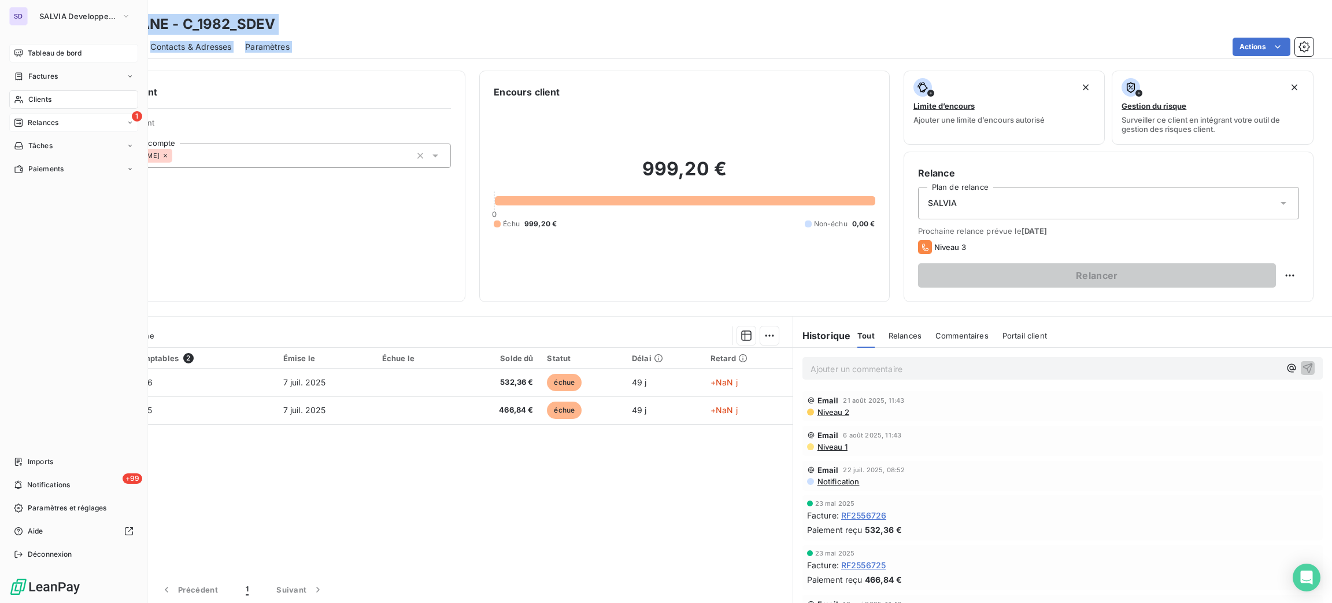
click at [25, 97] on div "Clients" at bounding box center [73, 99] width 129 height 19
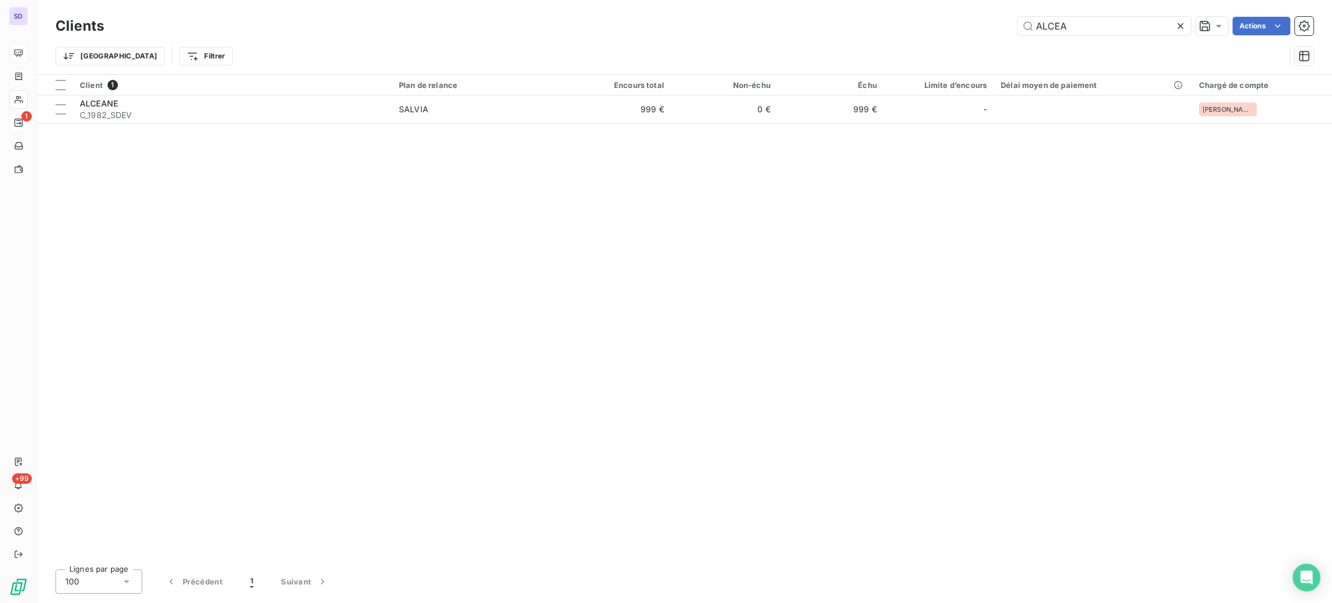
drag, startPoint x: 1088, startPoint y: 28, endPoint x: 863, endPoint y: 25, distance: 225.0
click at [917, 17] on div "ALCEA Actions" at bounding box center [716, 26] width 1196 height 19
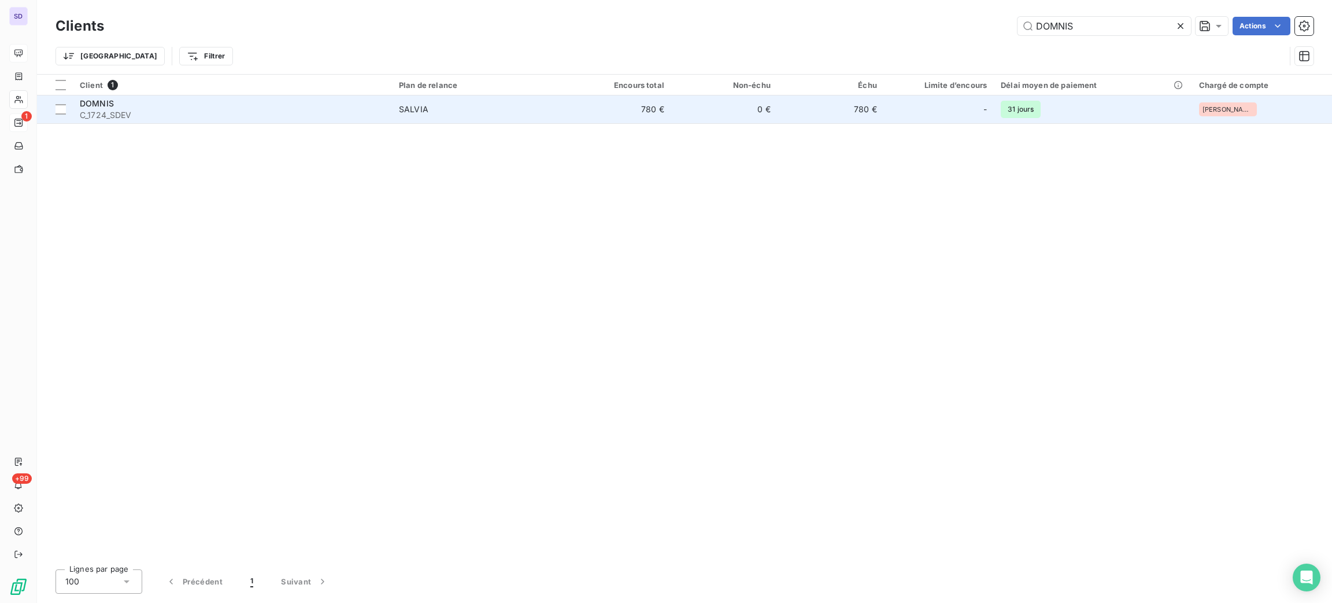
type input "DOMNIS"
click at [566, 101] on td "780 €" at bounding box center [618, 109] width 106 height 28
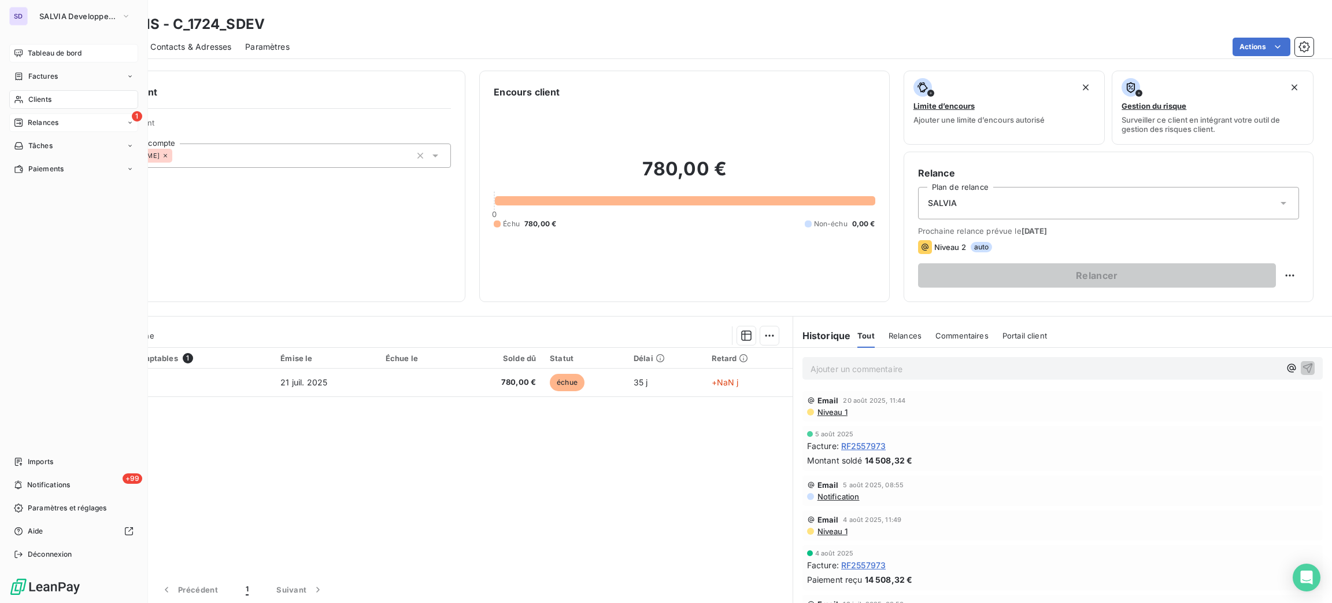
click at [31, 98] on span "Clients" at bounding box center [39, 99] width 23 height 10
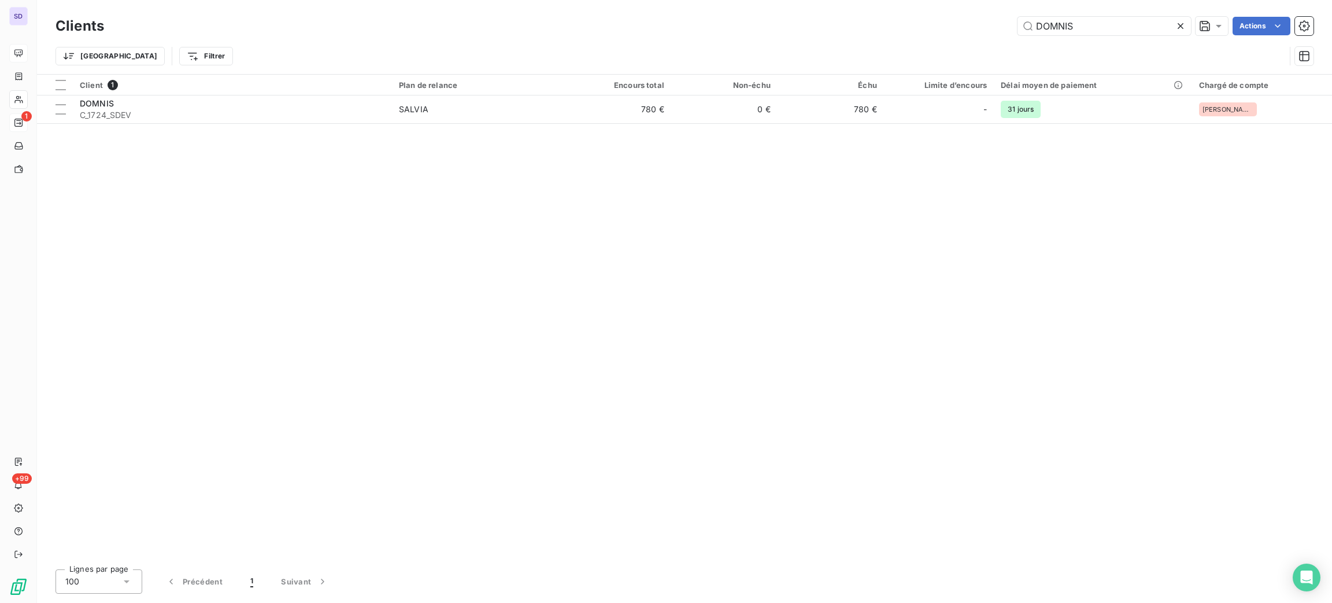
drag, startPoint x: 1097, startPoint y: 25, endPoint x: 939, endPoint y: 16, distance: 158.8
click at [939, 16] on div "Clients DOMNIS Actions" at bounding box center [685, 26] width 1258 height 24
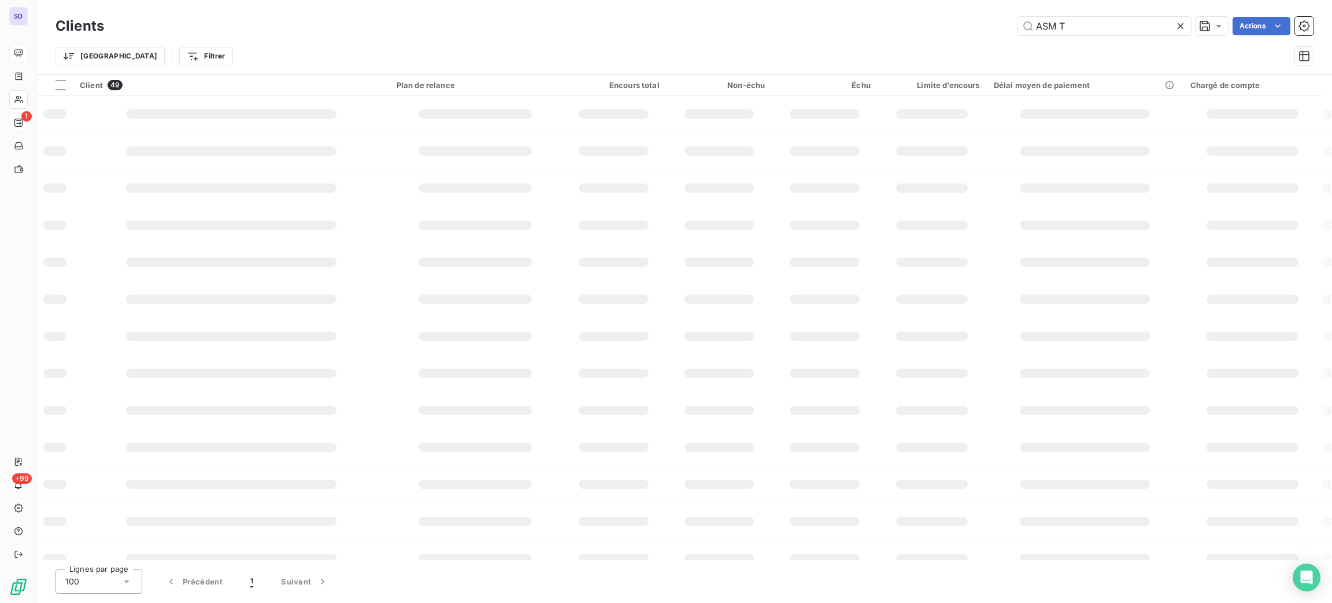
type input "ASM T"
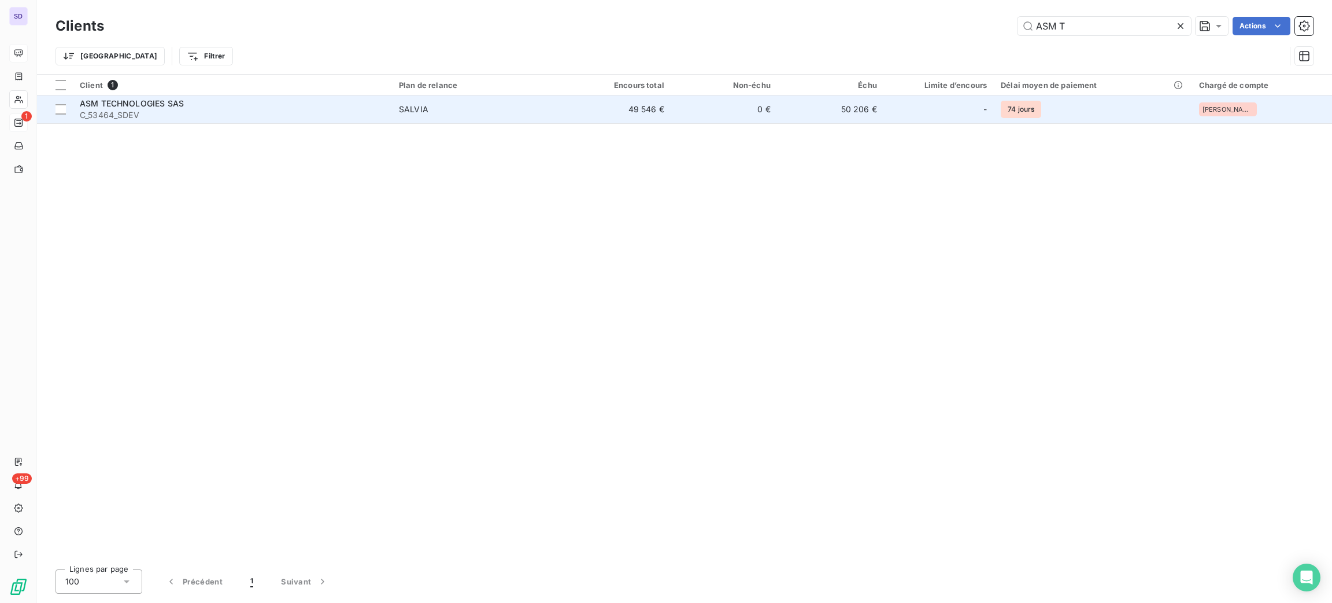
click at [496, 113] on span "SALVIA" at bounding box center [478, 110] width 159 height 12
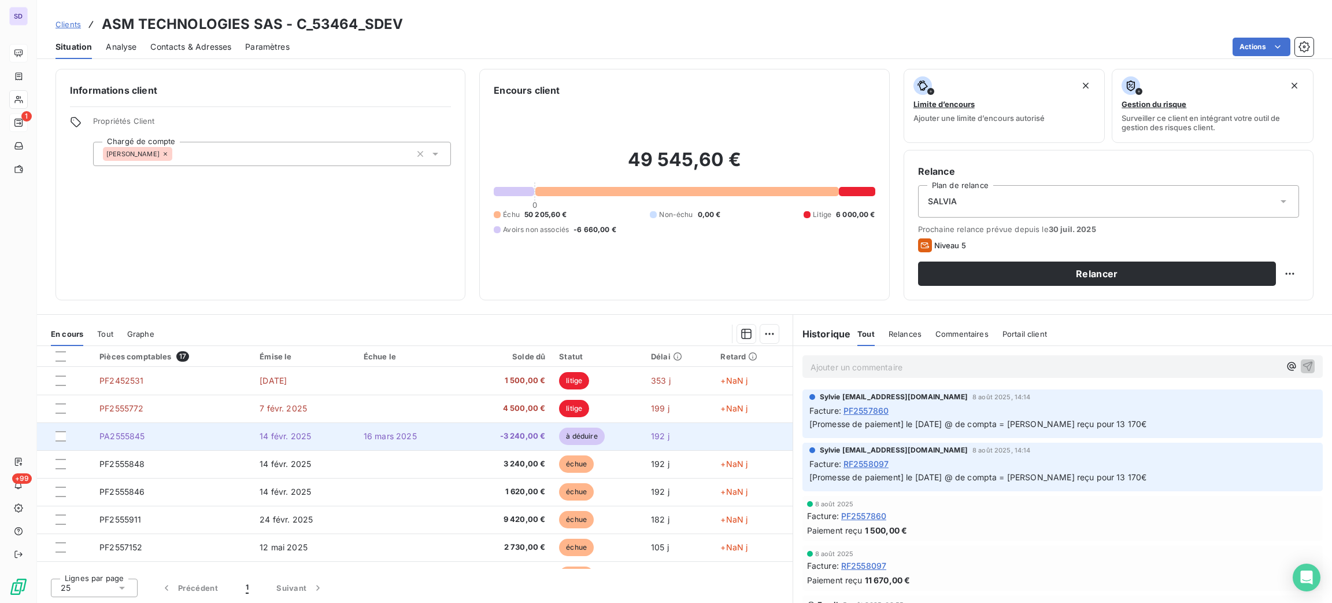
click at [405, 431] on span "16 mars 2025" at bounding box center [390, 436] width 53 height 10
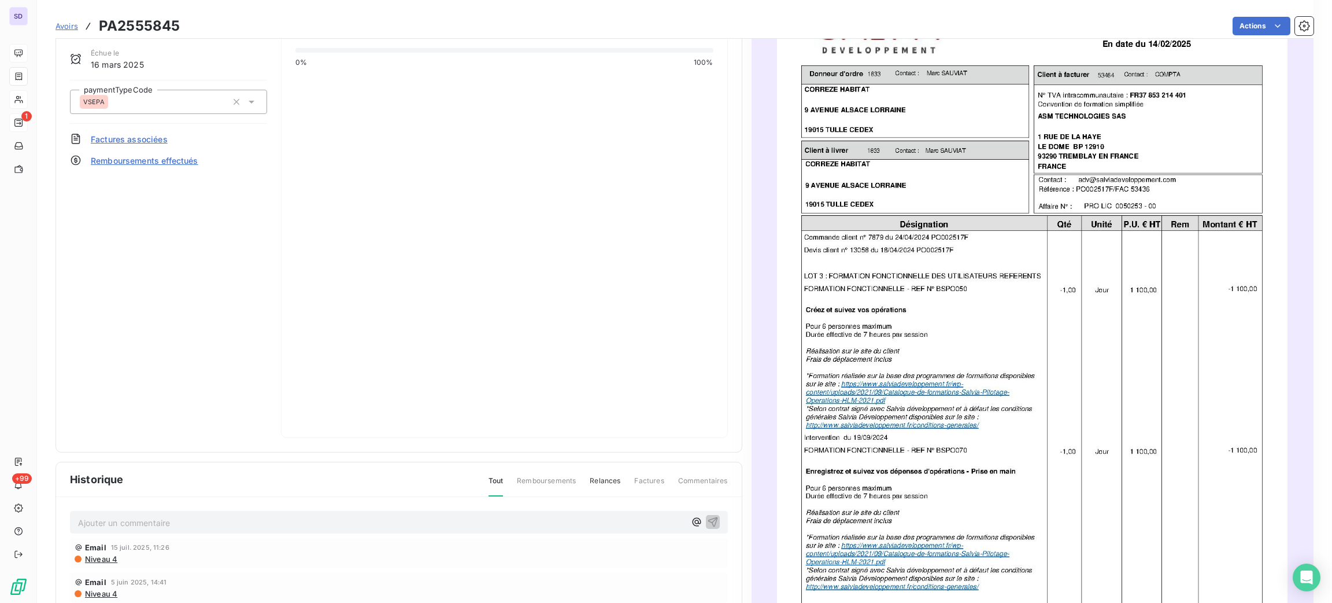
scroll to position [235, 0]
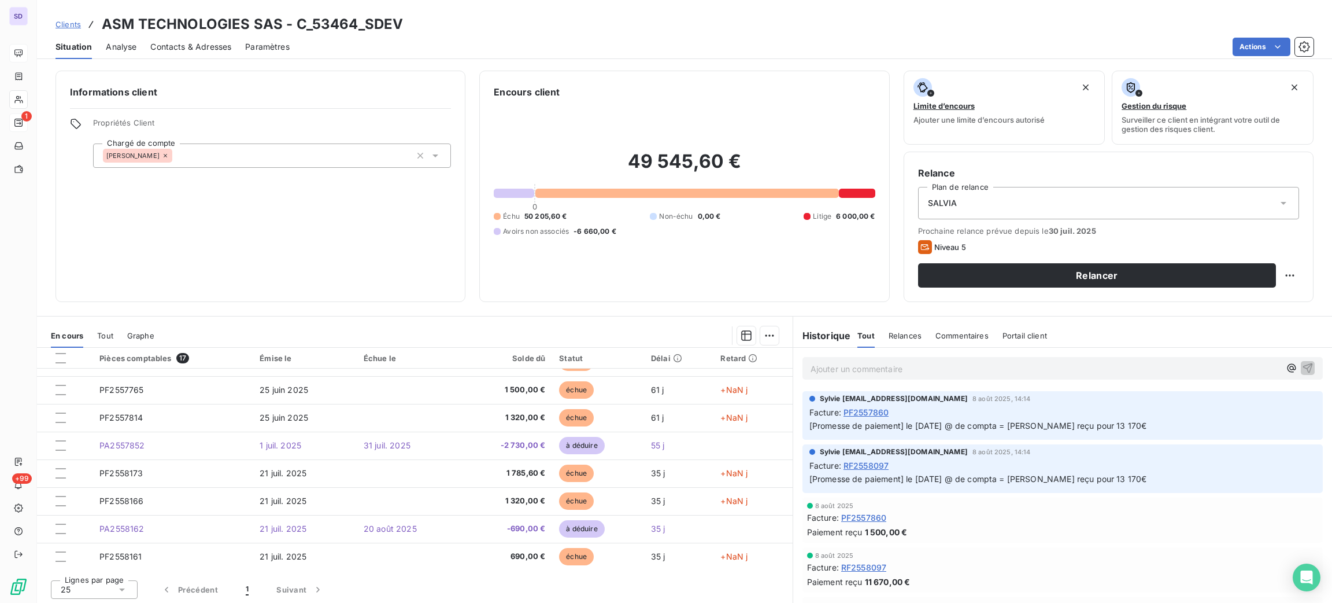
scroll to position [2, 0]
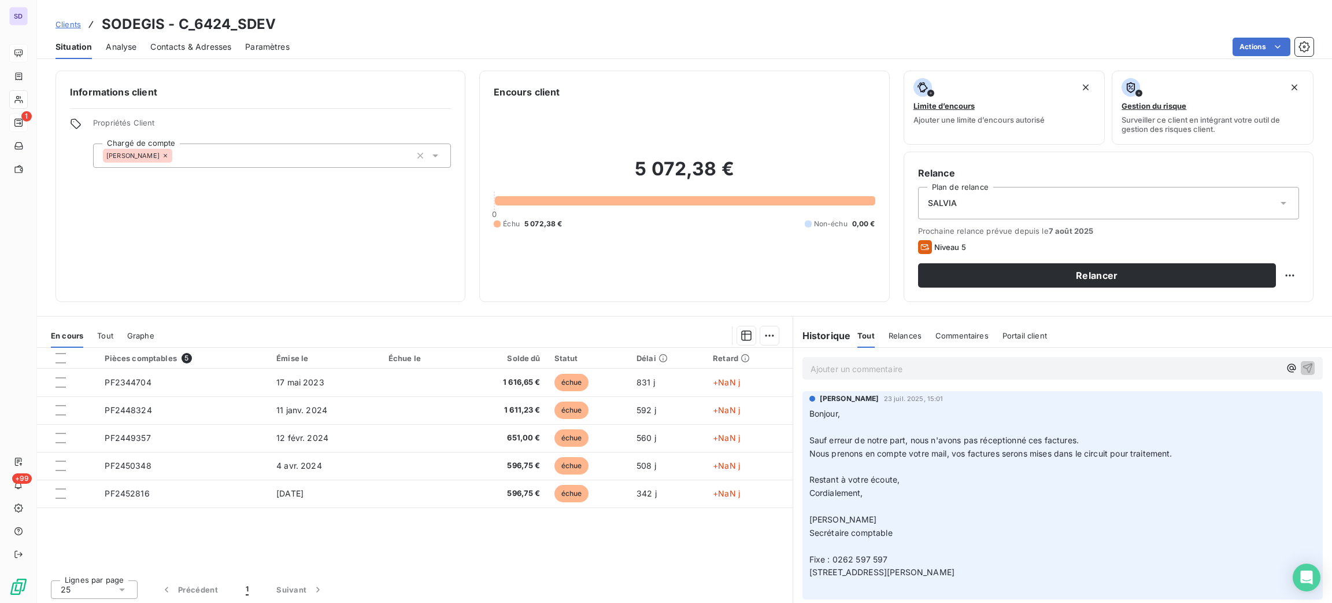
drag, startPoint x: 62, startPoint y: 9, endPoint x: 290, endPoint y: 40, distance: 230.6
click at [290, 40] on div "Situation Analyse Contacts & Adresses Paramètres Actions" at bounding box center [684, 47] width 1295 height 24
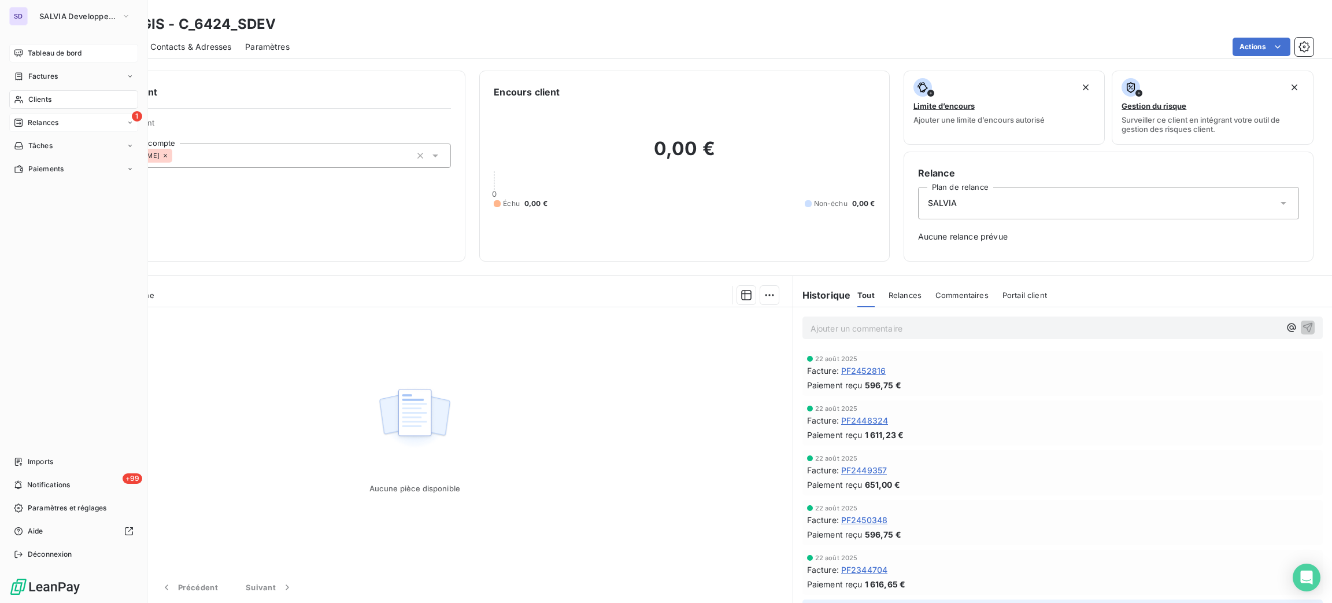
click at [24, 51] on div "Tableau de bord" at bounding box center [73, 53] width 129 height 19
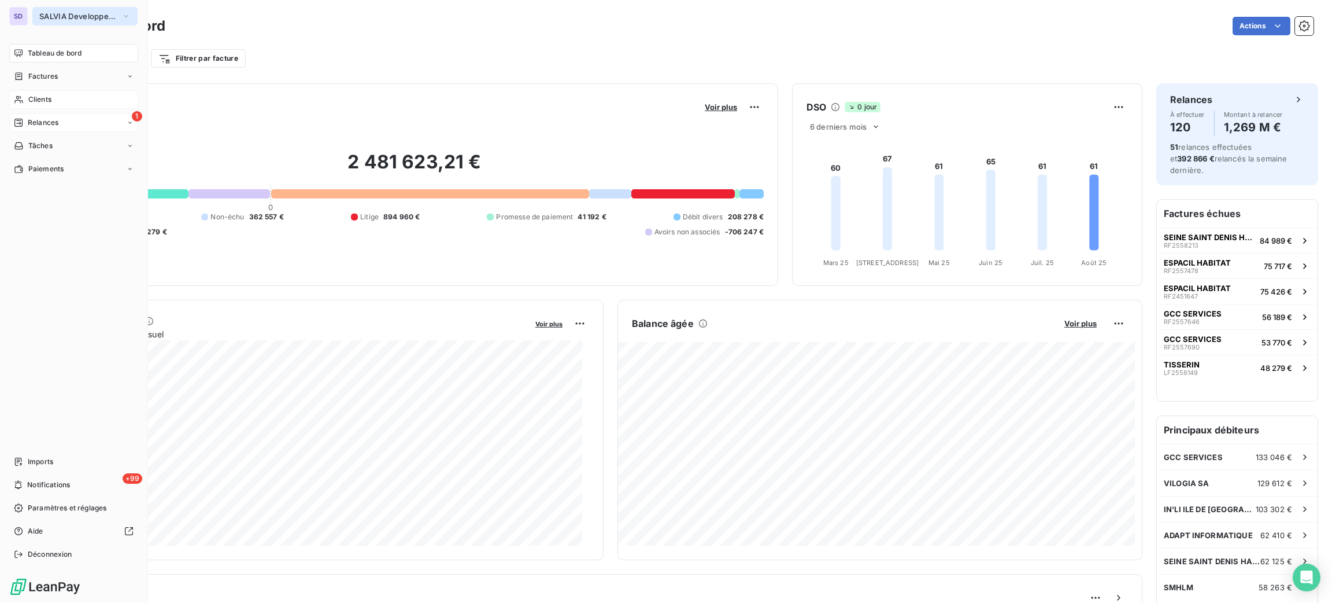
click at [34, 17] on button "SALVIA Developpement" at bounding box center [84, 16] width 105 height 19
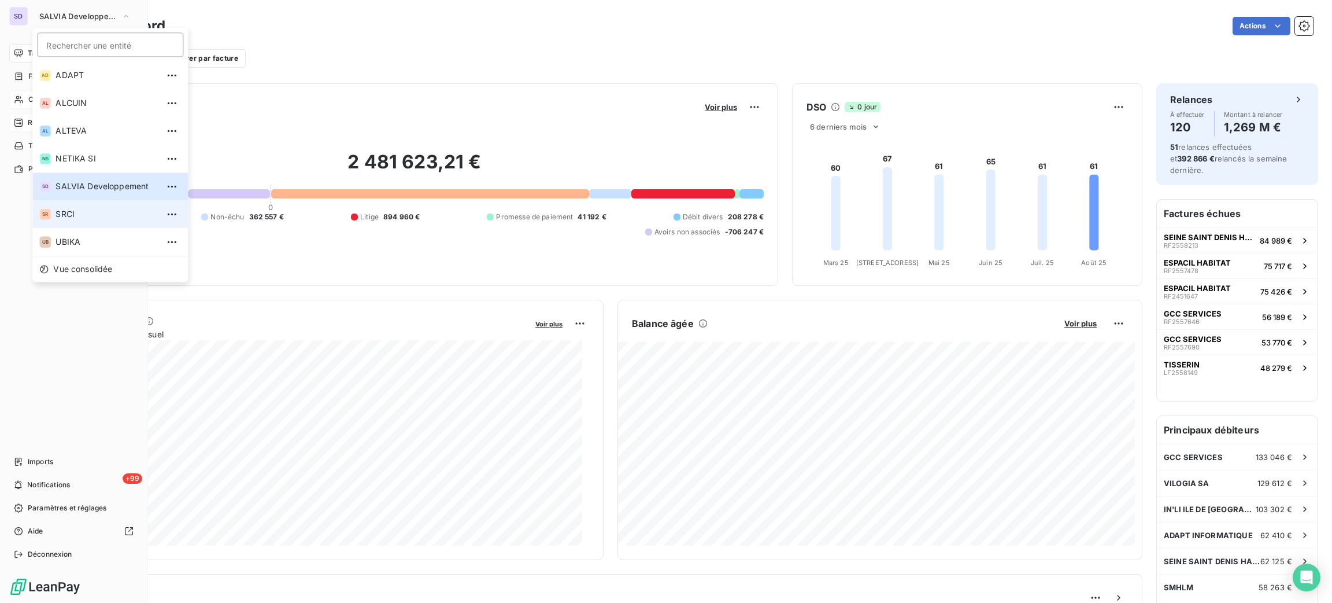
click at [101, 223] on li "SR SRCI" at bounding box center [110, 214] width 156 height 28
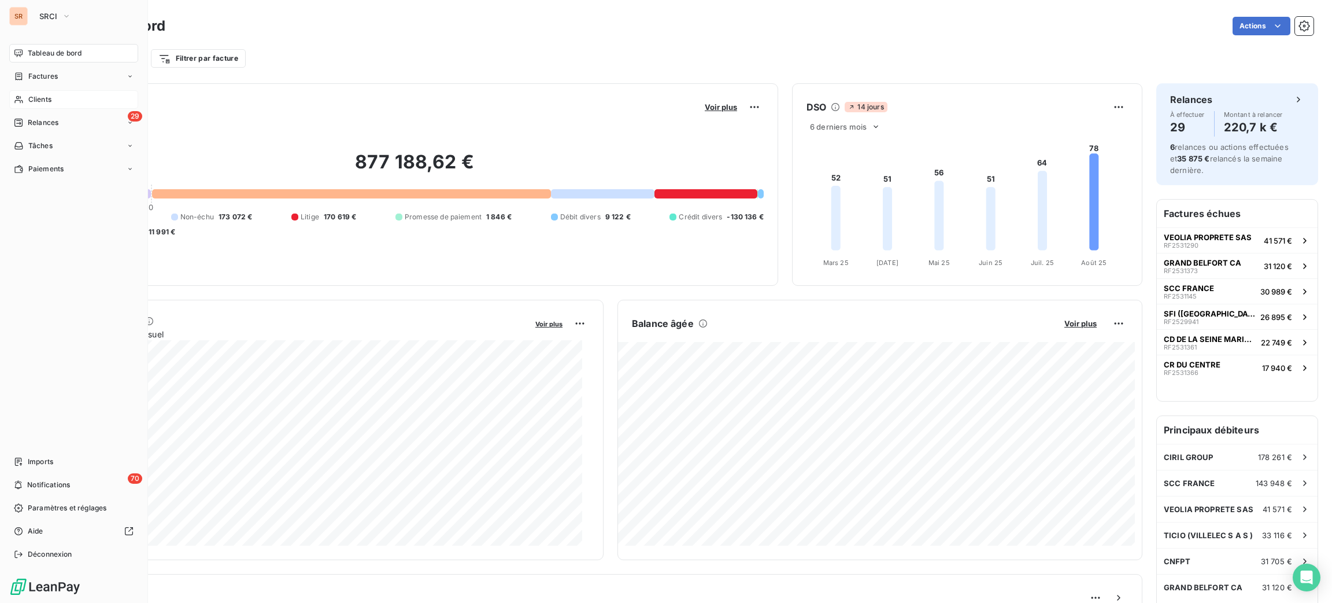
click at [37, 101] on span "Clients" at bounding box center [39, 99] width 23 height 10
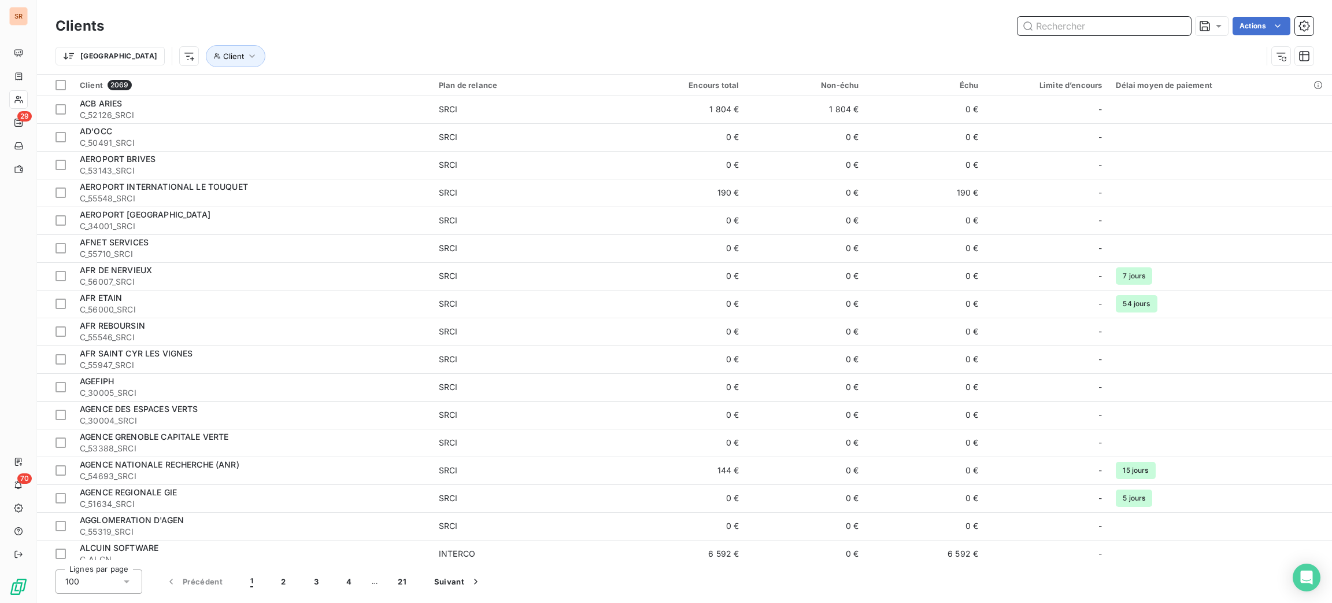
click at [1147, 22] on input "text" at bounding box center [1104, 26] width 173 height 19
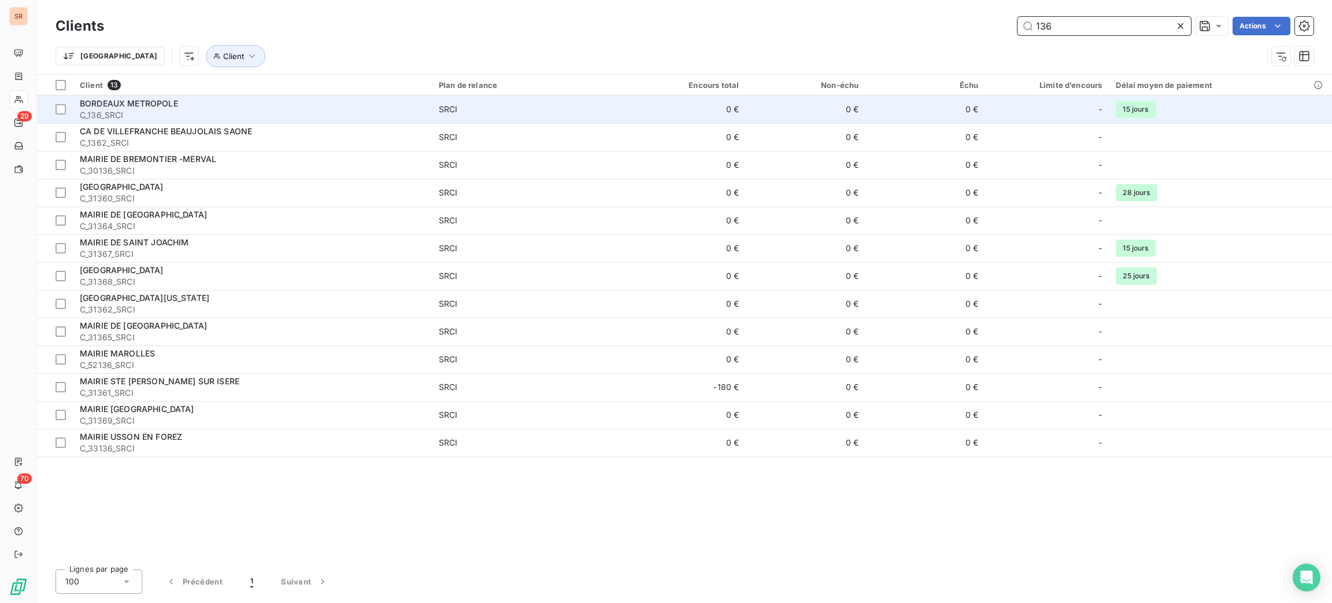
type input "136"
click at [518, 109] on span "SRCI" at bounding box center [529, 110] width 180 height 12
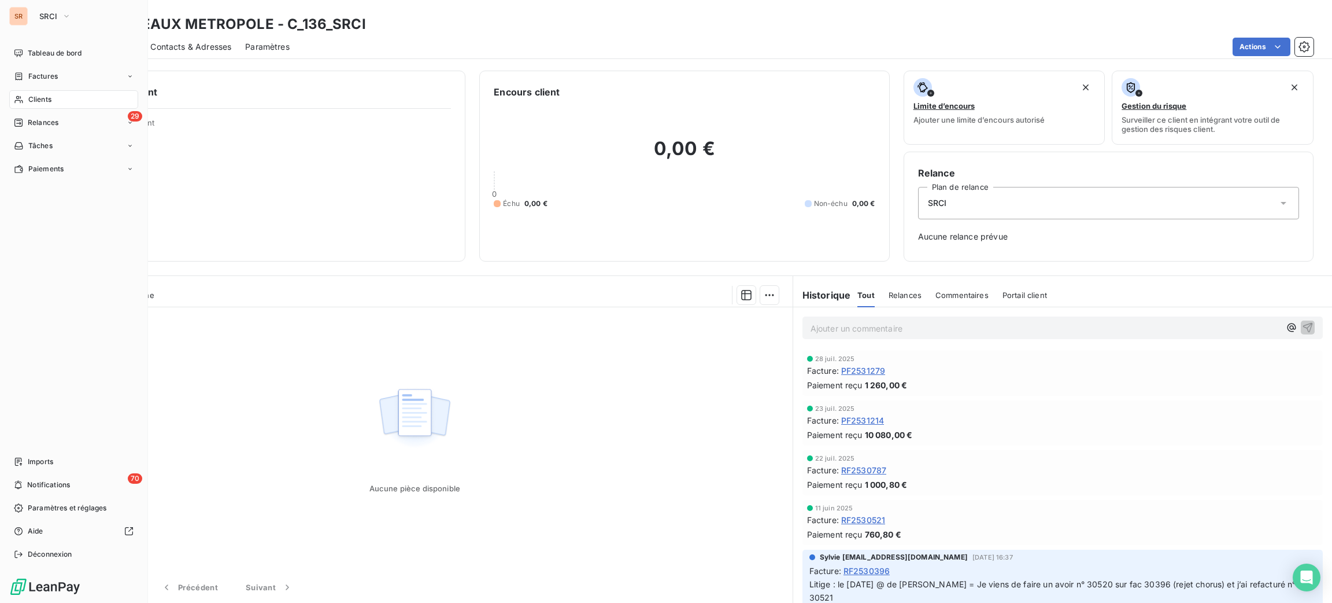
click at [53, 99] on div "Clients" at bounding box center [73, 99] width 129 height 19
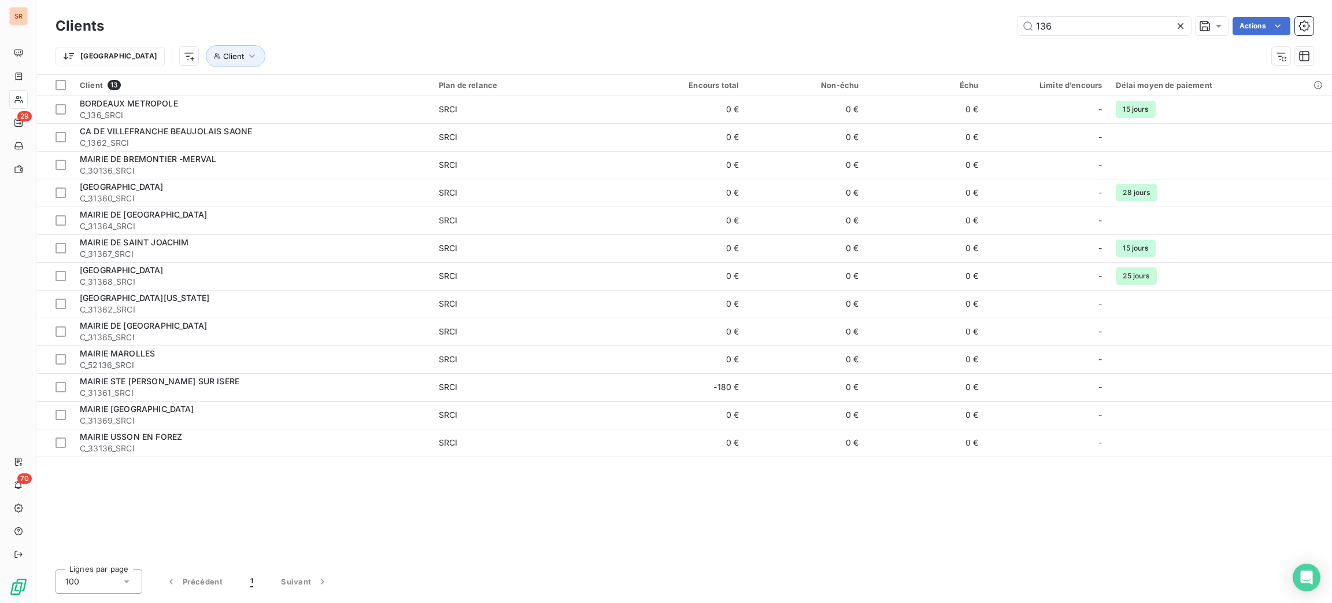
click at [960, 24] on div "136 Actions" at bounding box center [716, 26] width 1196 height 19
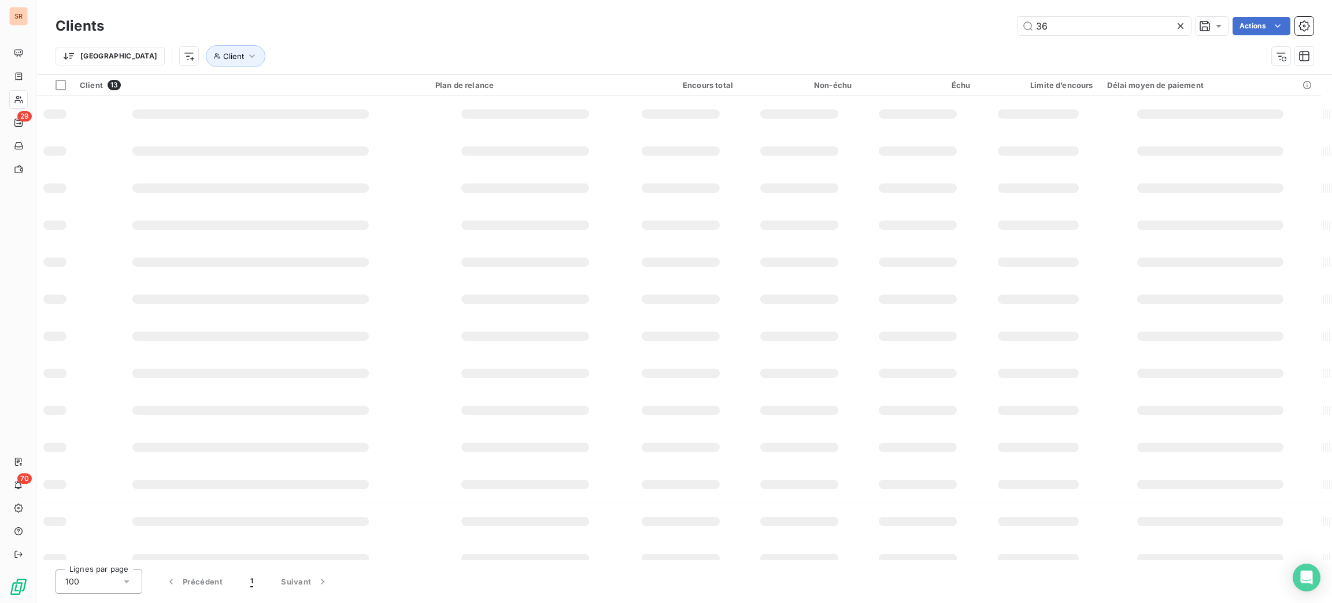
type input "6"
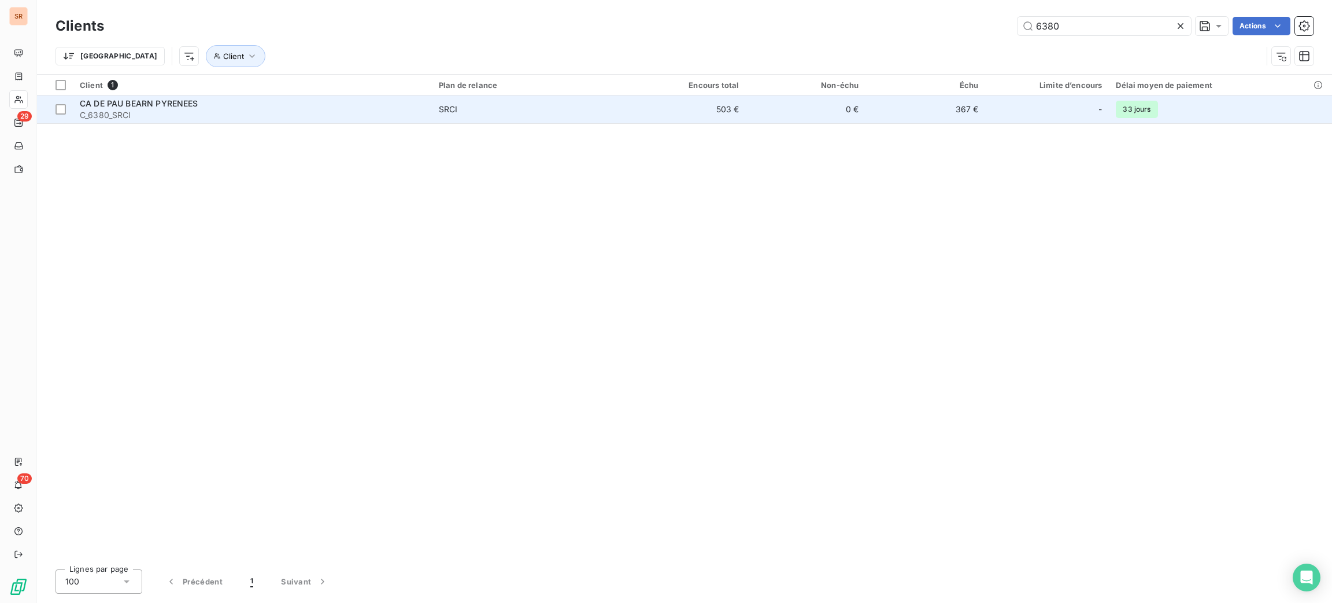
type input "6380"
click at [594, 104] on span "SRCI" at bounding box center [529, 110] width 180 height 12
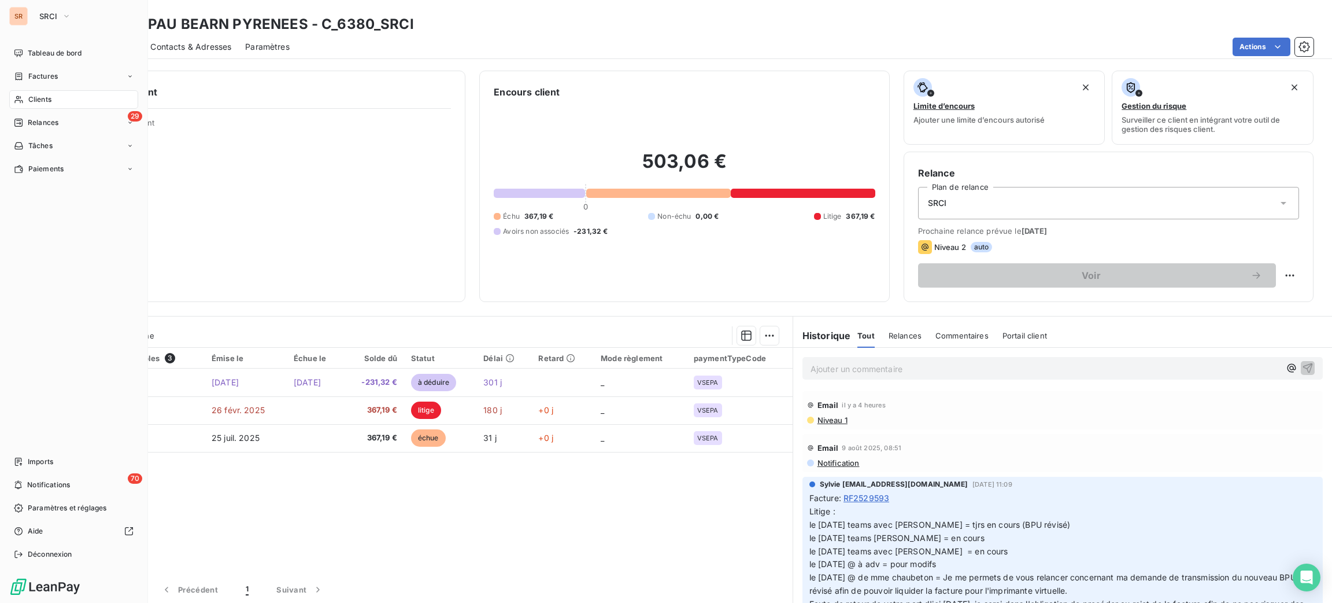
click at [23, 97] on icon at bounding box center [19, 99] width 10 height 9
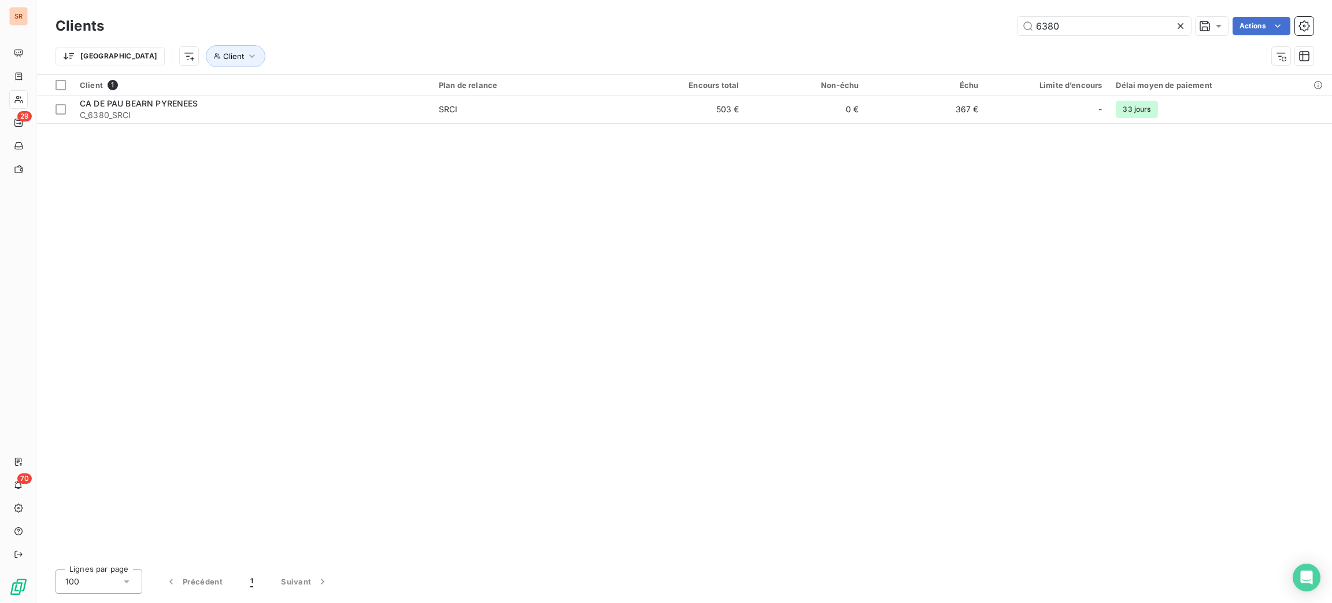
drag, startPoint x: 1081, startPoint y: 14, endPoint x: 963, endPoint y: 21, distance: 118.2
click at [963, 21] on div "Clients 6380 Actions" at bounding box center [685, 26] width 1258 height 24
drag, startPoint x: 1073, startPoint y: 31, endPoint x: 963, endPoint y: 28, distance: 110.5
click at [963, 28] on div "6380 Actions" at bounding box center [716, 26] width 1196 height 19
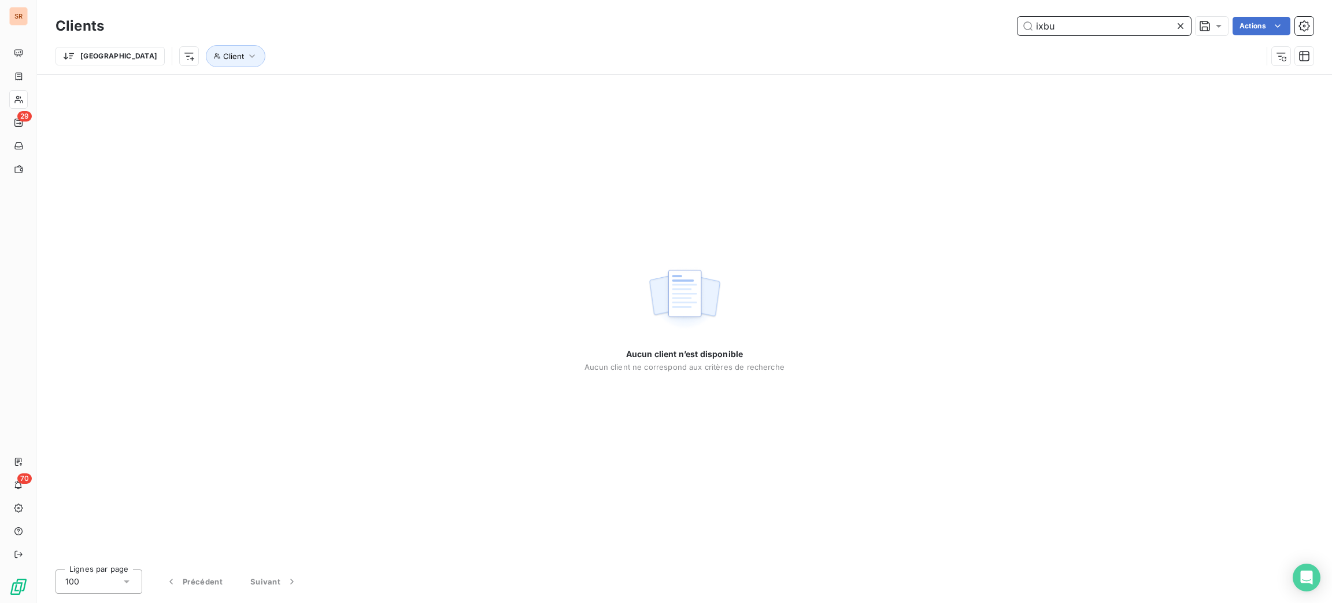
drag, startPoint x: 1072, startPoint y: 27, endPoint x: 948, endPoint y: 27, distance: 123.2
click at [949, 27] on div "ixbu Actions" at bounding box center [716, 26] width 1196 height 19
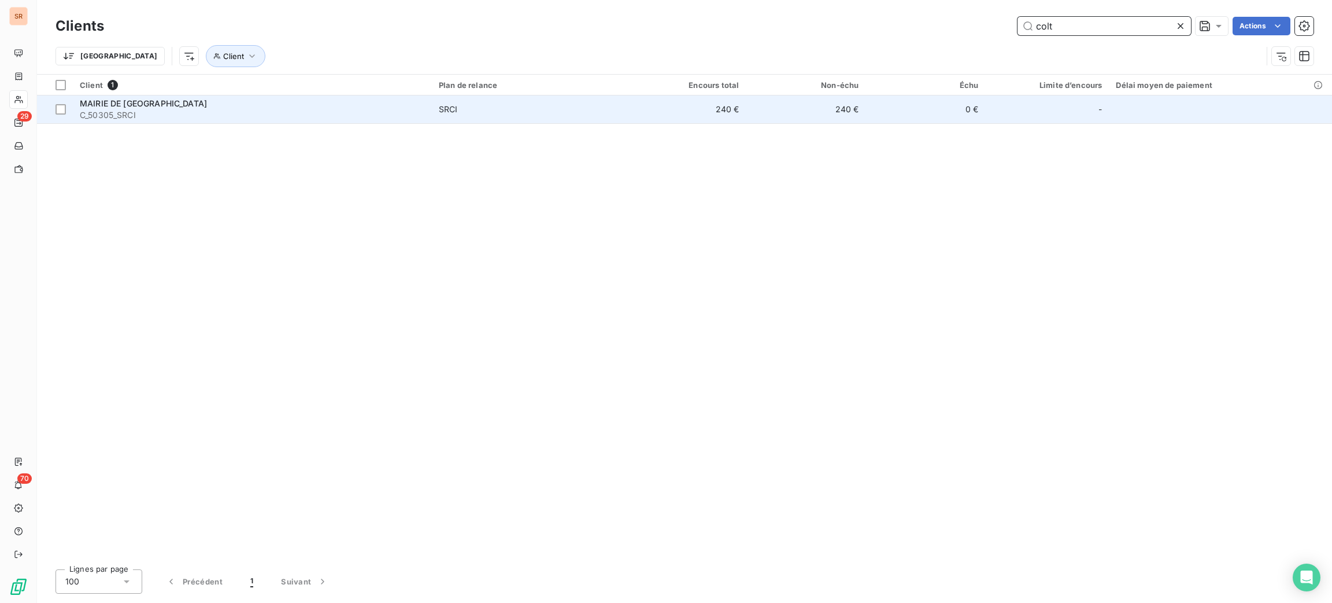
type input "colt"
click at [300, 108] on div "MAIRIE DE COLTAINVILLE" at bounding box center [252, 104] width 345 height 12
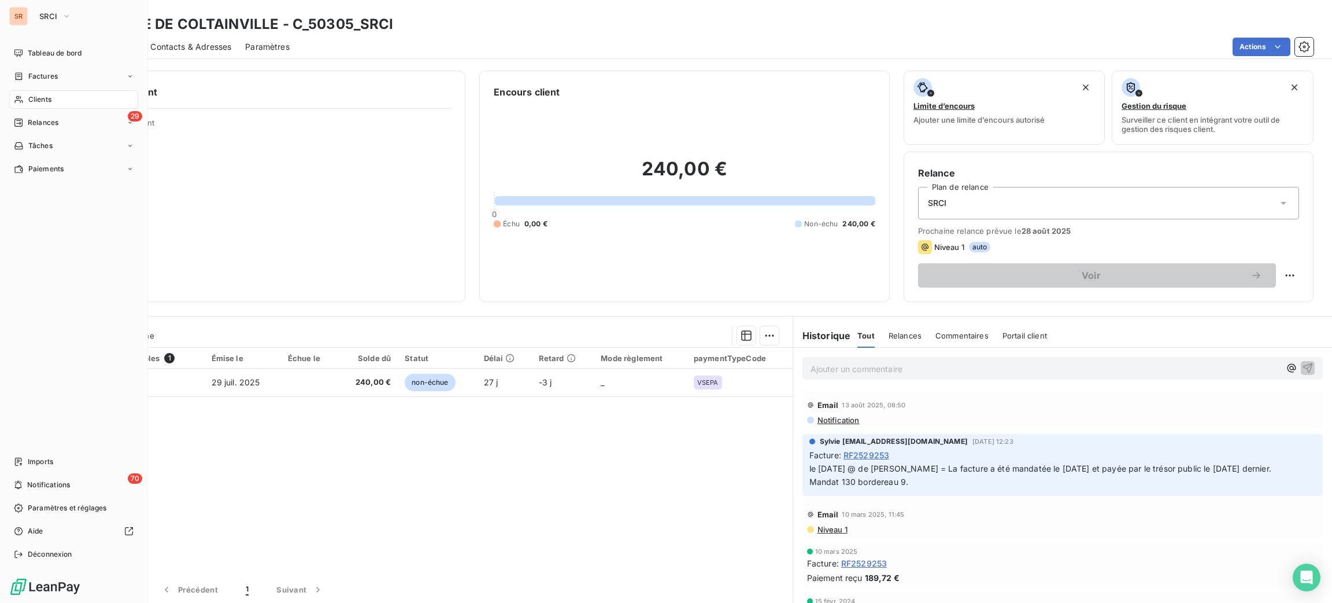
click at [46, 96] on span "Clients" at bounding box center [39, 99] width 23 height 10
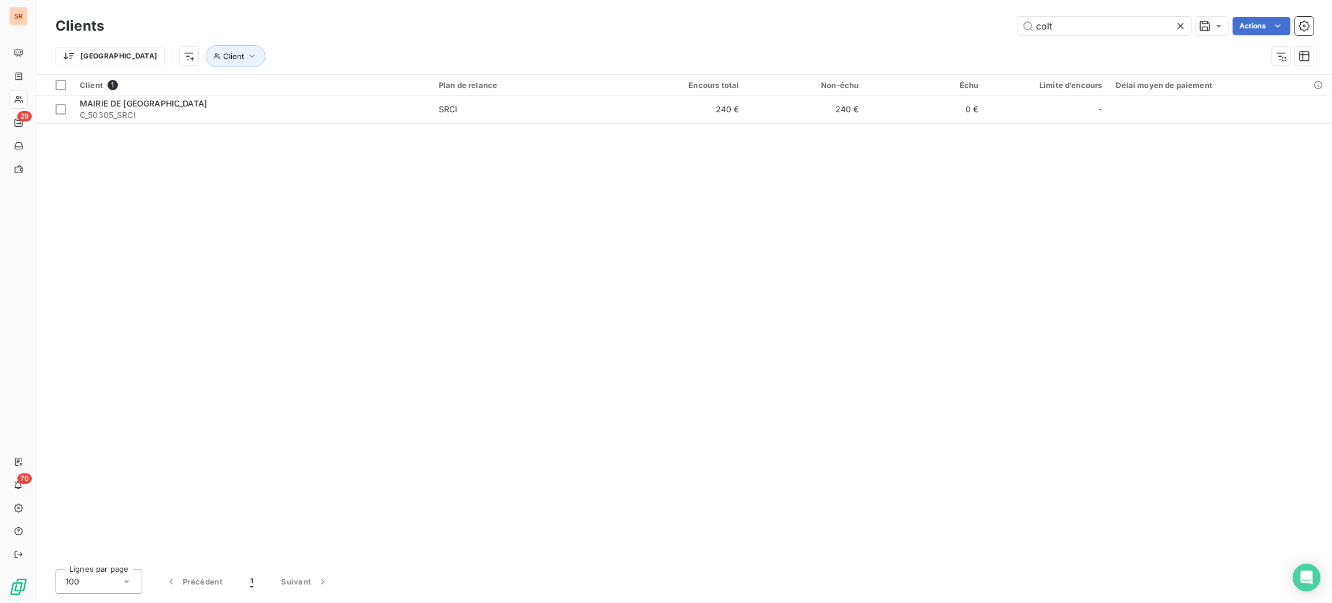
drag, startPoint x: 1070, startPoint y: 24, endPoint x: 953, endPoint y: 5, distance: 119.0
click at [1011, 27] on div "colt Actions" at bounding box center [716, 26] width 1196 height 19
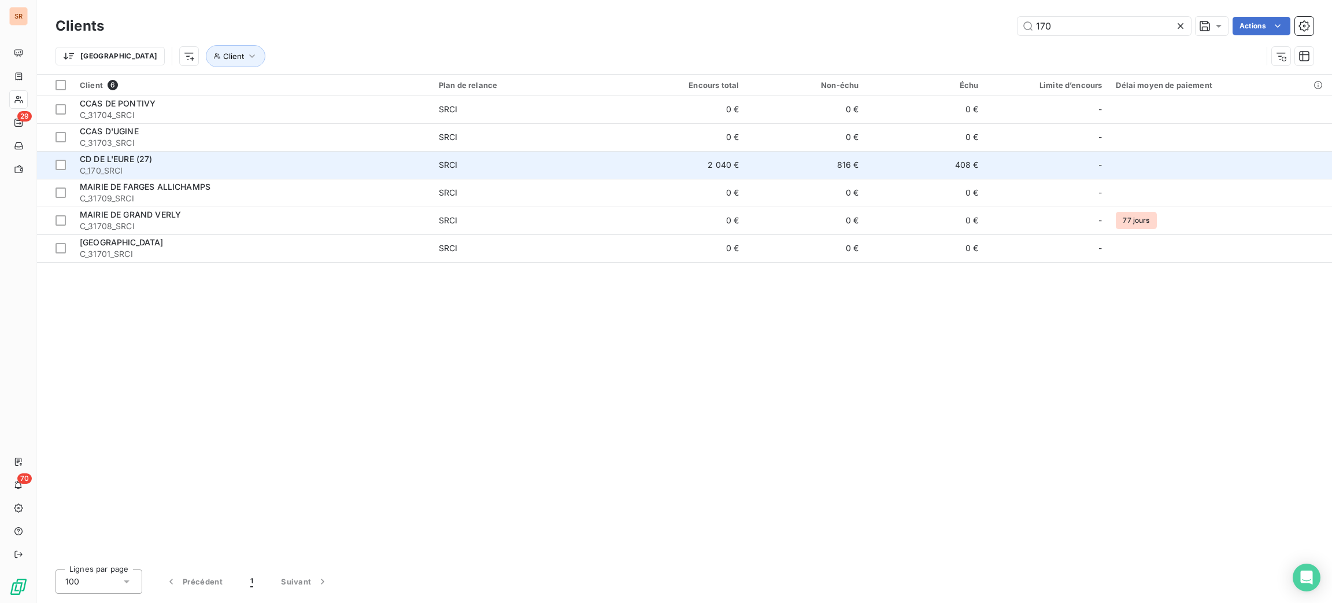
type input "170"
click at [542, 169] on span "SRCI" at bounding box center [529, 165] width 180 height 12
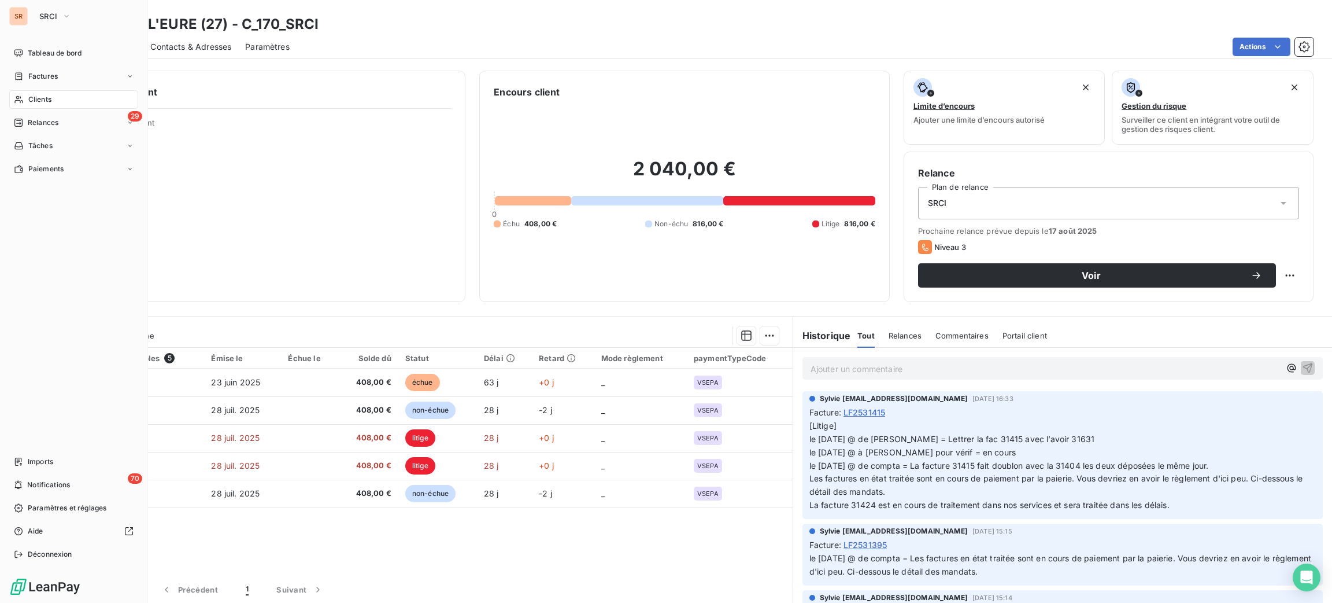
click at [28, 98] on span "Clients" at bounding box center [39, 99] width 23 height 10
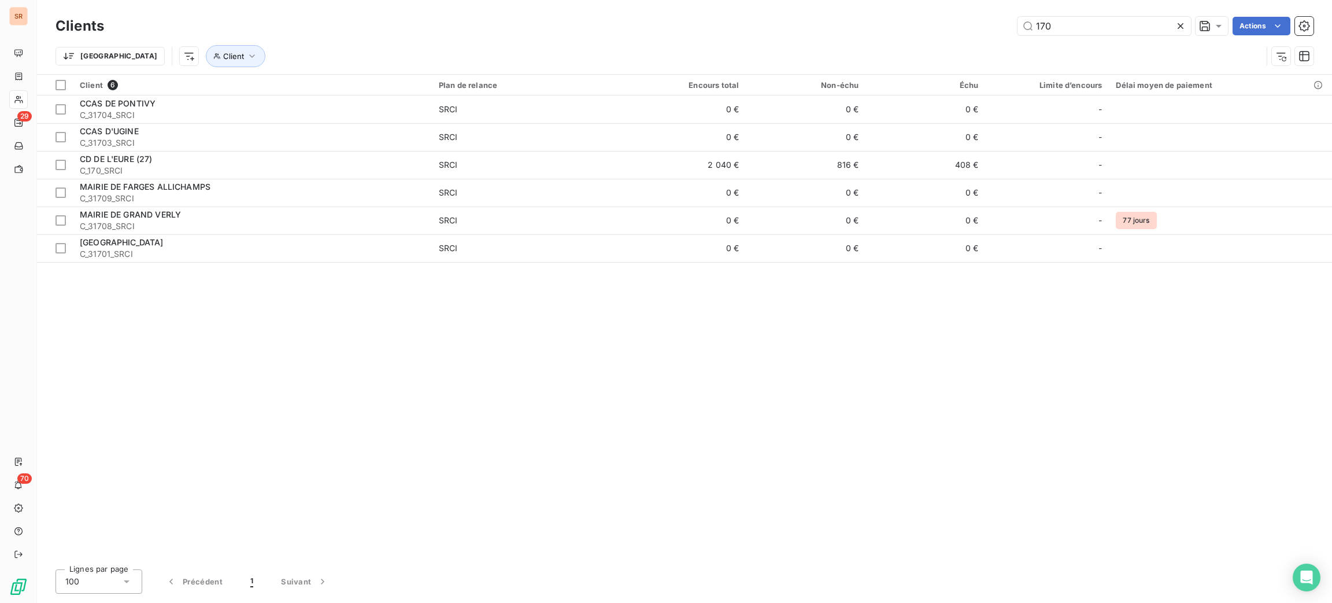
drag, startPoint x: 1051, startPoint y: 29, endPoint x: 891, endPoint y: 2, distance: 161.9
click at [891, 2] on div "Clients 170 Actions Trier Client" at bounding box center [684, 37] width 1295 height 74
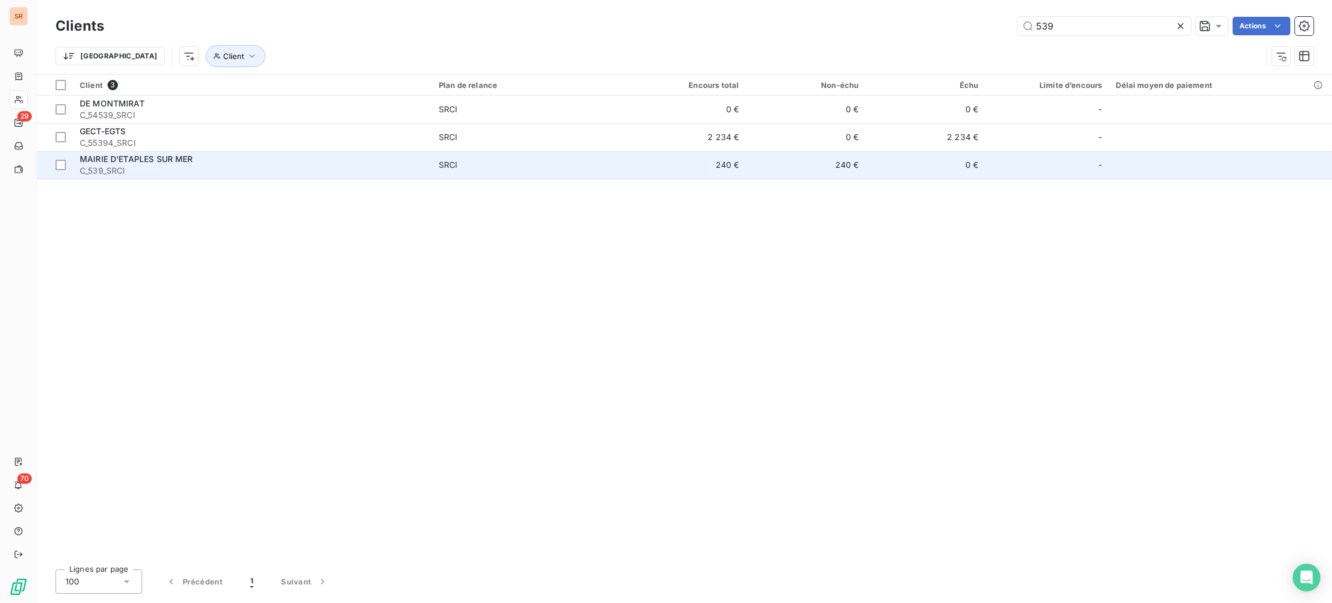
type input "539"
click at [251, 168] on span "C_539_SRCI" at bounding box center [252, 171] width 345 height 12
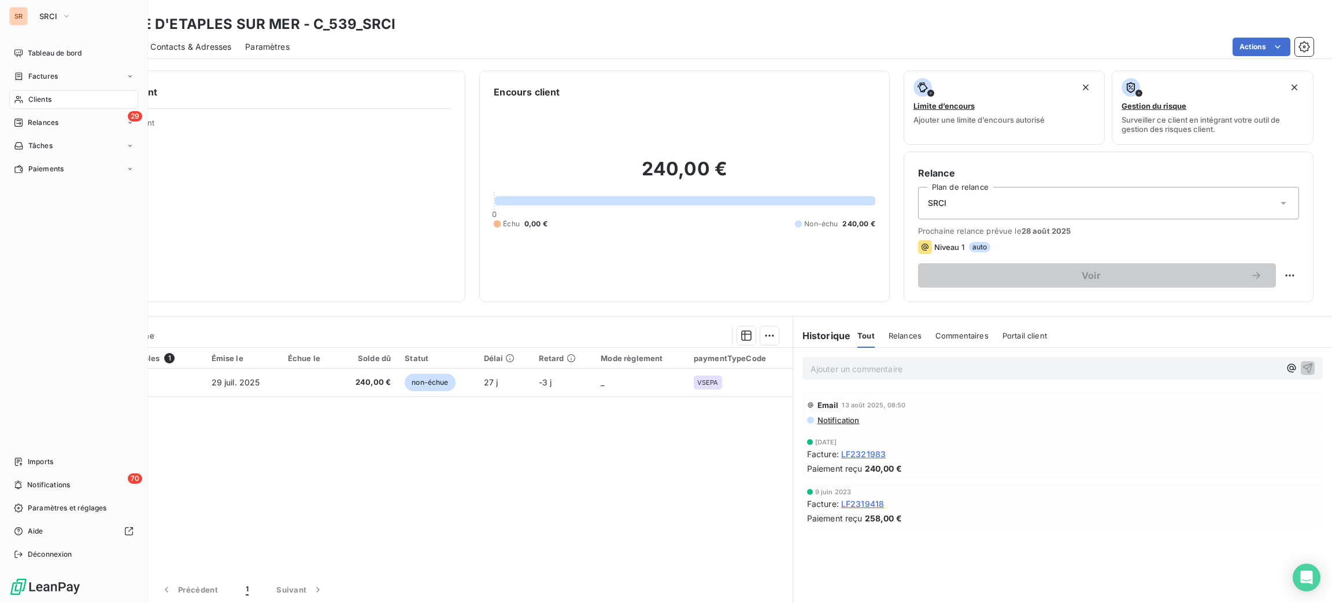
click at [28, 102] on span "Clients" at bounding box center [39, 99] width 23 height 10
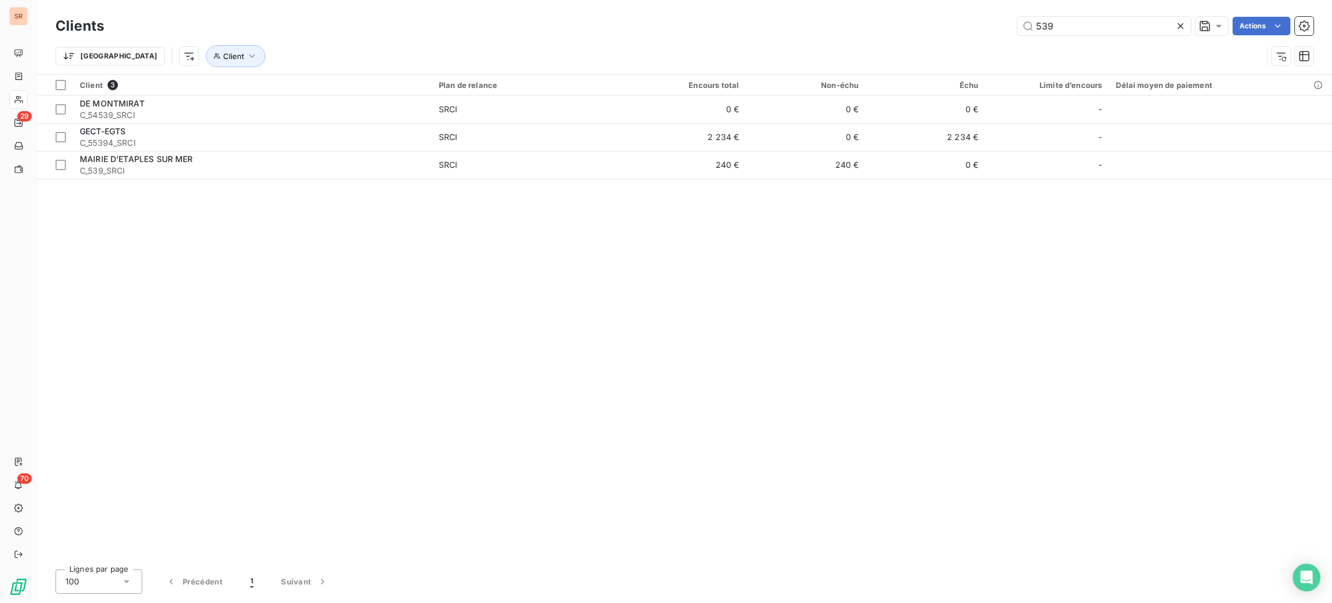
drag, startPoint x: 1068, startPoint y: 23, endPoint x: 934, endPoint y: 26, distance: 134.2
click at [957, 30] on div "539 Actions" at bounding box center [716, 26] width 1196 height 19
drag, startPoint x: 1080, startPoint y: 27, endPoint x: 977, endPoint y: 25, distance: 102.4
click at [977, 25] on div "la teste Actions" at bounding box center [716, 26] width 1196 height 19
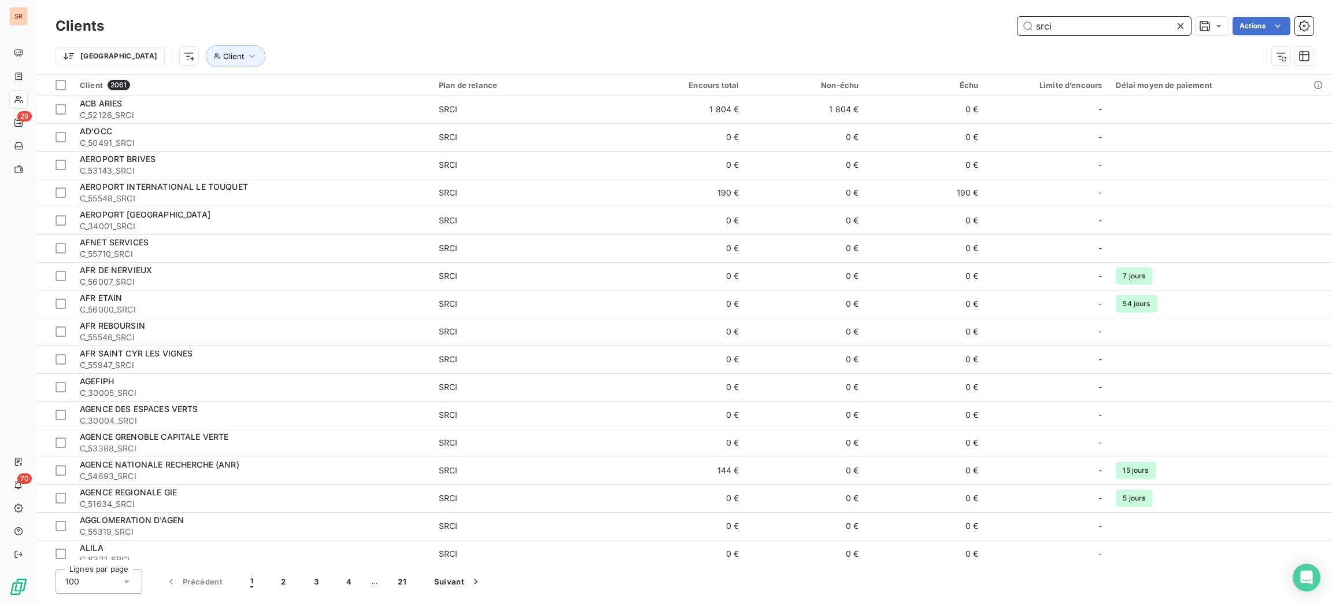
drag, startPoint x: 1089, startPoint y: 27, endPoint x: 886, endPoint y: 35, distance: 203.1
click at [911, 23] on div "srci Actions" at bounding box center [716, 26] width 1196 height 19
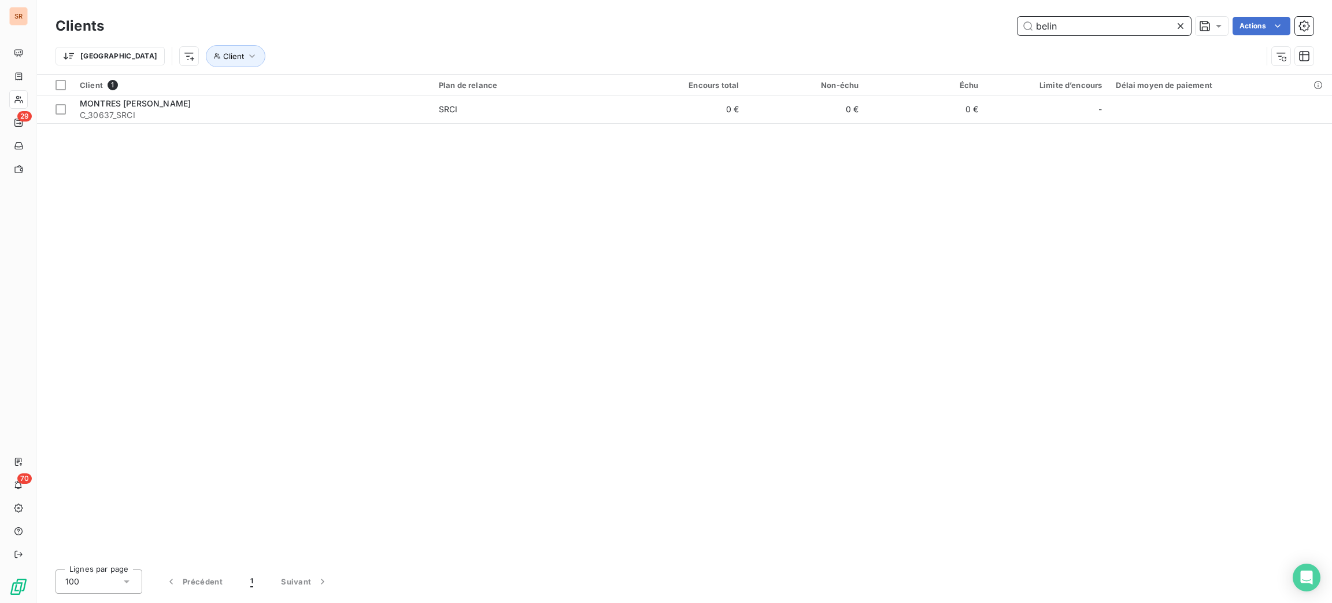
drag, startPoint x: 1079, startPoint y: 24, endPoint x: 870, endPoint y: 38, distance: 209.2
click at [876, 40] on div "Clients belin Actions Trier Client" at bounding box center [685, 44] width 1258 height 60
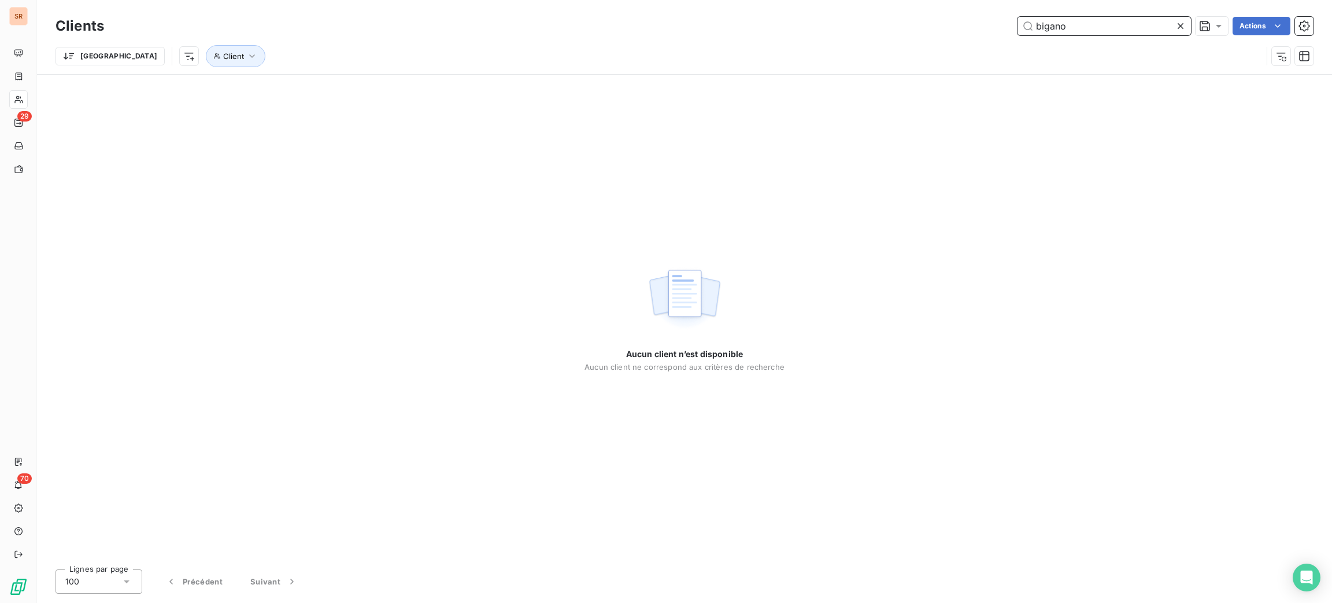
drag, startPoint x: 979, startPoint y: 25, endPoint x: 865, endPoint y: 27, distance: 113.9
click at [890, 28] on div "bigano Actions" at bounding box center [716, 26] width 1196 height 19
drag, startPoint x: 1094, startPoint y: 32, endPoint x: 897, endPoint y: 24, distance: 196.8
click at [898, 24] on div "belie Actions" at bounding box center [716, 26] width 1196 height 19
drag, startPoint x: 1083, startPoint y: 24, endPoint x: 981, endPoint y: 25, distance: 101.8
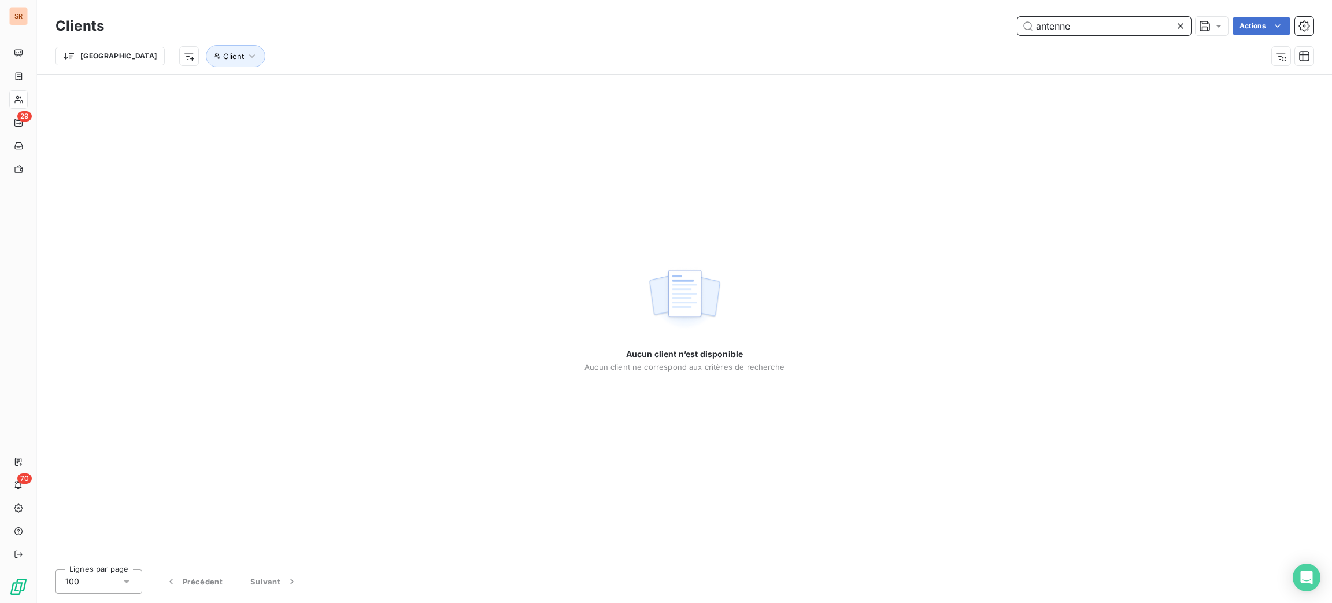
click at [981, 24] on div "antenne Actions" at bounding box center [716, 26] width 1196 height 19
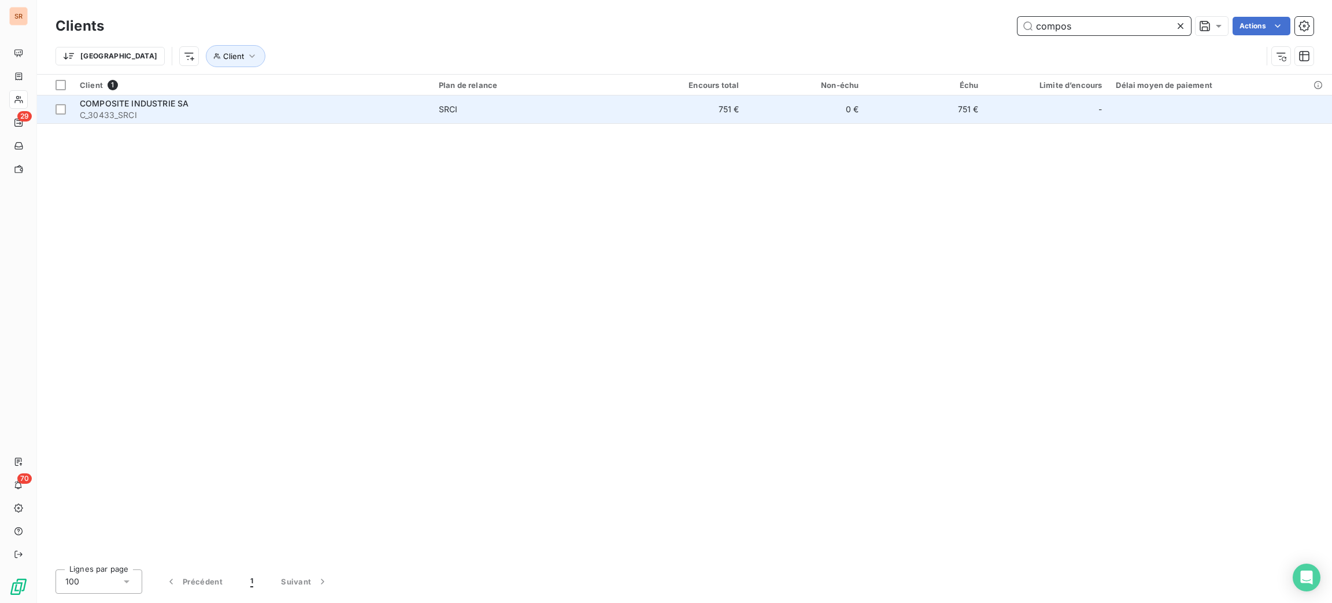
type input "compos"
click at [634, 97] on td "751 €" at bounding box center [686, 109] width 120 height 28
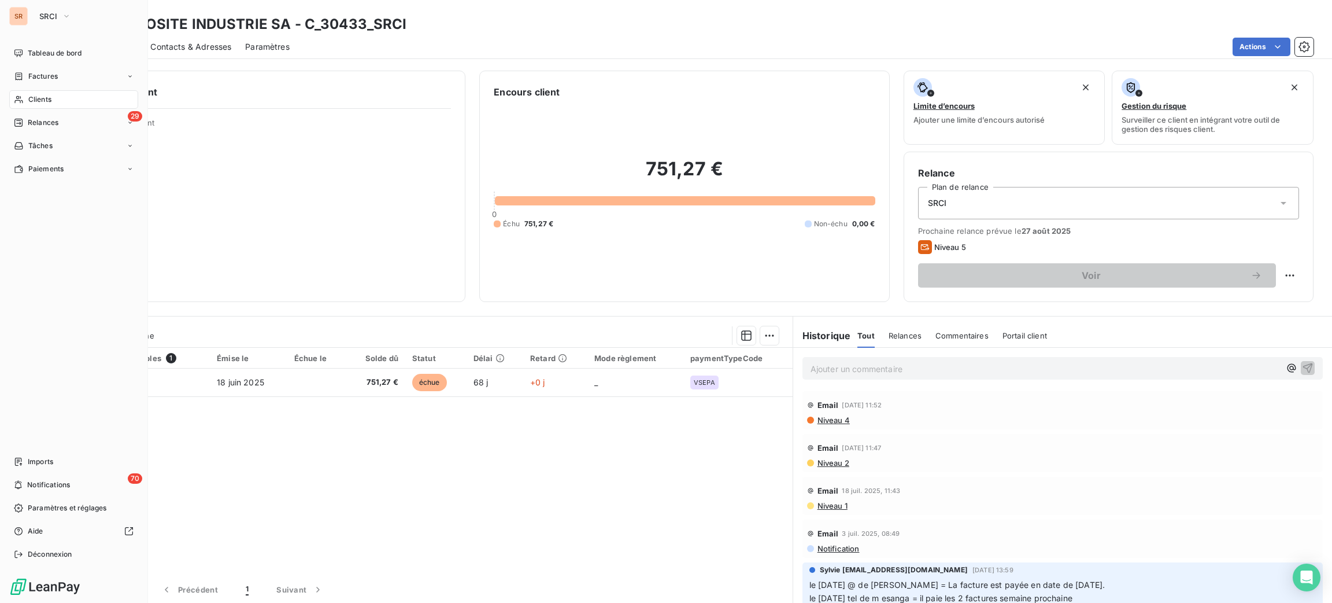
click at [41, 97] on span "Clients" at bounding box center [39, 99] width 23 height 10
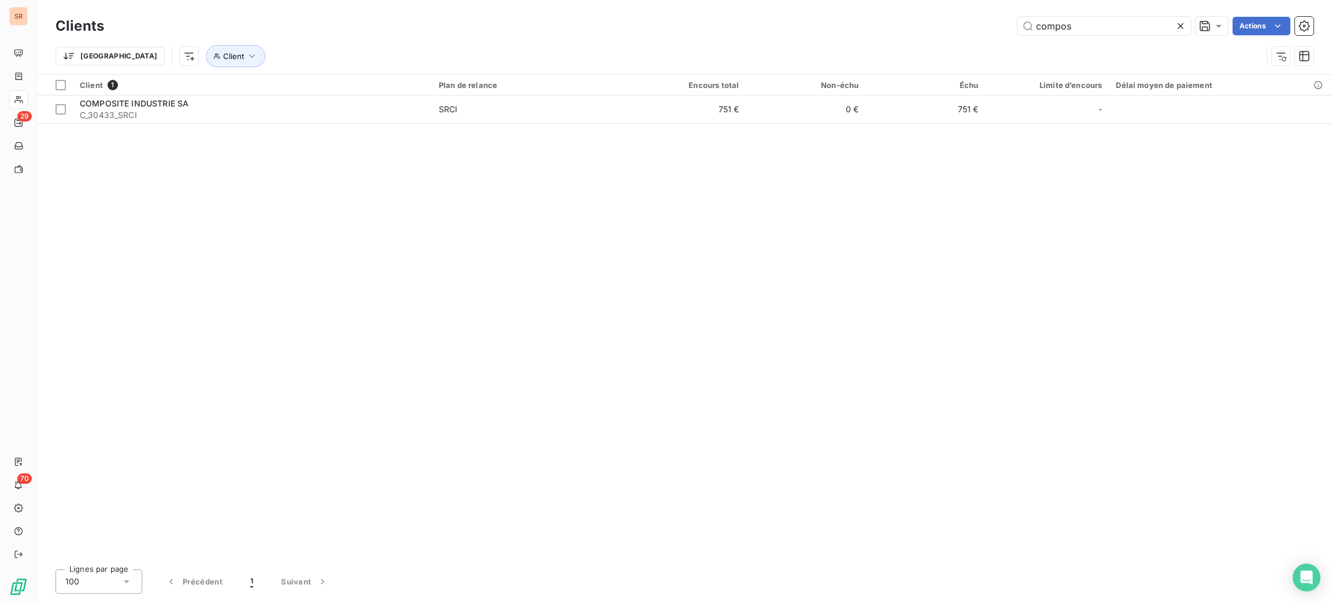
drag, startPoint x: 1087, startPoint y: 23, endPoint x: 948, endPoint y: 2, distance: 140.9
click at [954, 5] on div "Clients compos Actions Trier Client" at bounding box center [684, 37] width 1295 height 74
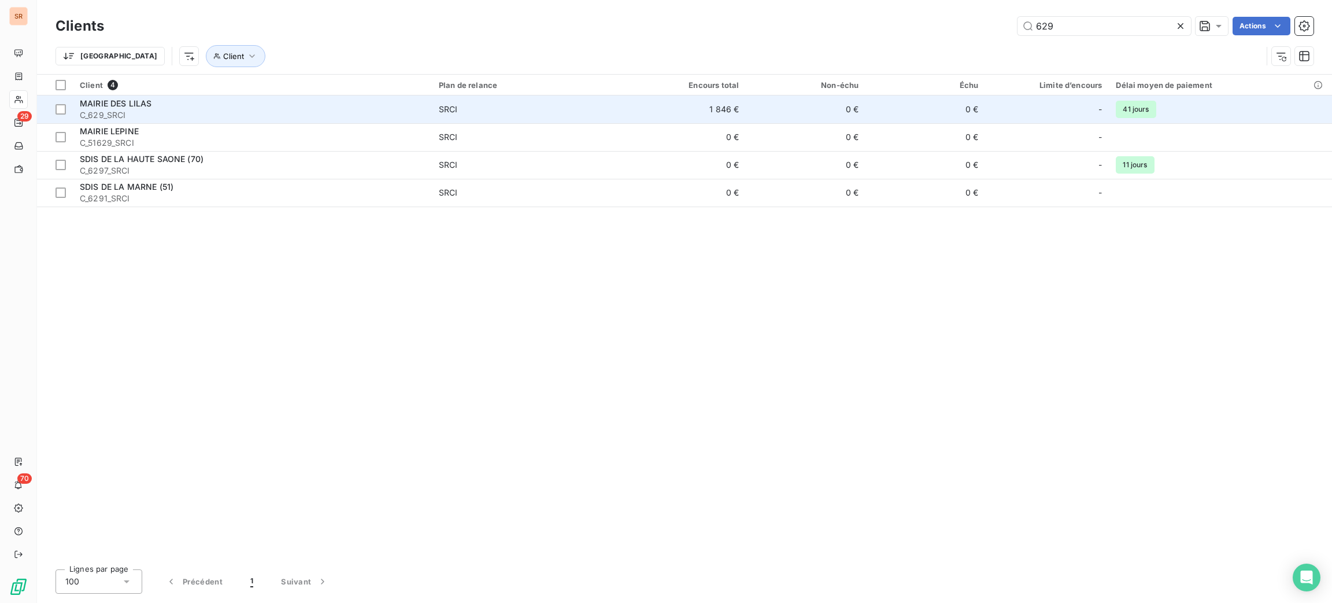
type input "629"
click at [744, 102] on td "1 846 €" at bounding box center [686, 109] width 120 height 28
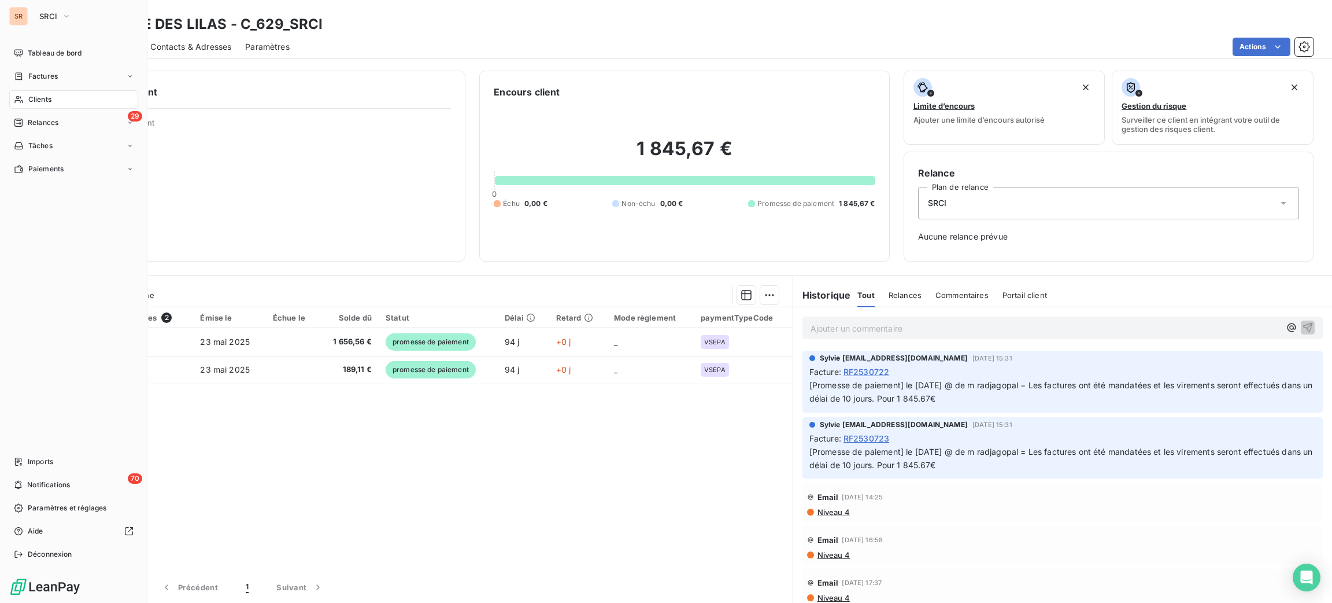
click at [36, 101] on span "Clients" at bounding box center [39, 99] width 23 height 10
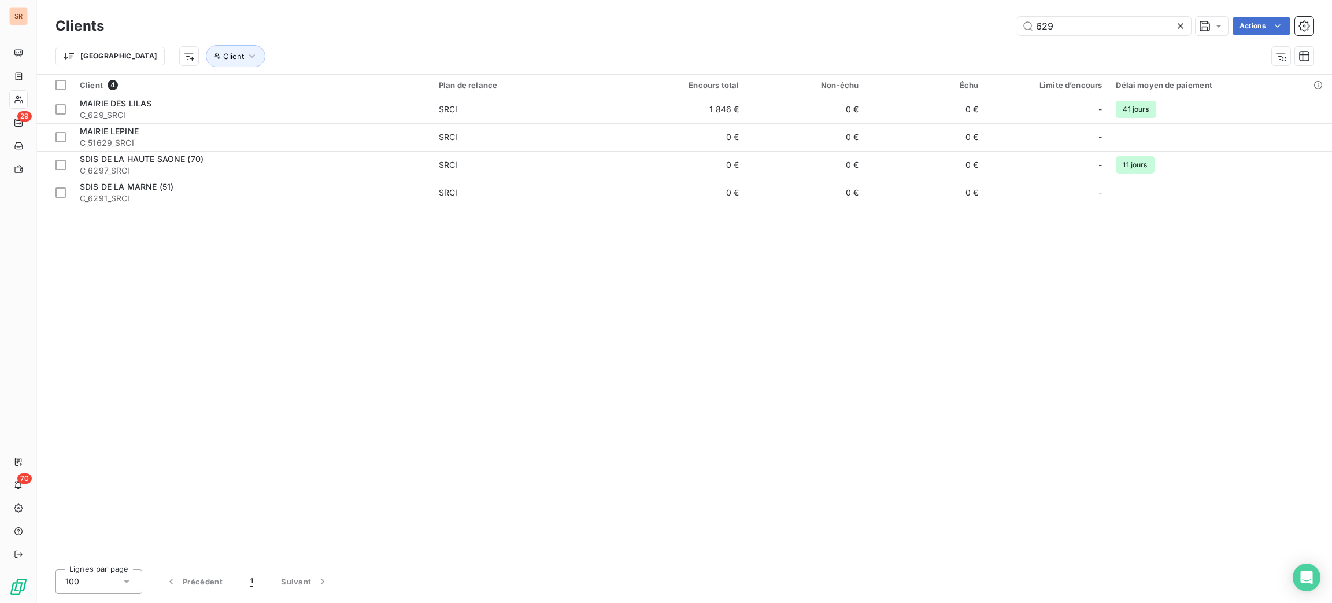
drag, startPoint x: 1120, startPoint y: 25, endPoint x: 896, endPoint y: 25, distance: 224.4
click at [942, 31] on div "629 Actions" at bounding box center [716, 26] width 1196 height 19
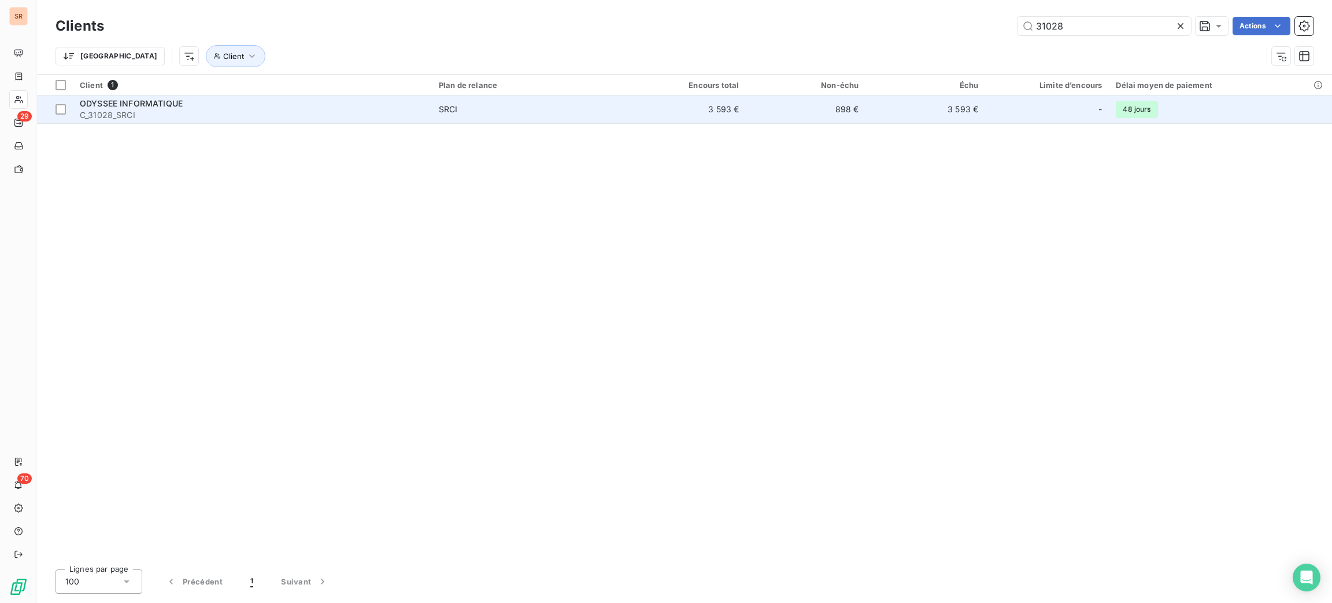
type input "31028"
click at [549, 112] on span "SRCI" at bounding box center [529, 110] width 180 height 12
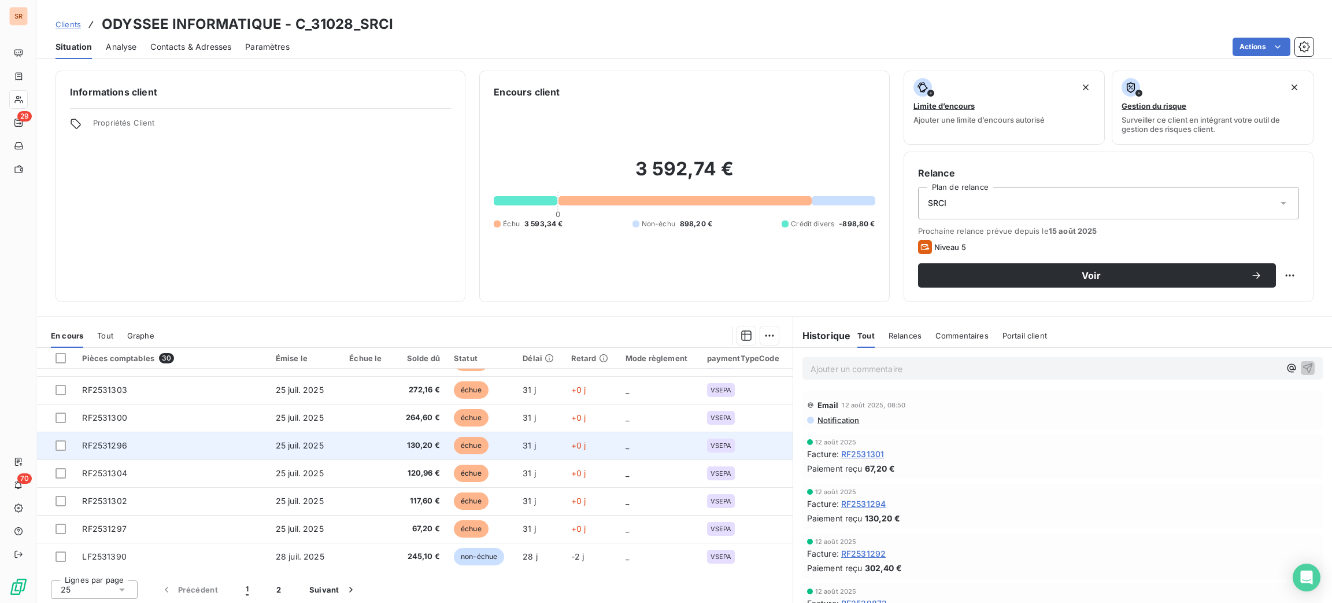
scroll to position [2, 0]
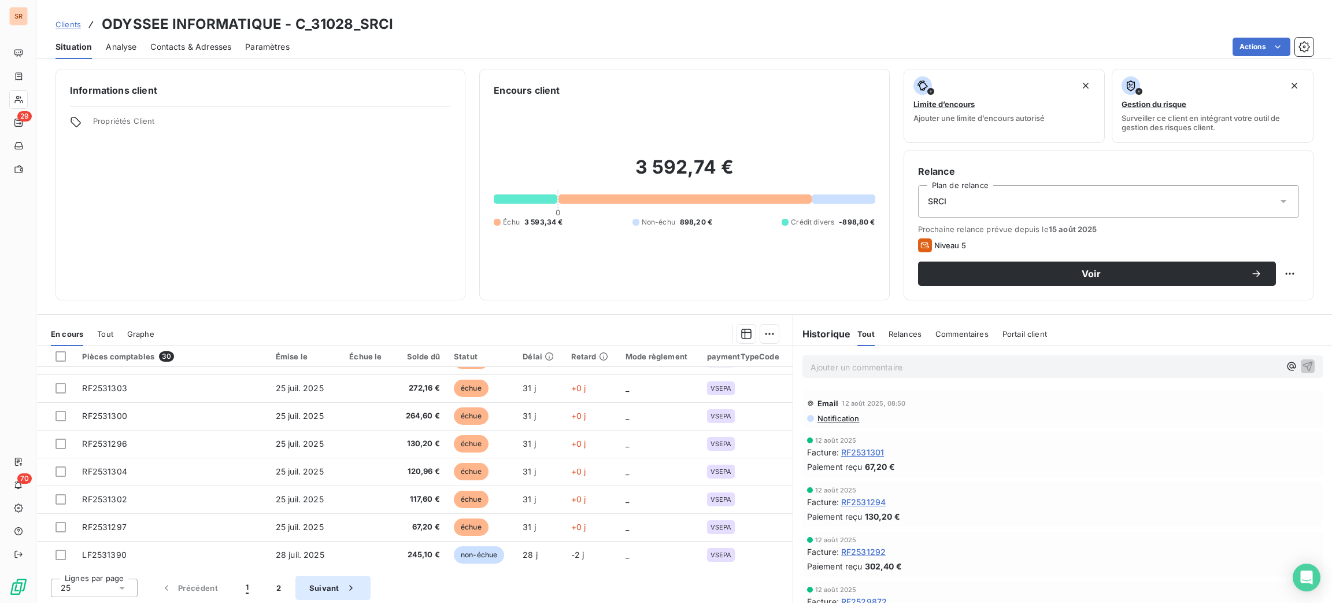
click at [335, 581] on button "Suivant" at bounding box center [333, 587] width 75 height 24
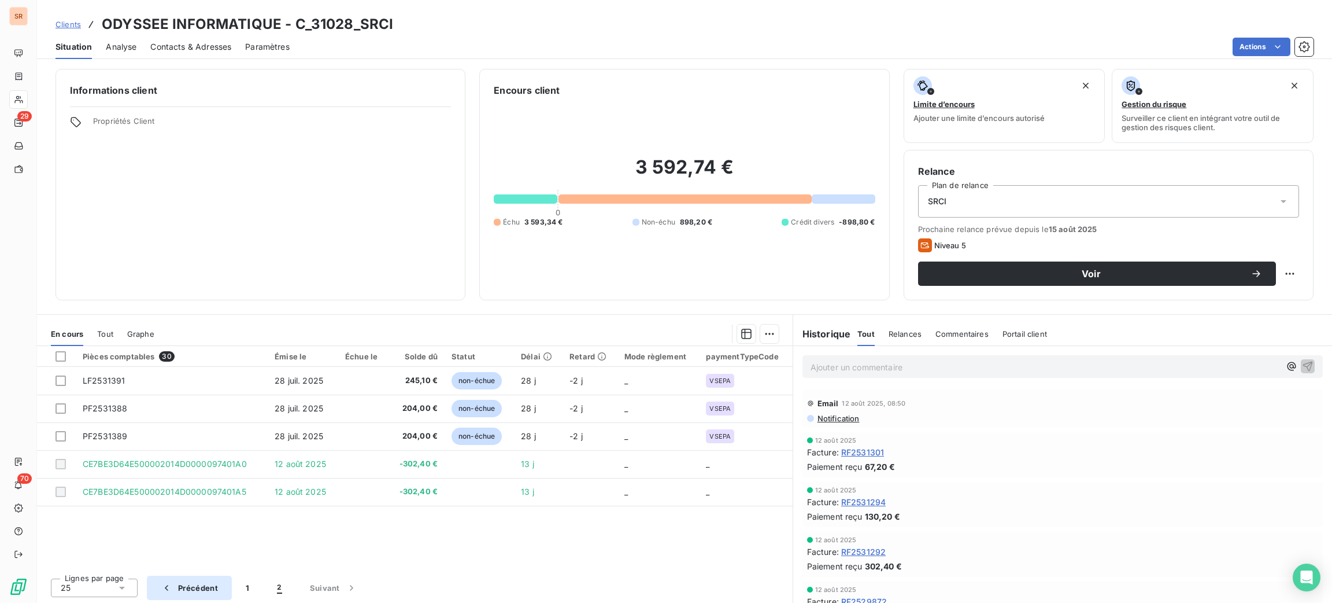
click at [223, 585] on button "Précédent" at bounding box center [189, 587] width 85 height 24
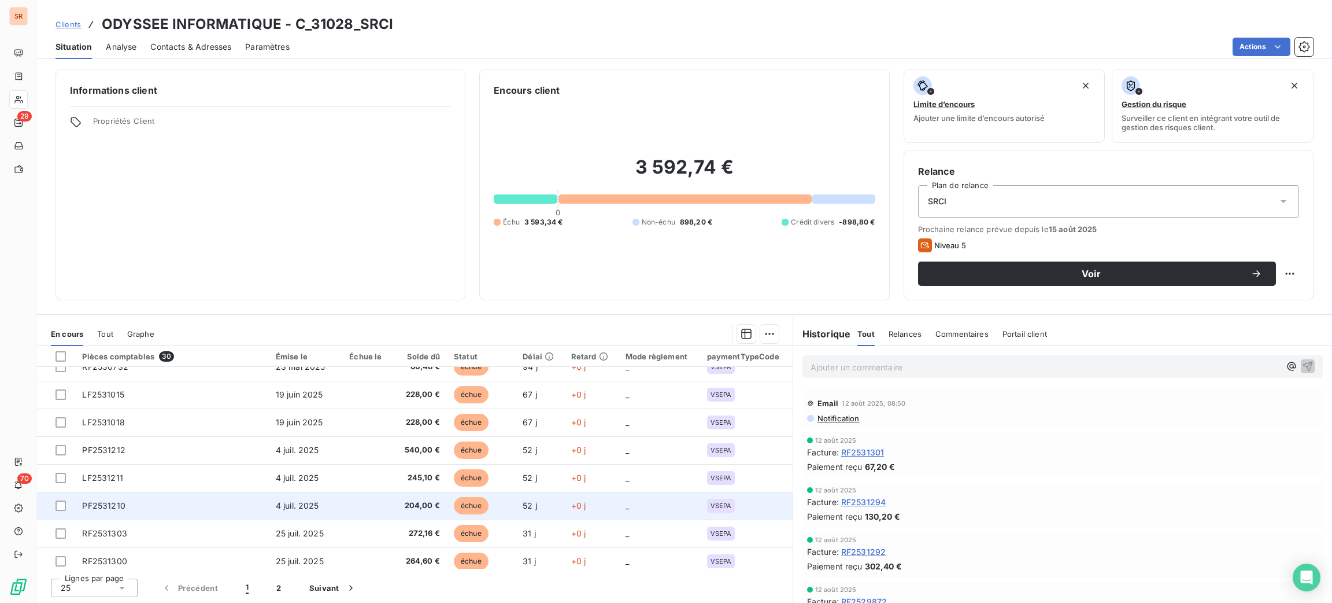
scroll to position [492, 0]
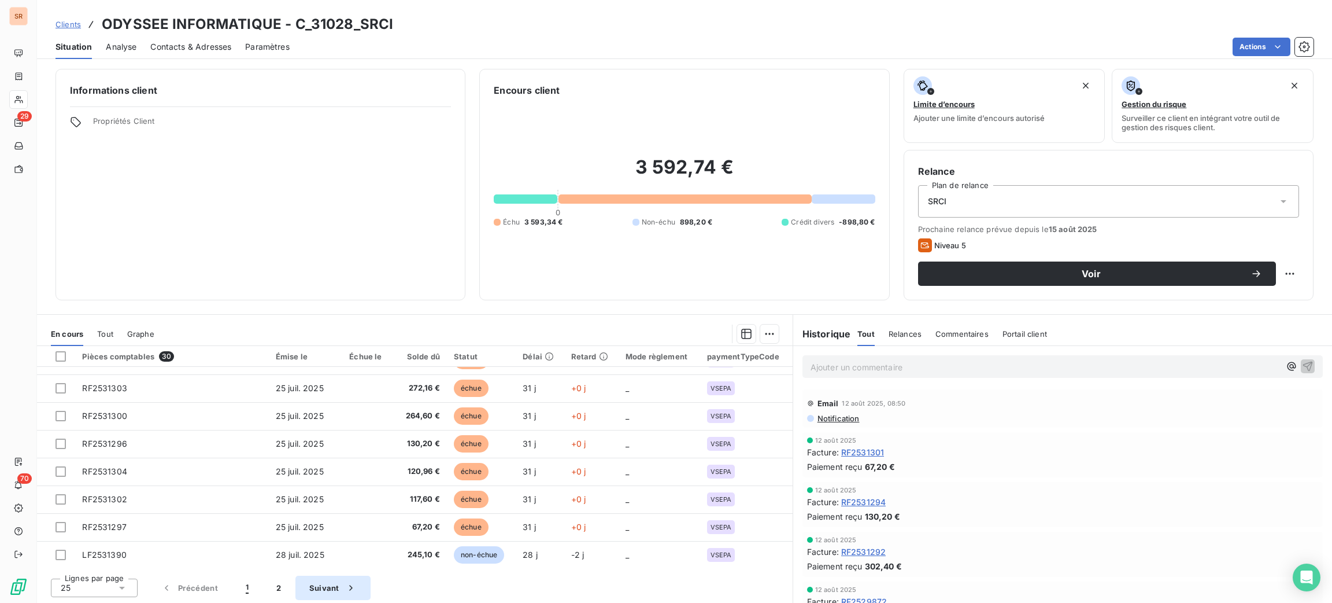
click at [323, 582] on button "Suivant" at bounding box center [333, 587] width 75 height 24
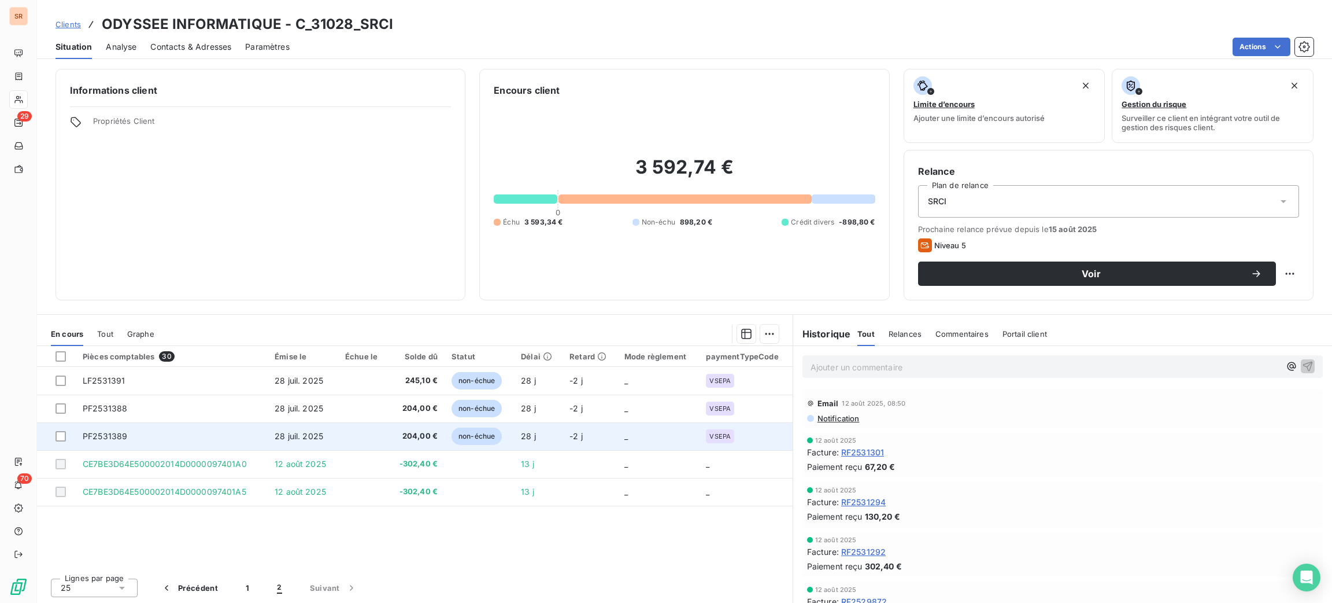
scroll to position [0, 0]
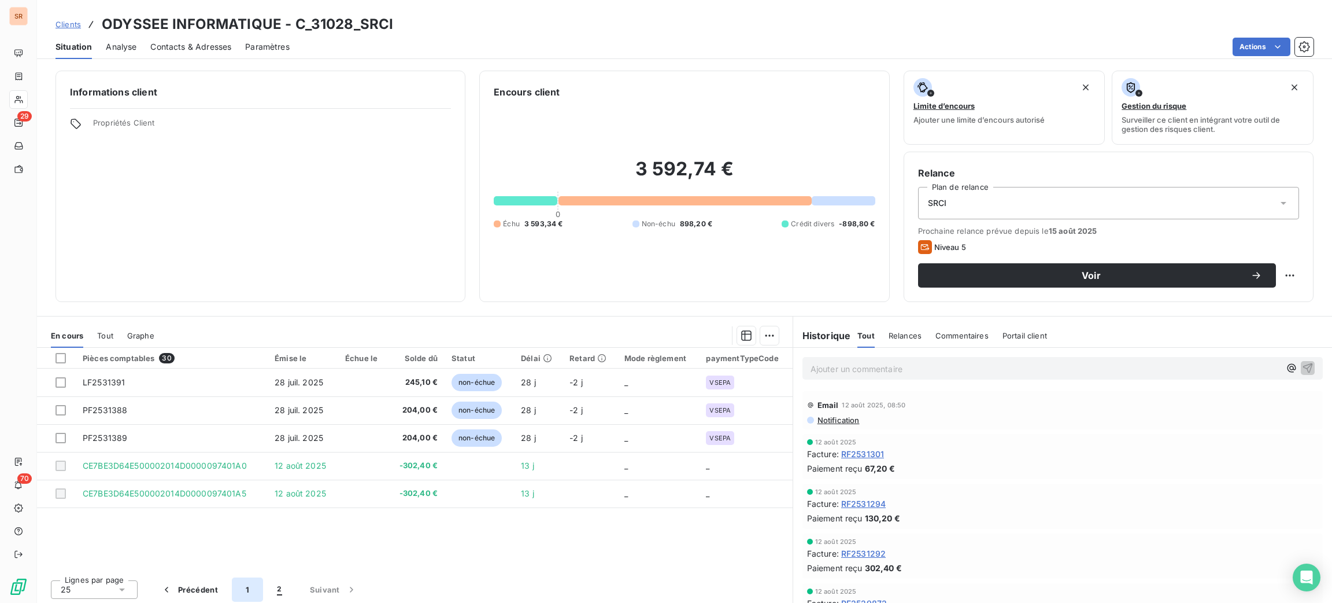
click at [249, 593] on button "1" at bounding box center [247, 589] width 31 height 24
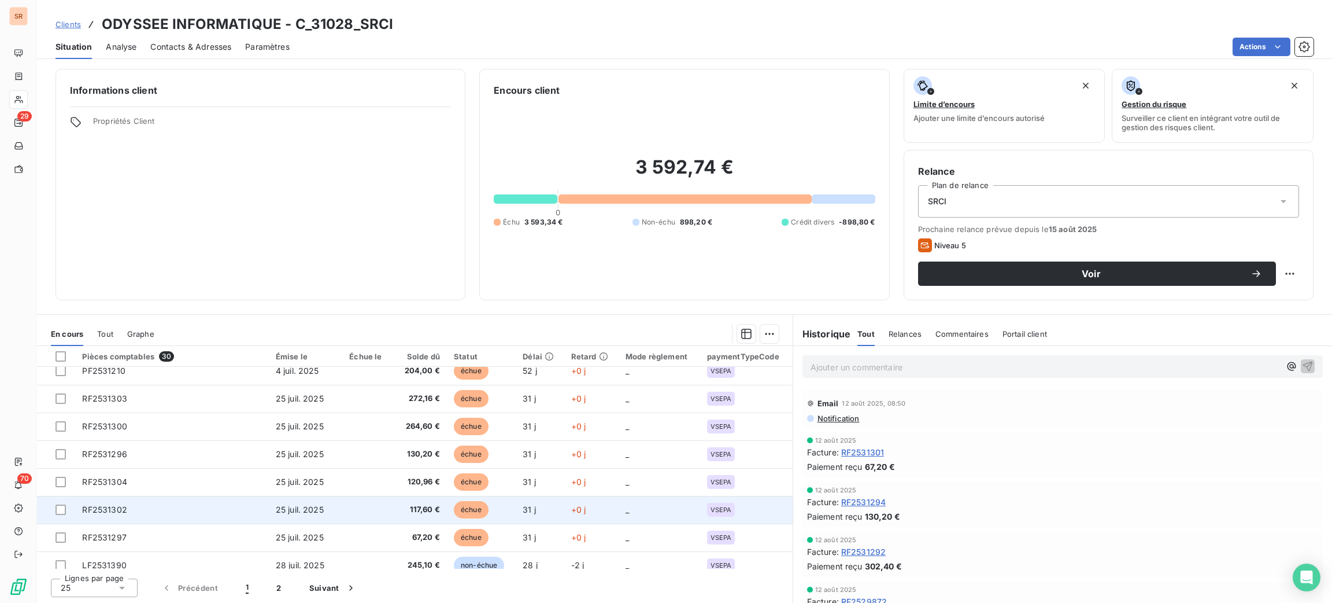
scroll to position [492, 0]
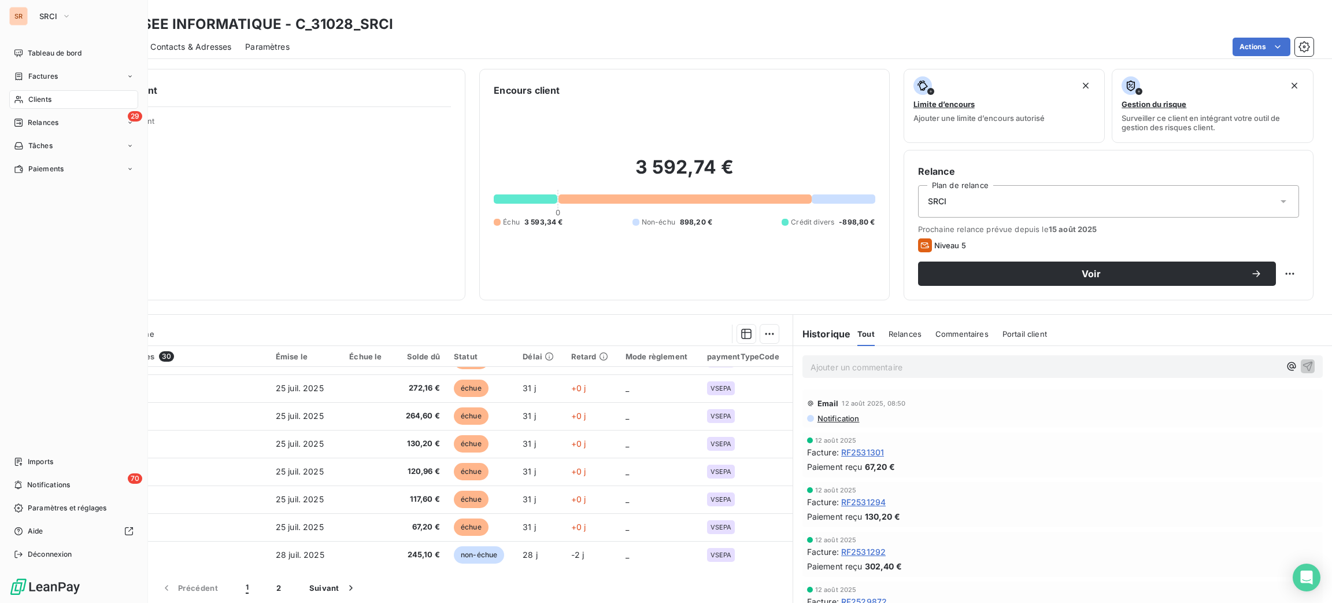
click at [45, 103] on span "Clients" at bounding box center [39, 99] width 23 height 10
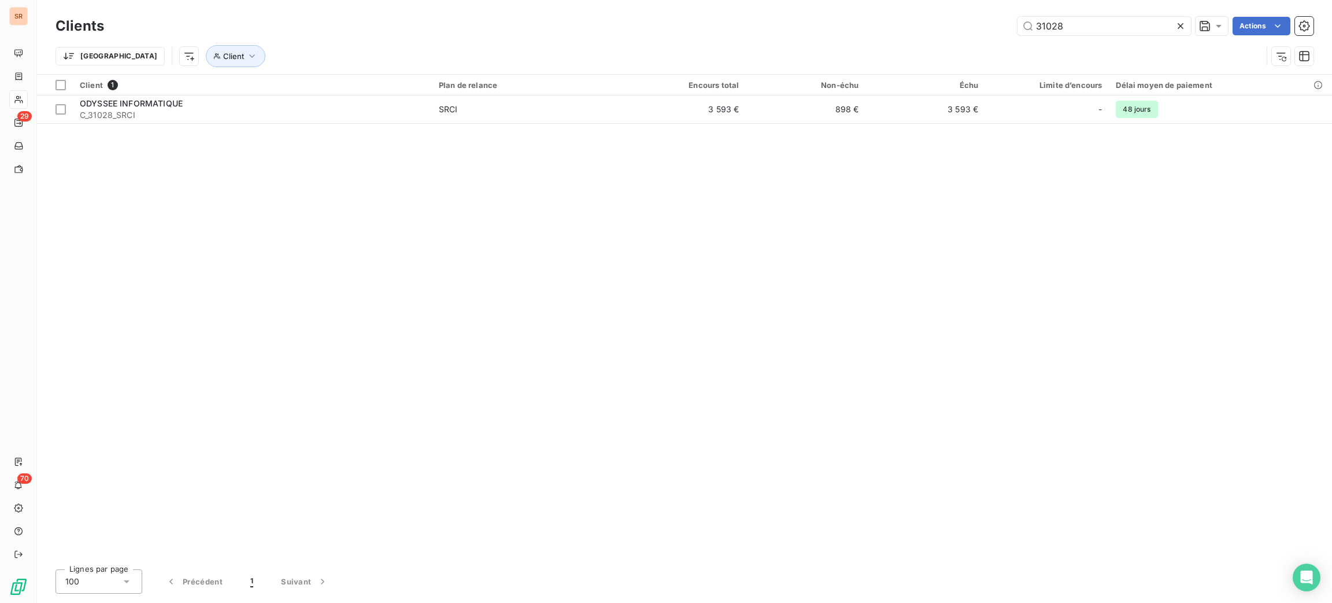
drag, startPoint x: 1098, startPoint y: 21, endPoint x: 937, endPoint y: 53, distance: 163.4
click at [961, 32] on div "31028 Actions" at bounding box center [716, 26] width 1196 height 19
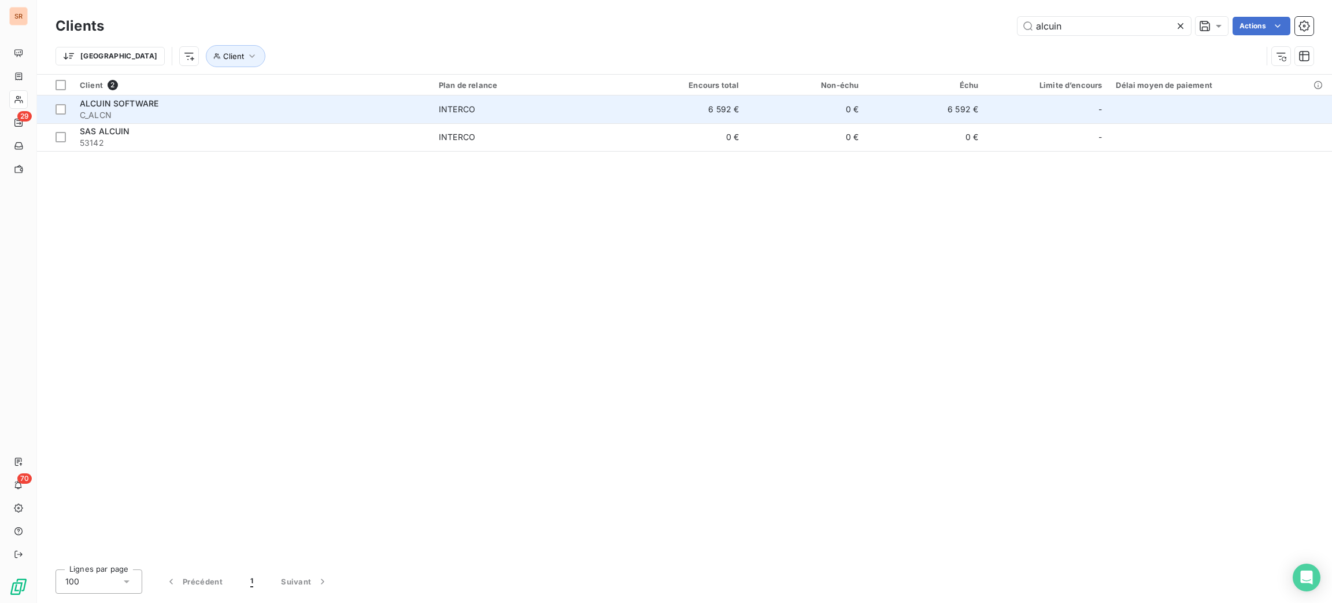
type input "alcuin"
click at [464, 110] on div "INTERCO" at bounding box center [457, 110] width 36 height 12
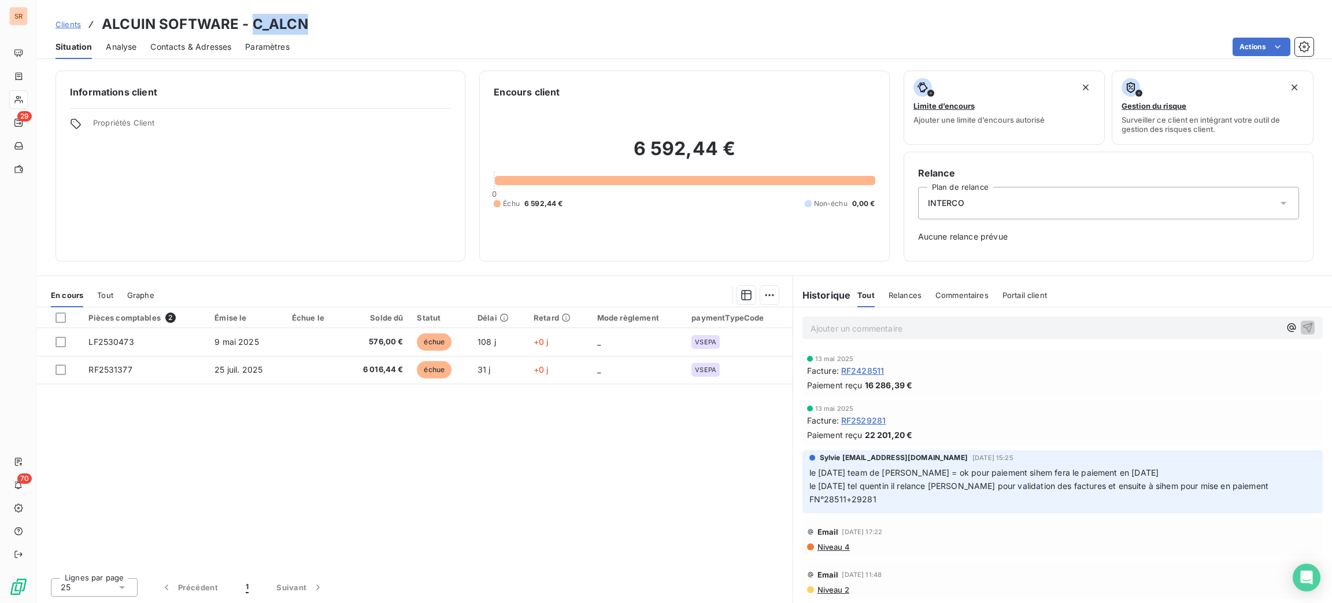
drag, startPoint x: 304, startPoint y: 20, endPoint x: 254, endPoint y: 16, distance: 50.5
click at [254, 16] on h3 "ALCUIN SOFTWARE - C_ALCN" at bounding box center [205, 24] width 206 height 21
copy h3 "C_ALCN"
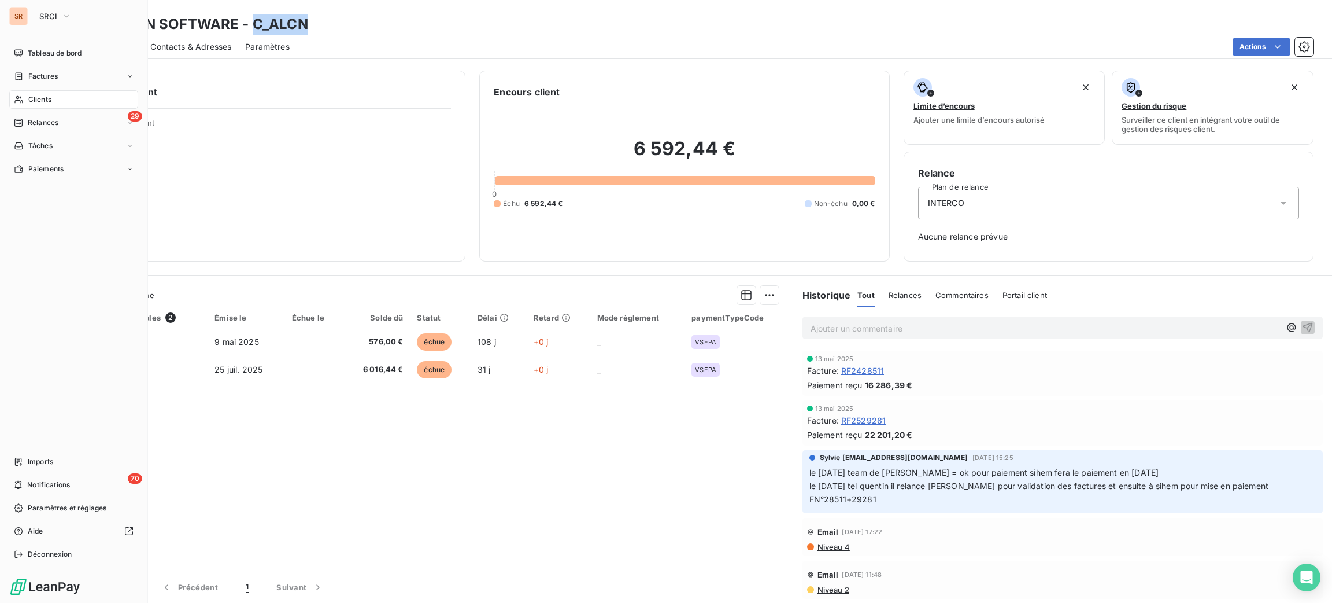
click at [46, 93] on div "Clients" at bounding box center [73, 99] width 129 height 19
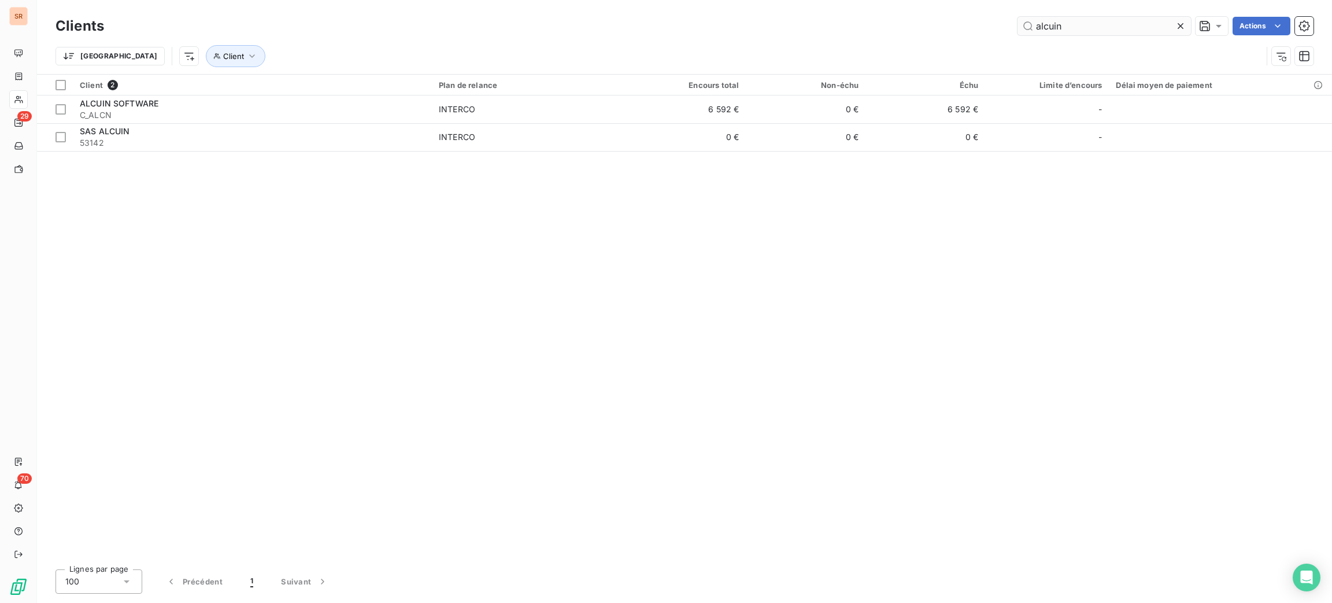
drag, startPoint x: 1070, startPoint y: 36, endPoint x: 1053, endPoint y: 22, distance: 23.0
click at [1003, 27] on div "Clients alcuin Actions" at bounding box center [685, 26] width 1258 height 24
drag, startPoint x: 1066, startPoint y: 23, endPoint x: 1005, endPoint y: 23, distance: 61.9
click at [1011, 24] on div "alcuin Actions" at bounding box center [716, 26] width 1196 height 19
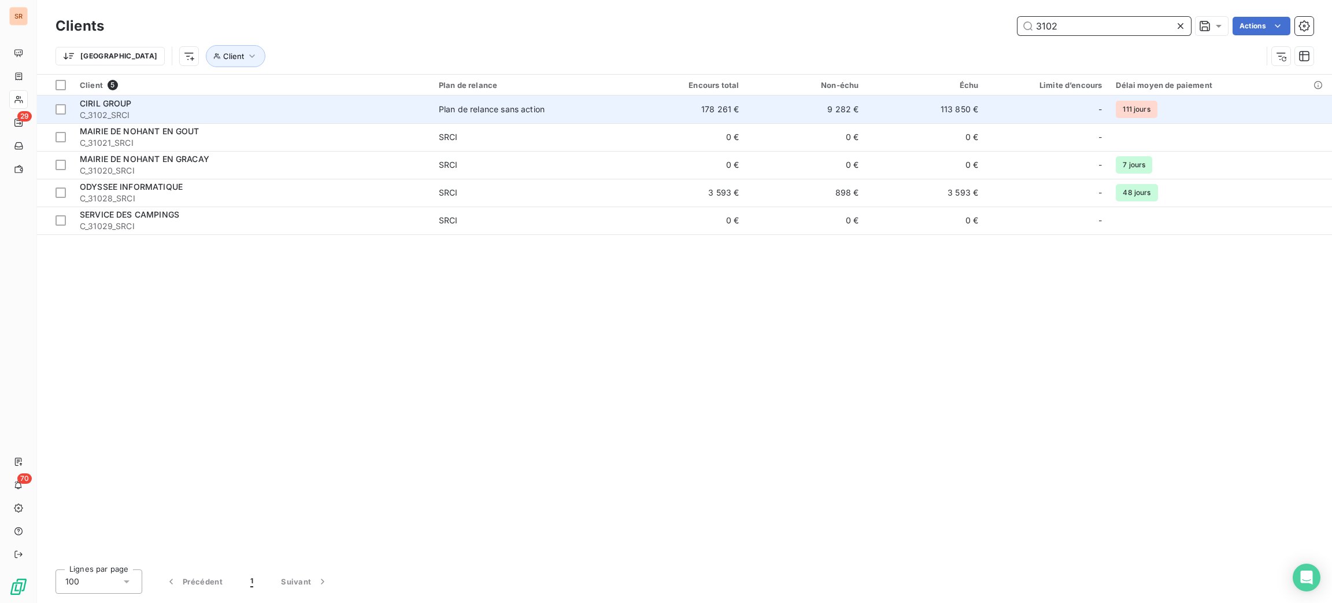
type input "3102"
click at [461, 116] on td "Plan de relance sans action" at bounding box center [529, 109] width 194 height 28
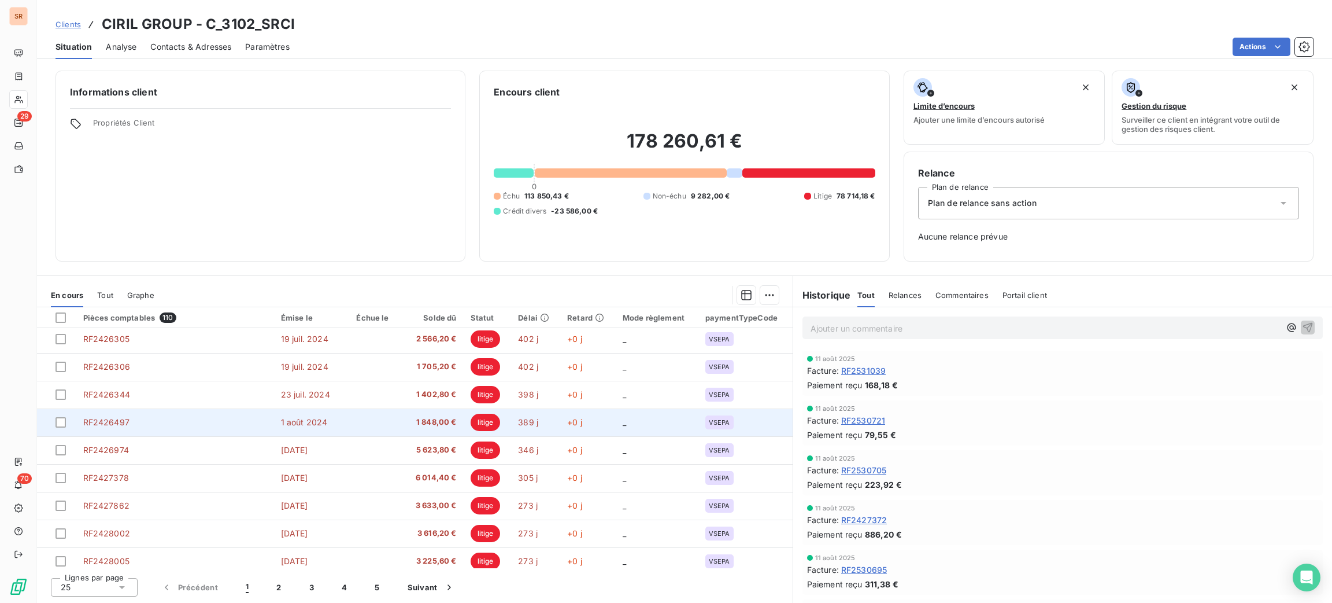
scroll to position [453, 0]
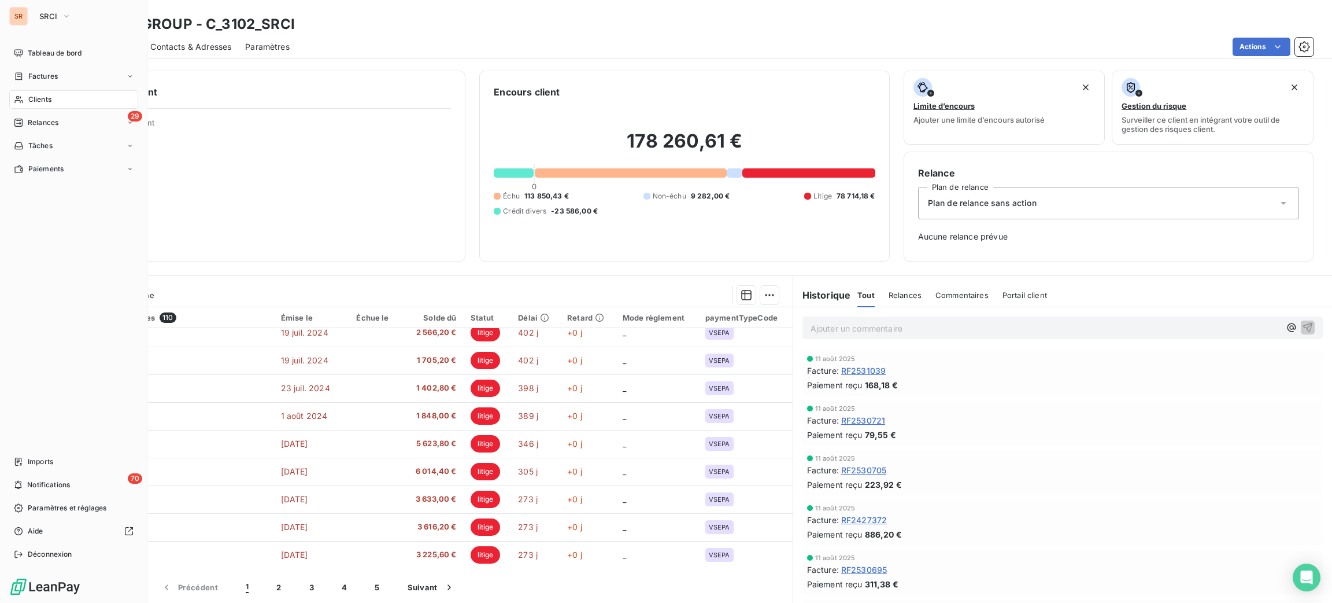
click at [40, 100] on span "Clients" at bounding box center [39, 99] width 23 height 10
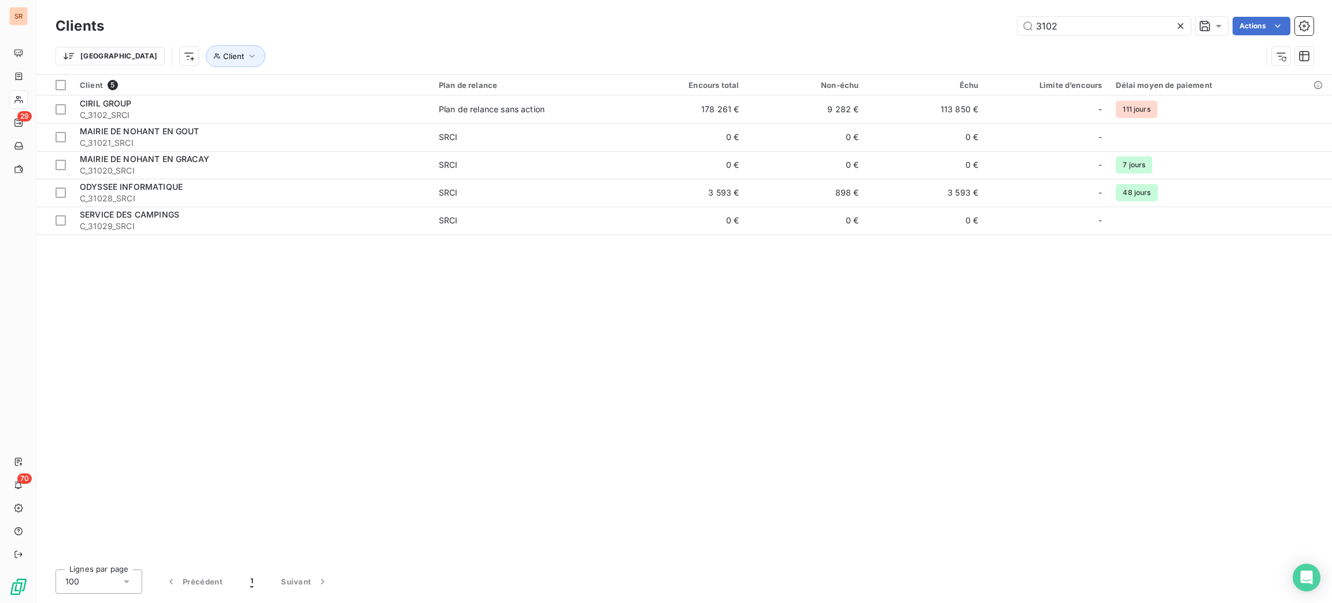
drag, startPoint x: 1068, startPoint y: 26, endPoint x: 925, endPoint y: 10, distance: 143.2
click at [925, 10] on div "Clients 3102 Actions Trier Client" at bounding box center [684, 37] width 1295 height 74
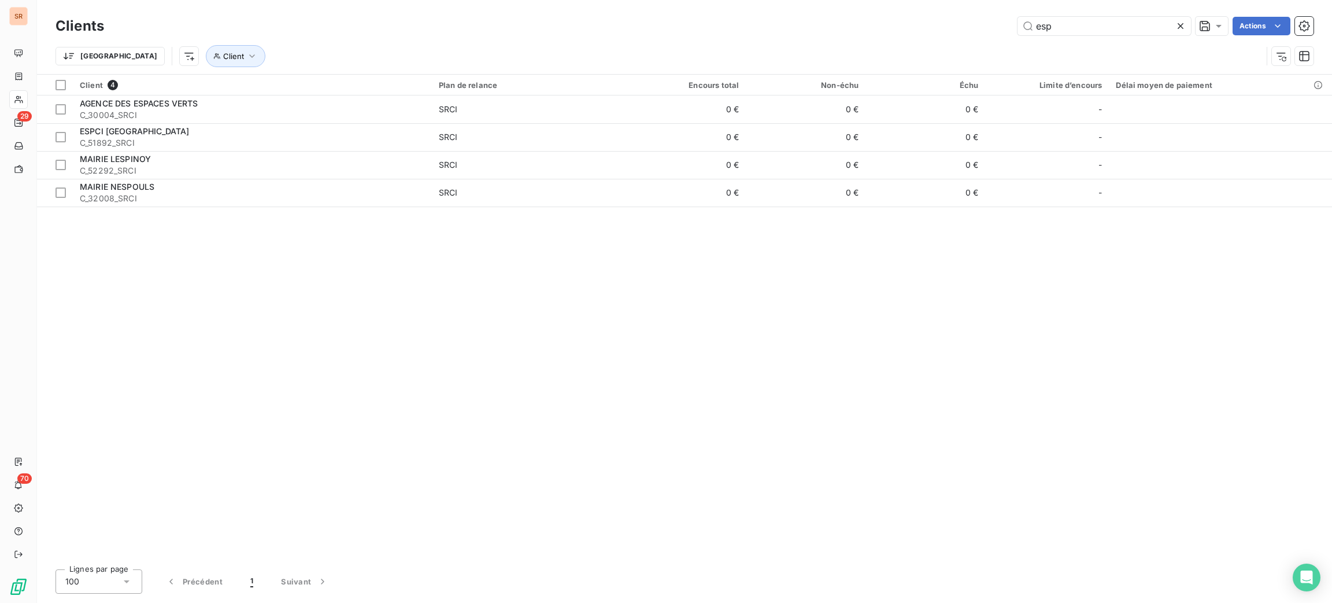
type input "esp"
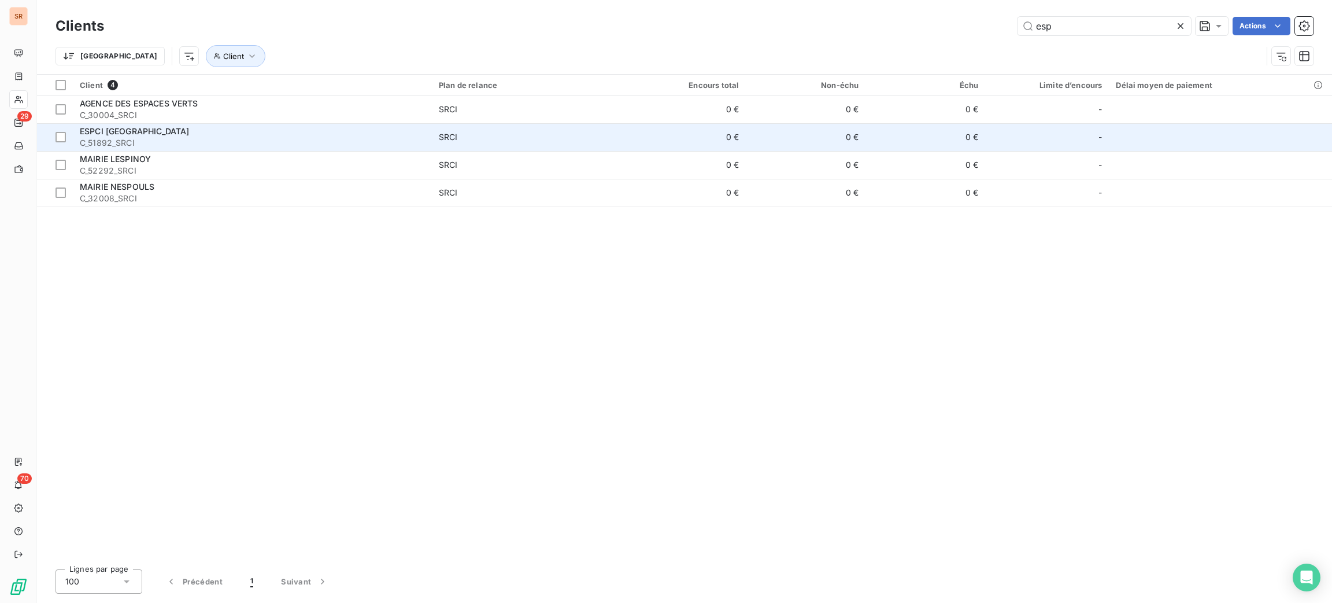
click at [365, 130] on div "ESPCI PARIS" at bounding box center [252, 131] width 345 height 12
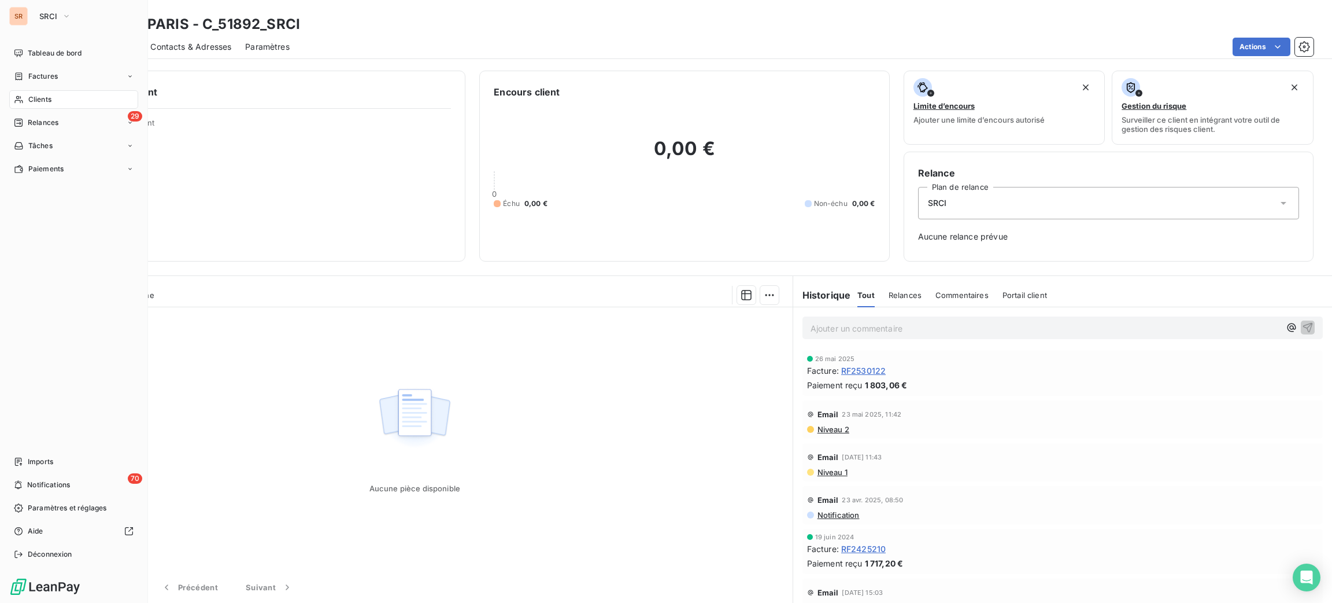
drag, startPoint x: 41, startPoint y: 101, endPoint x: 117, endPoint y: 96, distance: 76.5
click at [42, 101] on span "Clients" at bounding box center [39, 99] width 23 height 10
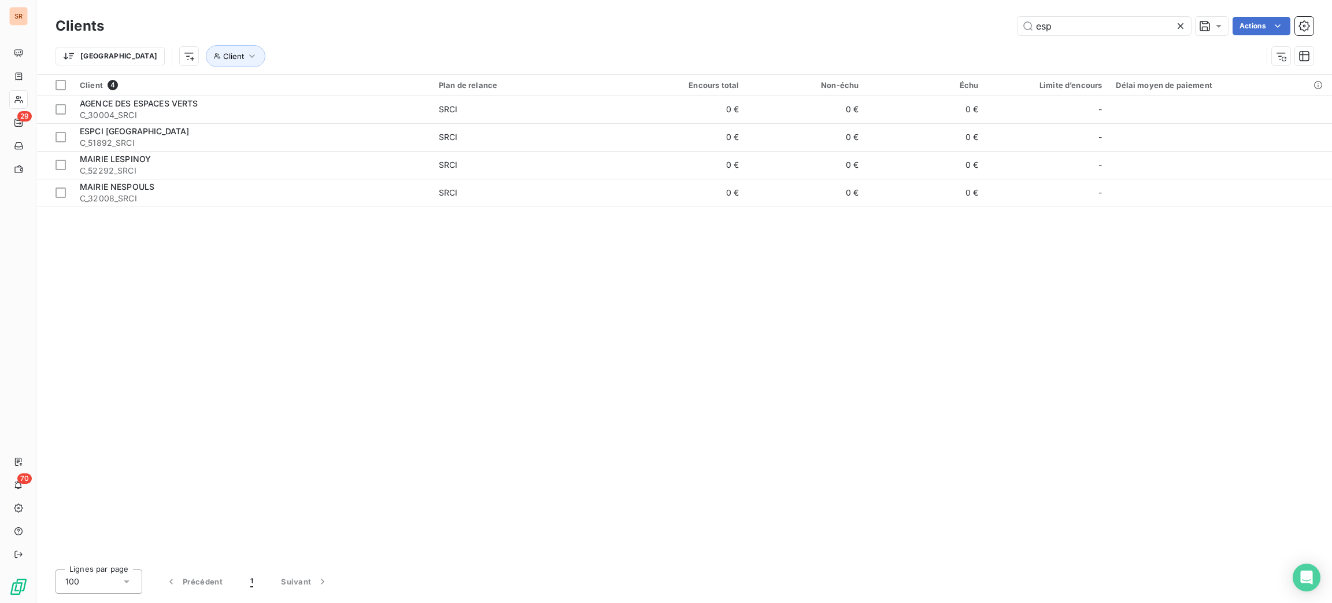
drag, startPoint x: 1068, startPoint y: 19, endPoint x: 989, endPoint y: 21, distance: 78.7
click at [990, 21] on div "esp Actions" at bounding box center [716, 26] width 1196 height 19
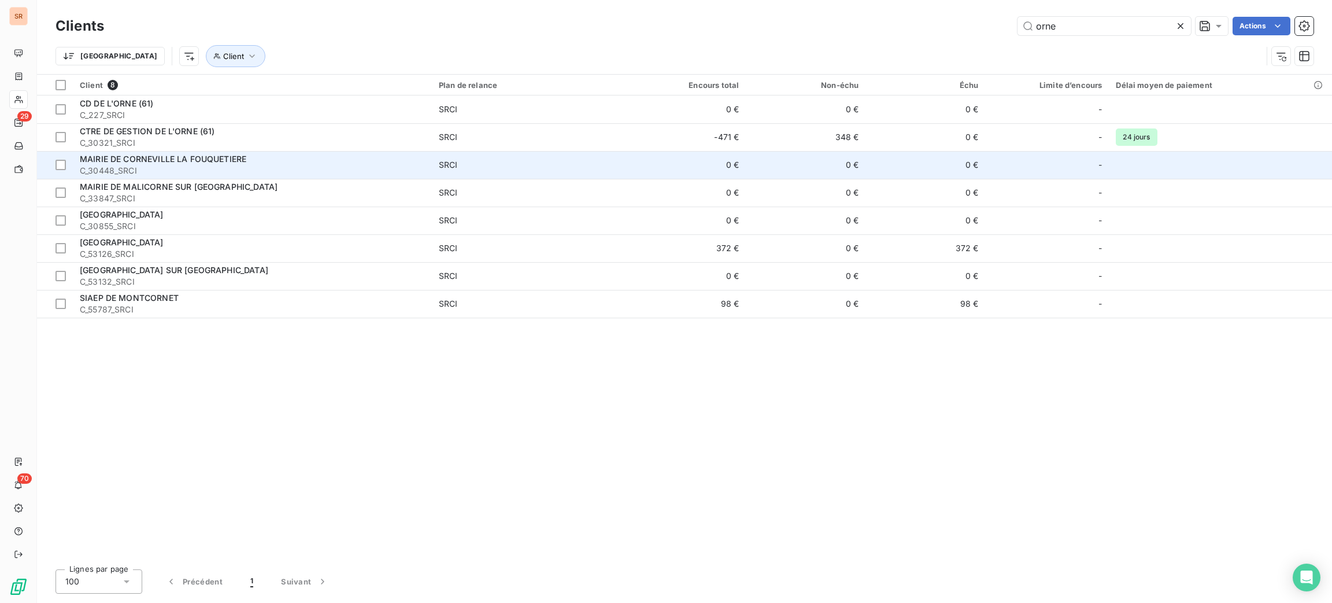
type input "orne"
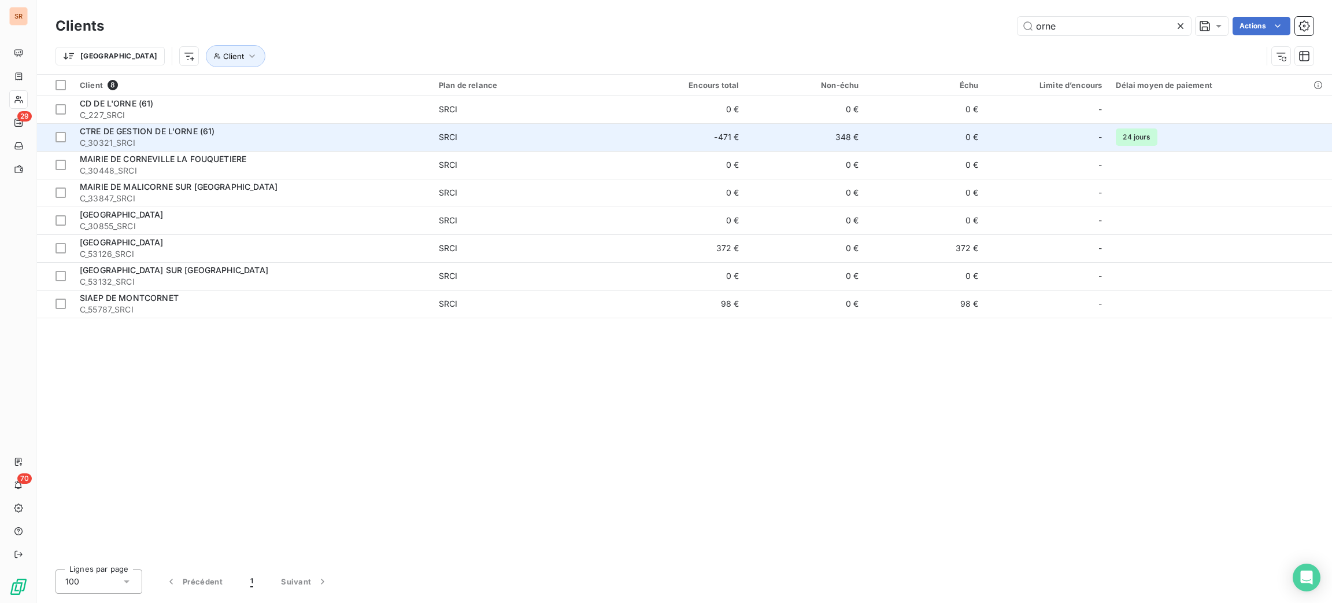
click at [582, 145] on td "SRCI" at bounding box center [529, 137] width 194 height 28
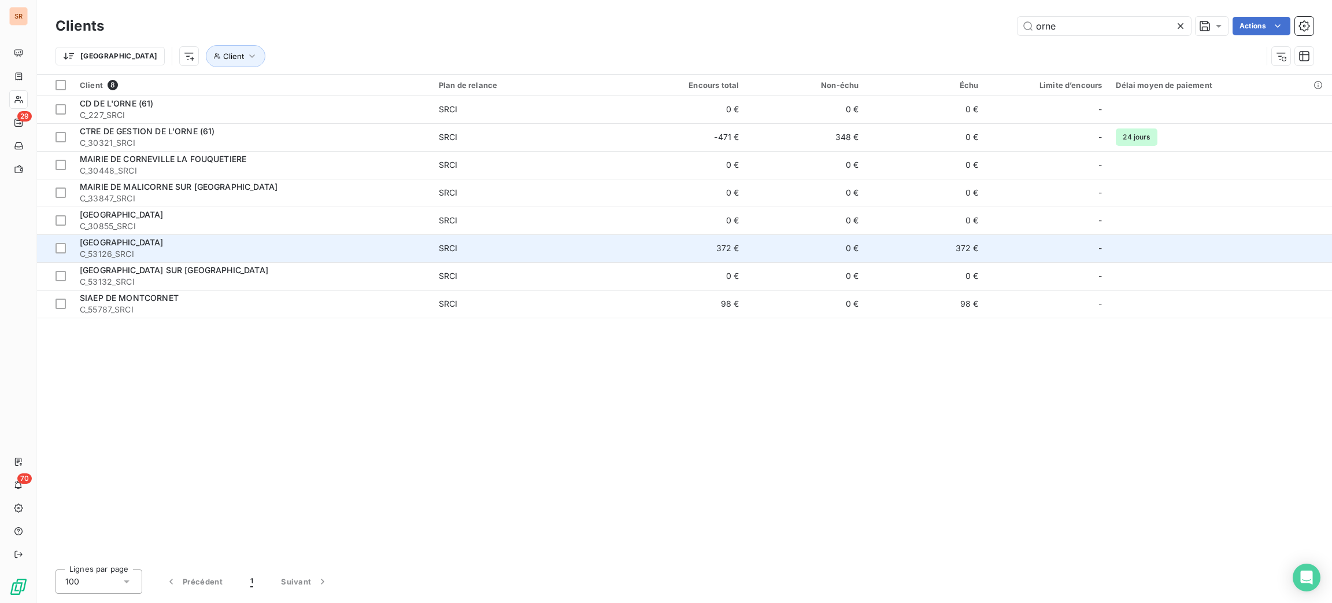
click at [563, 242] on span "SRCI" at bounding box center [529, 248] width 180 height 12
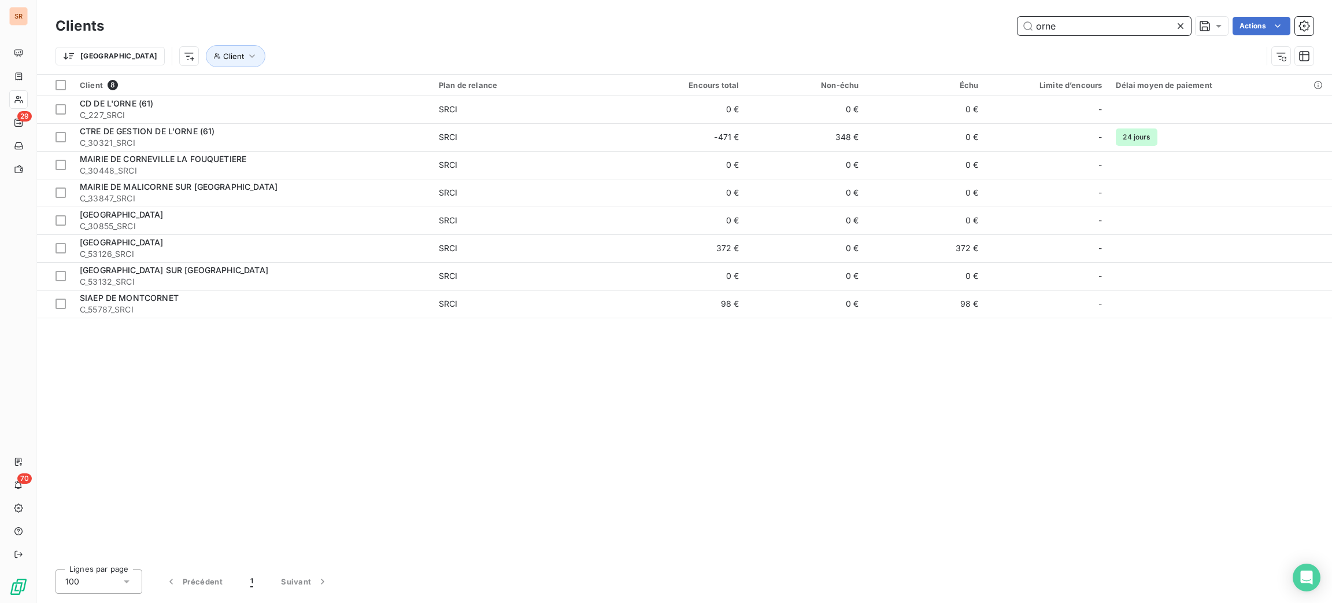
drag, startPoint x: 1068, startPoint y: 28, endPoint x: 983, endPoint y: 37, distance: 85.5
click at [983, 37] on div "Clients orne Actions" at bounding box center [685, 26] width 1258 height 24
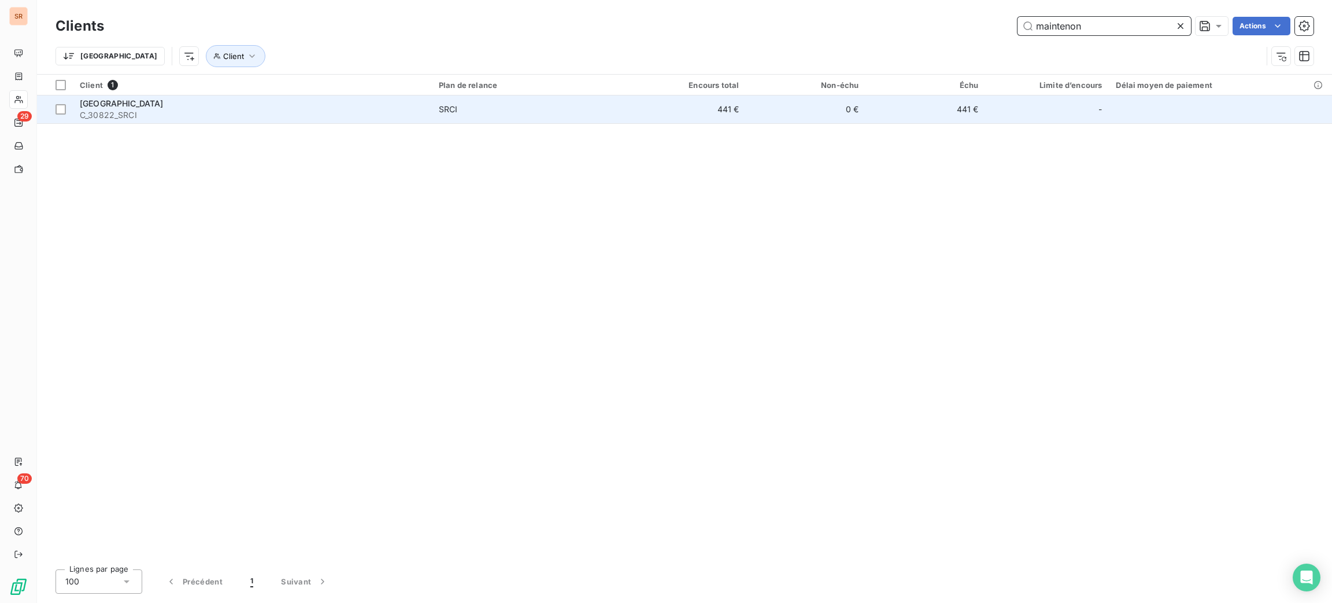
type input "maintenon"
click at [521, 106] on span "SRCI" at bounding box center [529, 110] width 180 height 12
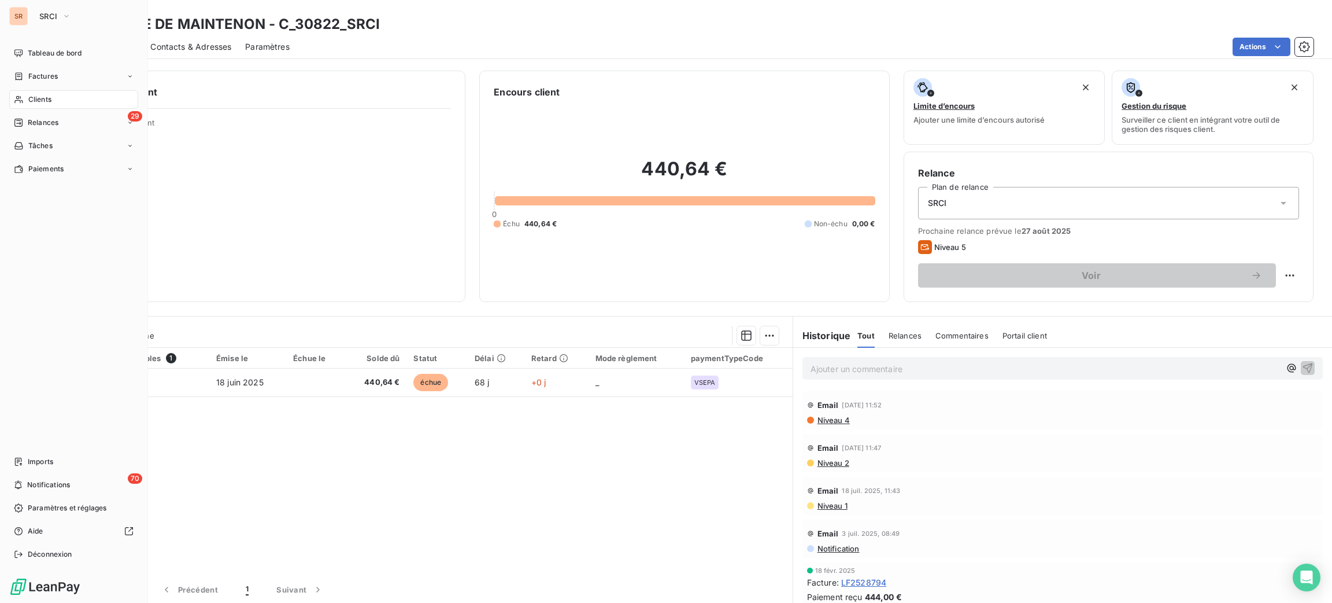
click at [30, 97] on span "Clients" at bounding box center [39, 99] width 23 height 10
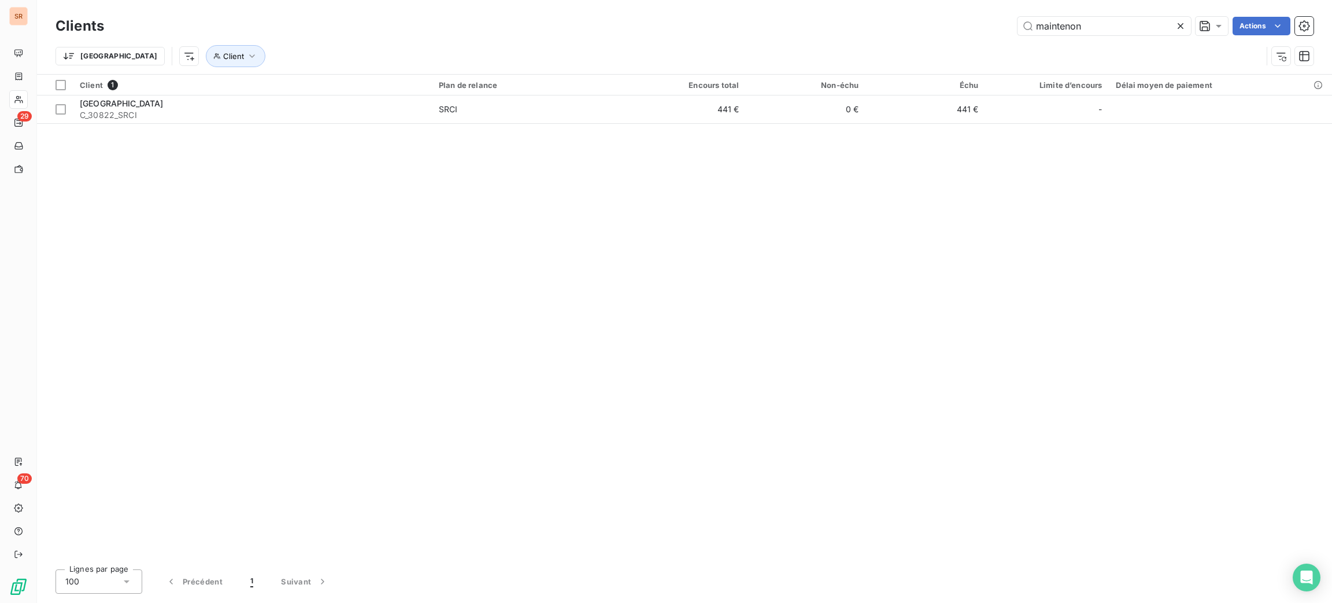
drag, startPoint x: 1104, startPoint y: 20, endPoint x: 976, endPoint y: 23, distance: 128.4
click at [976, 23] on div "maintenon Actions" at bounding box center [716, 26] width 1196 height 19
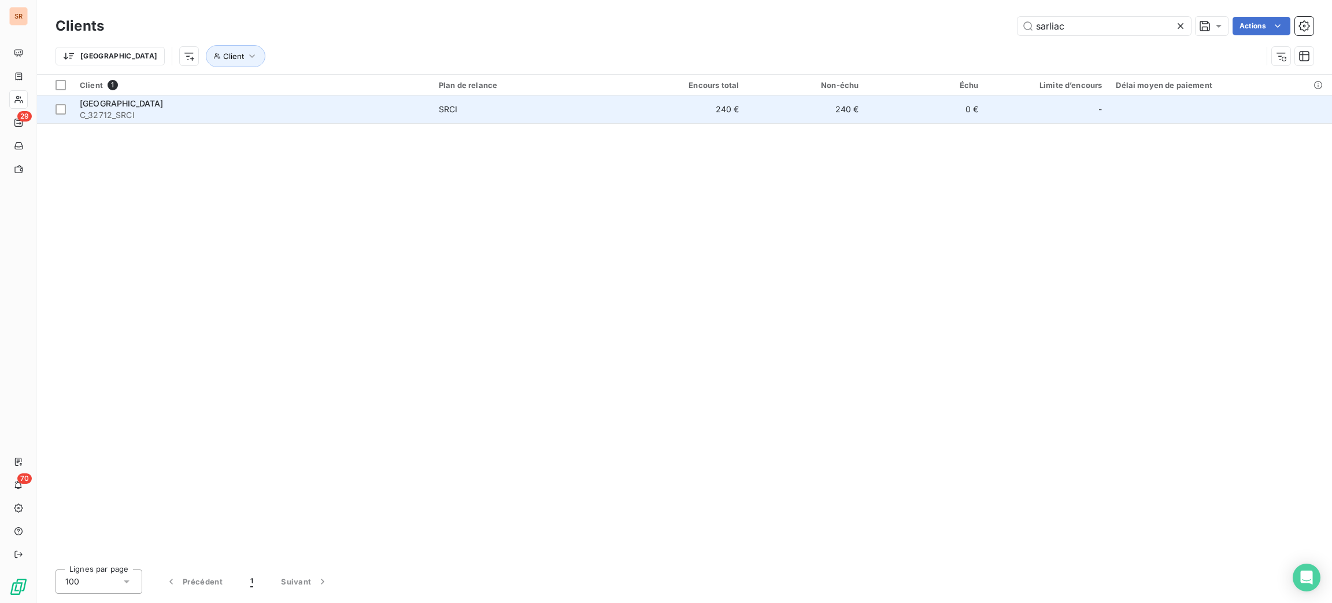
type input "sarliac"
click at [542, 113] on span "SRCI" at bounding box center [529, 110] width 180 height 12
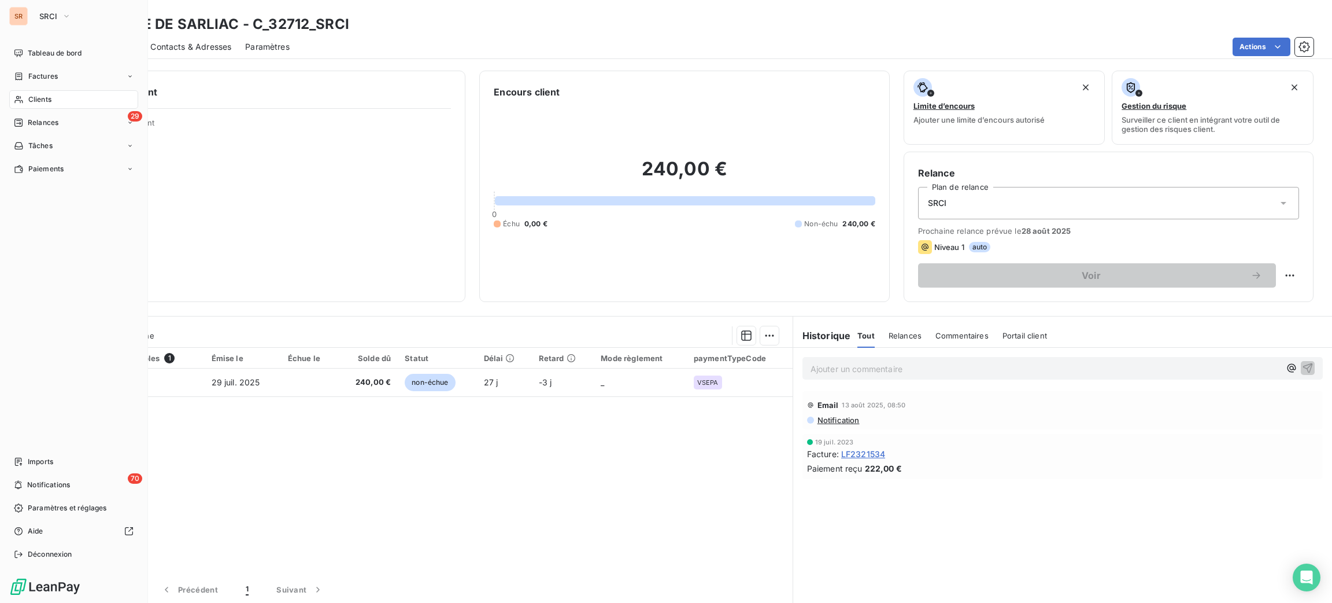
click at [36, 95] on span "Clients" at bounding box center [39, 99] width 23 height 10
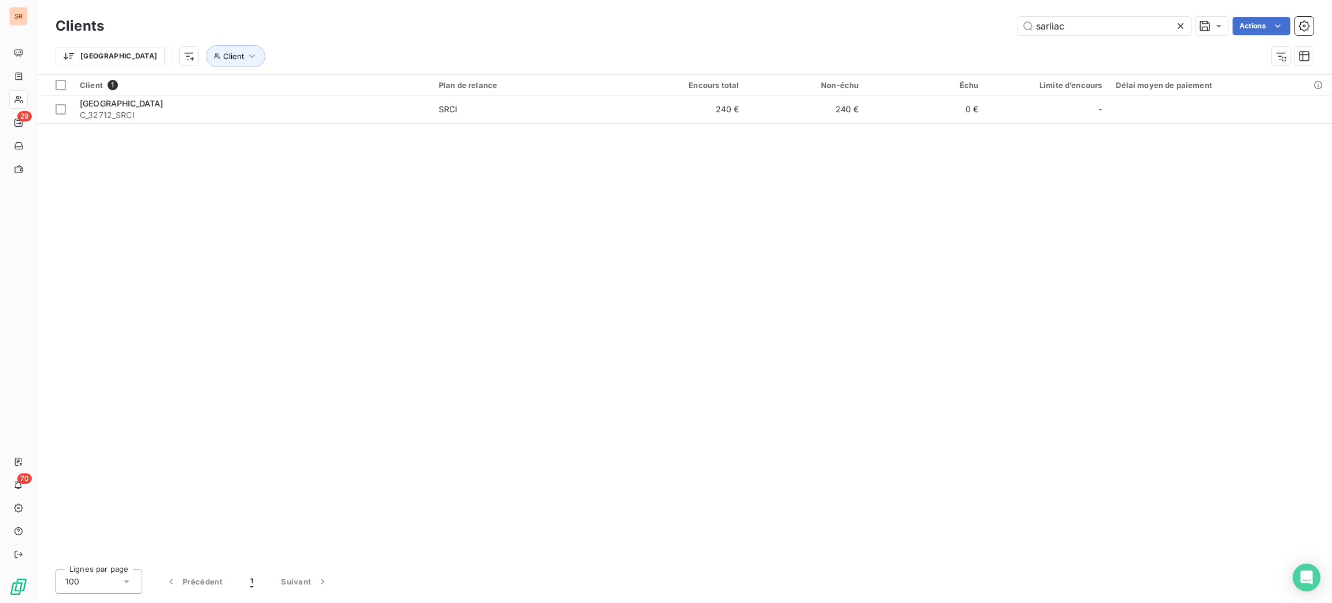
drag, startPoint x: 1073, startPoint y: 27, endPoint x: 988, endPoint y: 27, distance: 85.6
click at [1000, 23] on div "sarliac Actions" at bounding box center [716, 26] width 1196 height 19
type input "mayenn"
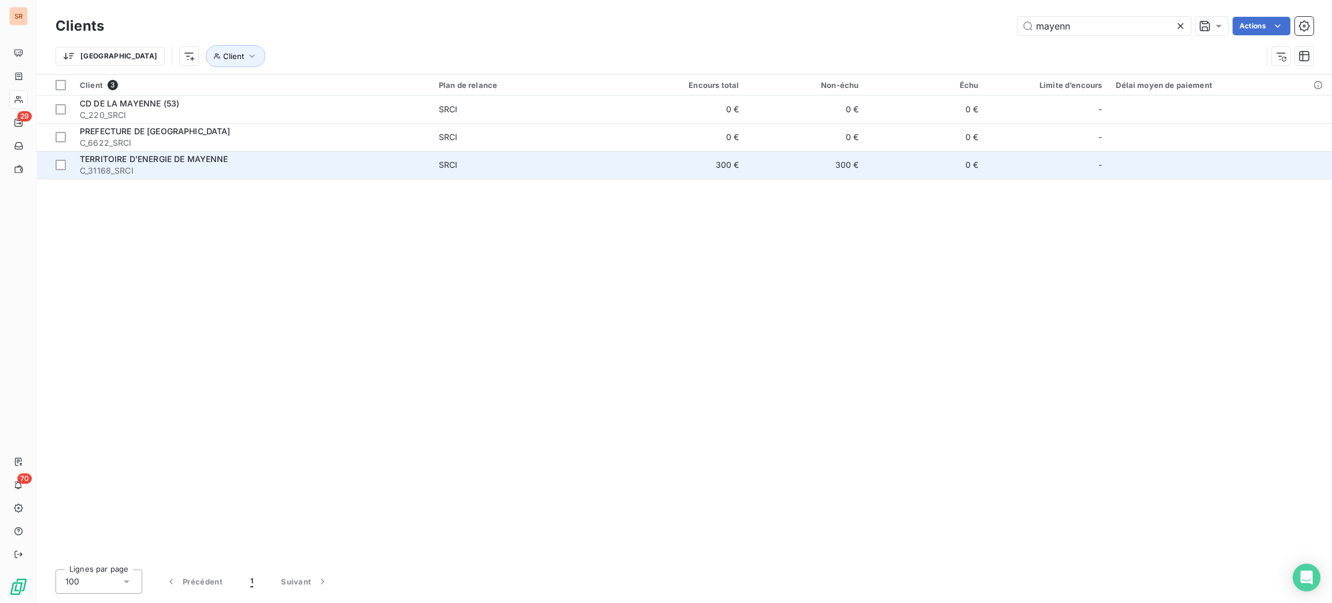
click at [545, 175] on td "SRCI" at bounding box center [529, 165] width 194 height 28
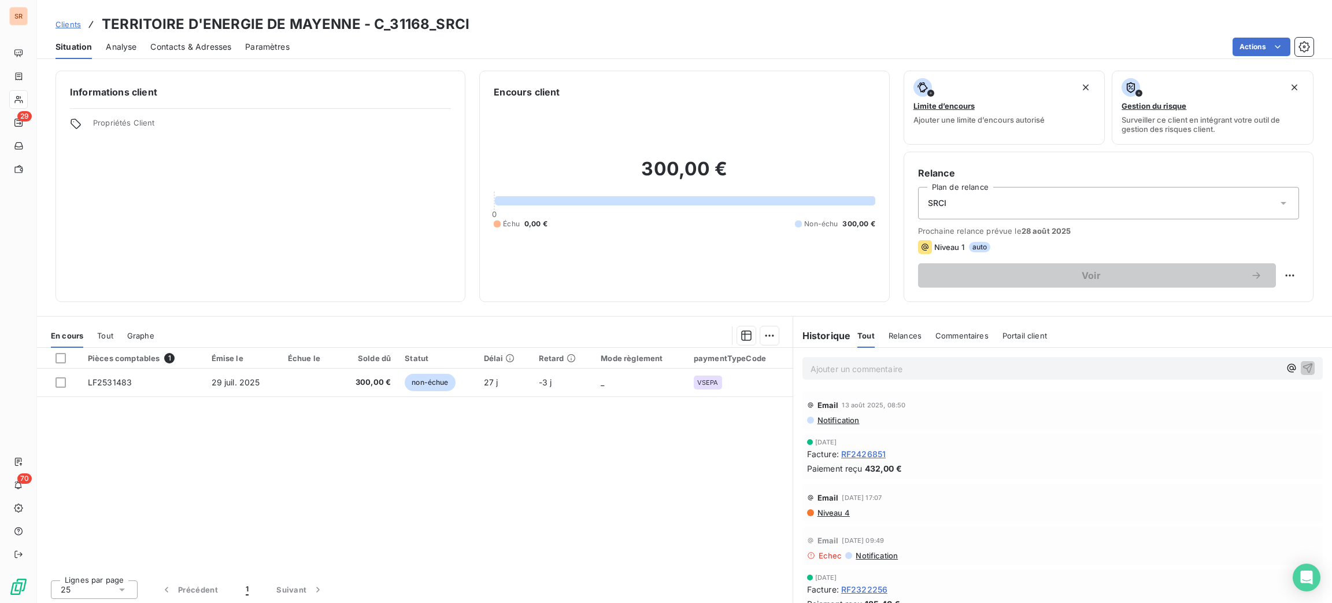
click at [181, 47] on span "Contacts & Adresses" at bounding box center [190, 47] width 81 height 12
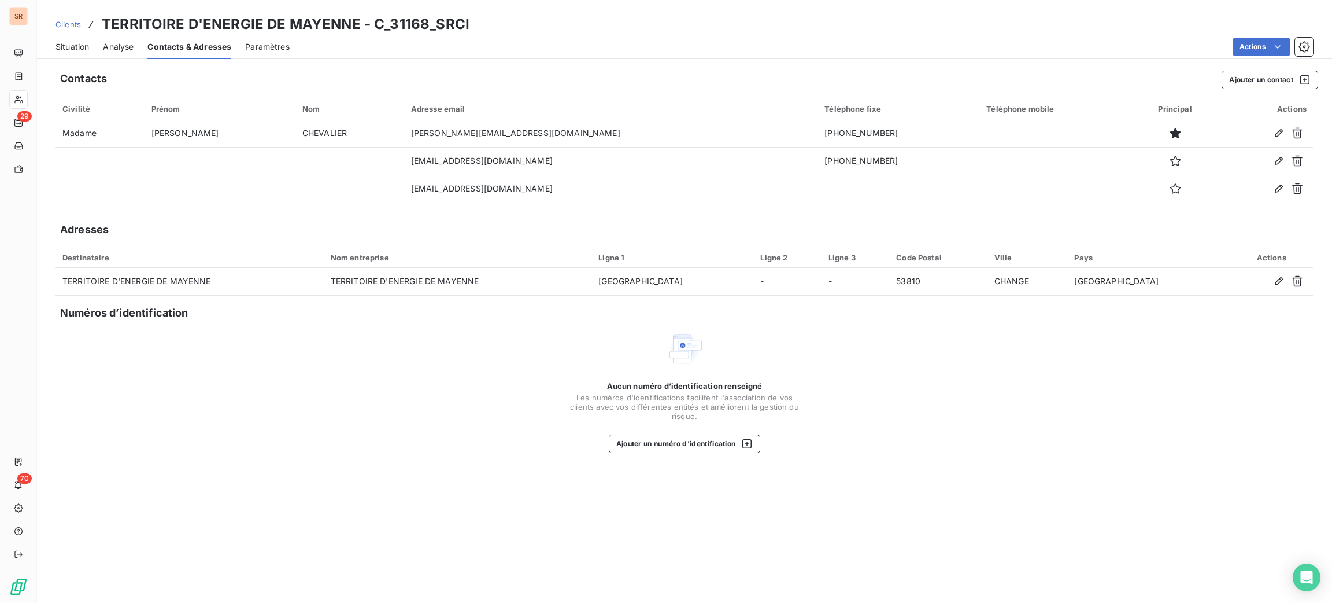
click at [60, 46] on span "Situation" at bounding box center [73, 47] width 34 height 12
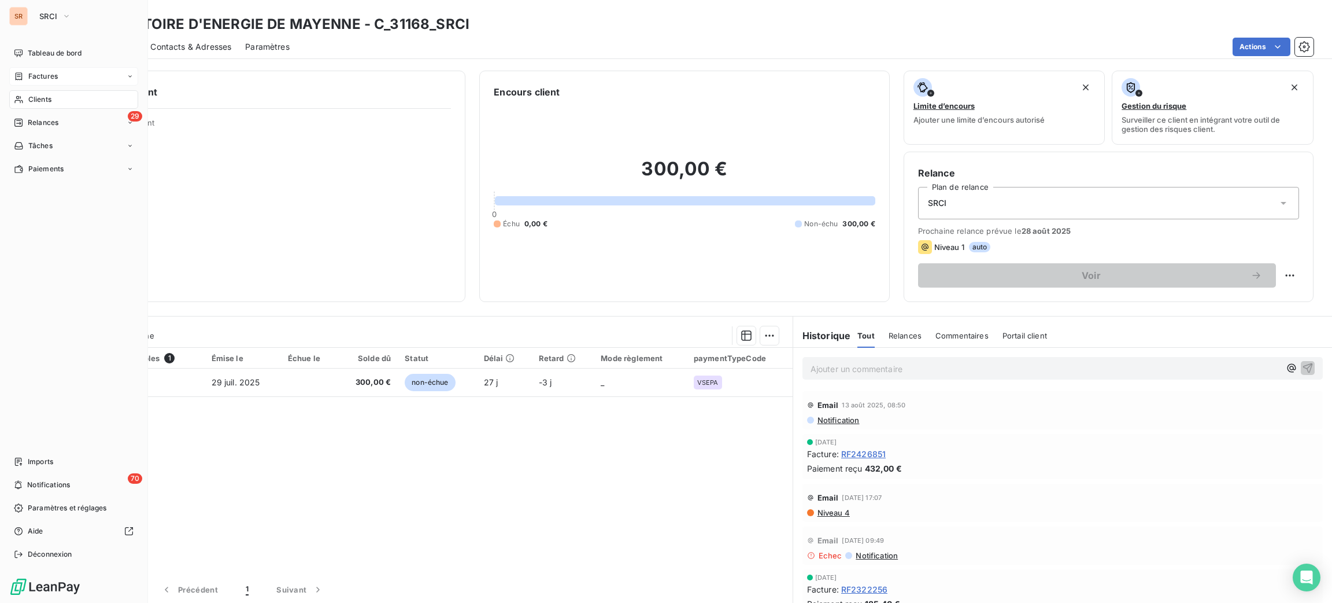
drag, startPoint x: 33, startPoint y: 93, endPoint x: 128, endPoint y: 71, distance: 97.2
click at [32, 96] on span "Clients" at bounding box center [39, 99] width 23 height 10
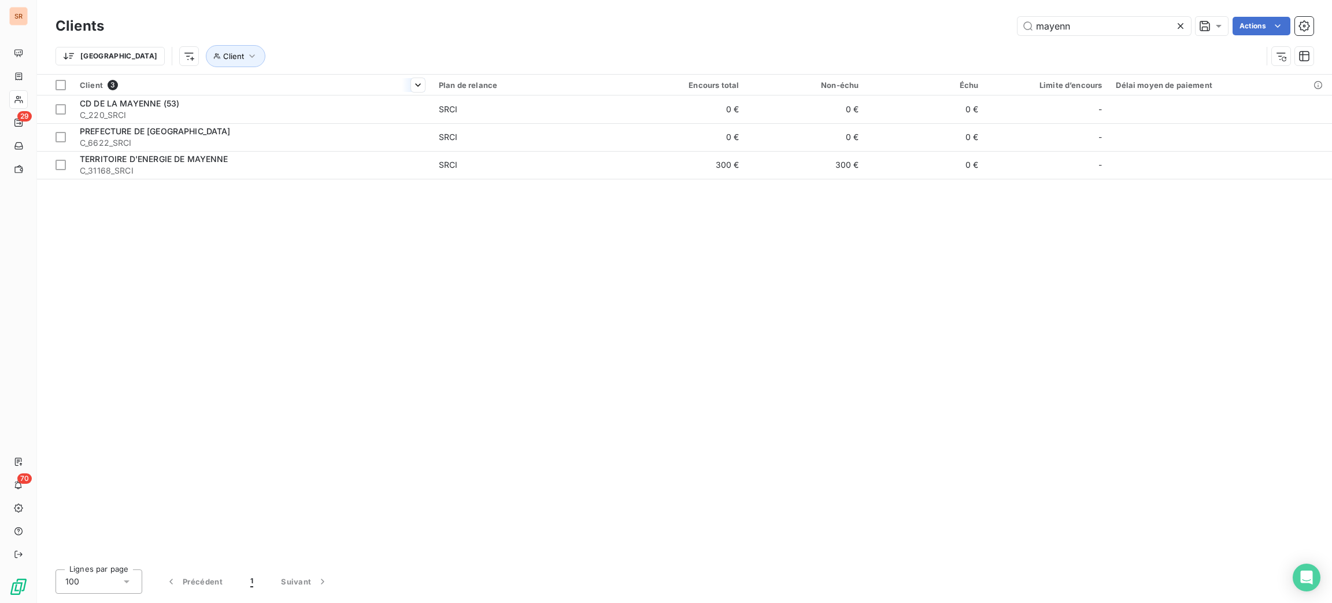
click at [246, 88] on div "Client 3" at bounding box center [252, 85] width 345 height 10
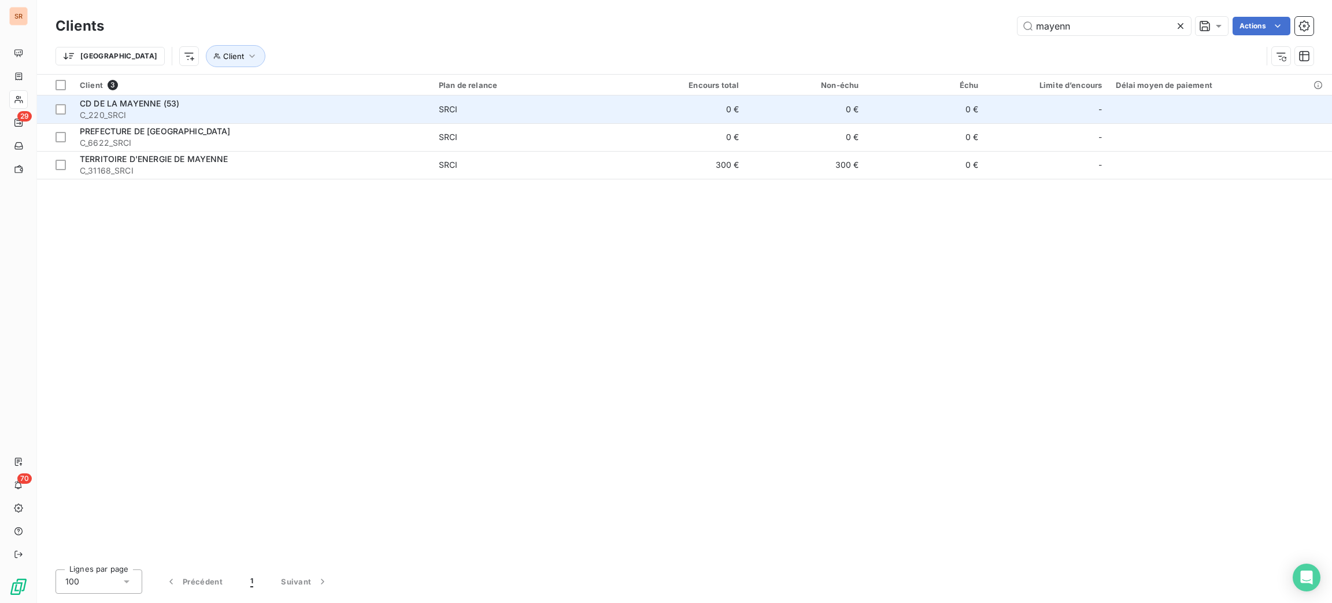
click at [249, 104] on div "CD DE LA MAYENNE (53)" at bounding box center [252, 104] width 345 height 12
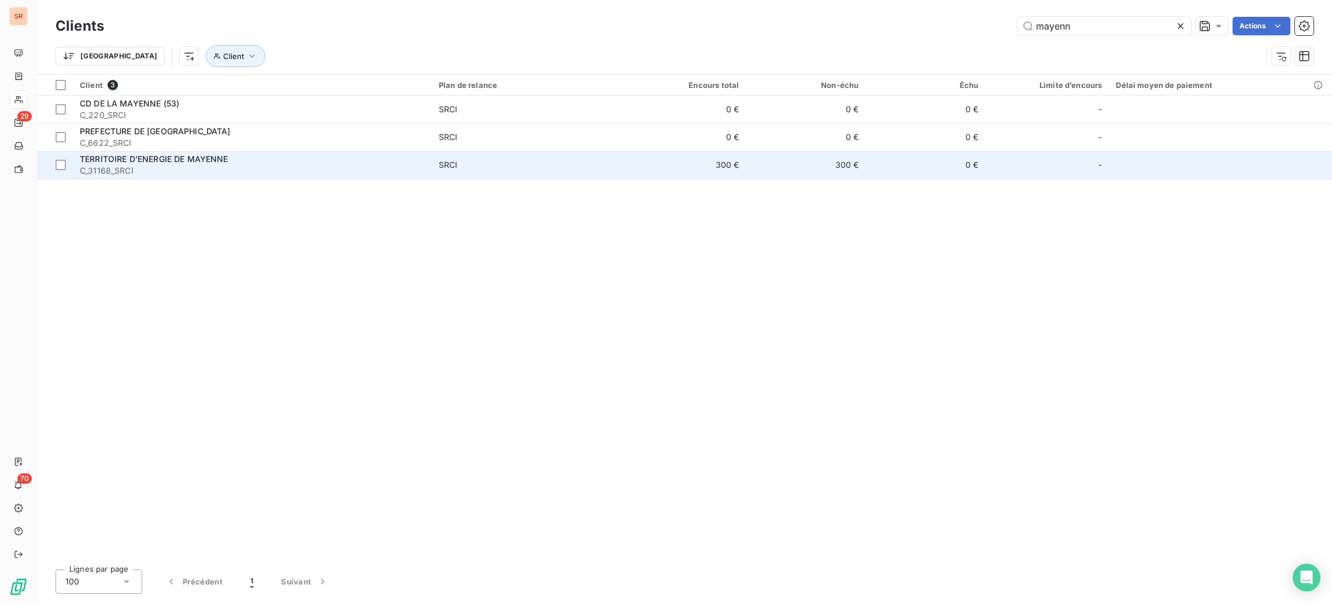
click at [268, 171] on span "C_31168_SRCI" at bounding box center [252, 171] width 345 height 12
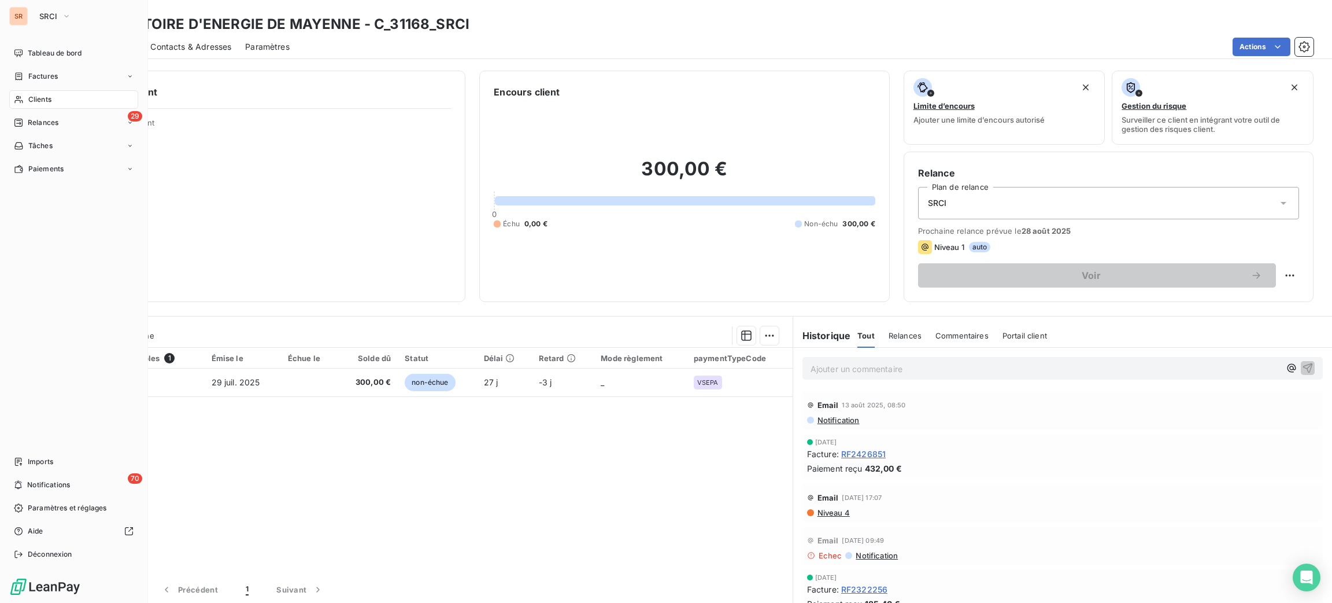
click at [31, 98] on span "Clients" at bounding box center [39, 99] width 23 height 10
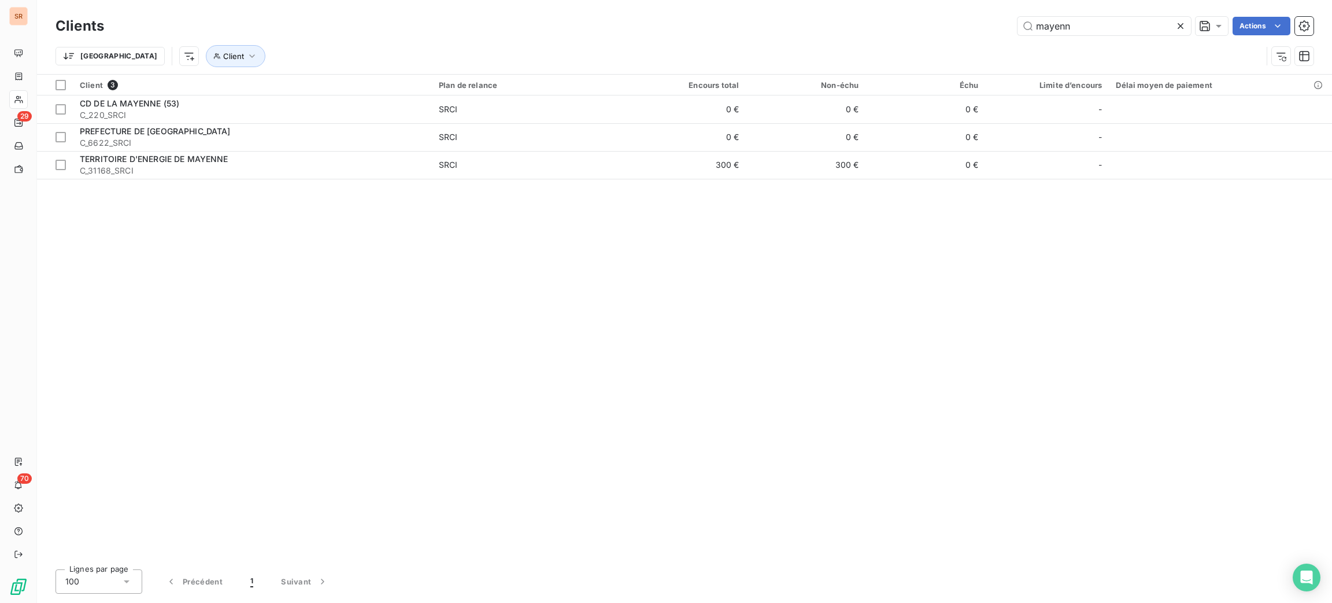
drag, startPoint x: 1079, startPoint y: 29, endPoint x: 989, endPoint y: 17, distance: 89.8
click at [989, 17] on div "mayenn Actions" at bounding box center [716, 26] width 1196 height 19
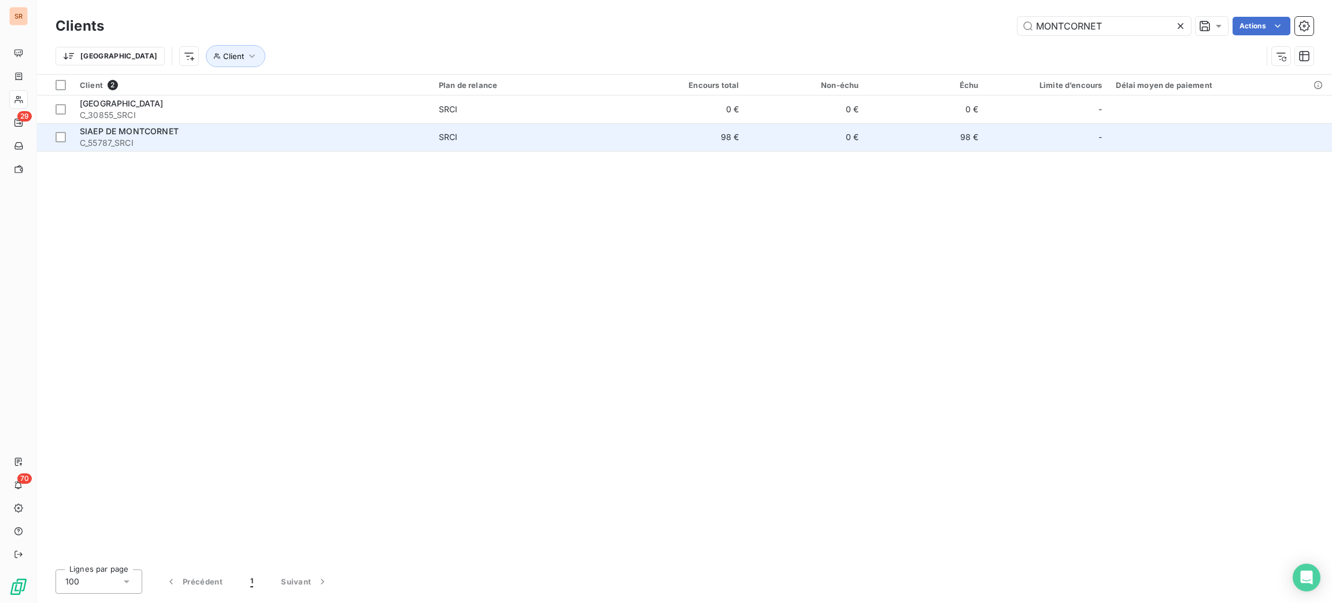
type input "MONTCORNET"
click at [338, 134] on div "SIAEP DE MONTCORNET" at bounding box center [252, 131] width 345 height 12
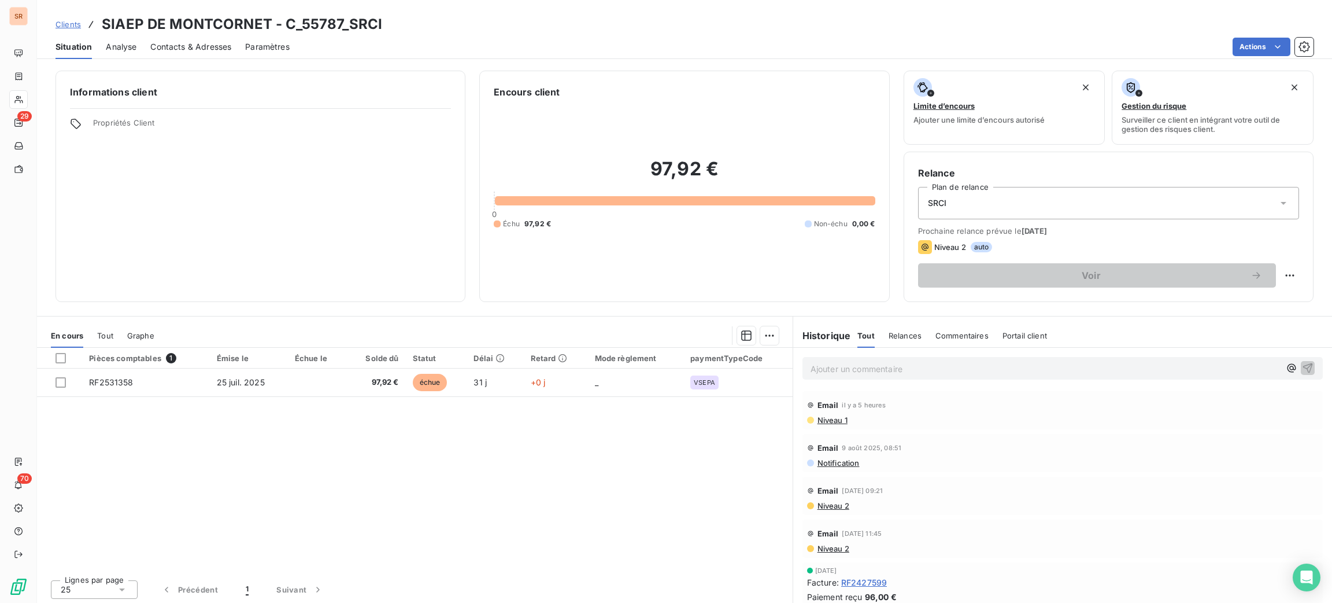
click at [168, 43] on span "Contacts & Adresses" at bounding box center [190, 47] width 81 height 12
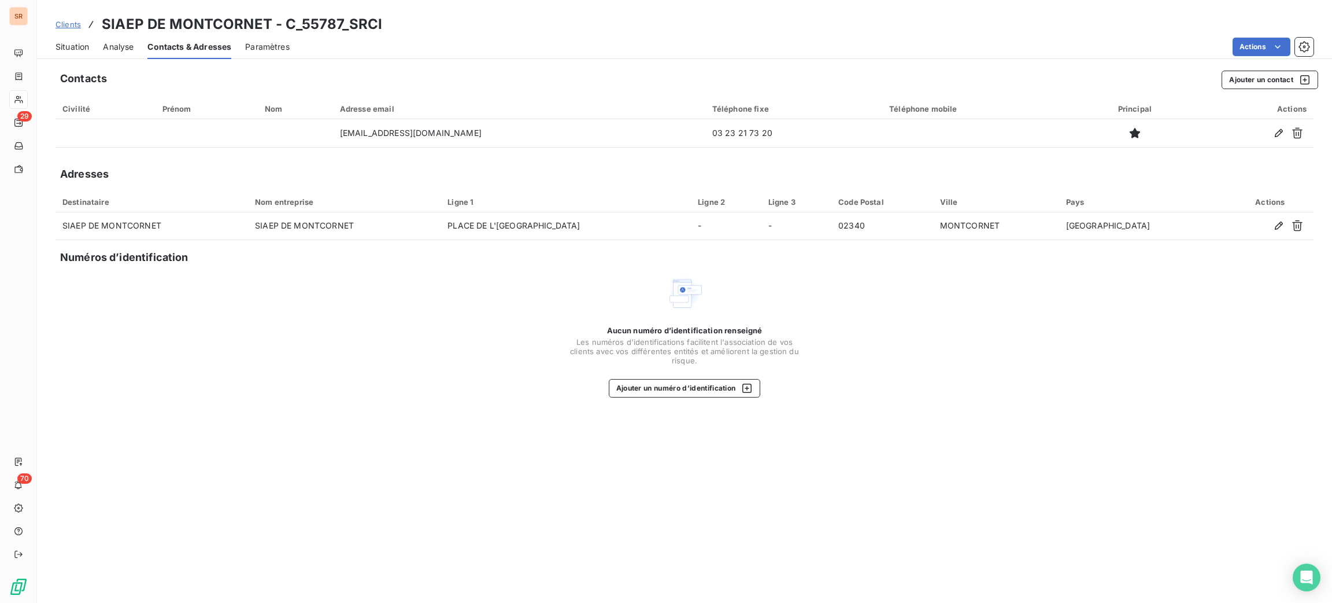
click at [69, 48] on span "Situation" at bounding box center [73, 47] width 34 height 12
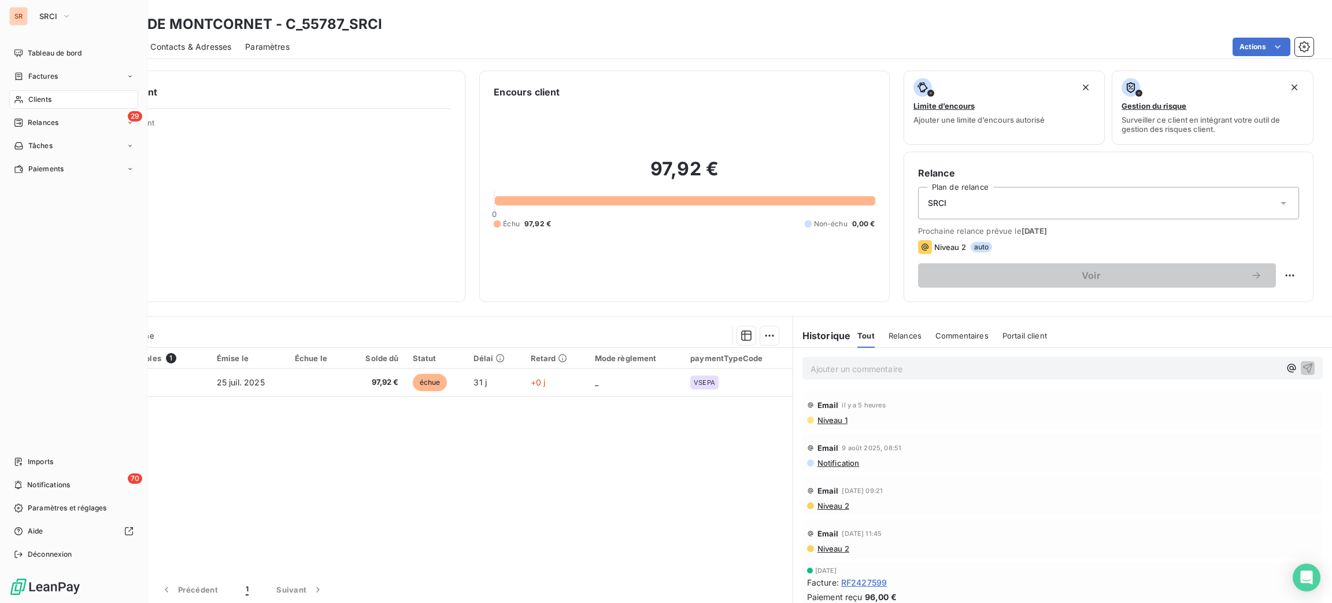
click at [32, 99] on span "Clients" at bounding box center [39, 99] width 23 height 10
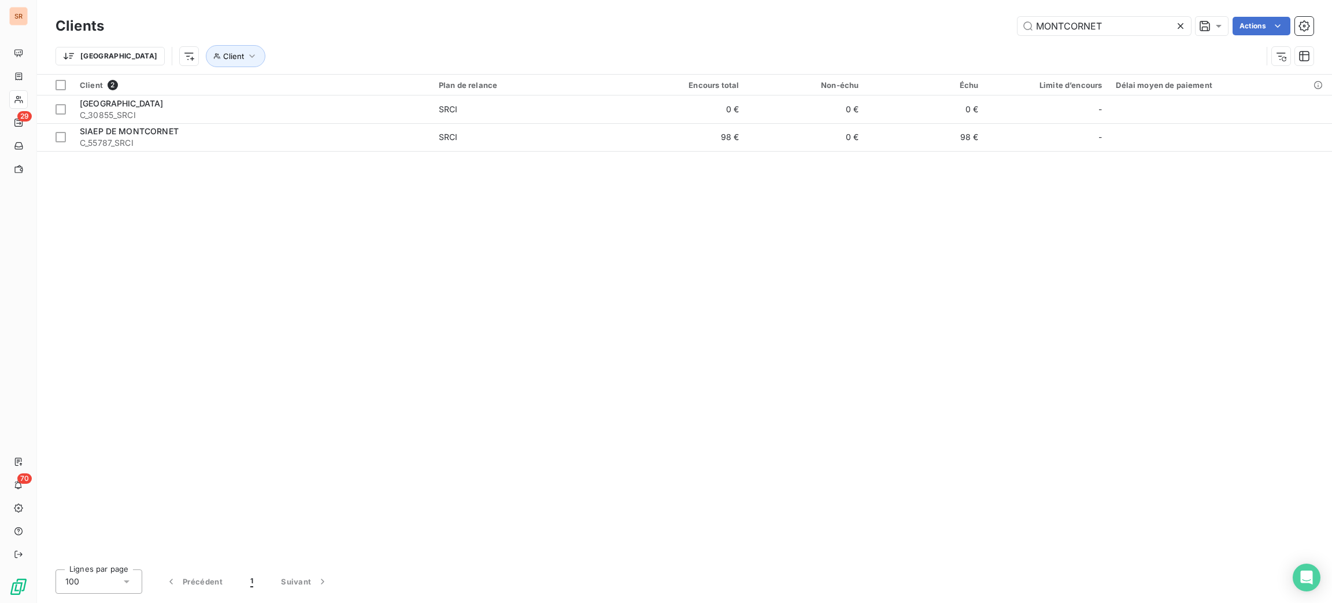
drag, startPoint x: 1144, startPoint y: 20, endPoint x: 927, endPoint y: 17, distance: 216.9
click at [929, 17] on div "MONTCORNET Actions" at bounding box center [716, 26] width 1196 height 19
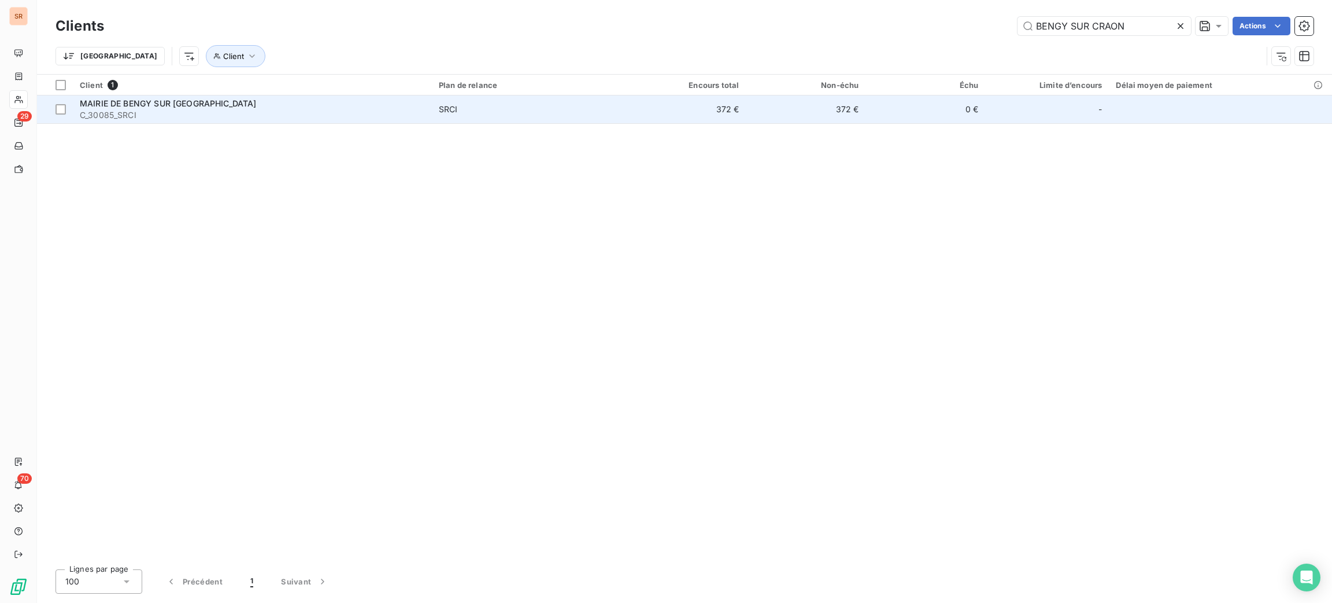
type input "BENGY SUR CRAON"
click at [232, 98] on div "MAIRIE DE BENGY SUR CRAON" at bounding box center [252, 104] width 345 height 12
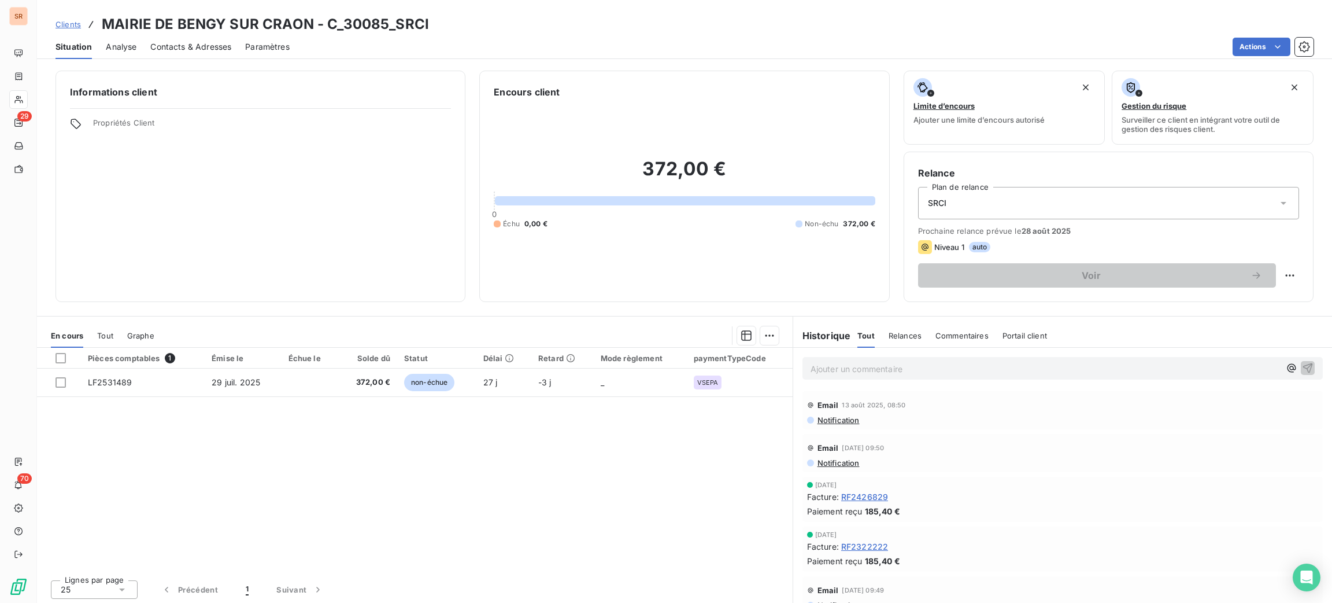
click at [28, 104] on div "Clients" at bounding box center [18, 99] width 19 height 19
drag, startPoint x: 1164, startPoint y: 24, endPoint x: 978, endPoint y: 12, distance: 186.1
click div "Clients BENGY SUR CRAON Actions Trier Client"
type input "PAYS RIOLAIS"
click div "CC DU PAYS RIOLAIS"
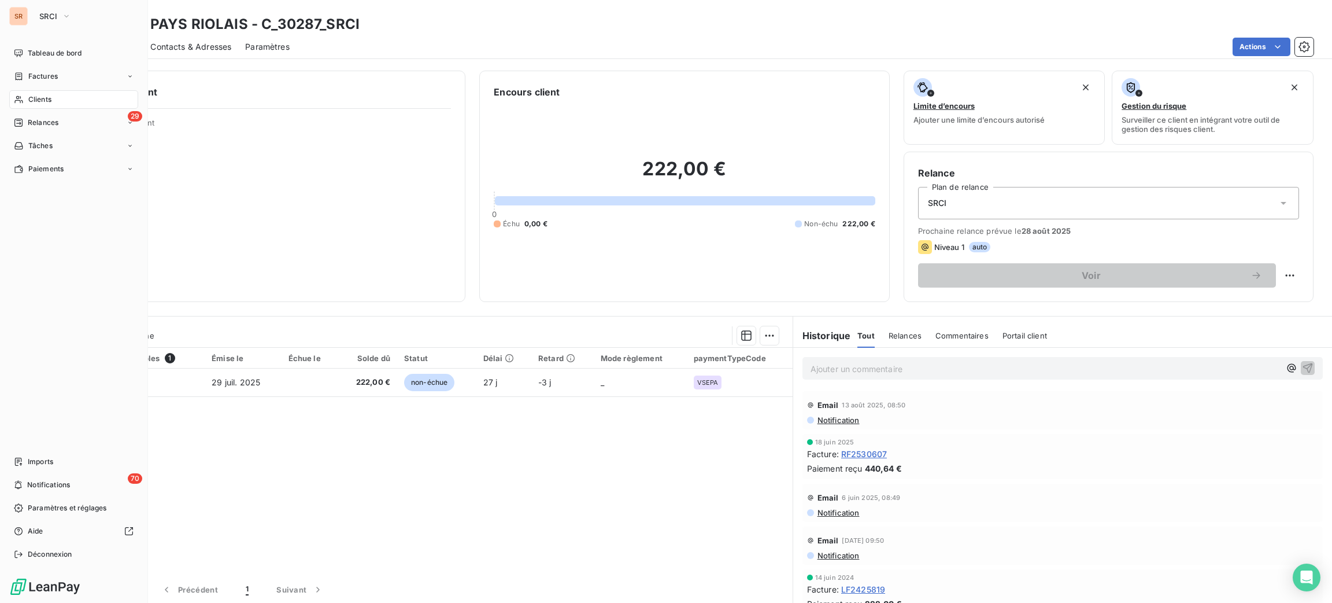
drag, startPoint x: 37, startPoint y: 99, endPoint x: 136, endPoint y: 98, distance: 98.9
click at [38, 99] on span "Clients" at bounding box center [39, 99] width 23 height 10
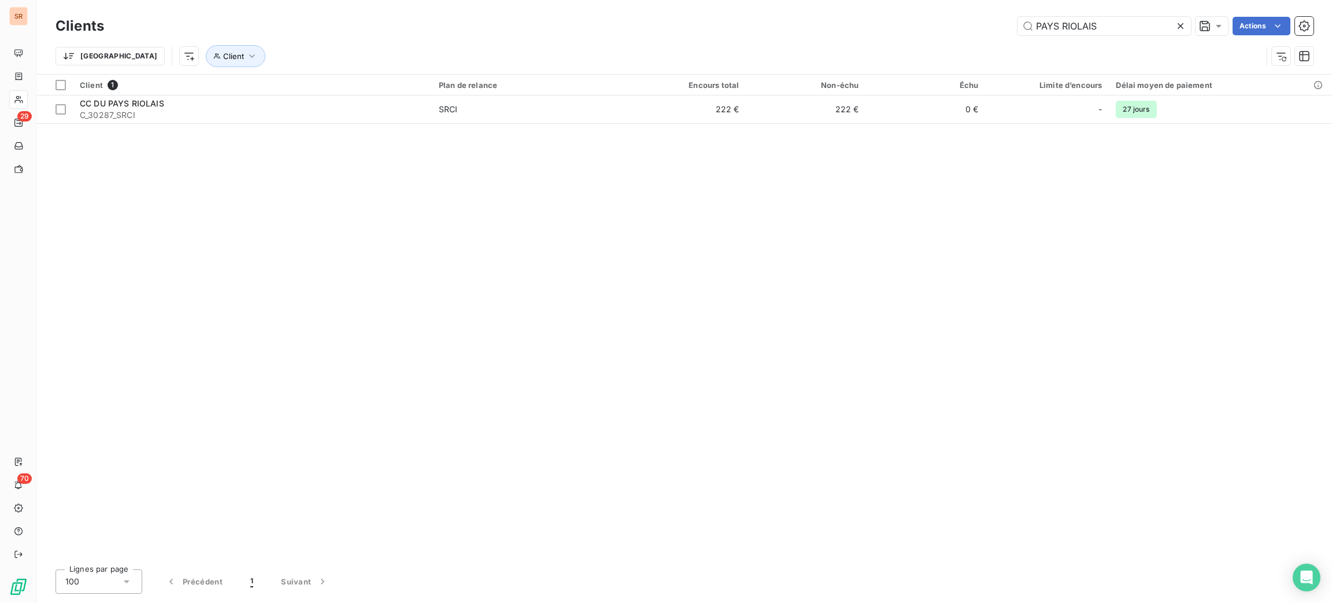
drag, startPoint x: 1137, startPoint y: 23, endPoint x: 922, endPoint y: 31, distance: 215.3
click at [922, 31] on div "PAYS RIOLAIS Actions" at bounding box center [716, 26] width 1196 height 19
type input "guisy"
click at [404, 93] on th "Client 1" at bounding box center [252, 85] width 359 height 21
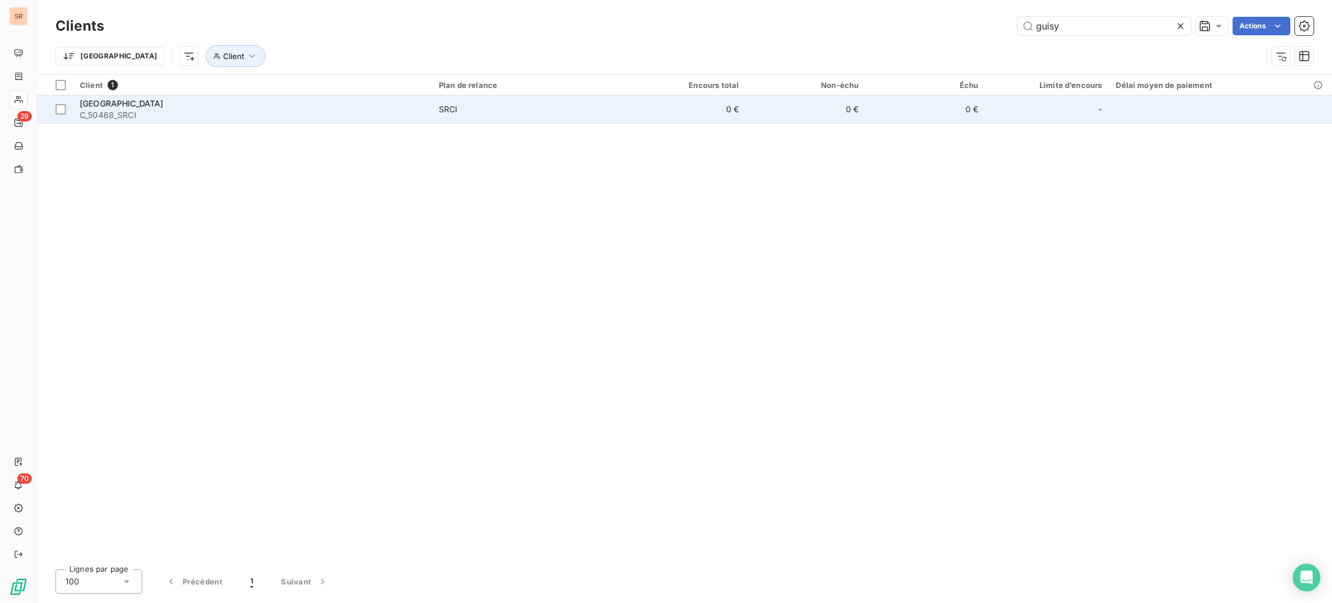
click at [485, 109] on span "SRCI" at bounding box center [529, 110] width 180 height 12
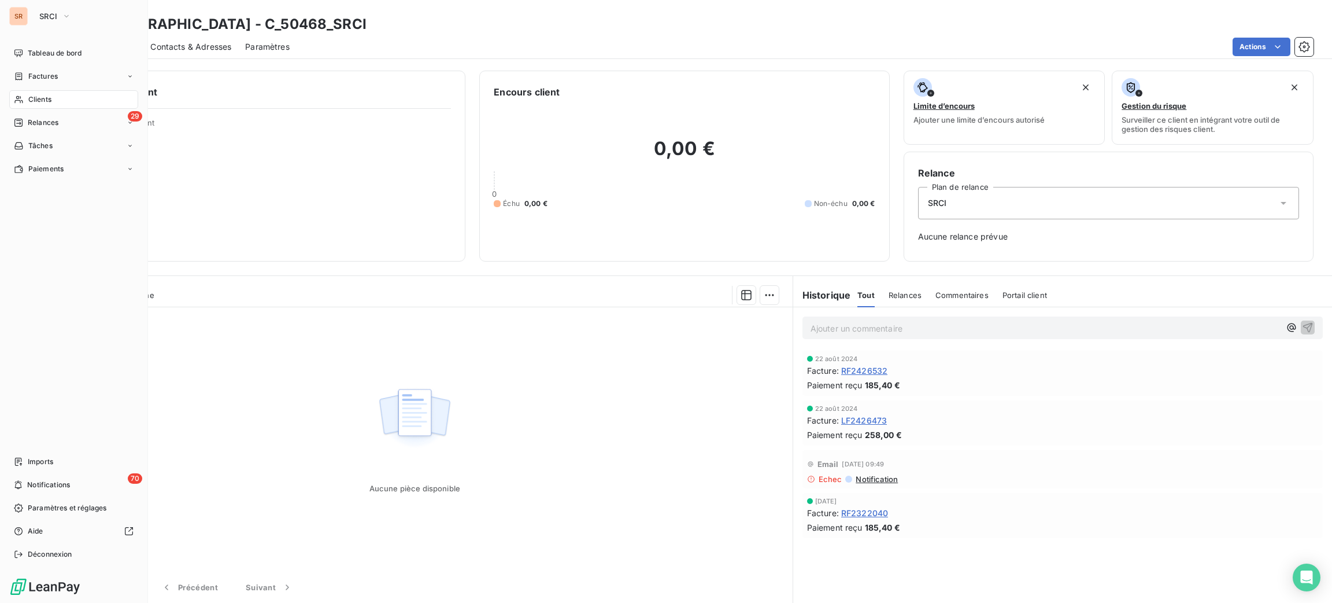
drag, startPoint x: 34, startPoint y: 101, endPoint x: 102, endPoint y: 97, distance: 68.3
click at [34, 101] on span "Clients" at bounding box center [39, 99] width 23 height 10
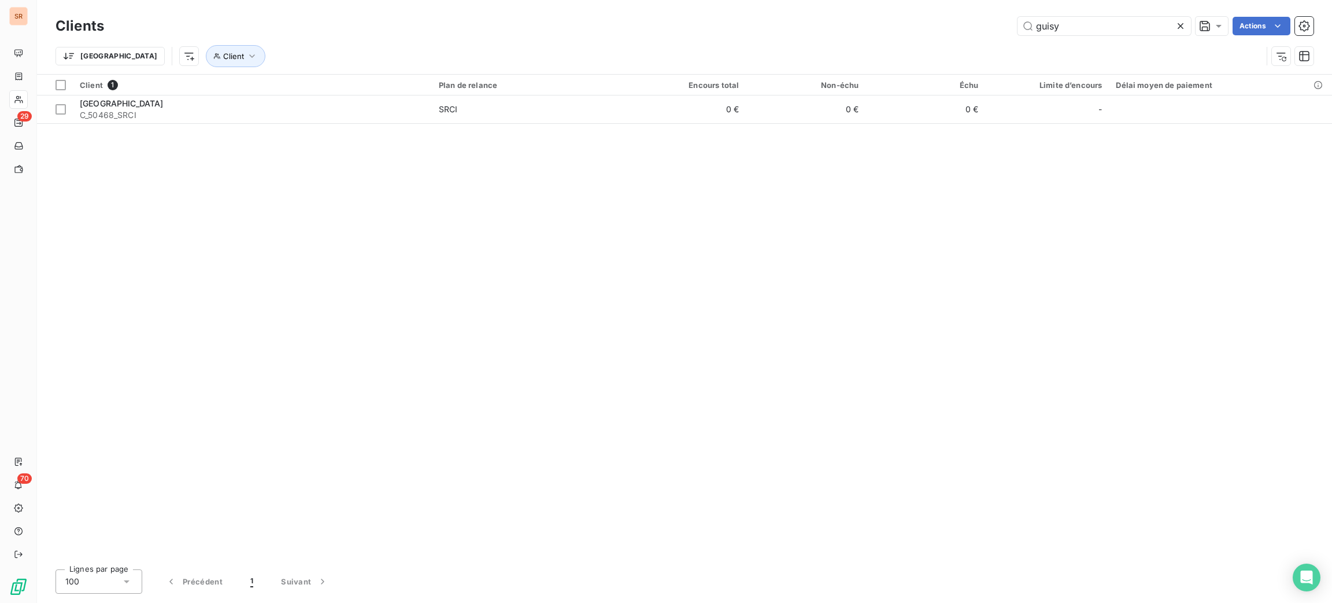
drag, startPoint x: 1089, startPoint y: 20, endPoint x: 942, endPoint y: 19, distance: 146.9
click at [944, 20] on div "guisy Actions" at bounding box center [716, 26] width 1196 height 19
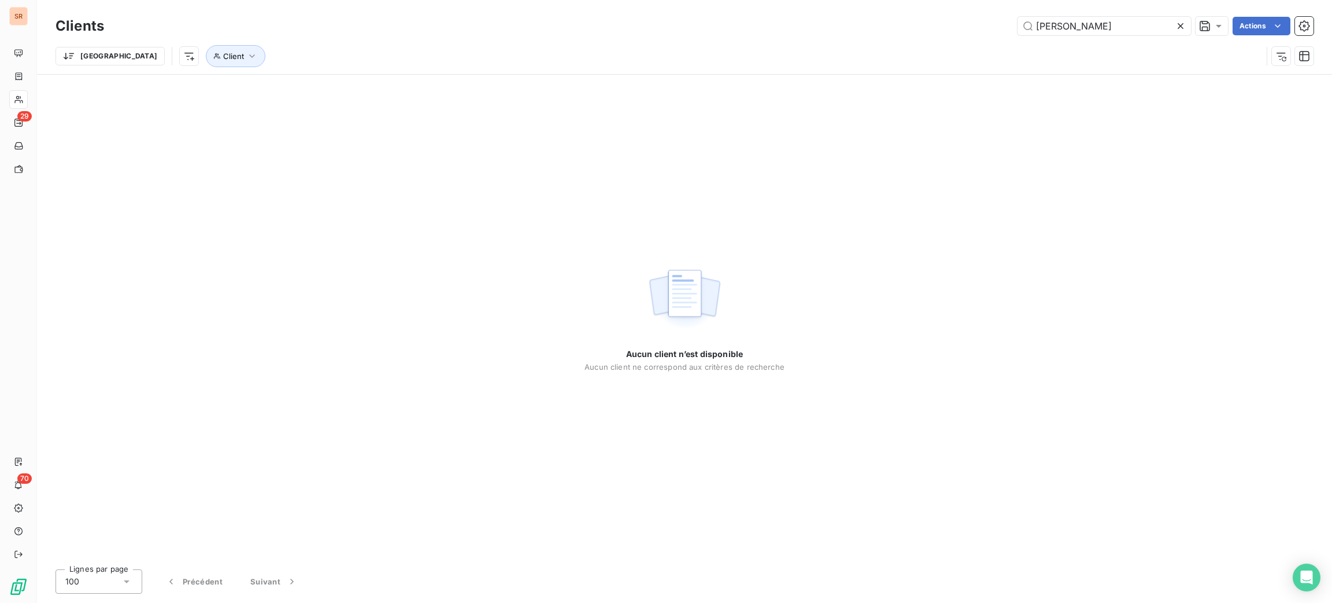
drag, startPoint x: 1074, startPoint y: 27, endPoint x: 1014, endPoint y: 31, distance: 59.7
click at [1014, 31] on div "HIRSON ROCQUIGNY Actions" at bounding box center [716, 26] width 1196 height 19
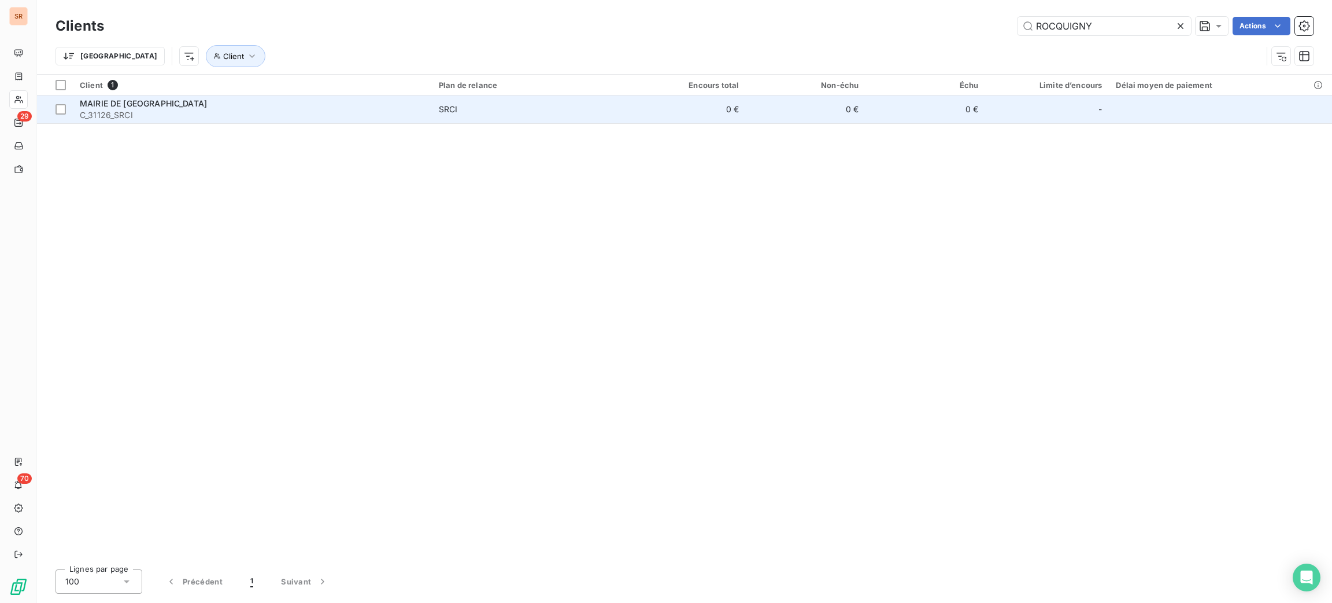
type input "ROCQUIGNY"
click at [300, 118] on span "C_31126_SRCI" at bounding box center [252, 115] width 345 height 12
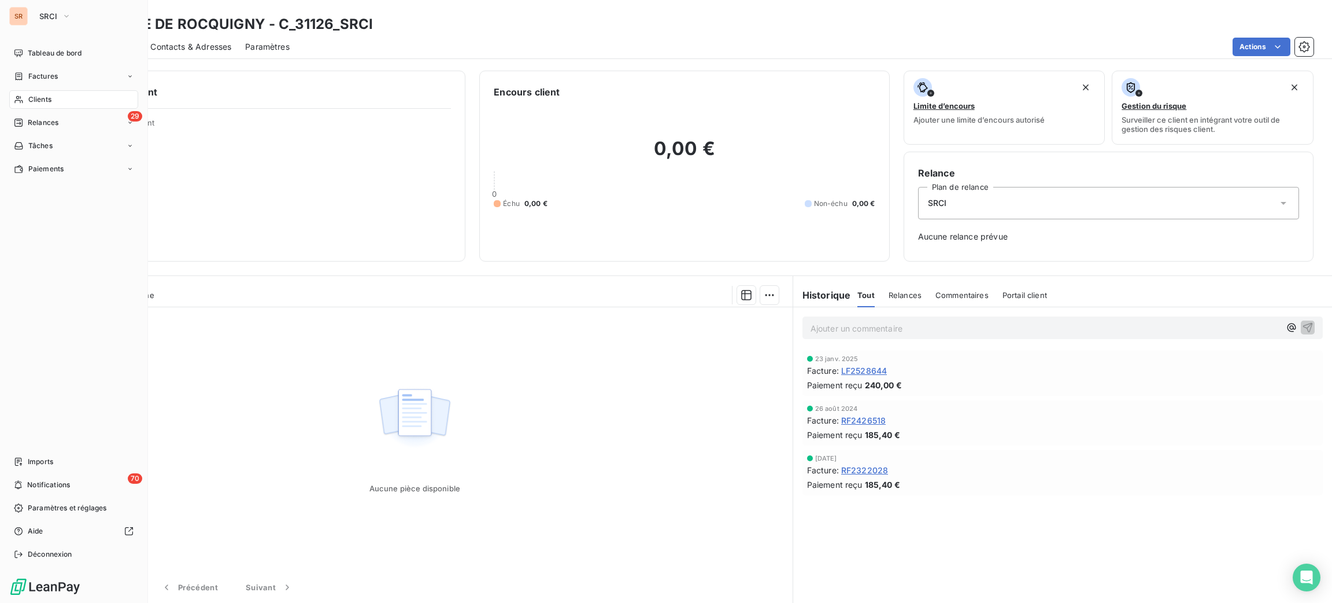
click at [37, 96] on span "Clients" at bounding box center [39, 99] width 23 height 10
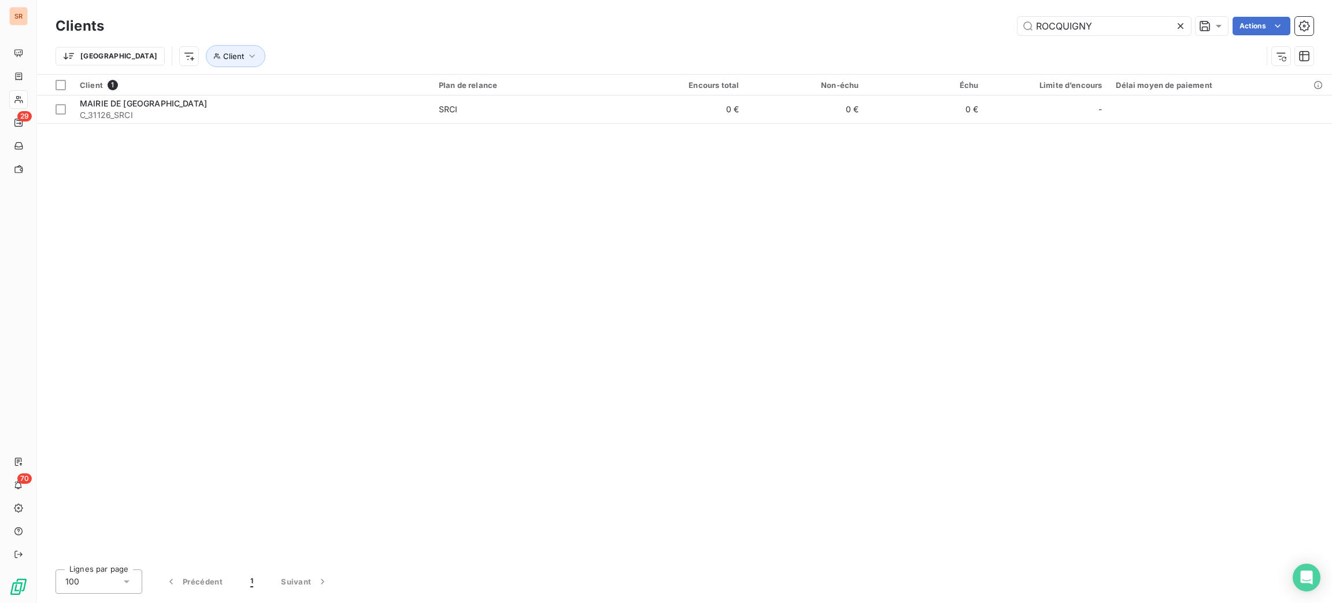
drag, startPoint x: 1122, startPoint y: 23, endPoint x: 937, endPoint y: 20, distance: 185.1
click at [938, 20] on div "ROCQUIGNY Actions" at bounding box center [716, 26] width 1196 height 19
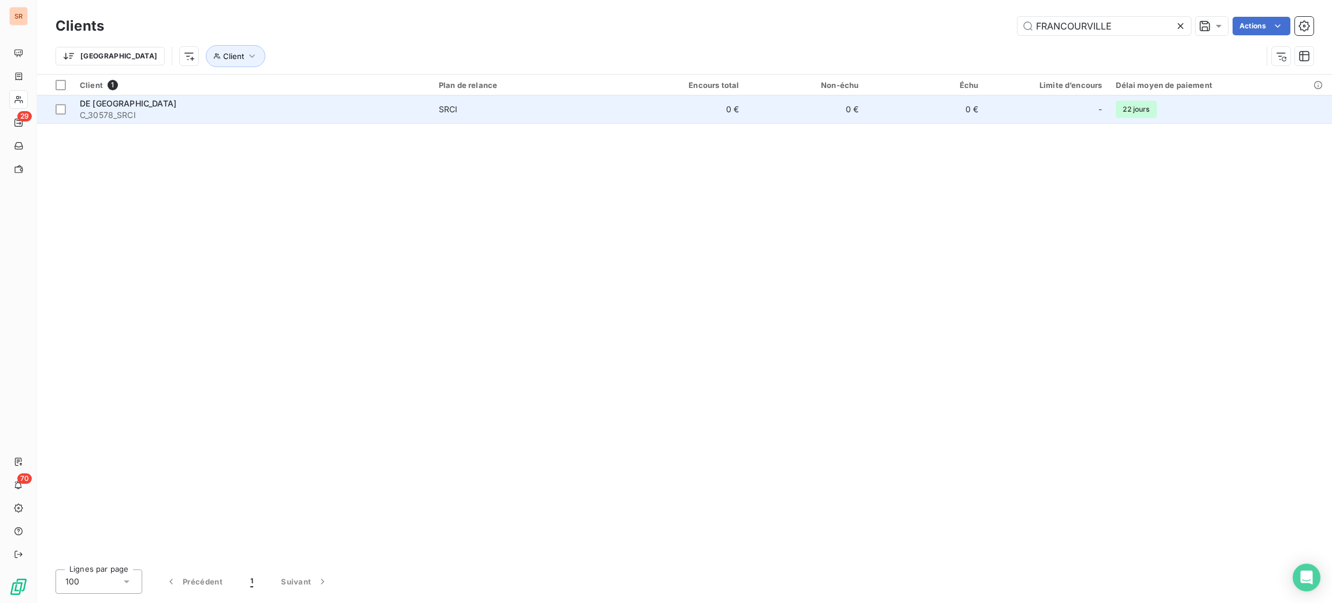
type input "FRANCOURVILLE"
click at [276, 109] on span "C_30578_SRCI" at bounding box center [252, 115] width 345 height 12
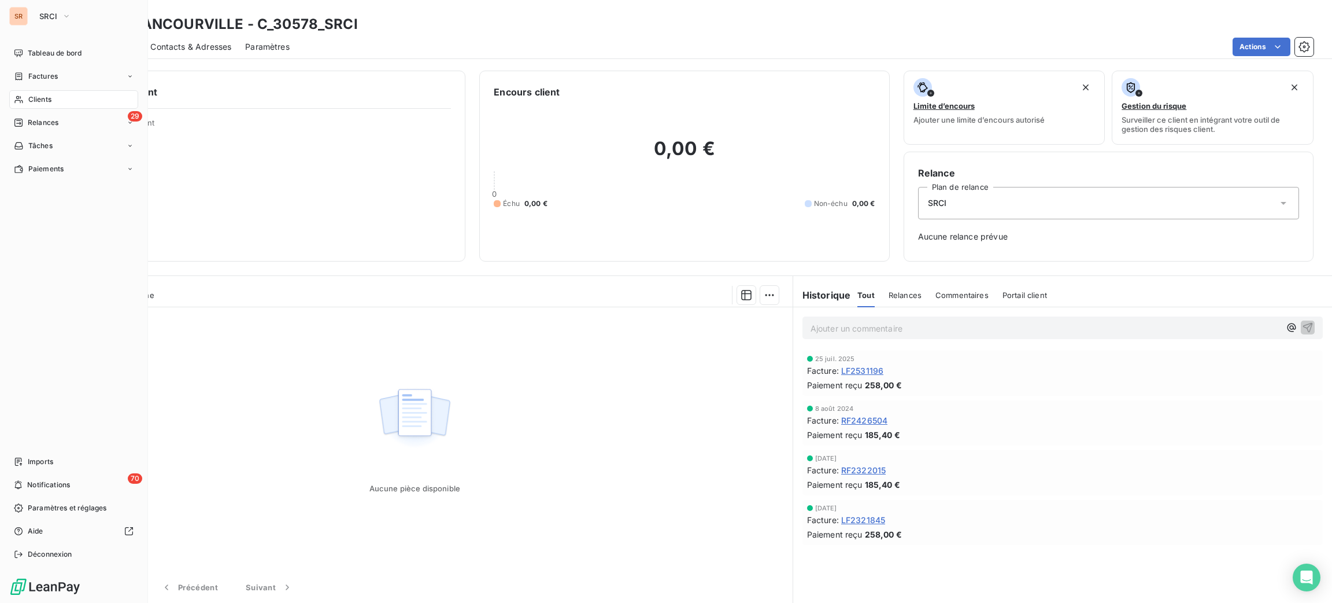
drag, startPoint x: 24, startPoint y: 99, endPoint x: 68, endPoint y: 99, distance: 44.0
click at [24, 99] on div "Clients" at bounding box center [73, 99] width 129 height 19
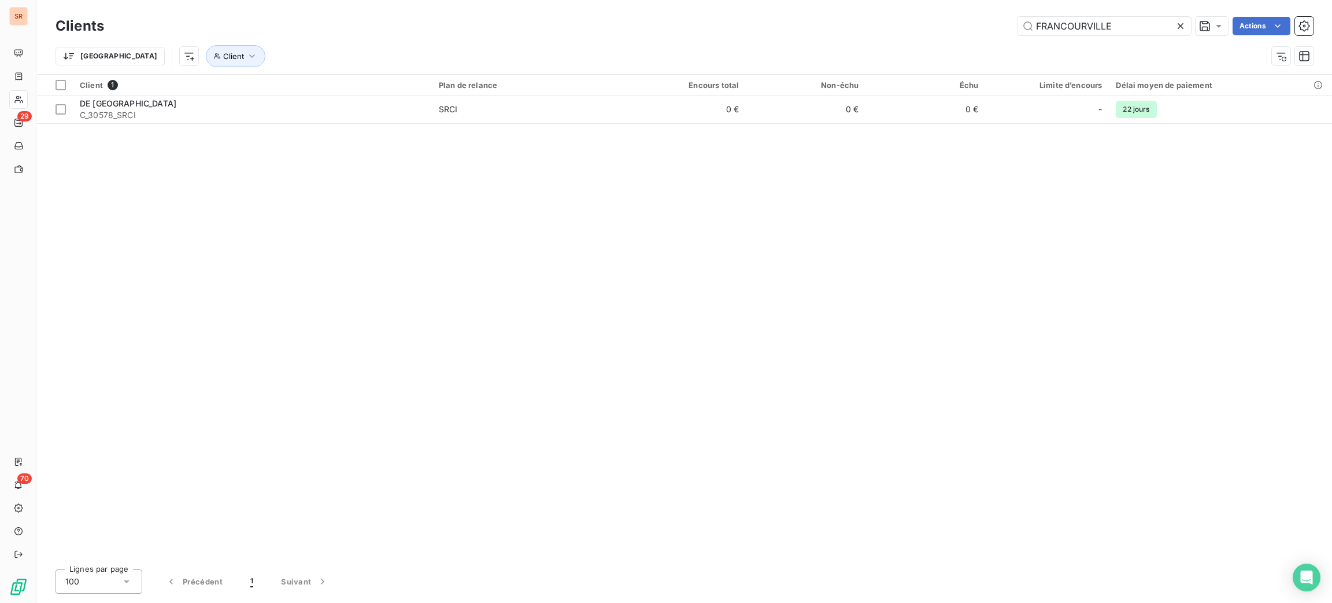
drag, startPoint x: 1011, startPoint y: 23, endPoint x: 937, endPoint y: 21, distance: 73.5
click at [939, 20] on div "FRANCOURVILLE Actions" at bounding box center [716, 26] width 1196 height 19
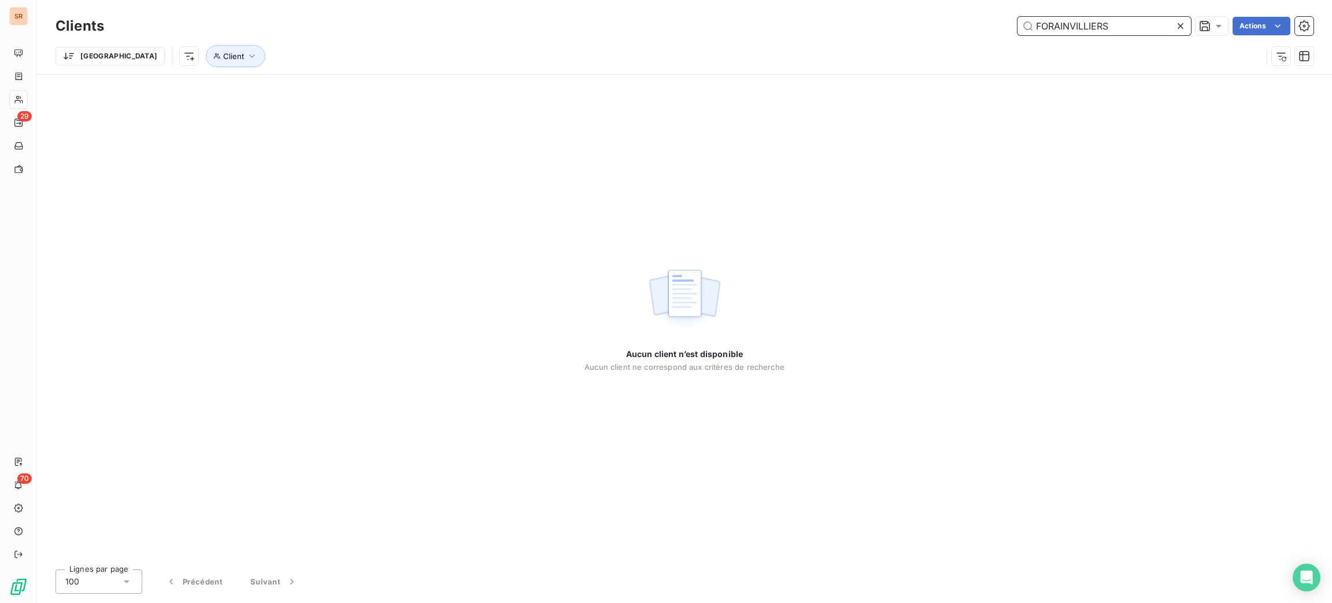
drag, startPoint x: 1141, startPoint y: 25, endPoint x: 903, endPoint y: 12, distance: 238.1
click at [905, 12] on div "Clients FORAINVILLIERS Actions Trier Client" at bounding box center [684, 37] width 1295 height 74
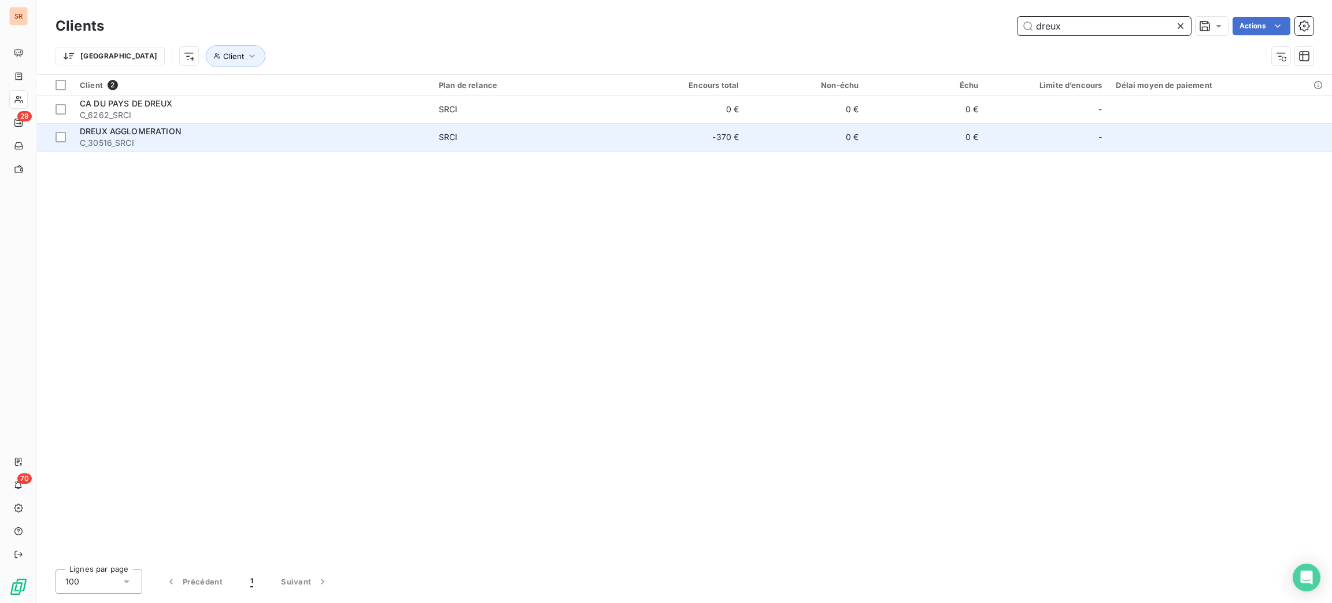
type input "dreux"
click at [227, 149] on td "DREUX AGGLOMERATION C_30516_SRCI" at bounding box center [252, 137] width 359 height 28
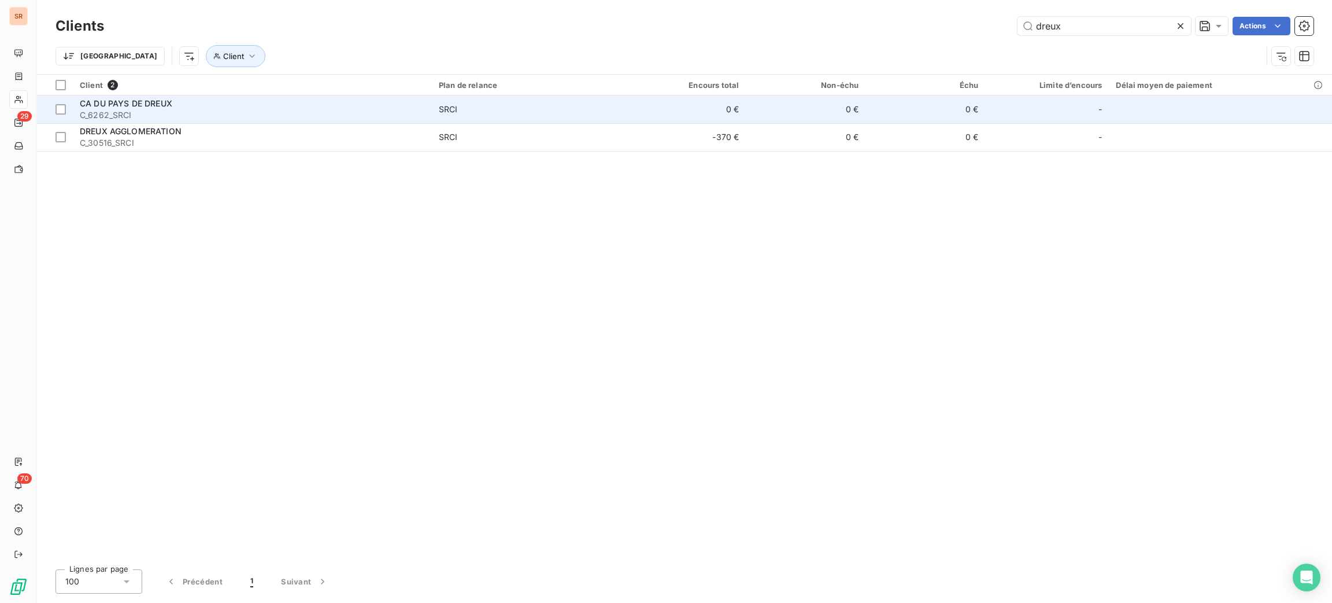
click at [426, 109] on td "CA DU PAYS DE DREUX C_6262_SRCI" at bounding box center [252, 109] width 359 height 28
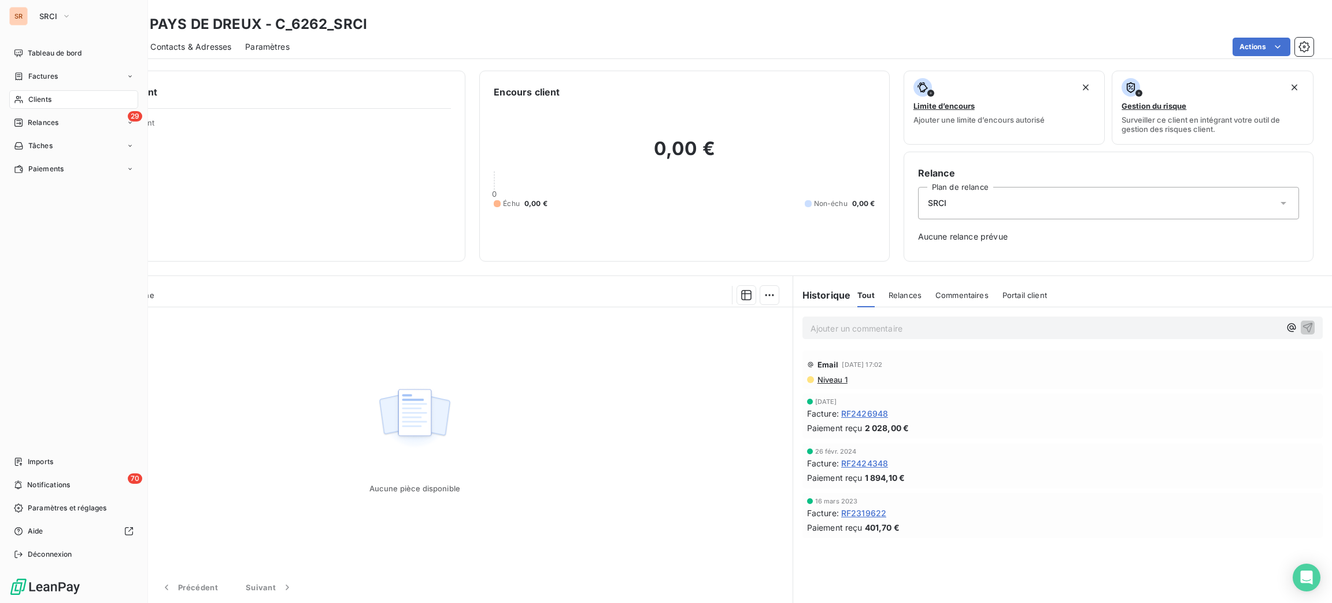
click at [39, 106] on div "Clients" at bounding box center [73, 99] width 129 height 19
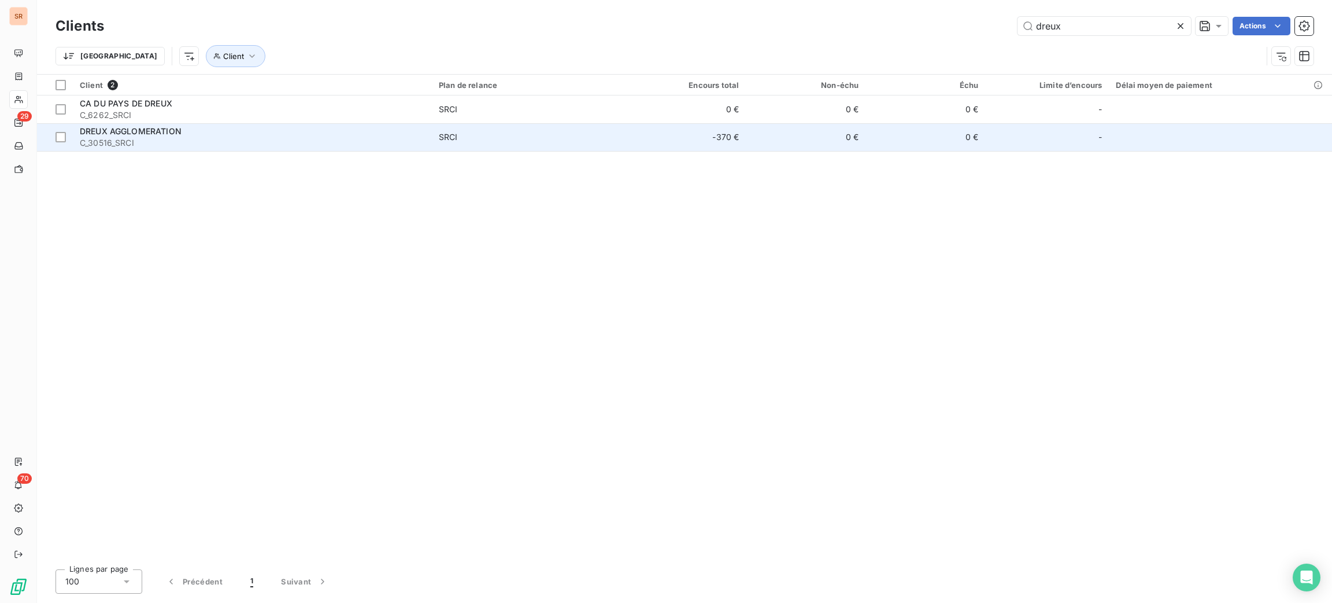
click at [307, 124] on td "DREUX AGGLOMERATION C_30516_SRCI" at bounding box center [252, 137] width 359 height 28
